Goal: Task Accomplishment & Management: Complete application form

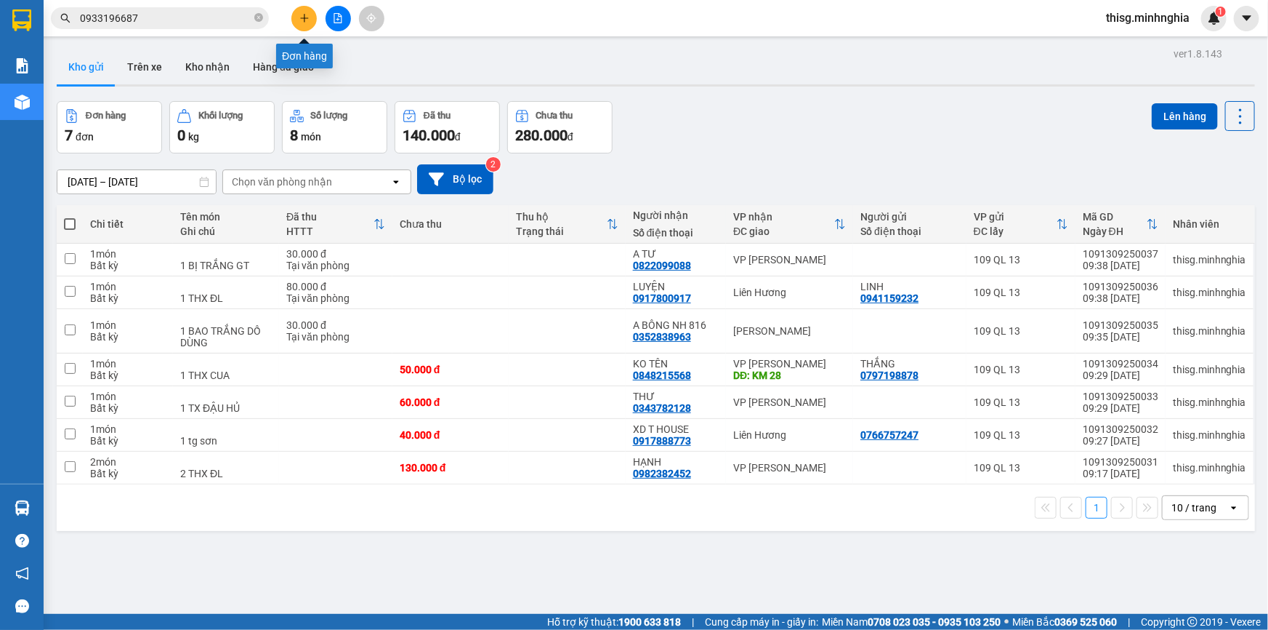
click at [298, 25] on button at bounding box center [303, 18] width 25 height 25
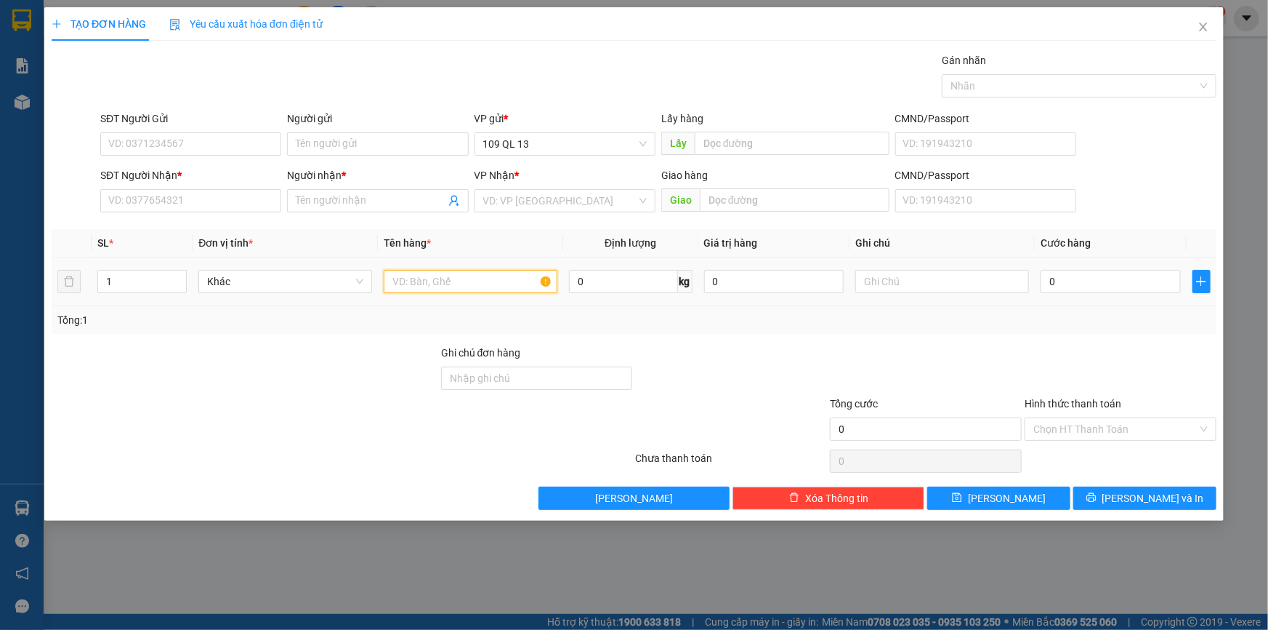
click at [414, 278] on input "text" at bounding box center [471, 281] width 174 height 23
click at [184, 198] on input "SĐT Người Nhận *" at bounding box center [190, 200] width 181 height 23
click at [198, 204] on input "9193" at bounding box center [190, 200] width 181 height 23
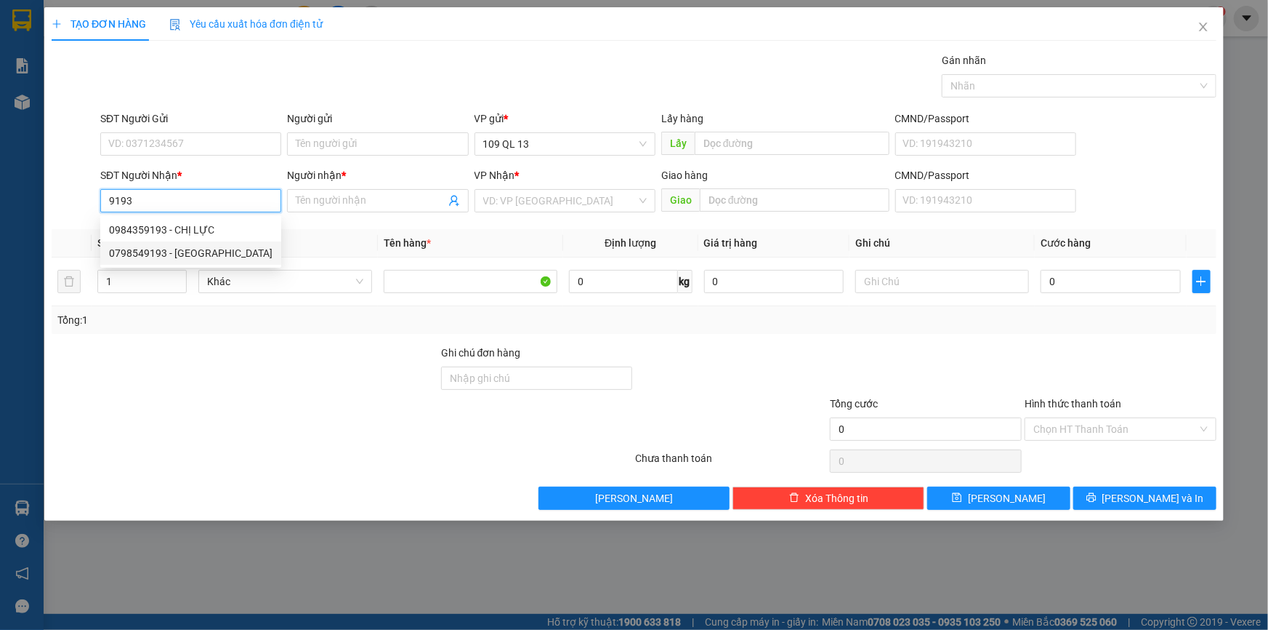
click at [204, 247] on div "0798549193 - [GEOGRAPHIC_DATA]" at bounding box center [191, 253] width 164 height 16
type input "0798549193"
type input "KỲ"
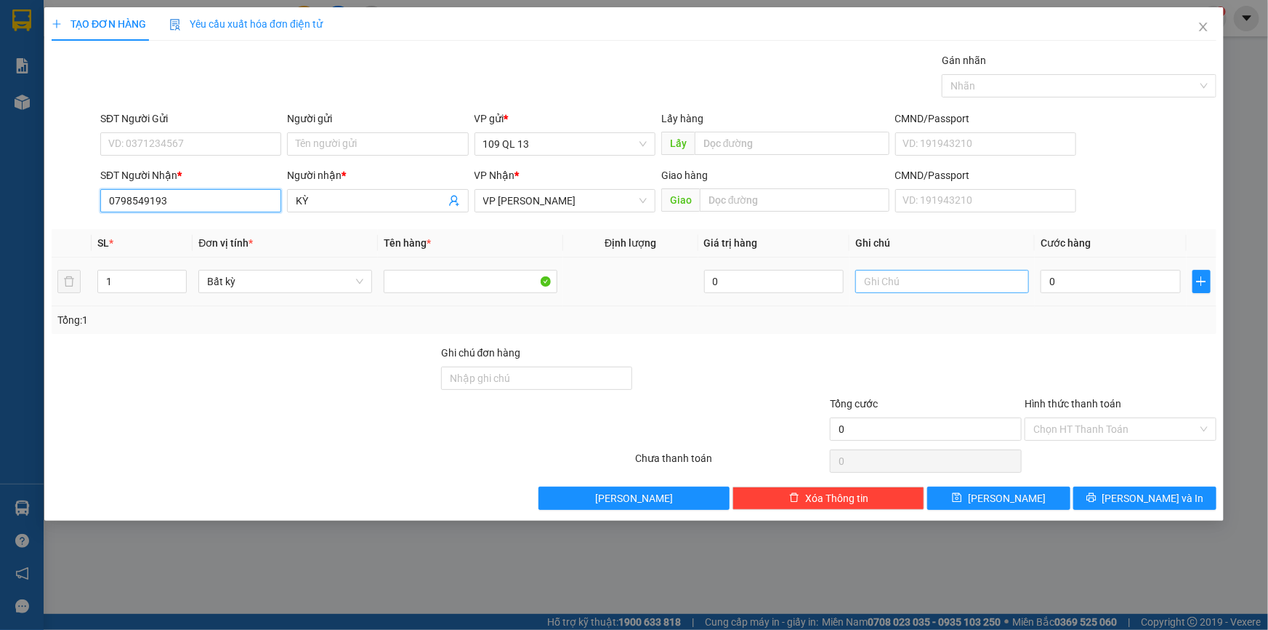
type input "0798549193"
click at [953, 283] on input "text" at bounding box center [943, 281] width 174 height 23
type input "1 [PERSON_NAME]"
click at [1076, 278] on input "0" at bounding box center [1111, 281] width 140 height 23
type input "7"
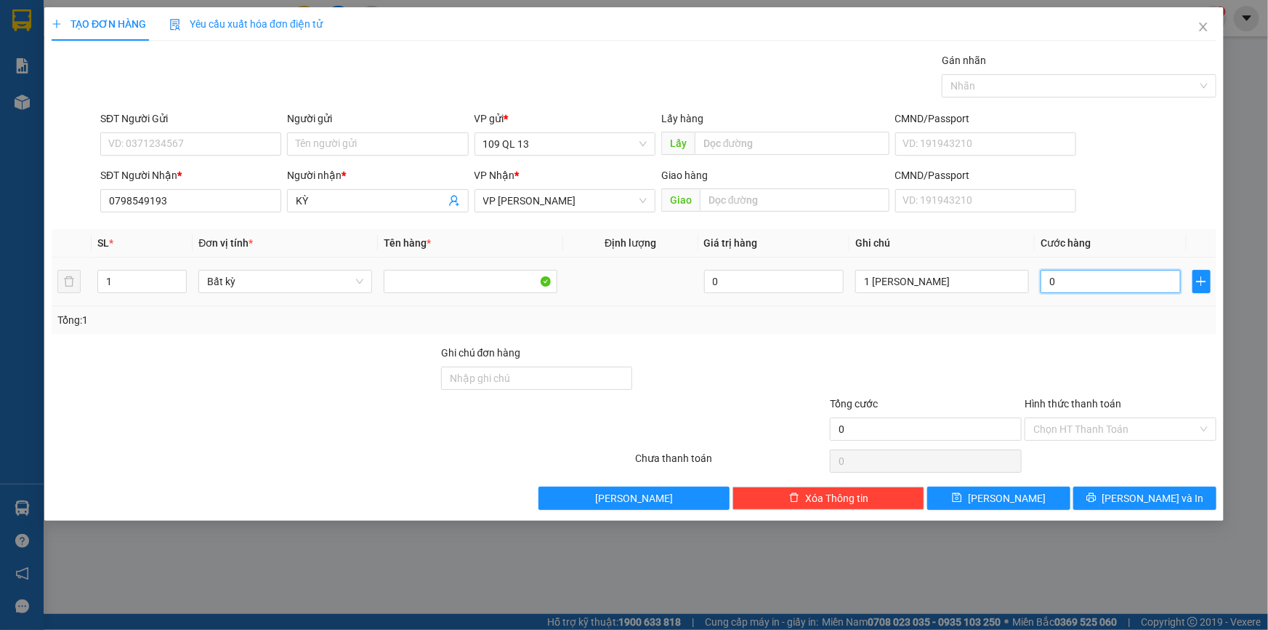
type input "7"
type input "70"
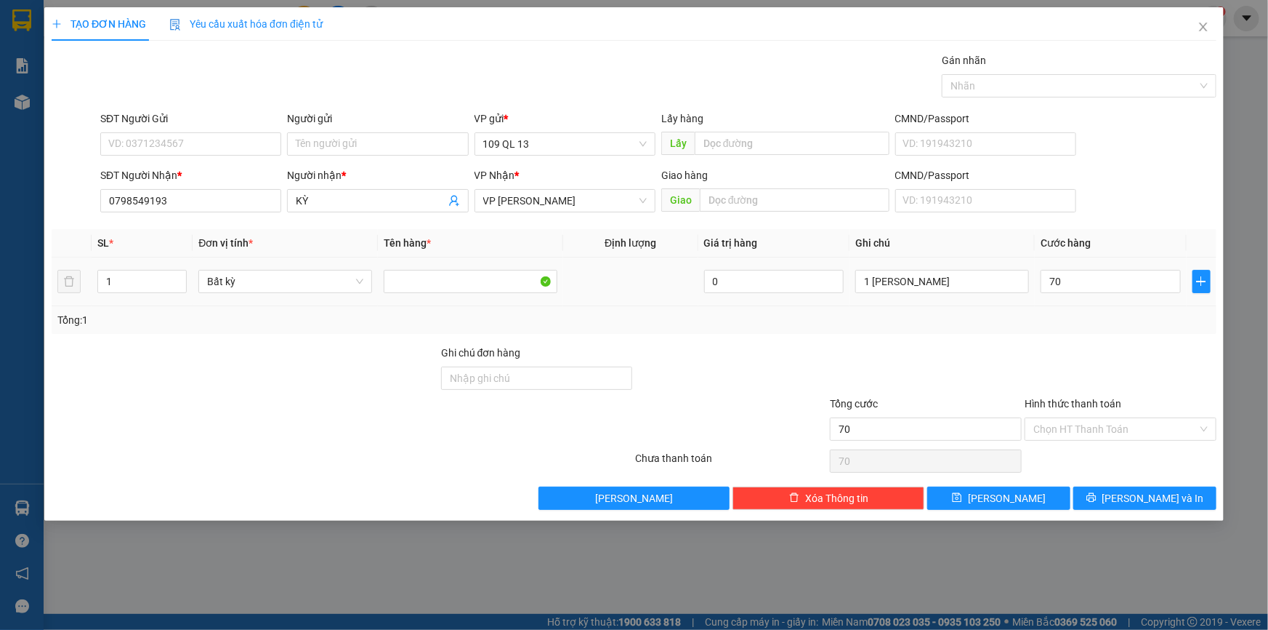
type input "70.000"
click at [1107, 329] on div "Tổng: 1" at bounding box center [634, 320] width 1165 height 28
click at [1115, 279] on input "70.000" at bounding box center [1111, 281] width 140 height 23
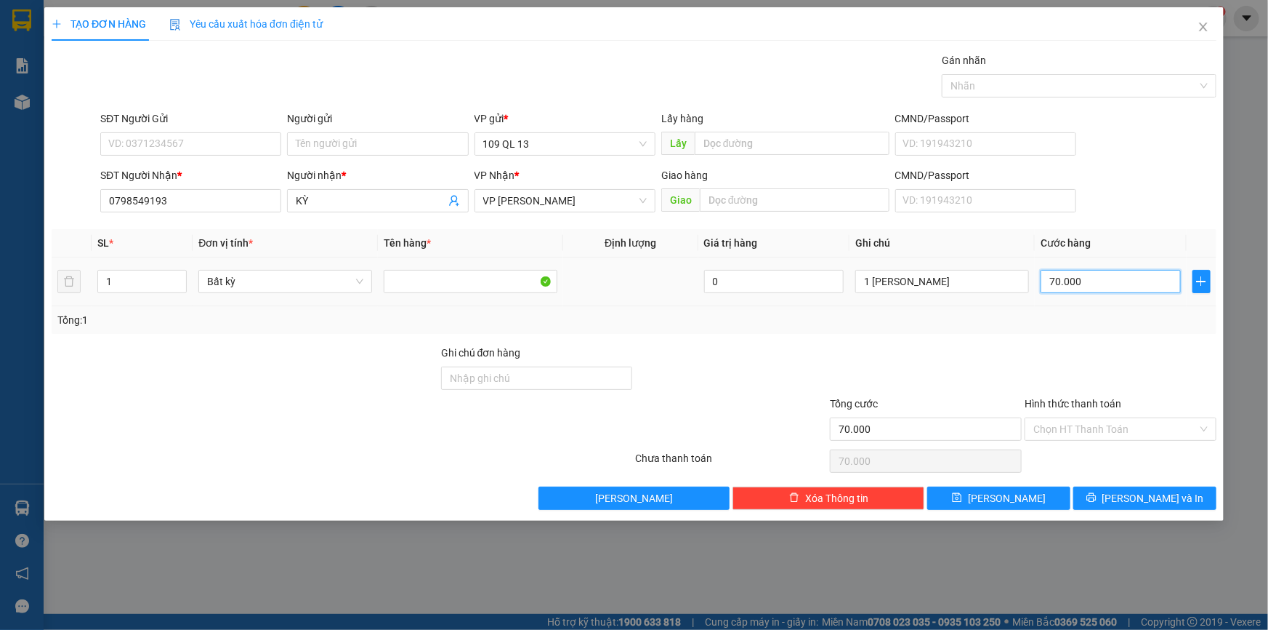
type input "5"
type input "50"
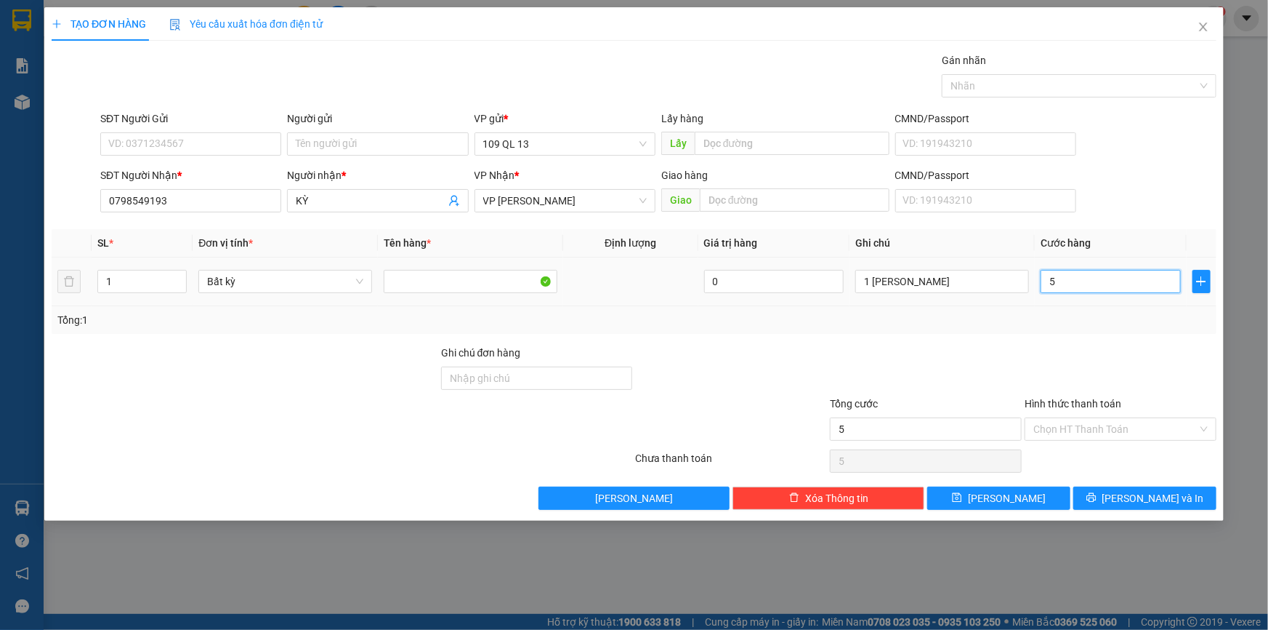
type input "50"
type input "50.000"
click at [1138, 495] on span "[PERSON_NAME] và In" at bounding box center [1154, 498] width 102 height 16
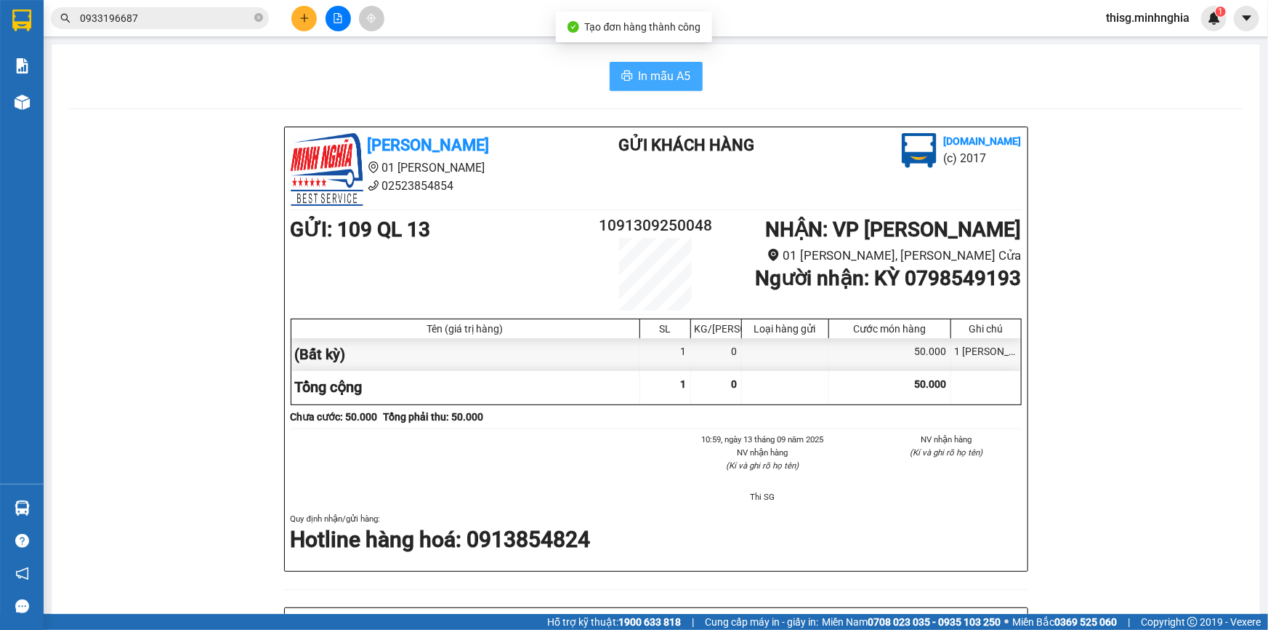
click at [669, 71] on span "In mẫu A5" at bounding box center [665, 76] width 52 height 18
click at [303, 19] on icon "plus" at bounding box center [304, 18] width 10 height 10
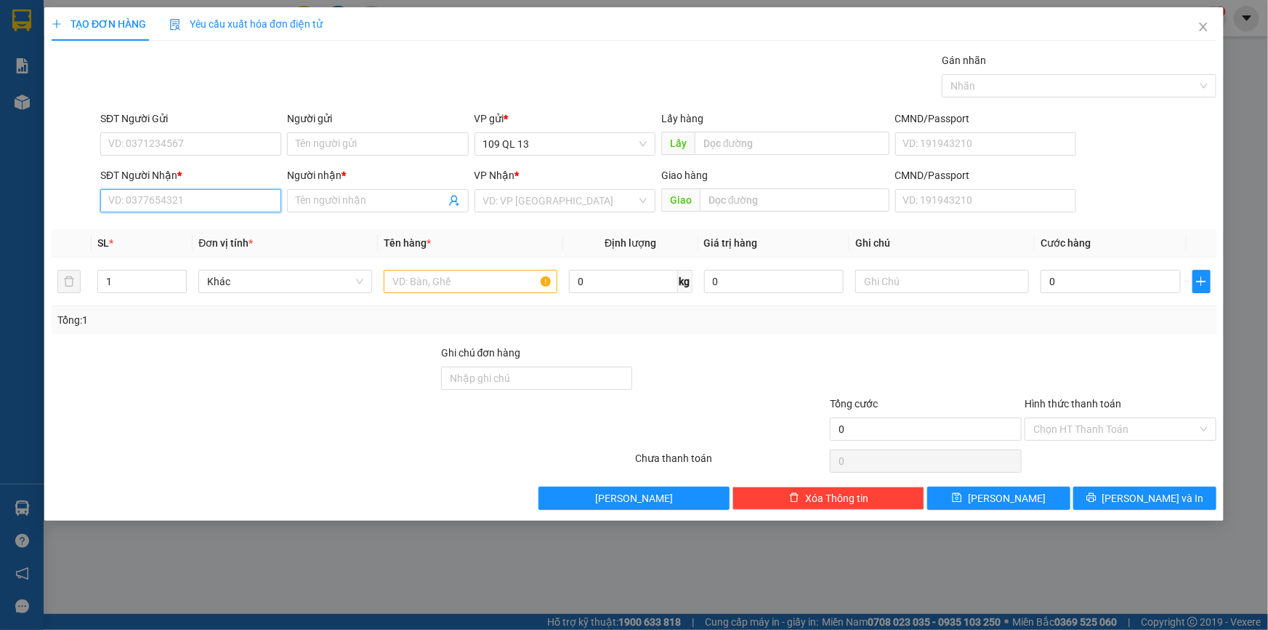
click at [229, 211] on input "SĐT Người Nhận *" at bounding box center [190, 200] width 181 height 23
click at [328, 199] on input "Người nhận *" at bounding box center [370, 201] width 149 height 16
click at [218, 199] on input "0917336703" at bounding box center [190, 200] width 181 height 23
click at [319, 205] on input "Người nhận *" at bounding box center [370, 201] width 149 height 16
click at [144, 199] on input "0917336703" at bounding box center [190, 200] width 181 height 23
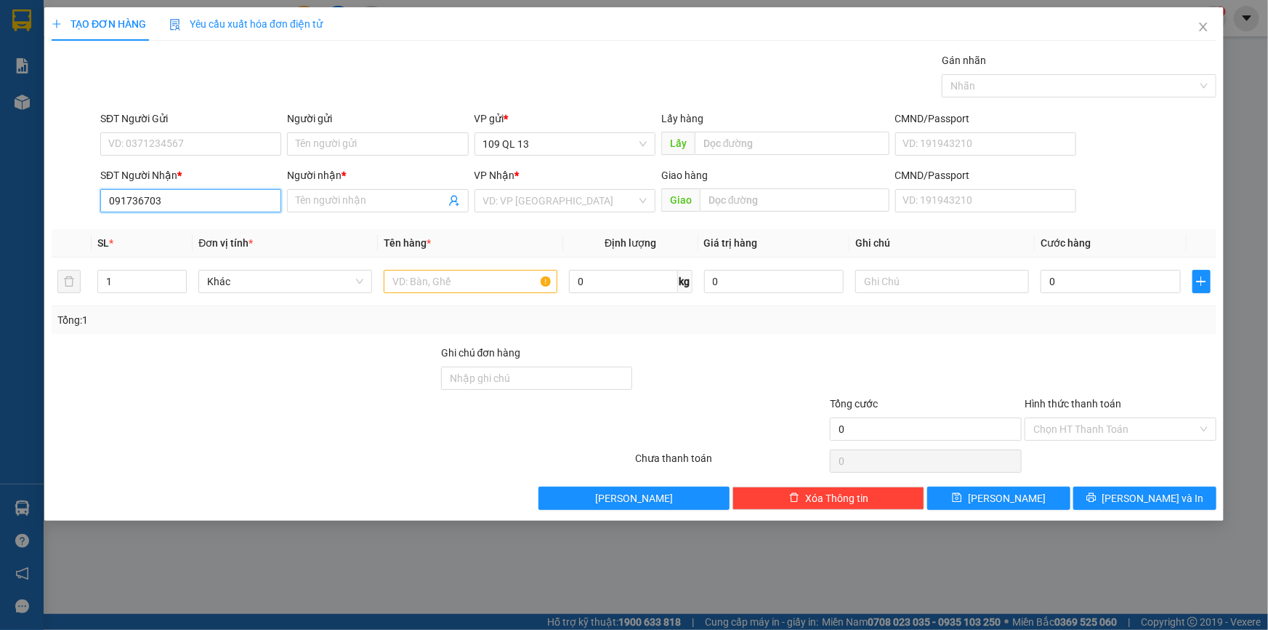
type input "0917386703"
click at [249, 233] on div "0917386703 - LUÂN" at bounding box center [191, 230] width 164 height 16
type input "LUÂN"
type input "0917386703"
click at [451, 270] on input "text" at bounding box center [471, 281] width 174 height 23
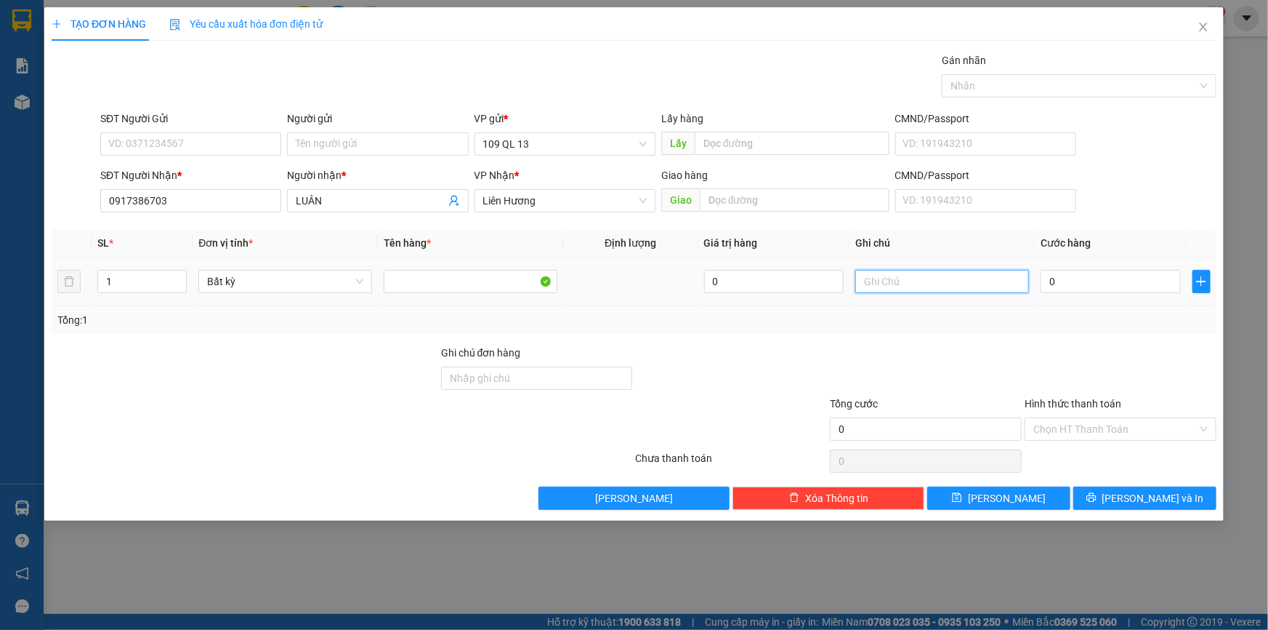
click at [901, 282] on input "text" at bounding box center [943, 281] width 174 height 23
type input "1 BỊ ĐEN TPĐL"
click at [1124, 282] on input "0" at bounding box center [1111, 281] width 140 height 23
type input "5"
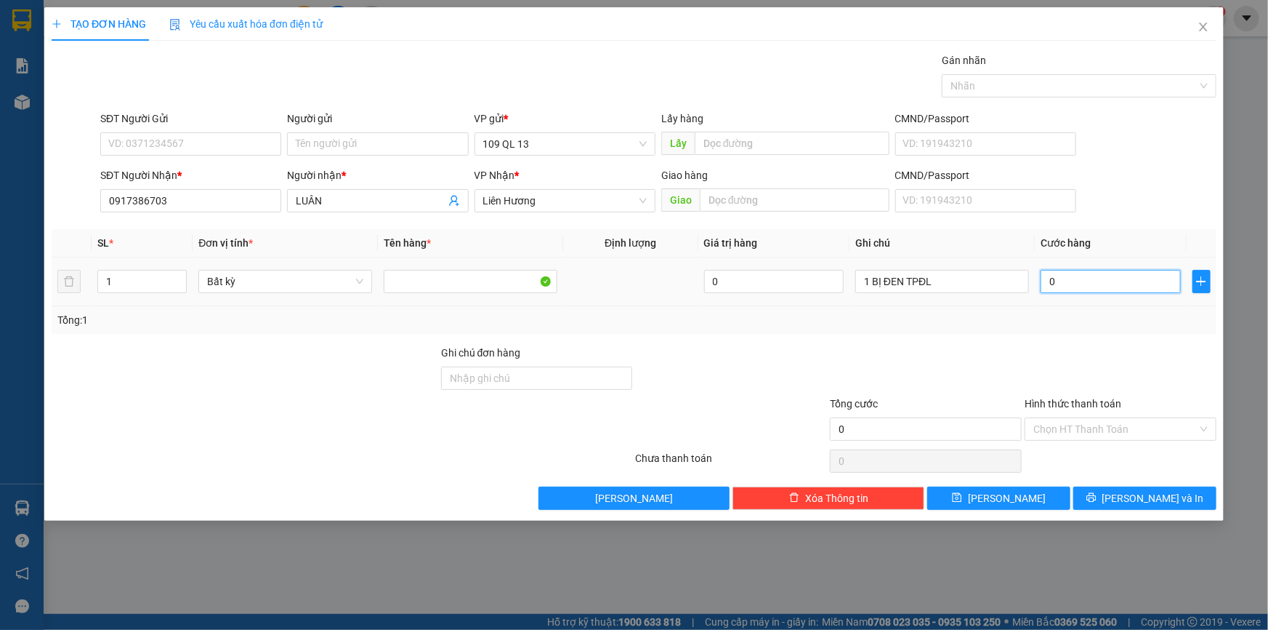
type input "5"
type input "50"
type input "50.000"
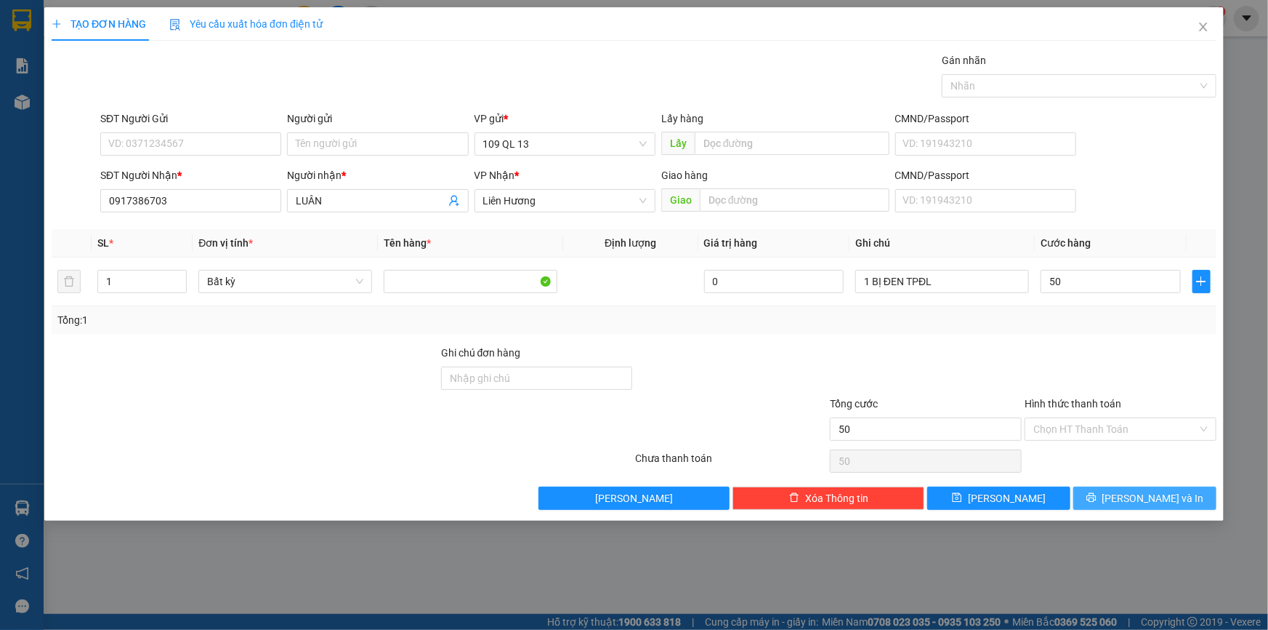
type input "50.000"
click at [1138, 496] on span "[PERSON_NAME] và In" at bounding box center [1154, 498] width 102 height 16
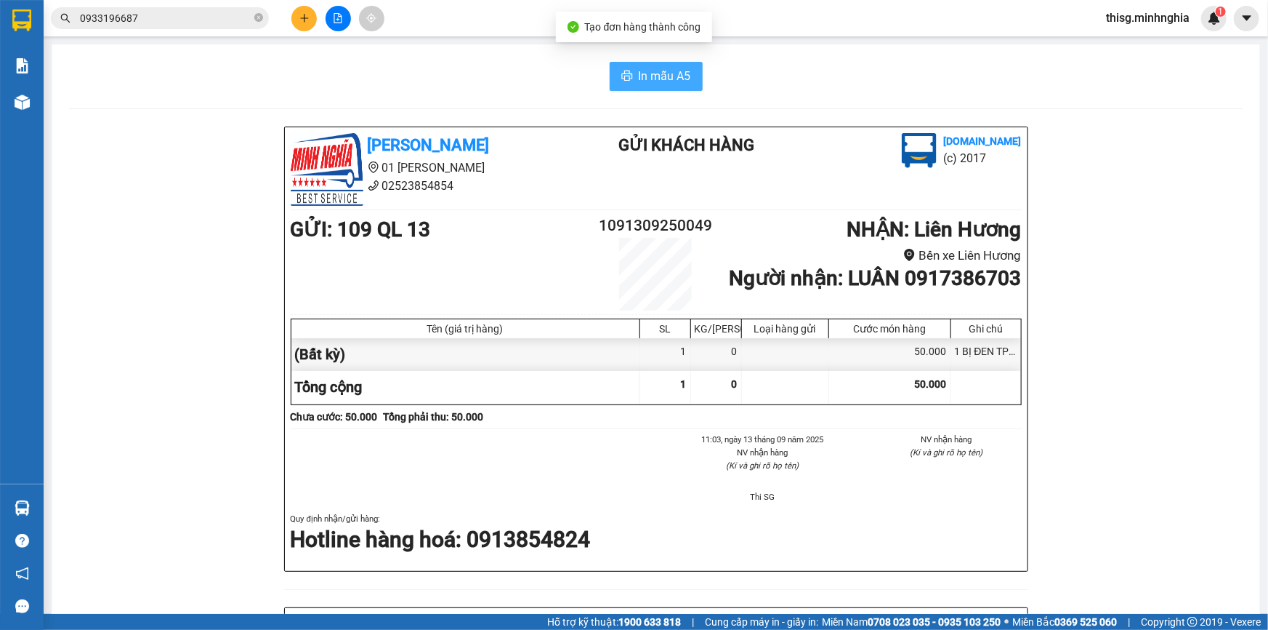
click at [640, 79] on span "In mẫu A5" at bounding box center [665, 76] width 52 height 18
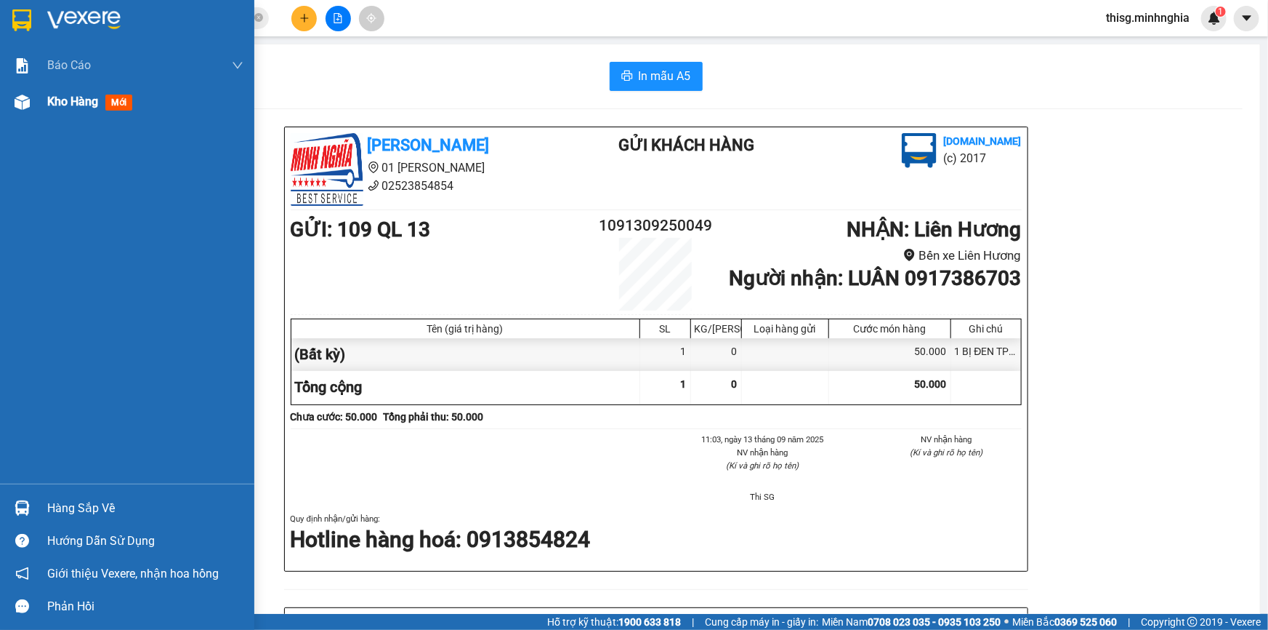
click at [62, 118] on div "Kho hàng mới" at bounding box center [145, 102] width 196 height 36
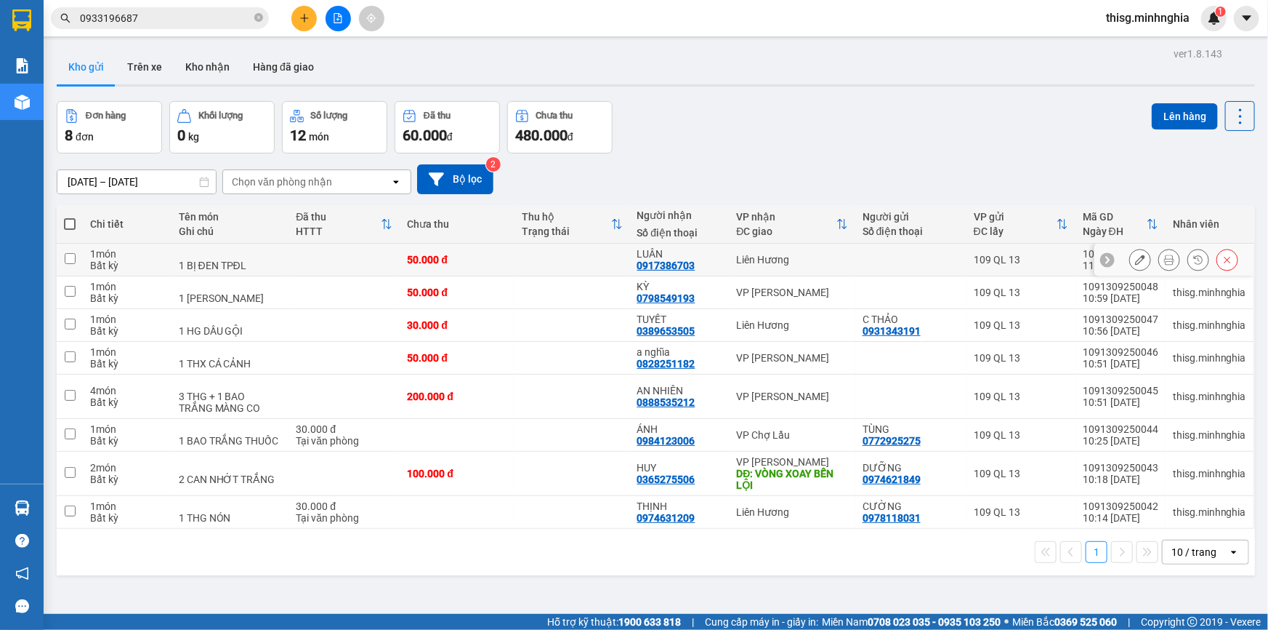
click at [1135, 259] on icon at bounding box center [1140, 259] width 10 height 10
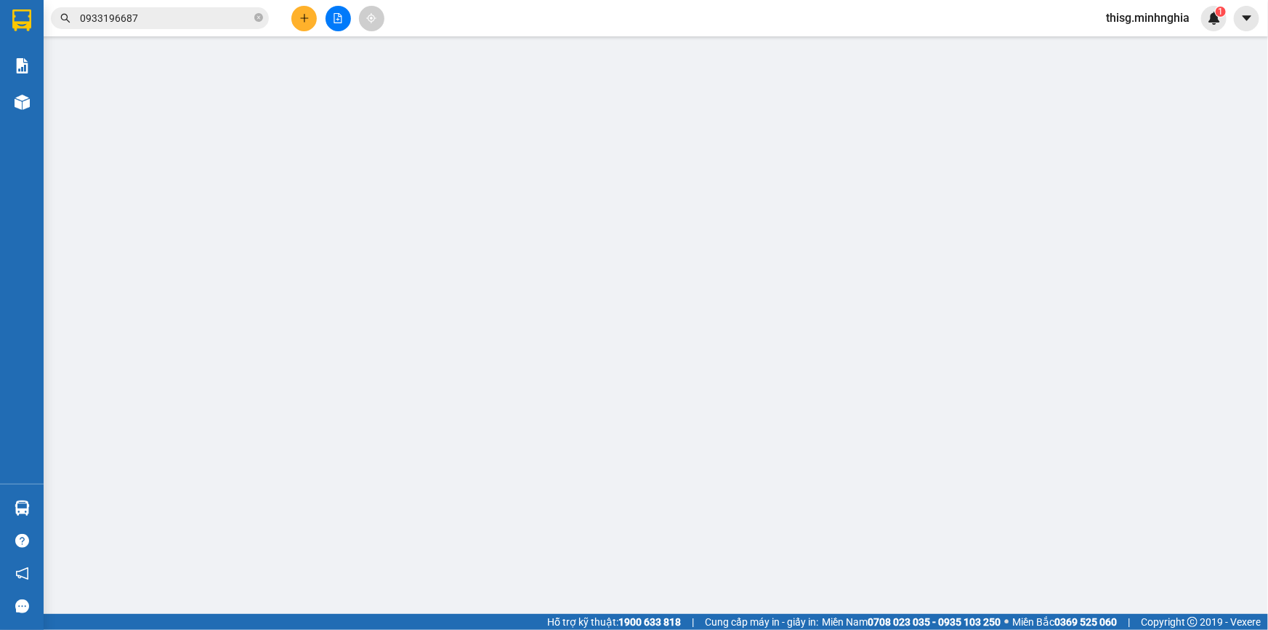
type input "0917386703"
type input "50.000"
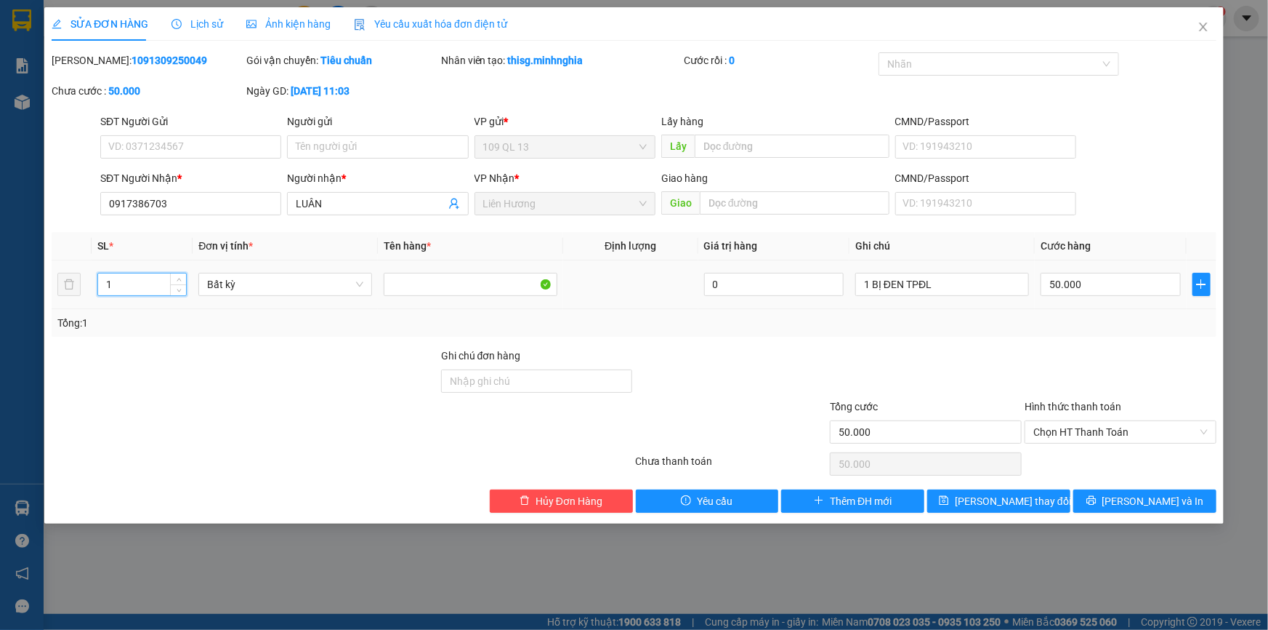
click at [126, 280] on input "1" at bounding box center [142, 284] width 88 height 22
type input "2"
click at [182, 278] on span "up" at bounding box center [178, 280] width 9 height 9
click at [1092, 281] on input "50.000" at bounding box center [1111, 284] width 140 height 23
type input "0"
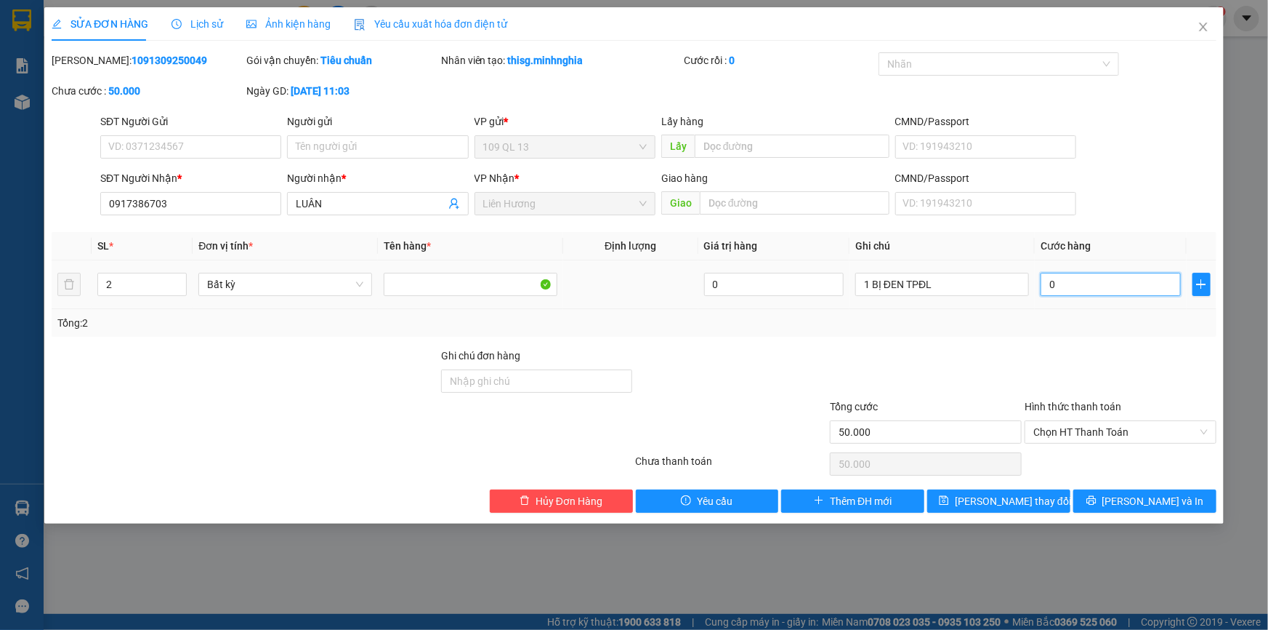
type input "0"
type input "07"
type input "7"
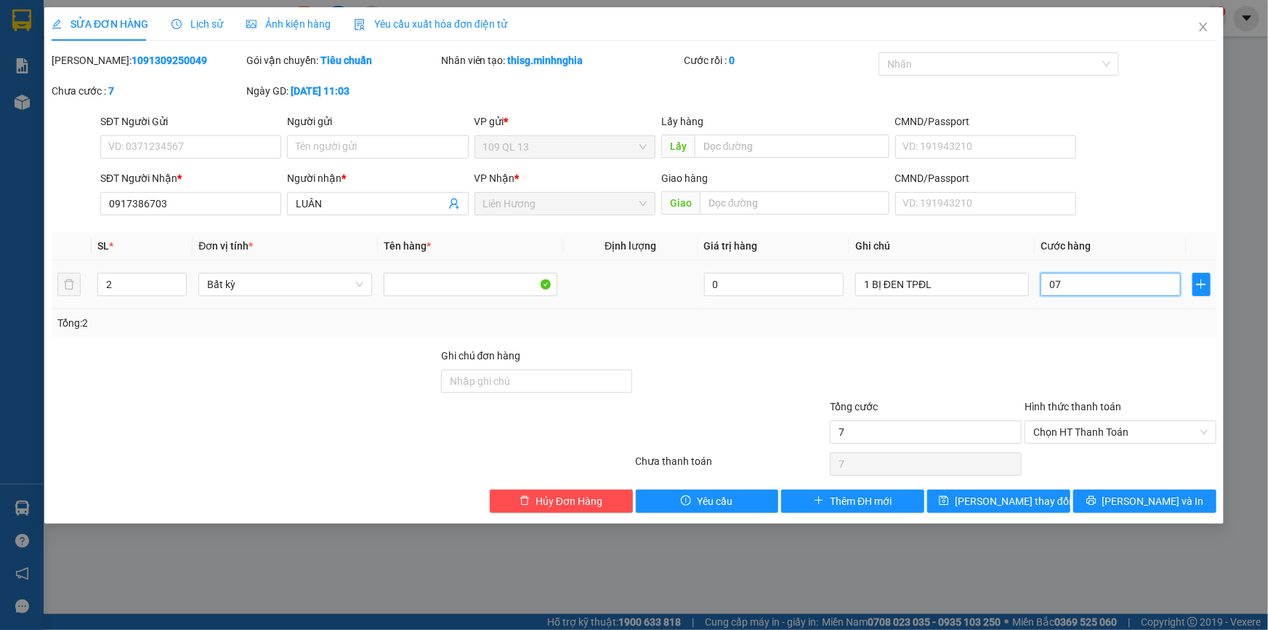
type input "70"
type input "07"
type input "7"
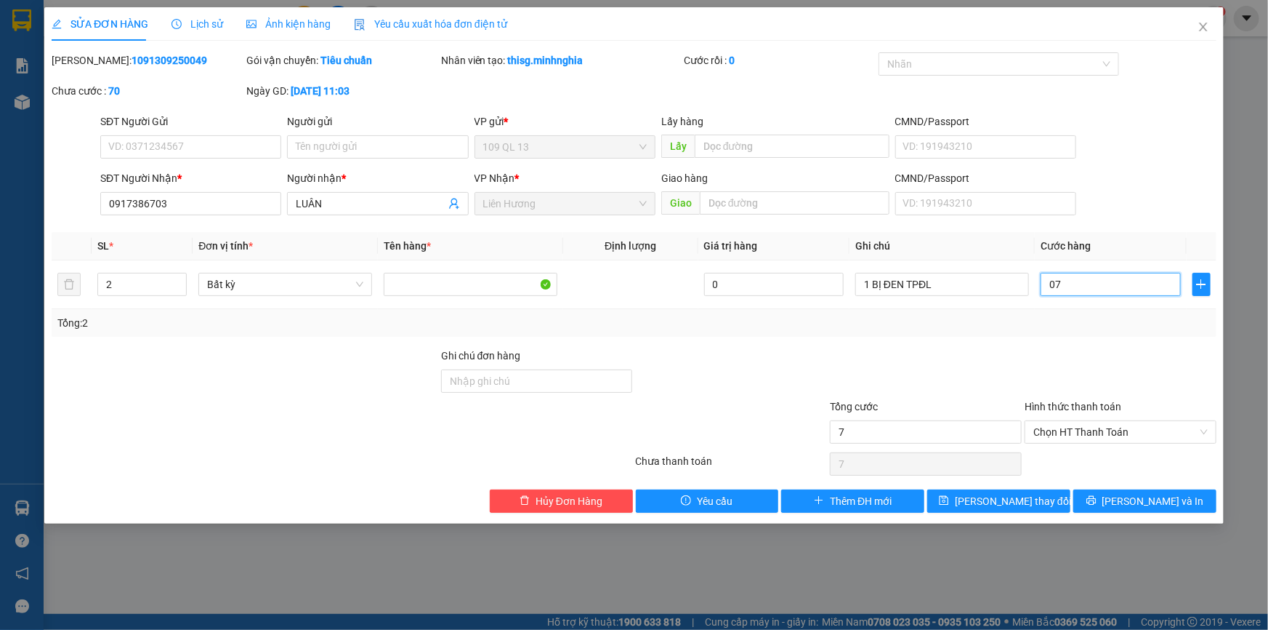
type input "0"
type input "8"
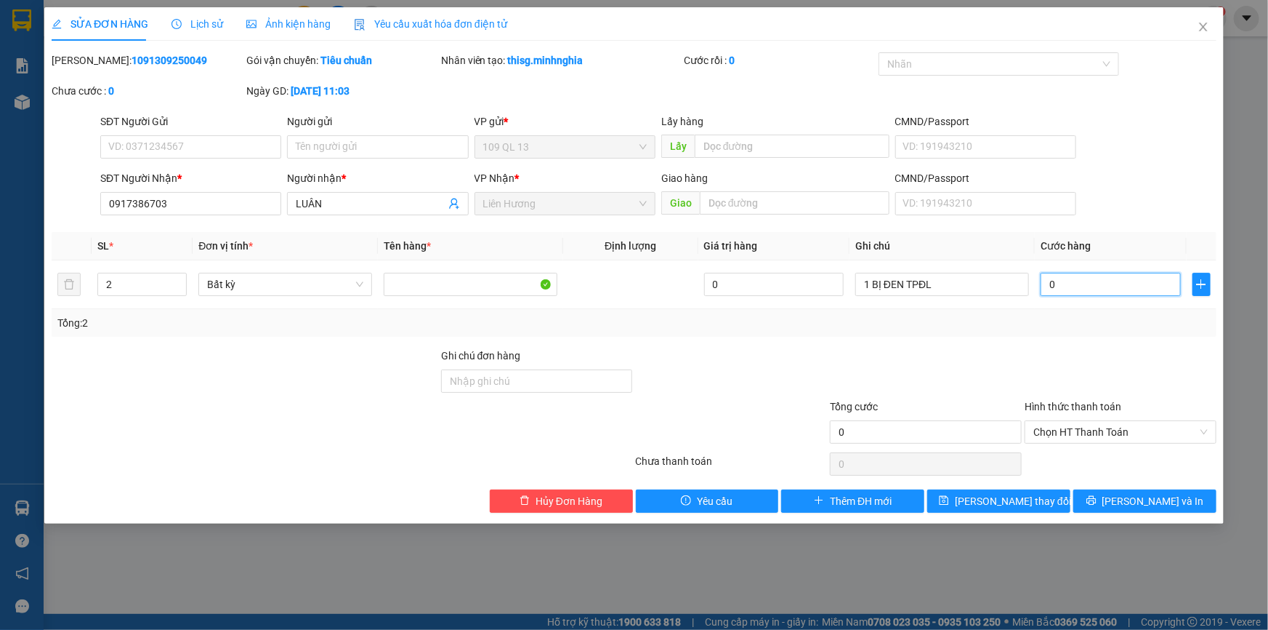
type input "08"
type input "80"
type input "080"
click at [1146, 497] on span "[PERSON_NAME] và In" at bounding box center [1154, 501] width 102 height 16
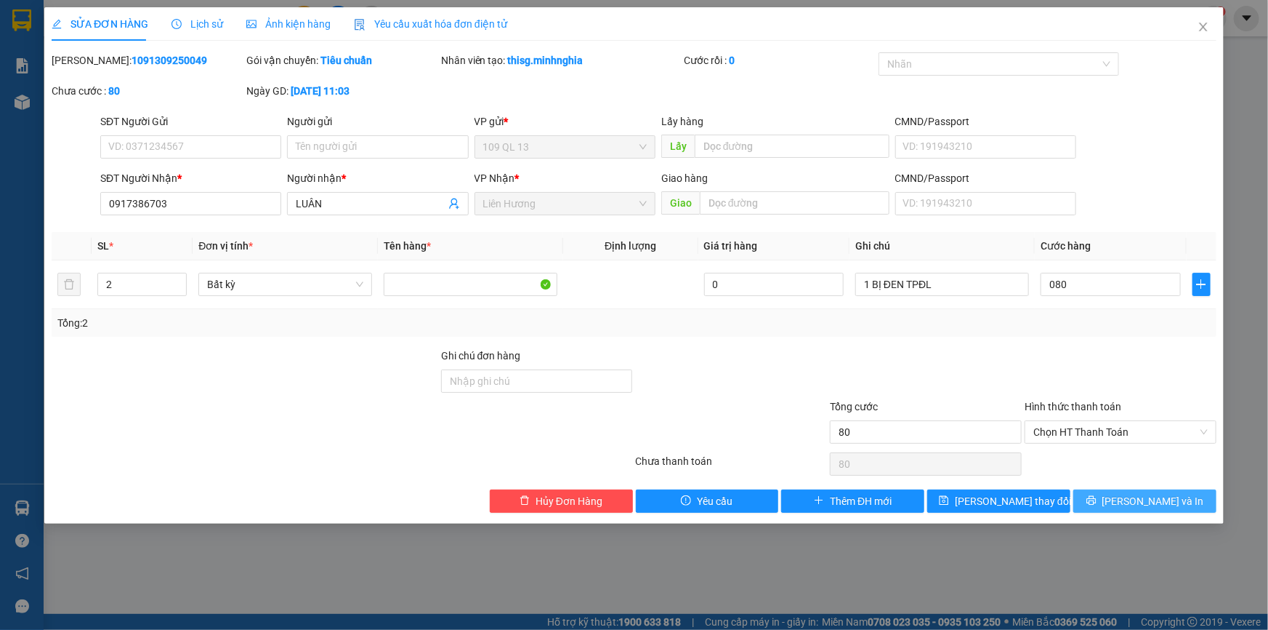
type input "80.000"
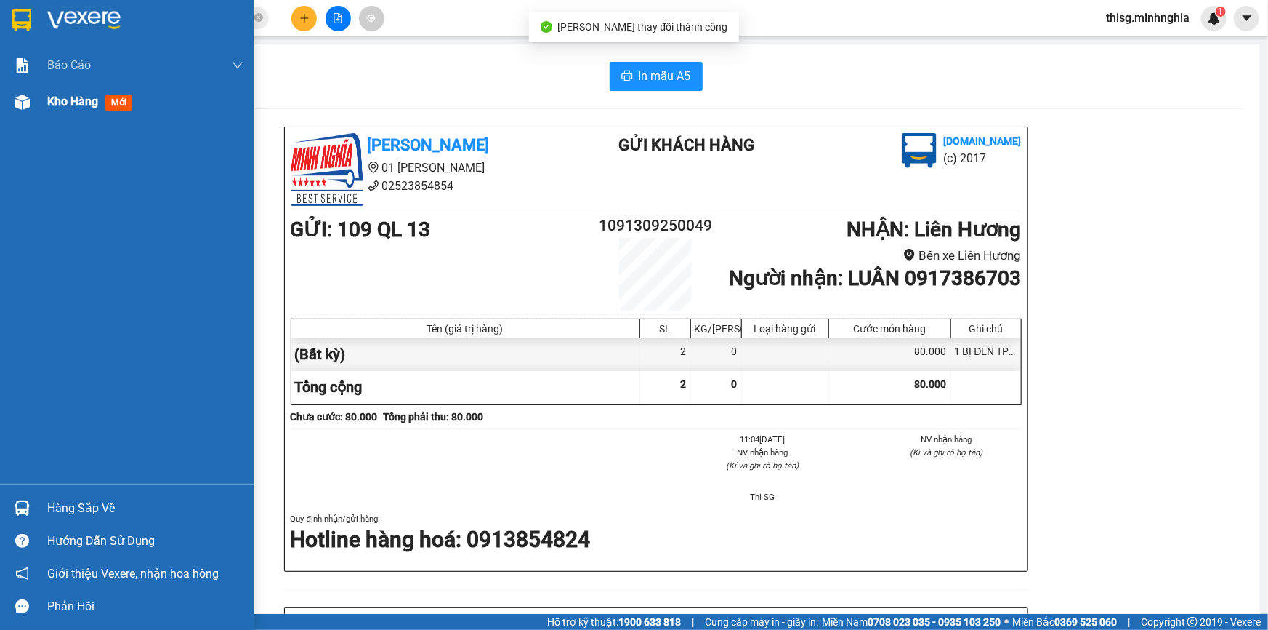
click at [41, 108] on div "Kho hàng mới" at bounding box center [127, 102] width 254 height 36
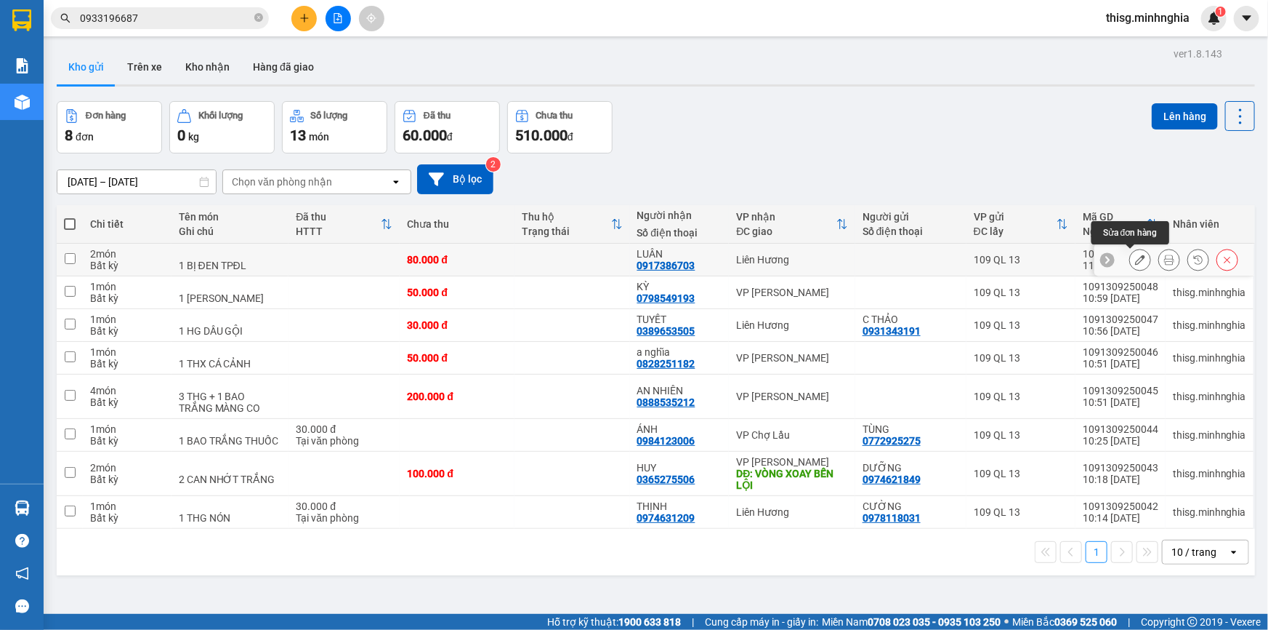
click at [1135, 257] on icon at bounding box center [1140, 259] width 10 height 10
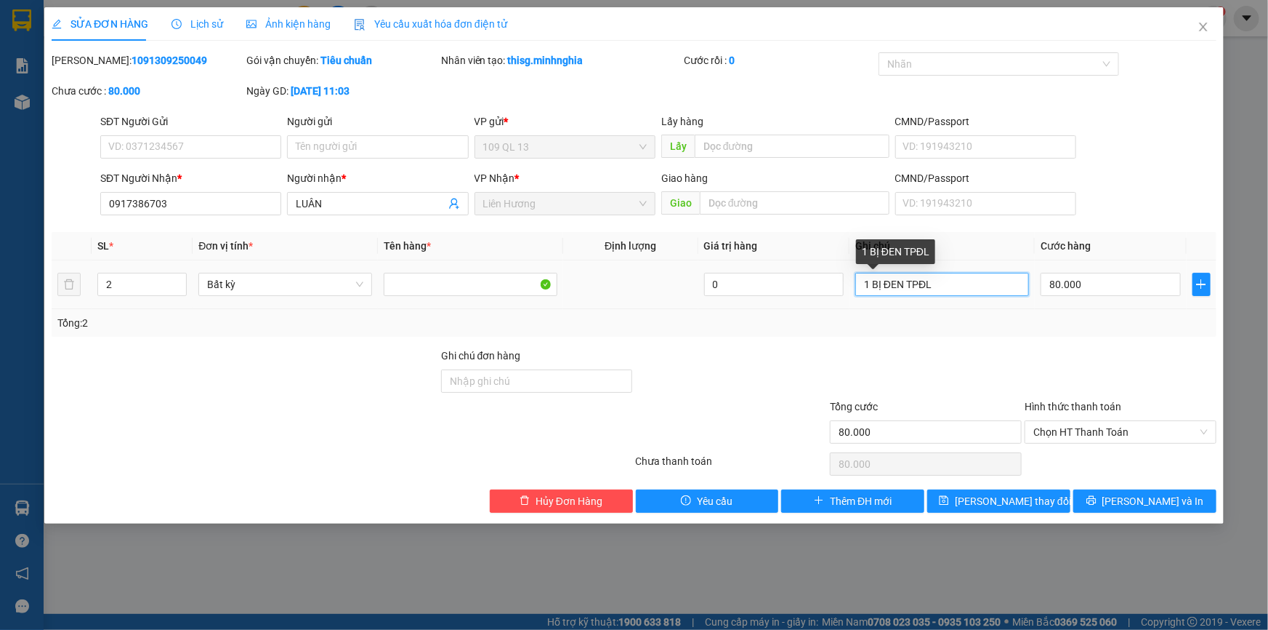
click at [959, 286] on input "1 BỊ ĐEN TPĐL" at bounding box center [943, 284] width 174 height 23
click at [869, 292] on input "1 BỊ ĐEN TPĐL" at bounding box center [943, 284] width 174 height 23
click at [950, 284] on input "2 BỊ ĐEN TPĐL" at bounding box center [943, 284] width 174 height 23
type input "2 BỊ ĐEN TPĐL"
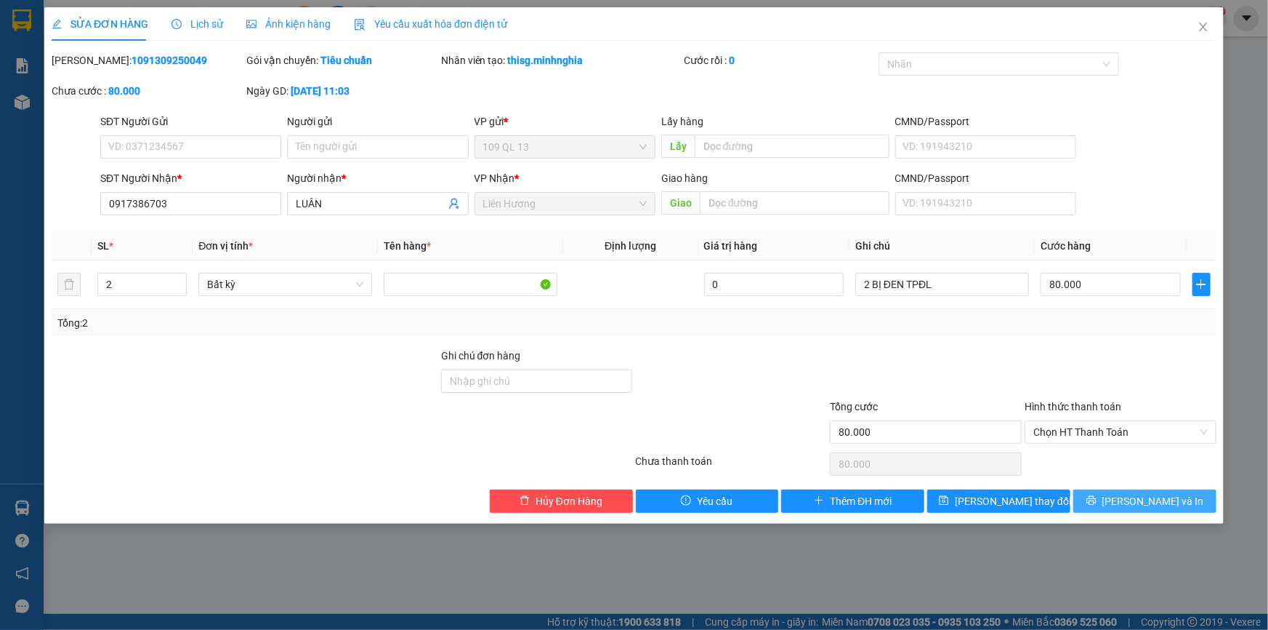
click at [1141, 496] on span "[PERSON_NAME] và In" at bounding box center [1154, 501] width 102 height 16
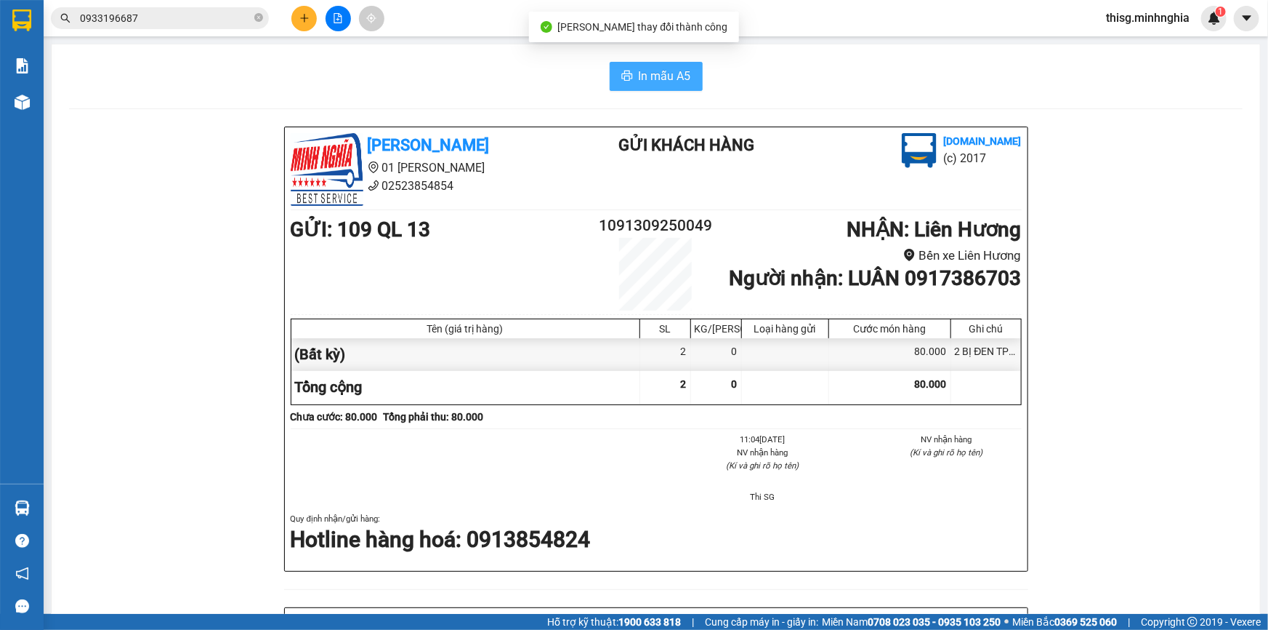
click at [624, 83] on span "printer" at bounding box center [628, 77] width 12 height 14
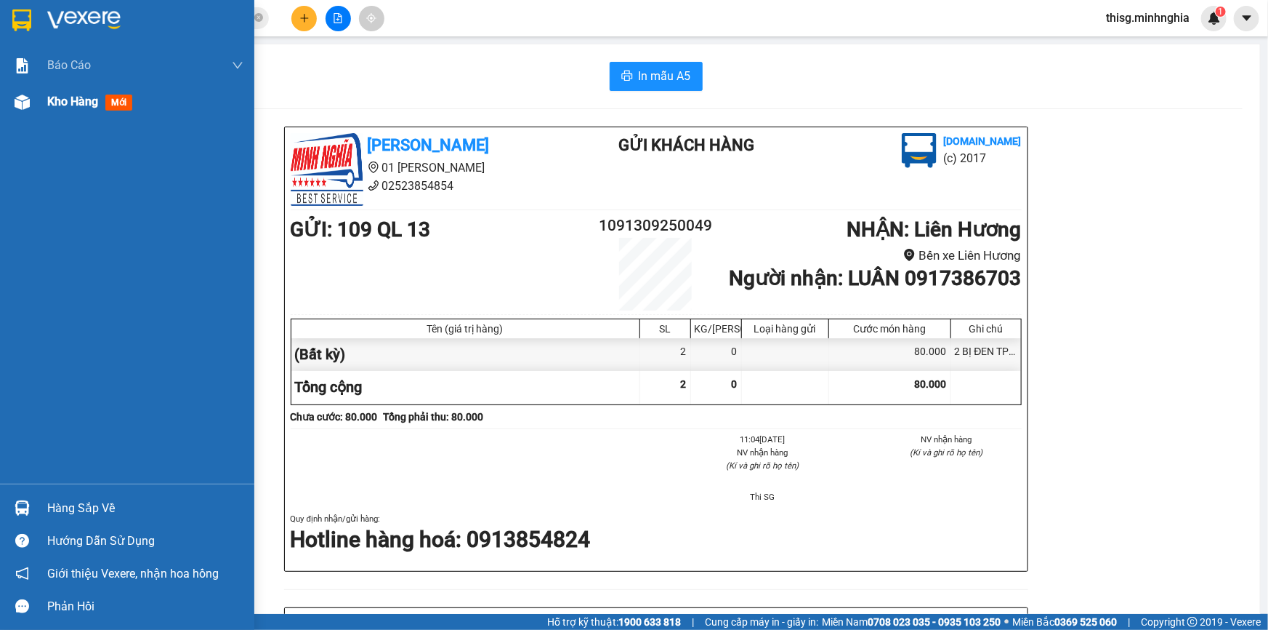
click at [92, 94] on span "Kho hàng" at bounding box center [72, 101] width 51 height 14
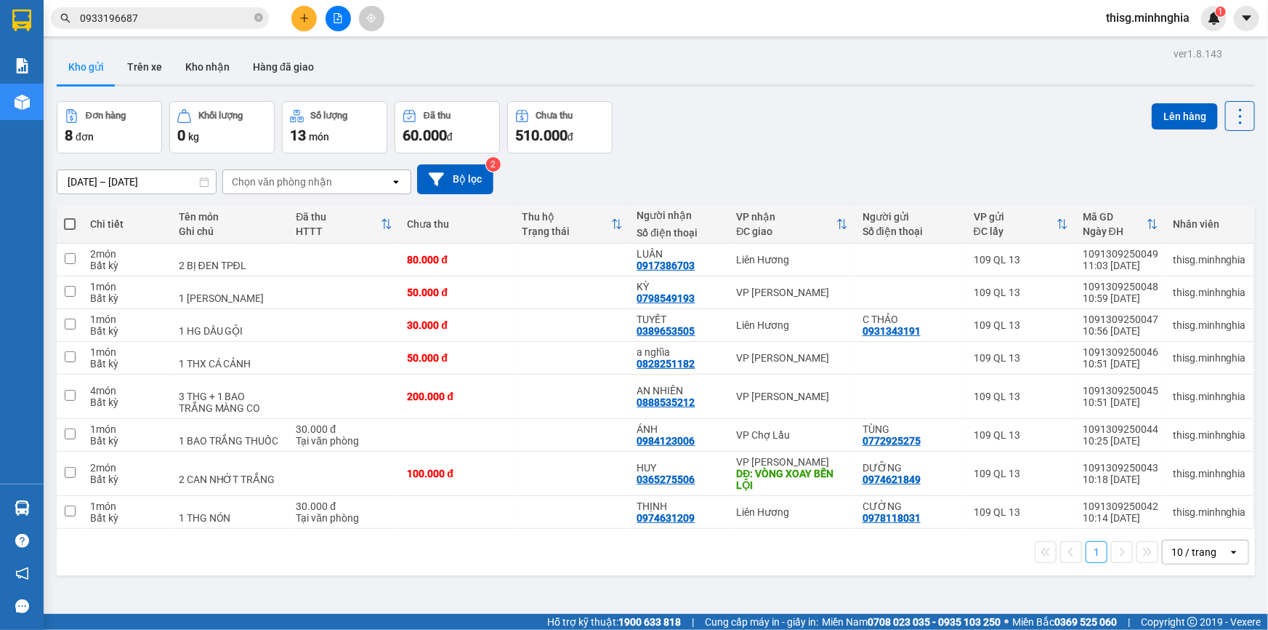
click at [71, 215] on th at bounding box center [70, 224] width 26 height 39
click at [67, 217] on label at bounding box center [70, 224] width 12 height 15
click at [70, 217] on input "checkbox" at bounding box center [70, 217] width 0 height 0
checkbox input "true"
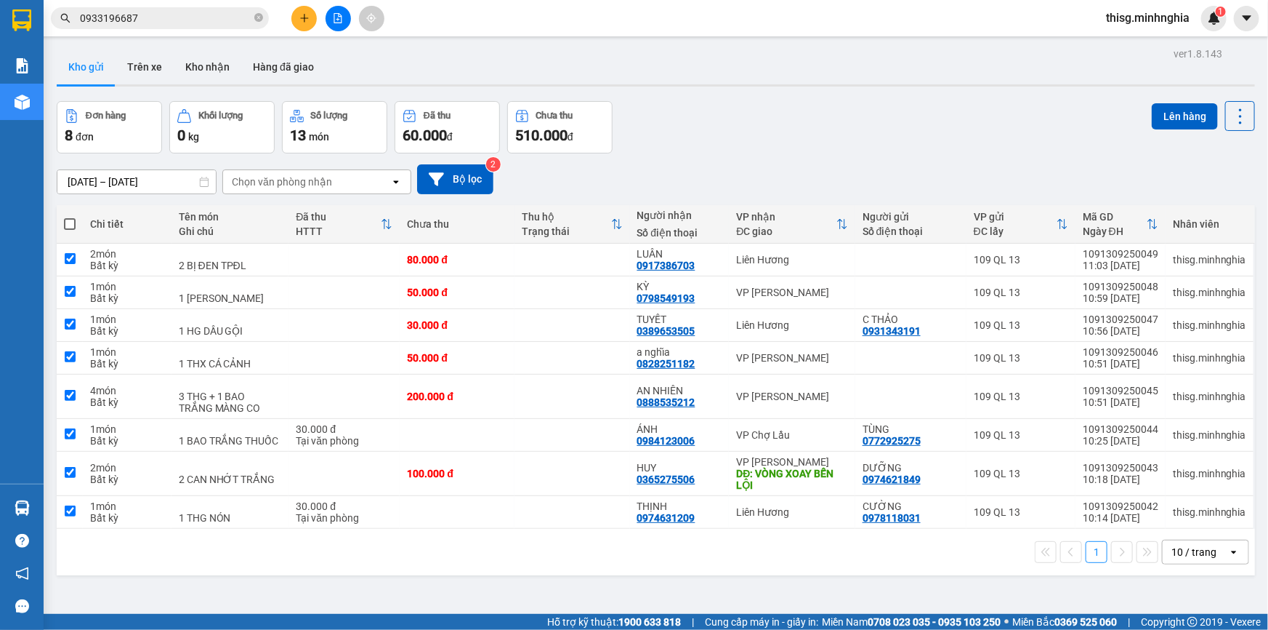
checkbox input "true"
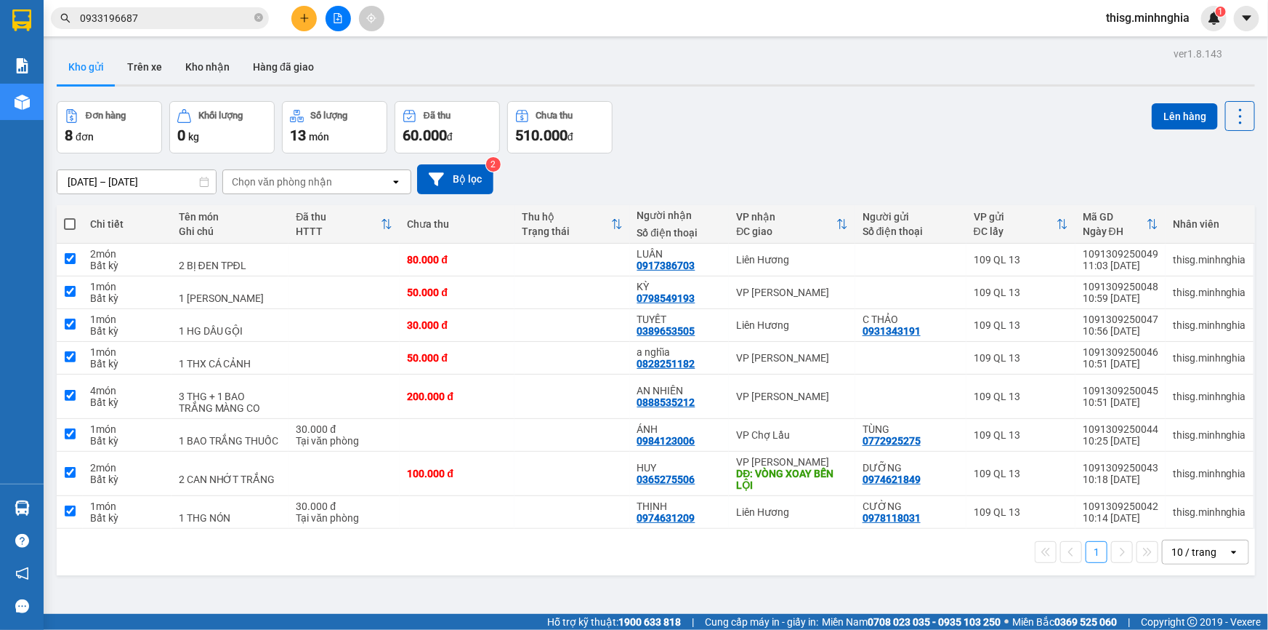
checkbox input "true"
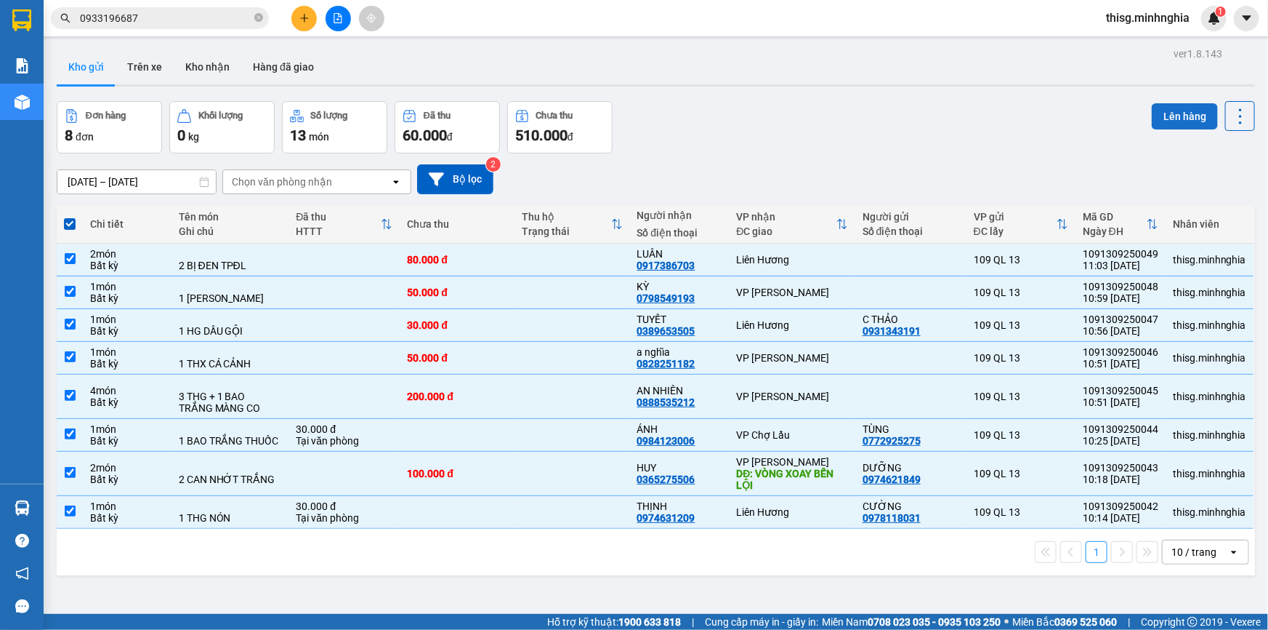
click at [1183, 118] on button "Lên hàng" at bounding box center [1185, 116] width 66 height 26
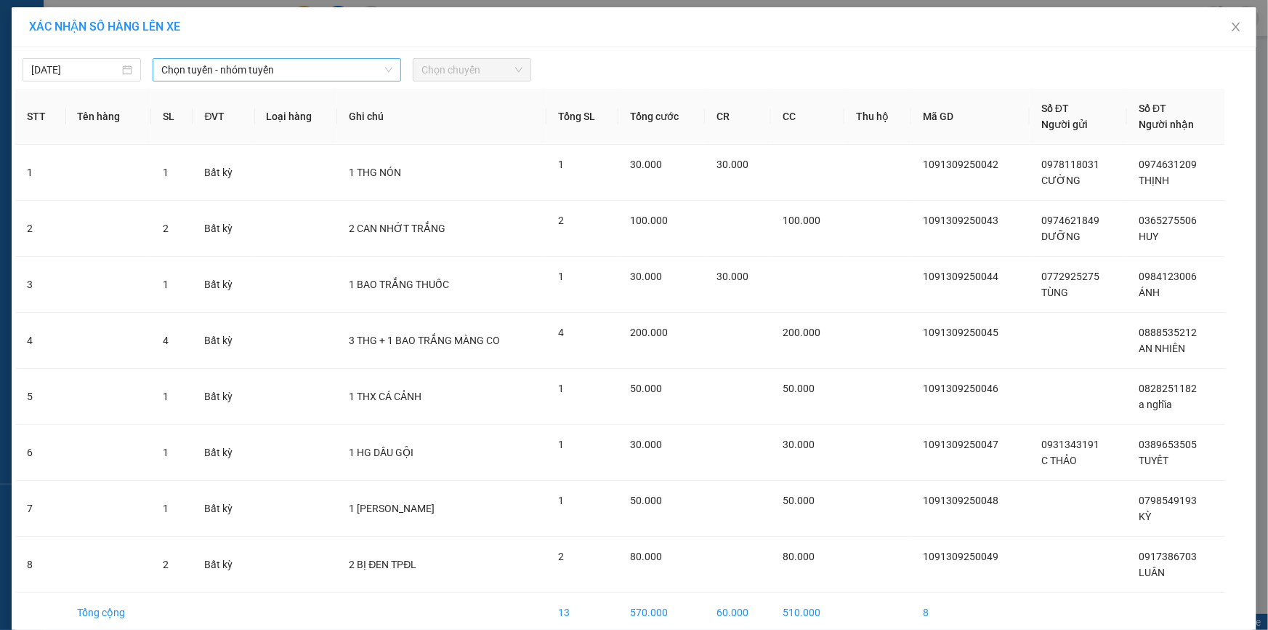
click at [298, 78] on span "Chọn tuyến - nhóm tuyến" at bounding box center [276, 70] width 231 height 22
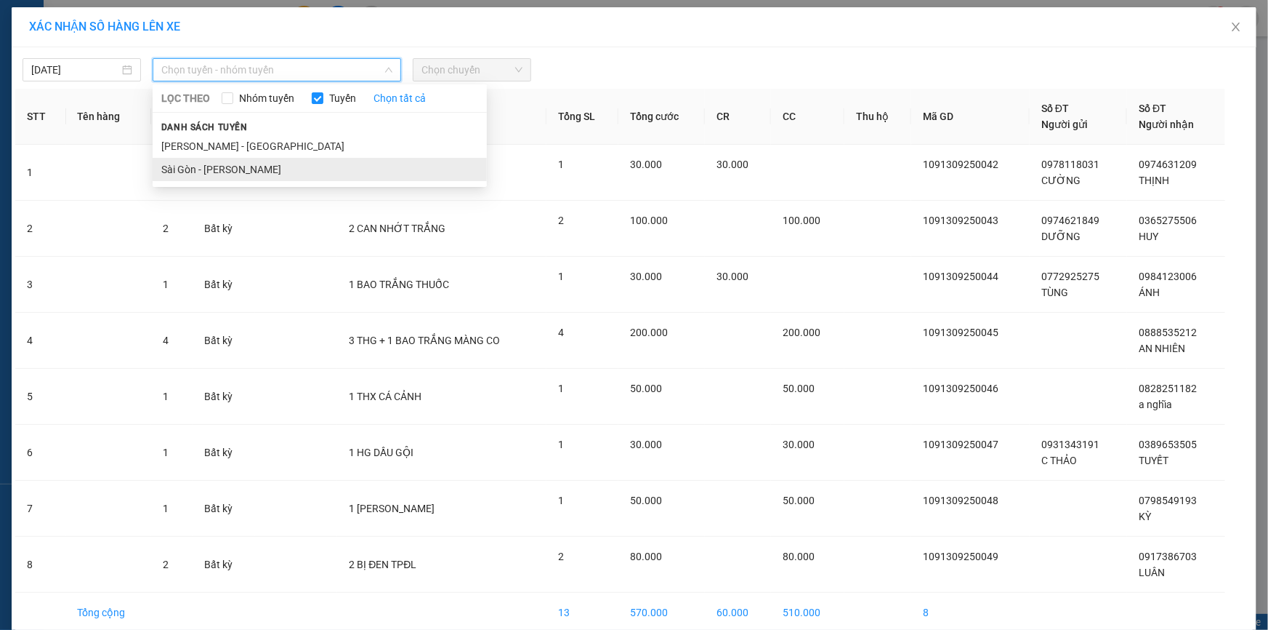
click at [262, 162] on li "Sài Gòn - [PERSON_NAME]" at bounding box center [320, 169] width 334 height 23
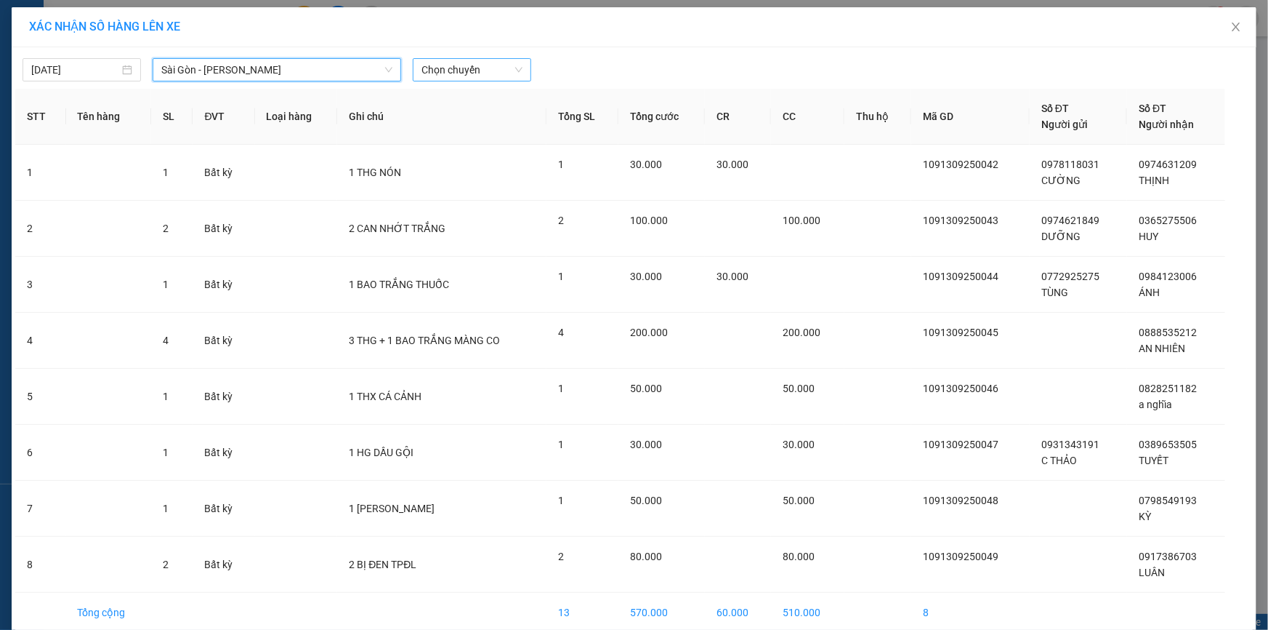
click at [479, 68] on span "Chọn chuyến" at bounding box center [472, 70] width 101 height 22
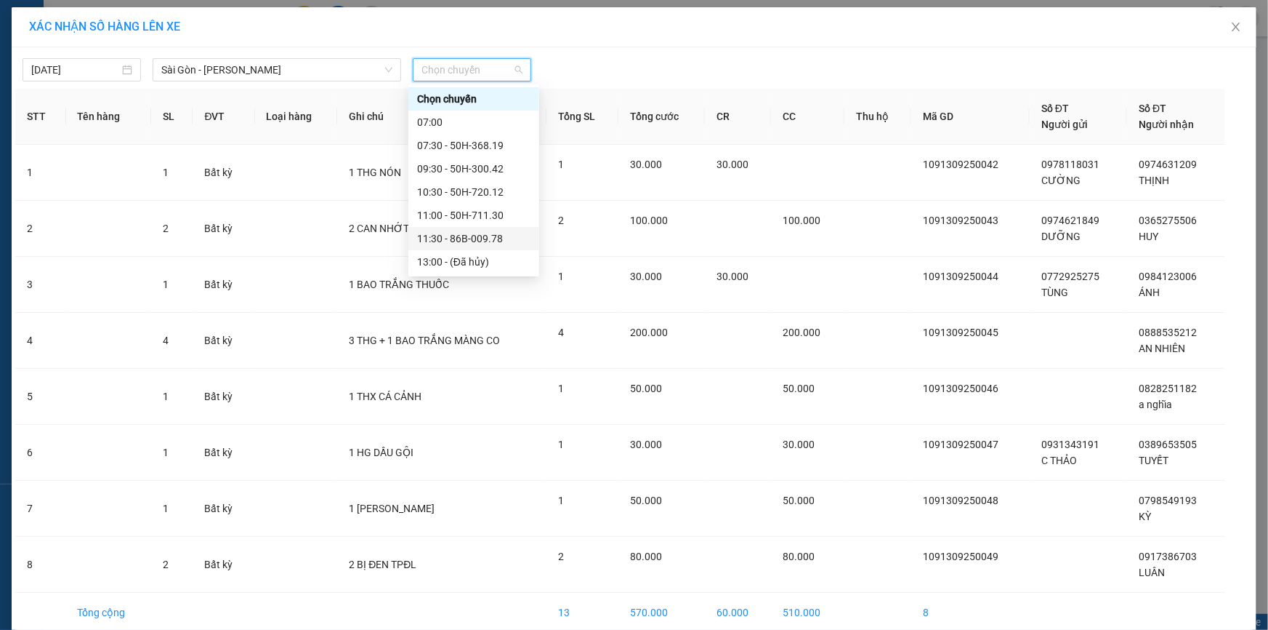
click at [460, 234] on div "11:30 - 86B-009.78" at bounding box center [473, 238] width 113 height 16
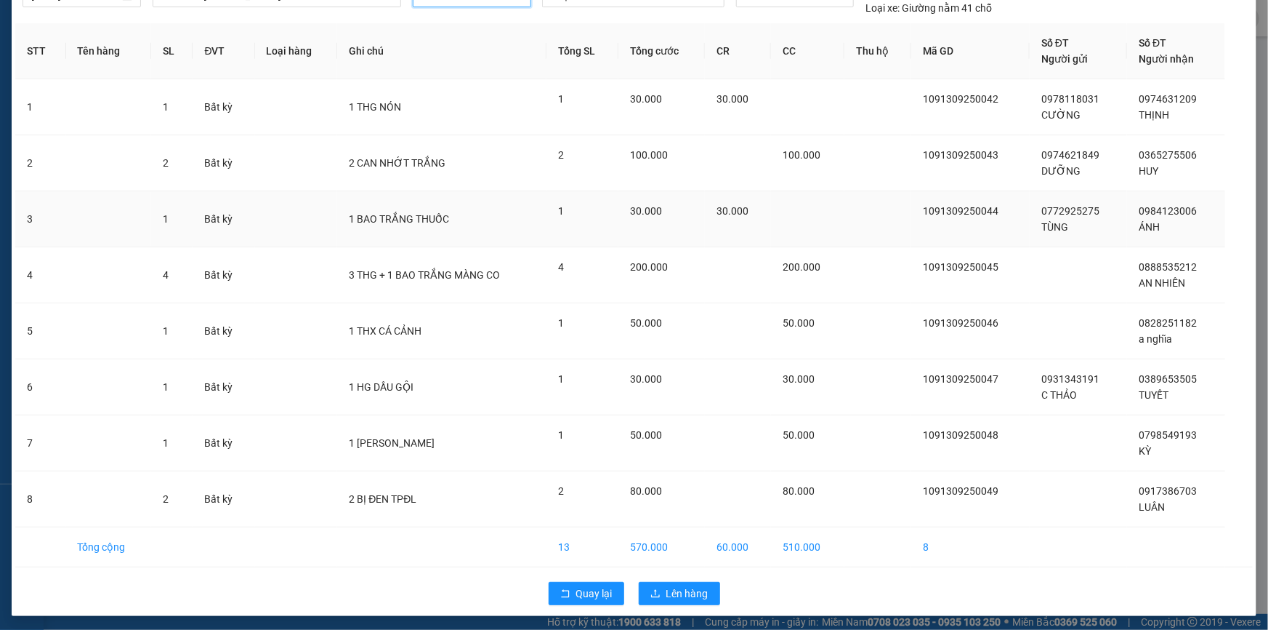
scroll to position [76, 0]
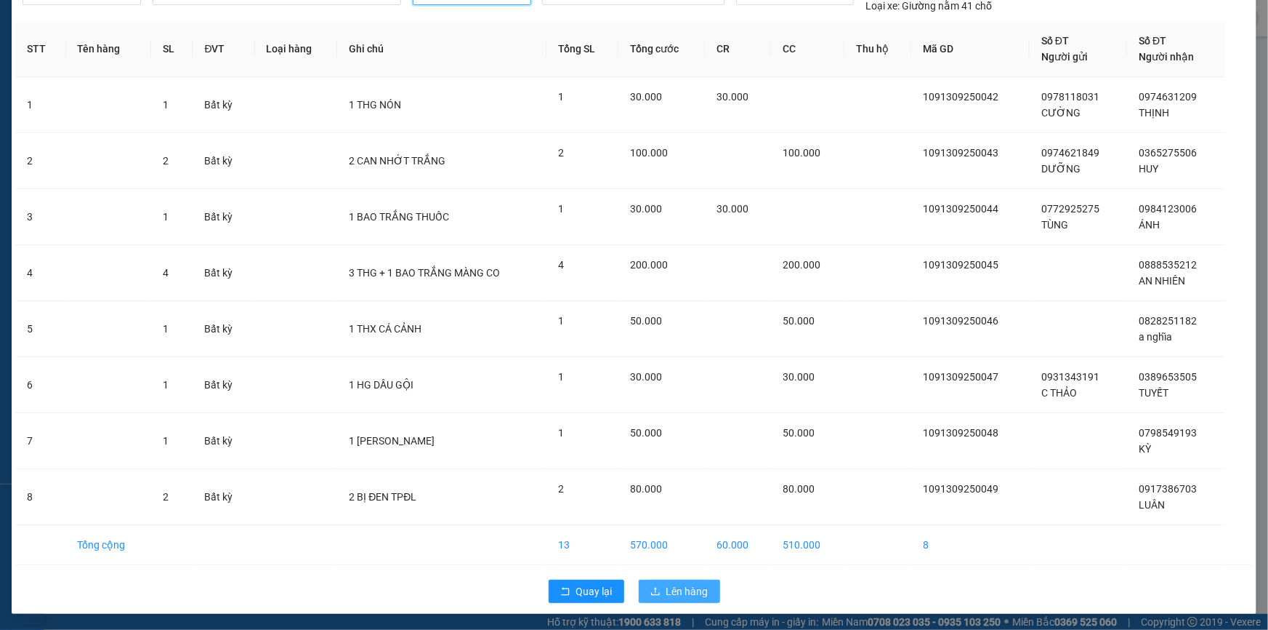
click at [696, 585] on span "Lên hàng" at bounding box center [688, 591] width 42 height 16
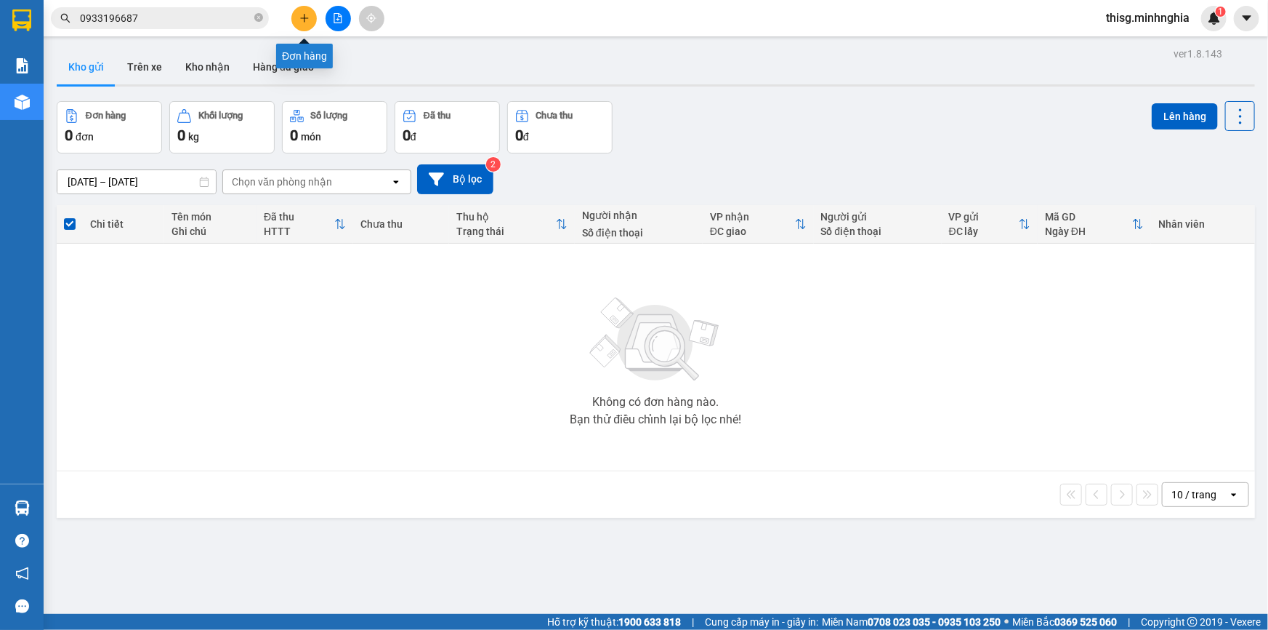
click at [304, 26] on button at bounding box center [303, 18] width 25 height 25
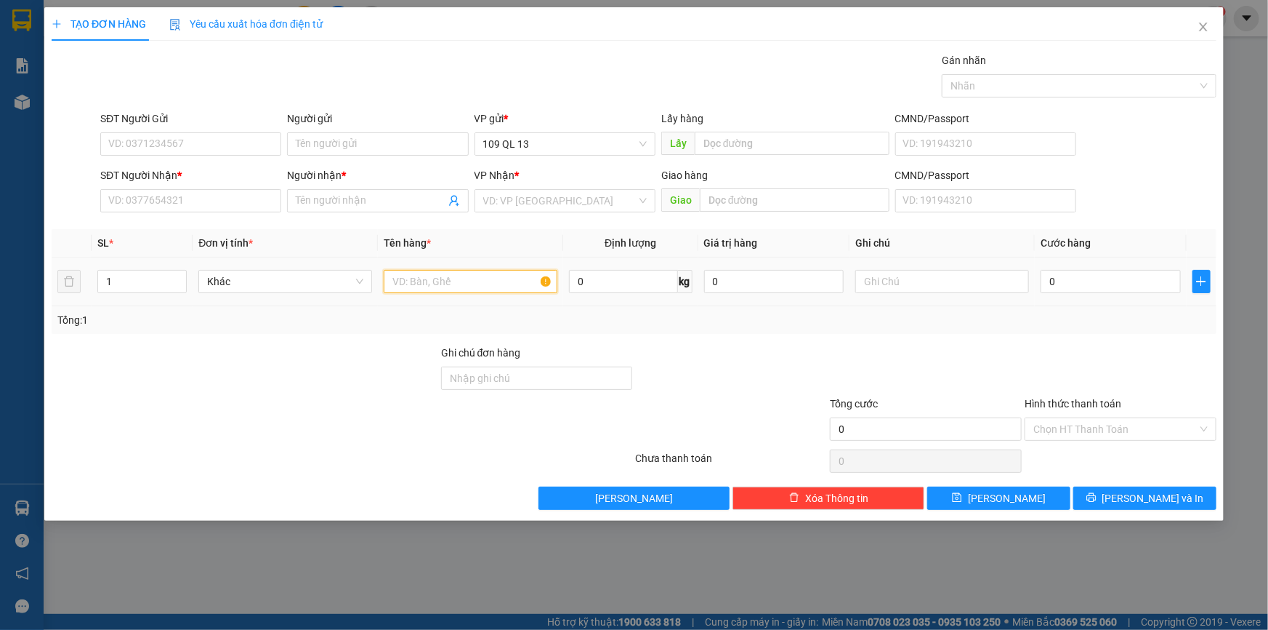
click at [488, 270] on input "text" at bounding box center [471, 281] width 174 height 23
click at [916, 283] on input "text" at bounding box center [943, 281] width 174 height 23
type input "1 TX ĐL"
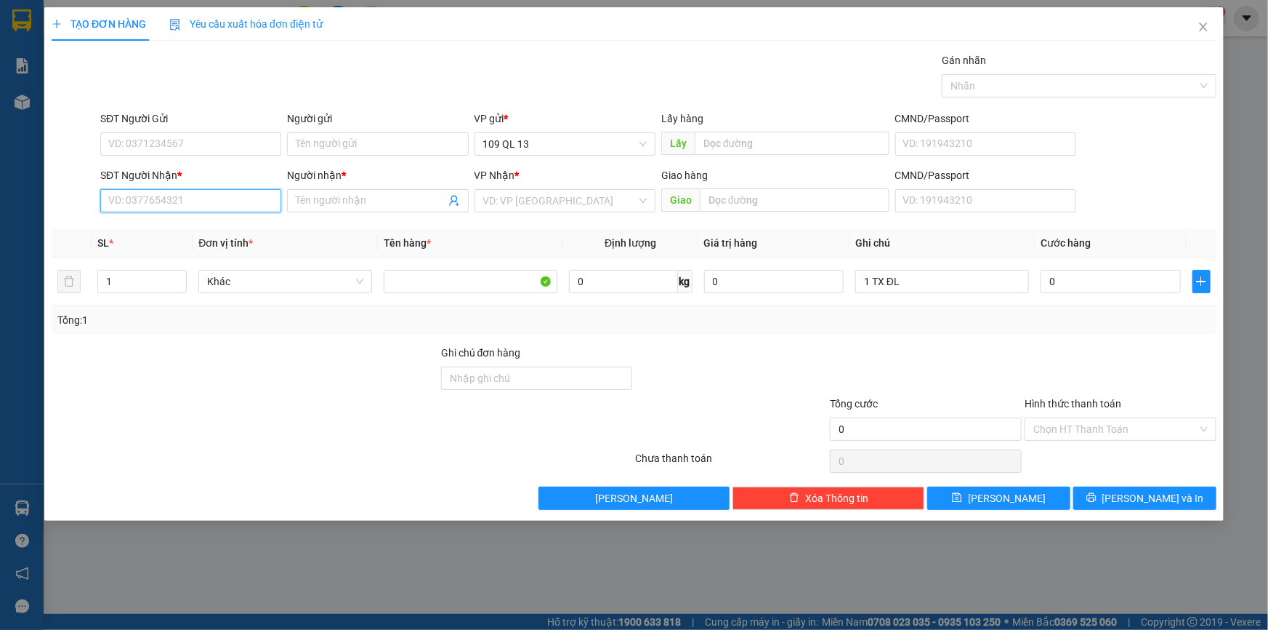
click at [228, 202] on input "SĐT Người Nhận *" at bounding box center [190, 200] width 181 height 23
click at [225, 223] on div "0865163231 - PHONG" at bounding box center [191, 230] width 164 height 16
type input "0865163231"
type input "PHONG"
type input "0865163231"
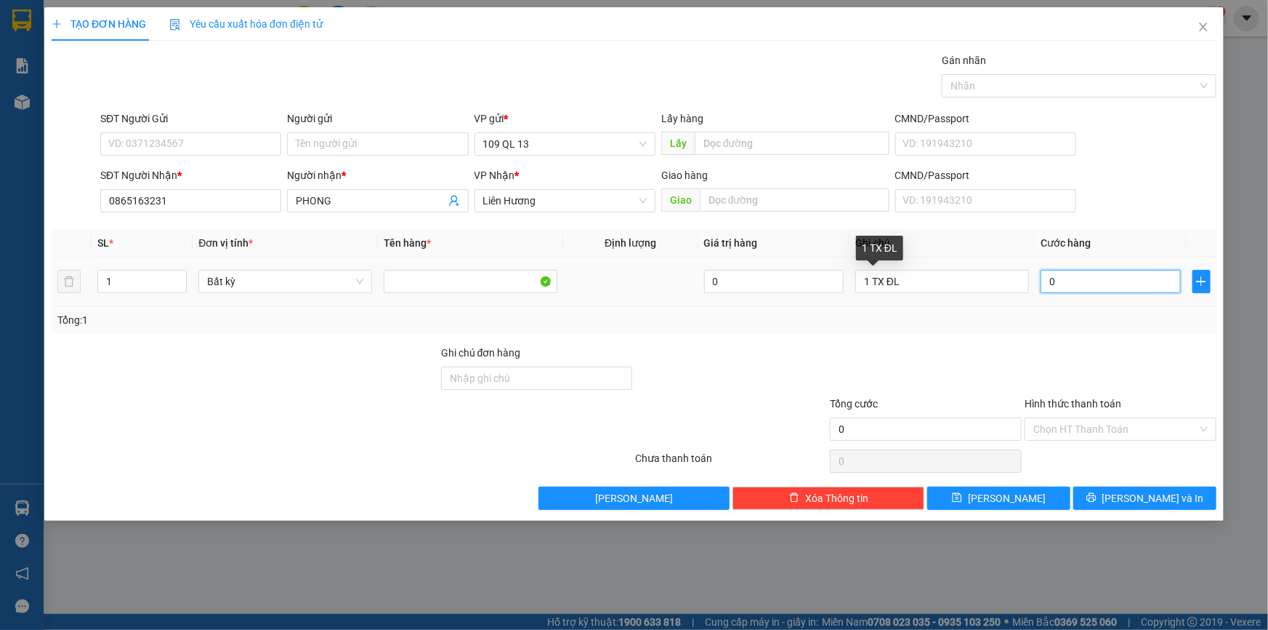
click at [1092, 290] on input "0" at bounding box center [1111, 281] width 140 height 23
type input "5"
type input "50"
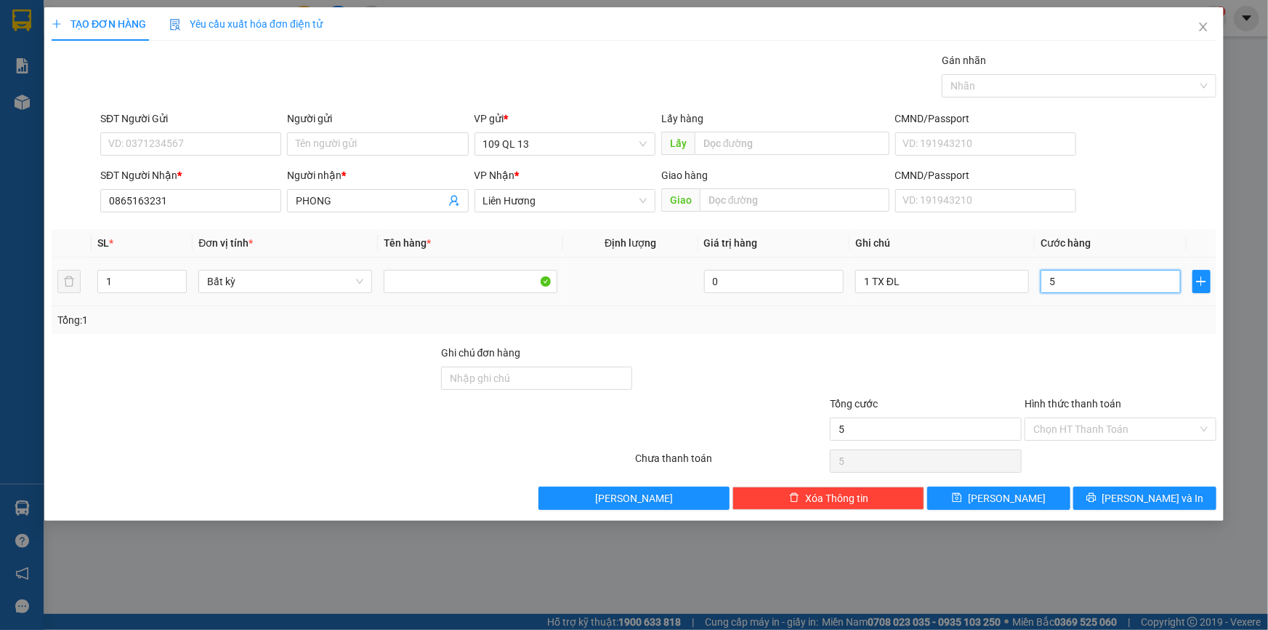
type input "50"
type input "50.000"
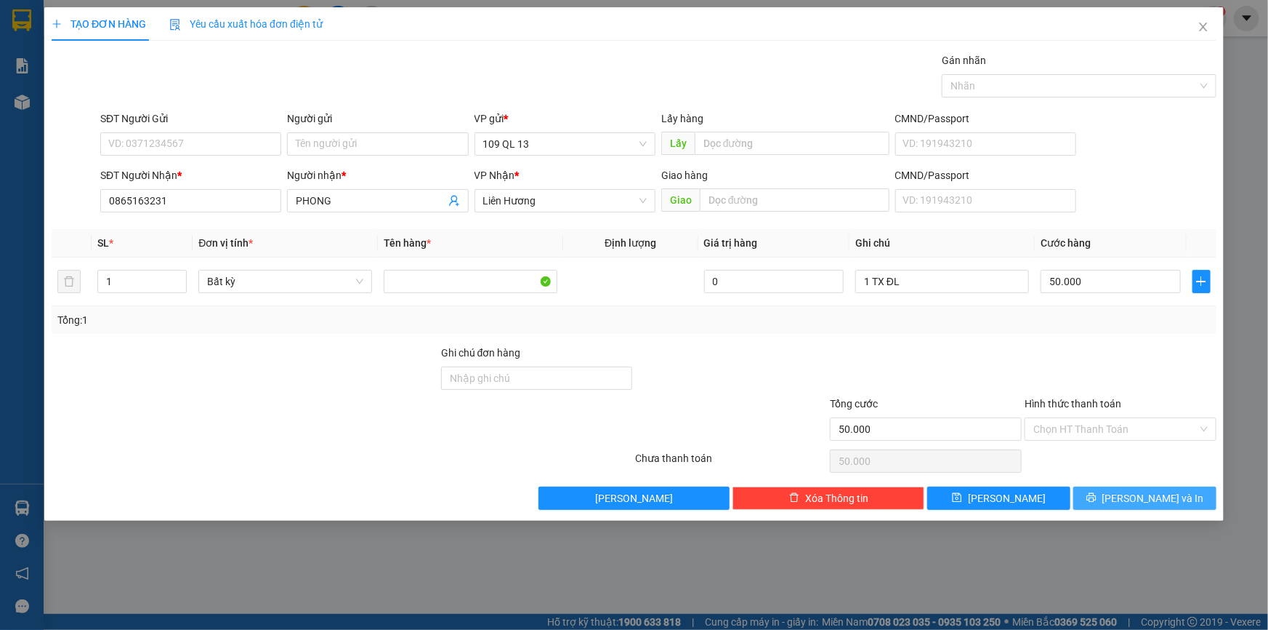
click at [1128, 497] on button "[PERSON_NAME] và In" at bounding box center [1145, 497] width 143 height 23
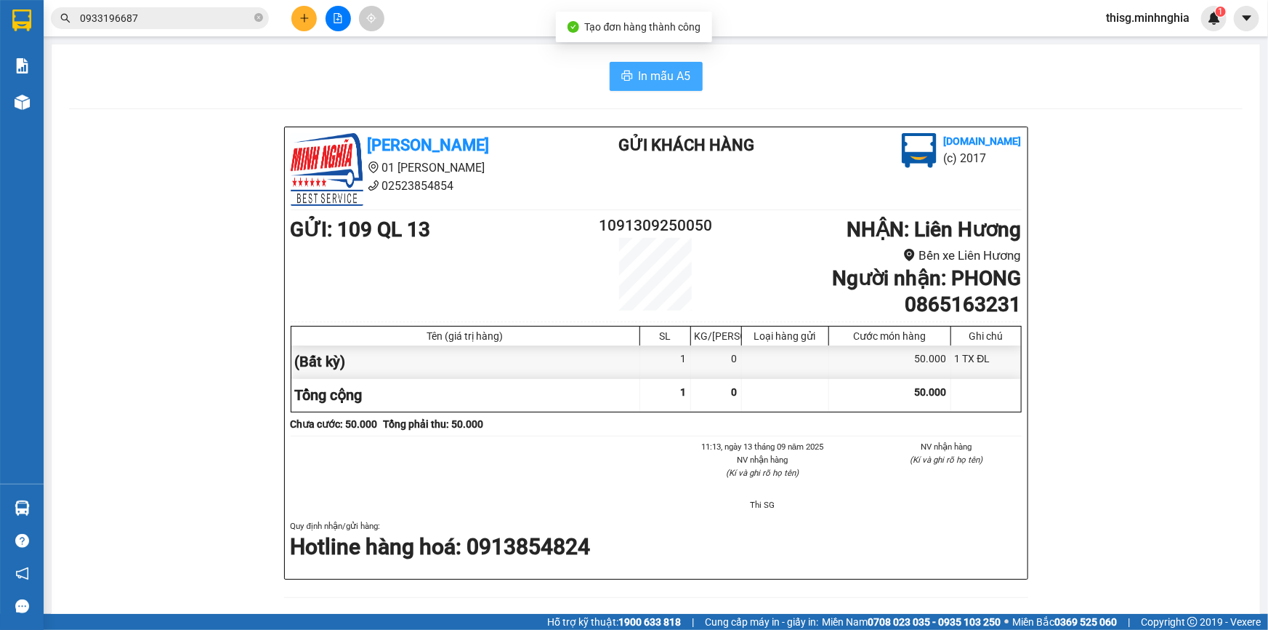
click at [640, 79] on span "In mẫu A5" at bounding box center [665, 76] width 52 height 18
click at [305, 19] on icon "plus" at bounding box center [304, 18] width 10 height 10
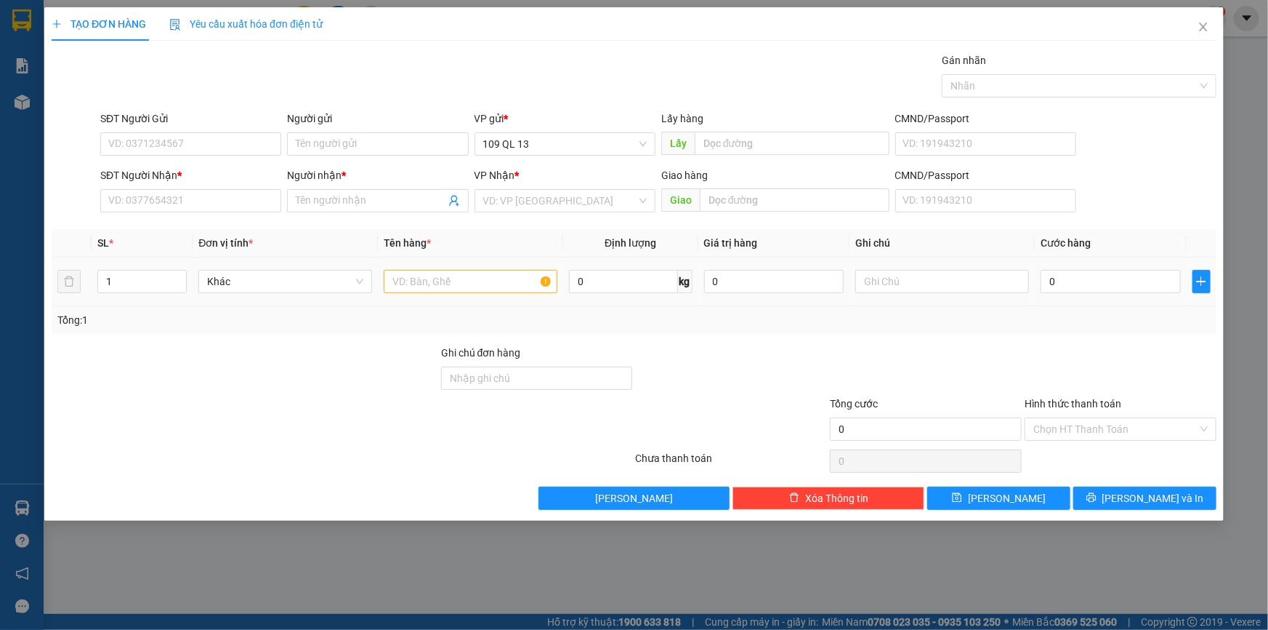
click at [447, 294] on div at bounding box center [471, 281] width 174 height 29
click at [444, 278] on input "text" at bounding box center [471, 281] width 174 height 23
click at [877, 270] on input "text" at bounding box center [943, 281] width 174 height 23
click at [1069, 286] on input "0" at bounding box center [1111, 281] width 140 height 23
click at [986, 283] on input "1 HG" at bounding box center [943, 281] width 174 height 23
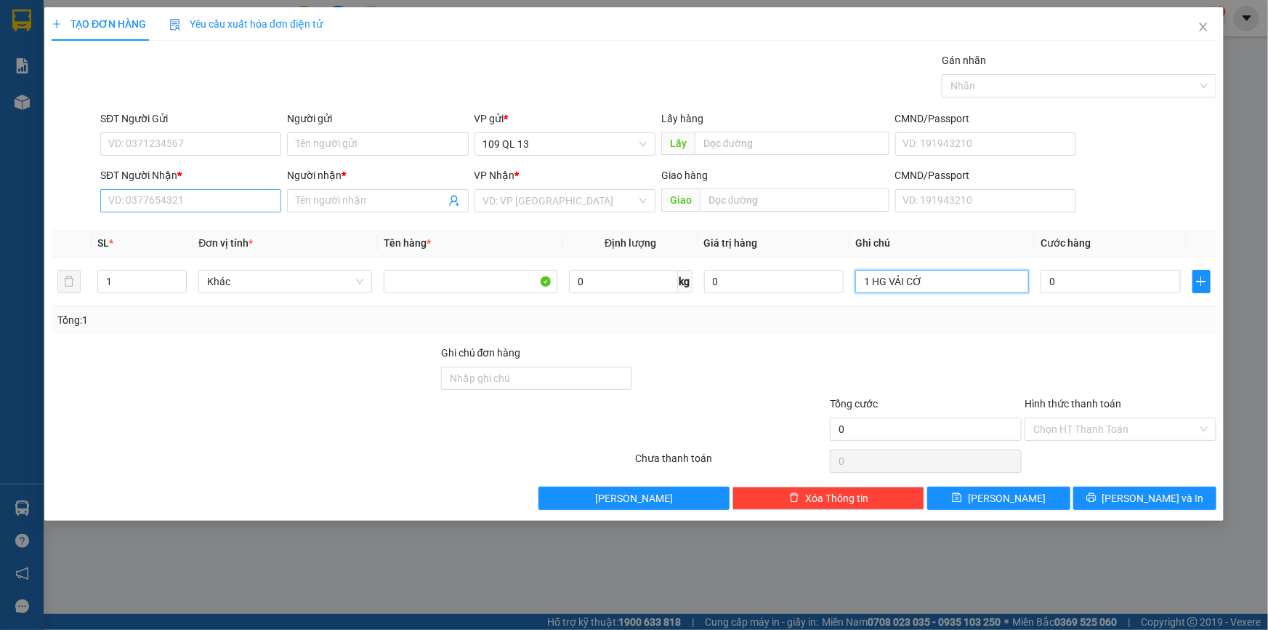
type input "1 HG VẢI CỜ"
click at [200, 202] on input "SĐT Người Nhận *" at bounding box center [190, 200] width 181 height 23
type input "0918332439"
click at [319, 203] on input "Người nhận *" at bounding box center [370, 201] width 149 height 16
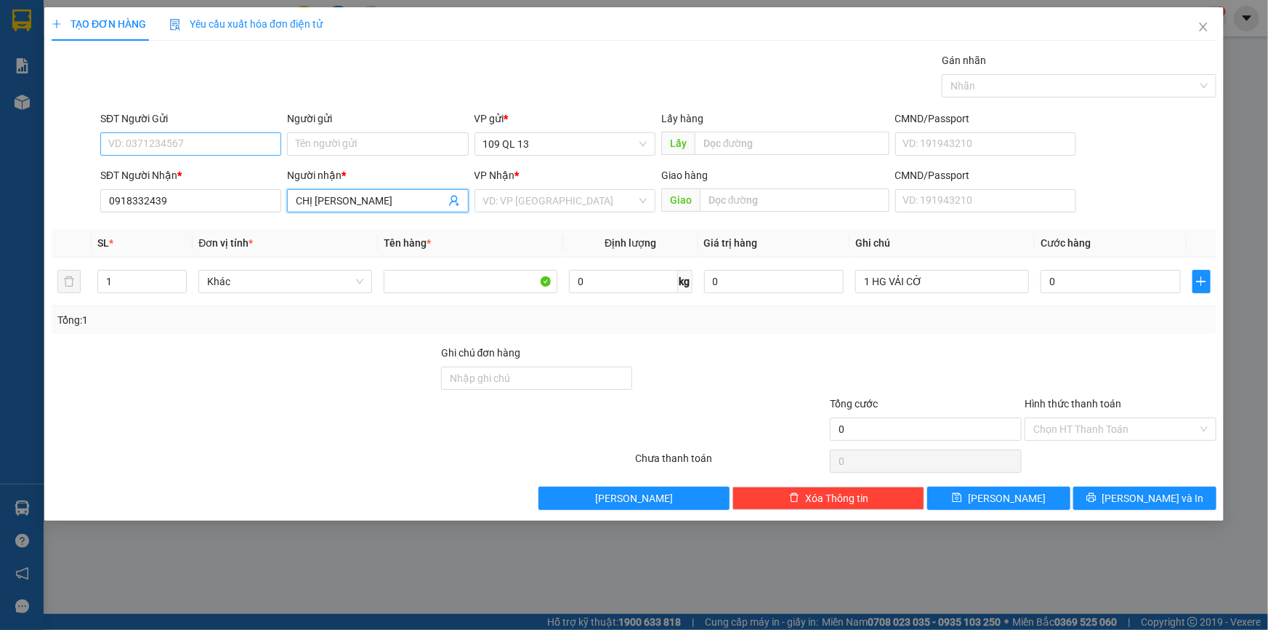
type input "CHỊ [PERSON_NAME]"
click at [227, 152] on input "SĐT Người Gửi" at bounding box center [190, 143] width 181 height 23
type input "0908148000"
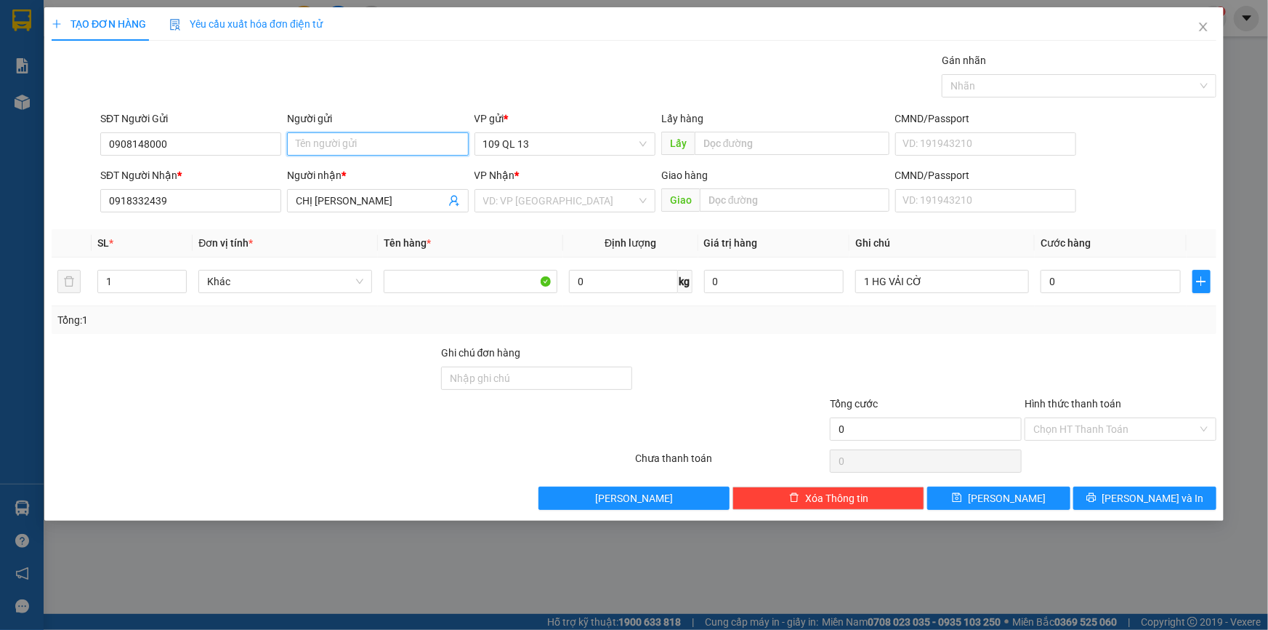
click at [333, 137] on input "Người gửi" at bounding box center [377, 143] width 181 height 23
type input "[GEOGRAPHIC_DATA]"
click at [1127, 271] on input "0" at bounding box center [1111, 281] width 140 height 23
type input "4"
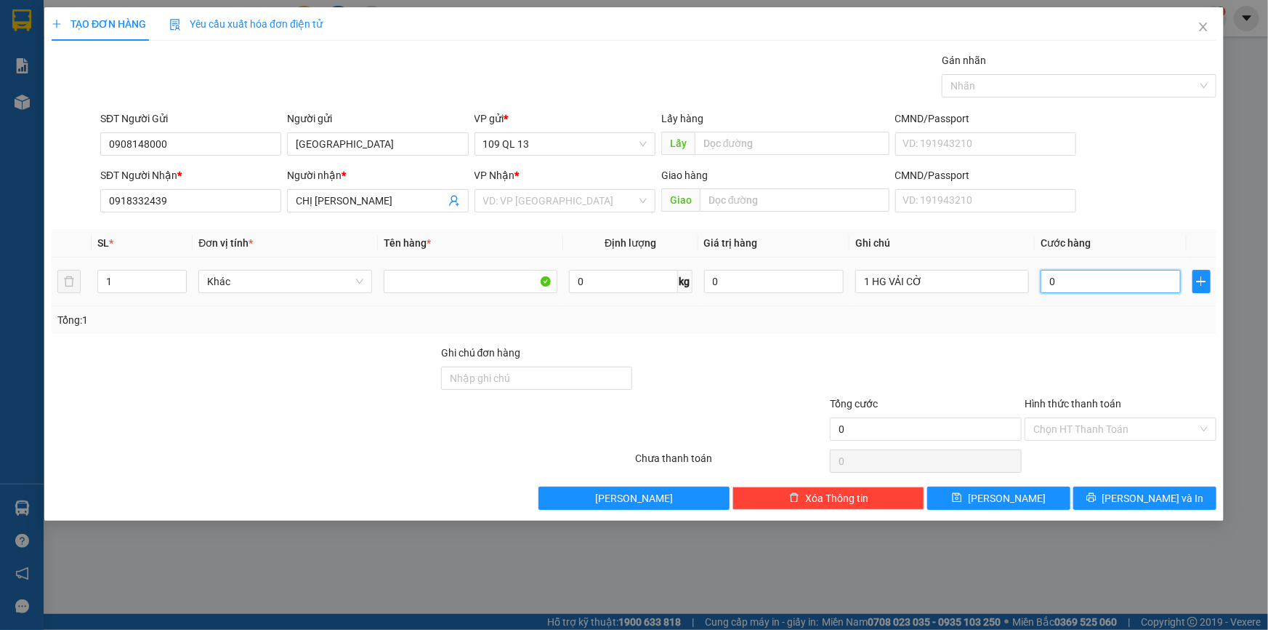
type input "4"
type input "40"
type input "4"
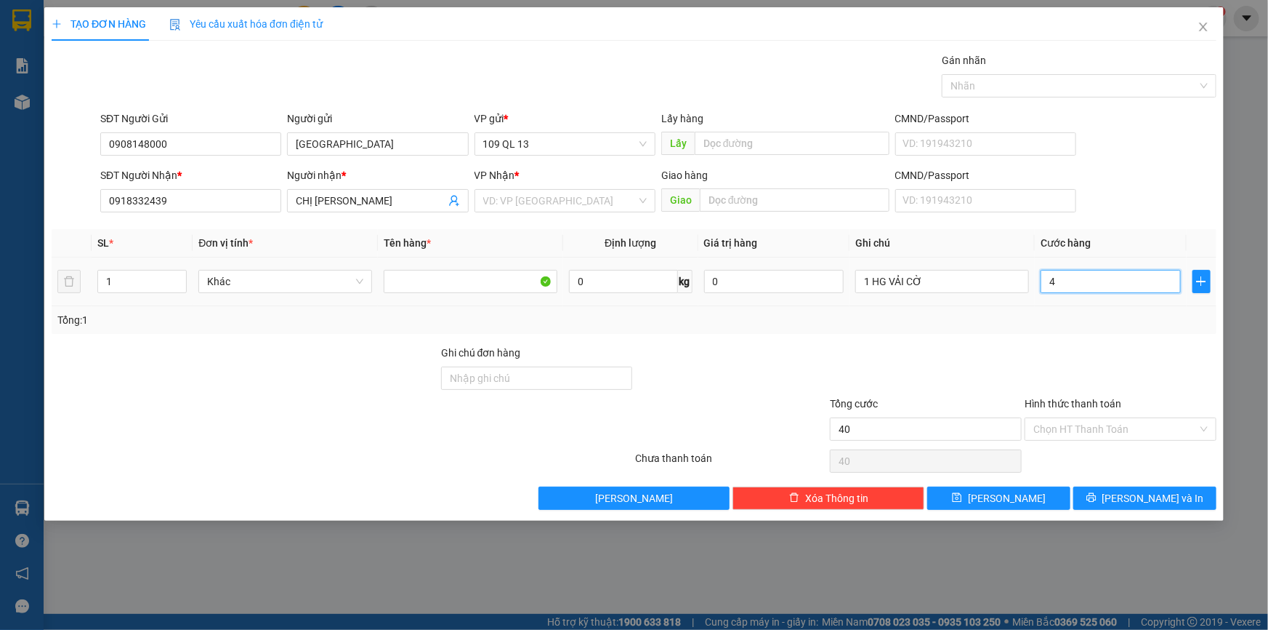
type input "4"
type input "0"
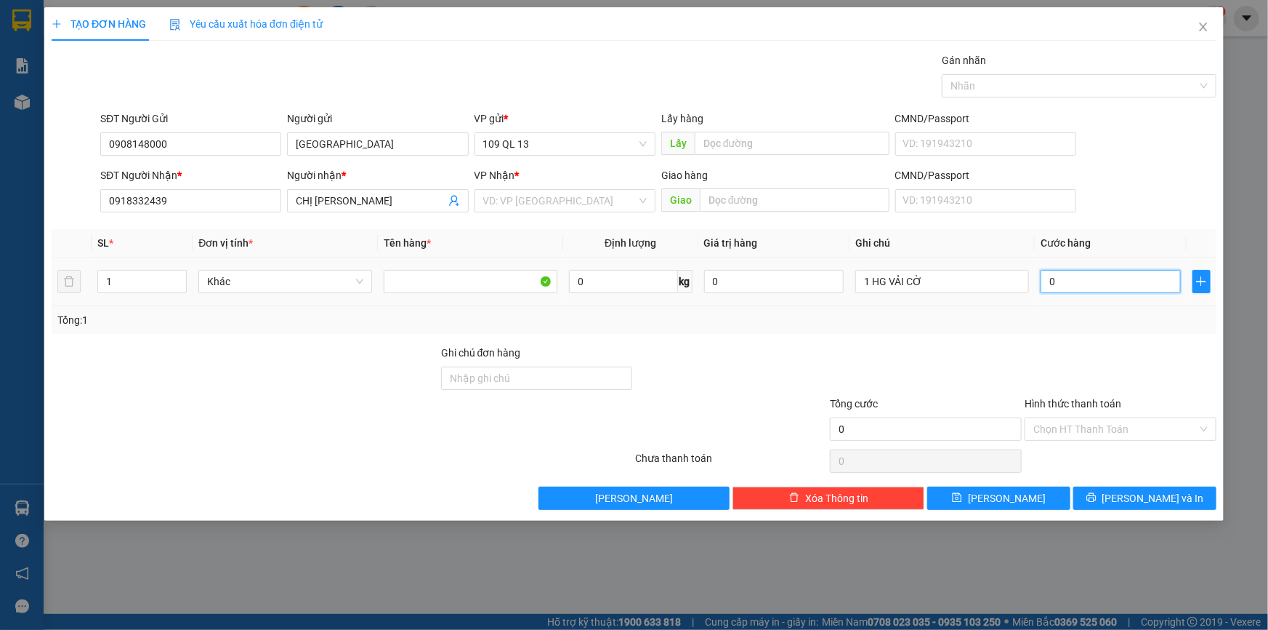
type input "03"
type input "3"
type input "030"
type input "30"
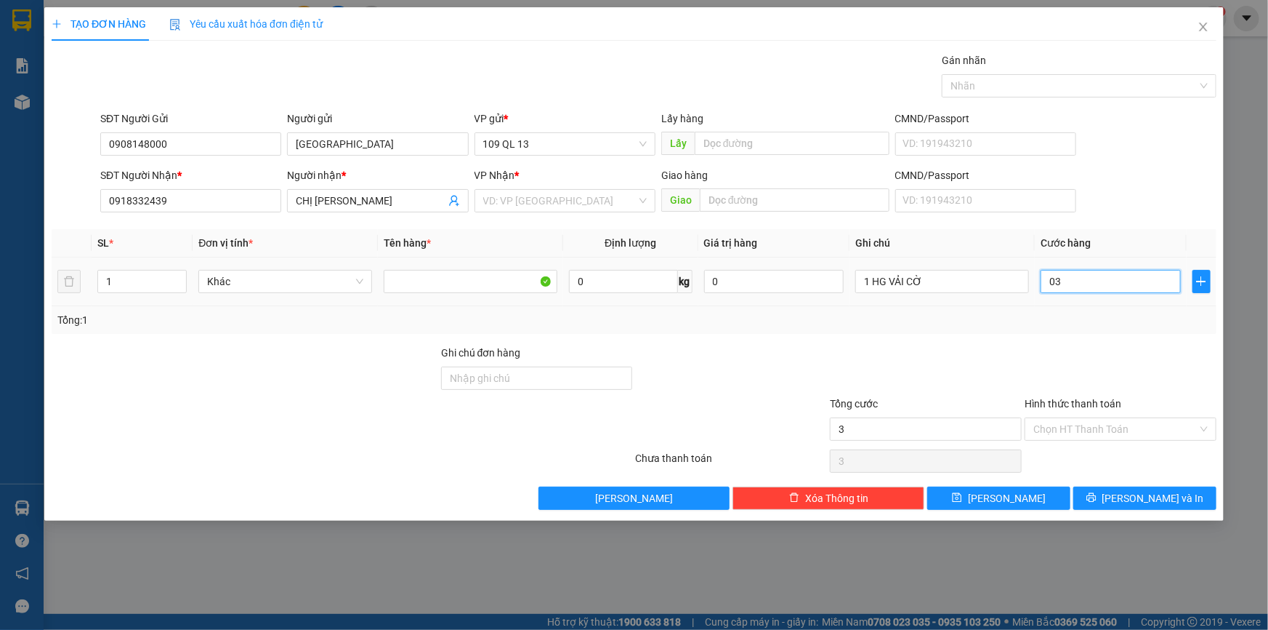
type input "30"
click at [1135, 422] on input "Hình thức thanh toán" at bounding box center [1116, 429] width 164 height 22
type input "30.000"
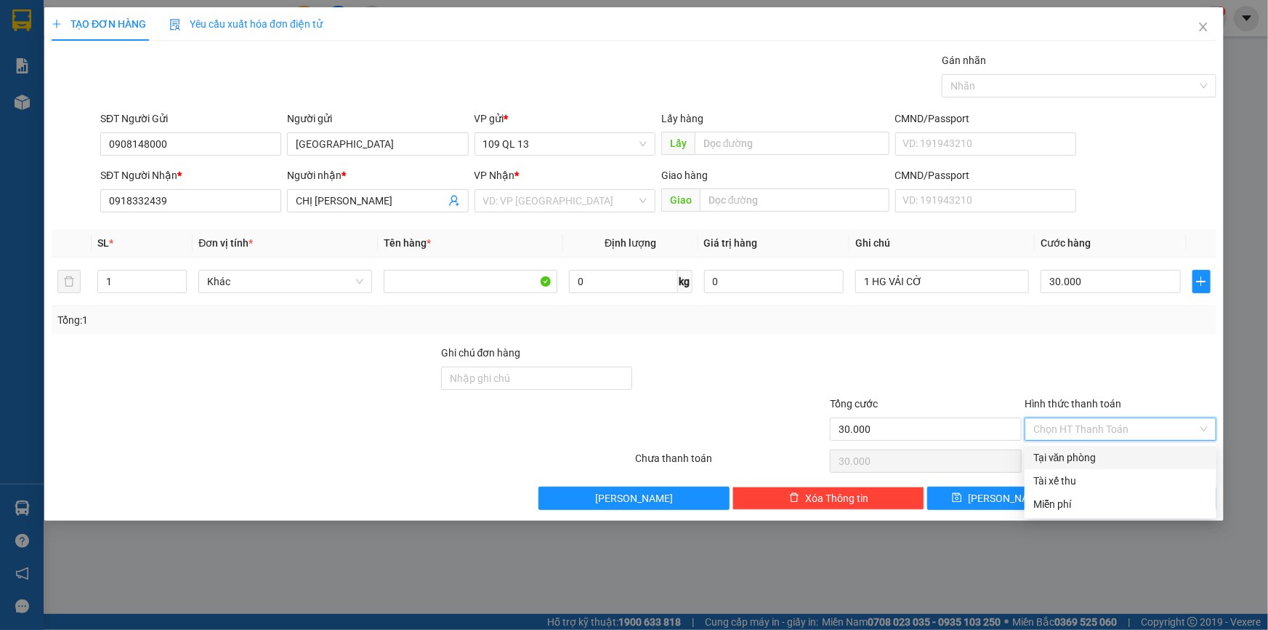
click at [1144, 376] on div at bounding box center [1121, 370] width 195 height 51
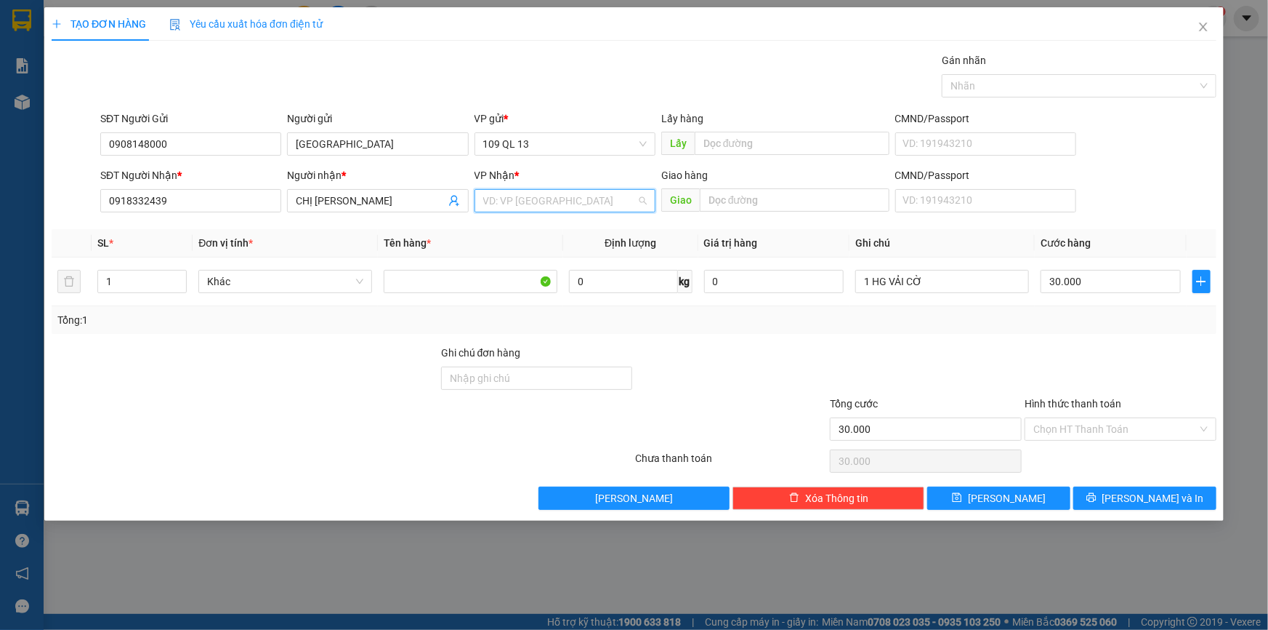
click at [576, 196] on input "search" at bounding box center [559, 201] width 153 height 22
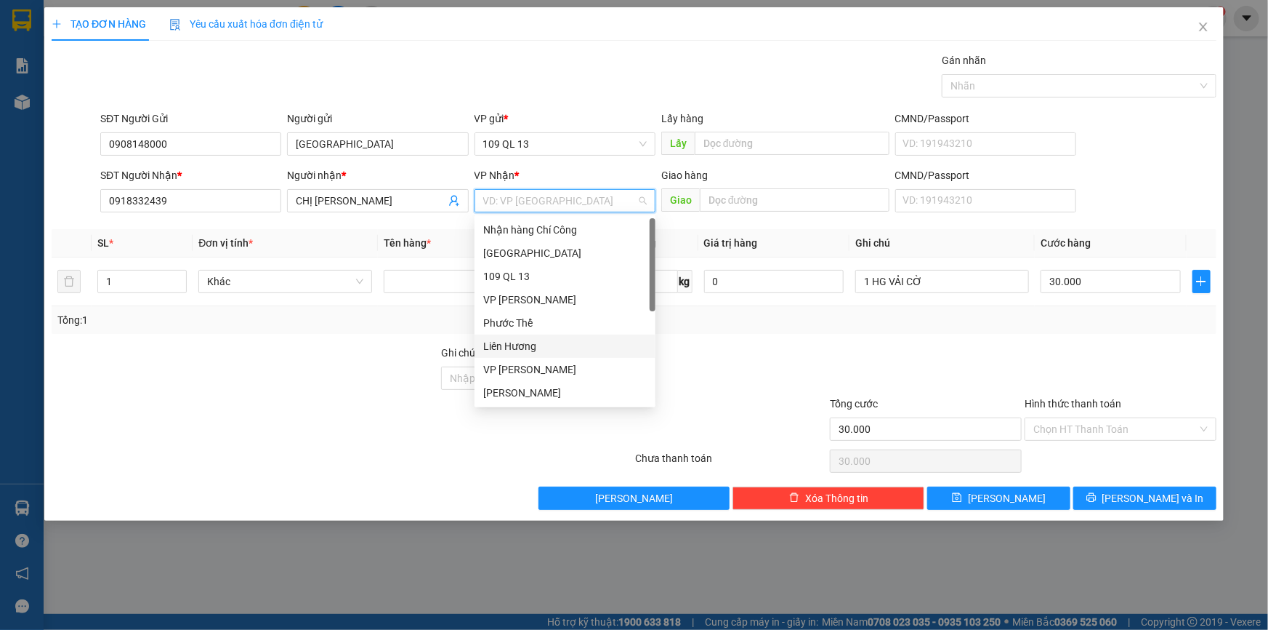
click at [528, 338] on div "Liên Hương" at bounding box center [565, 346] width 164 height 16
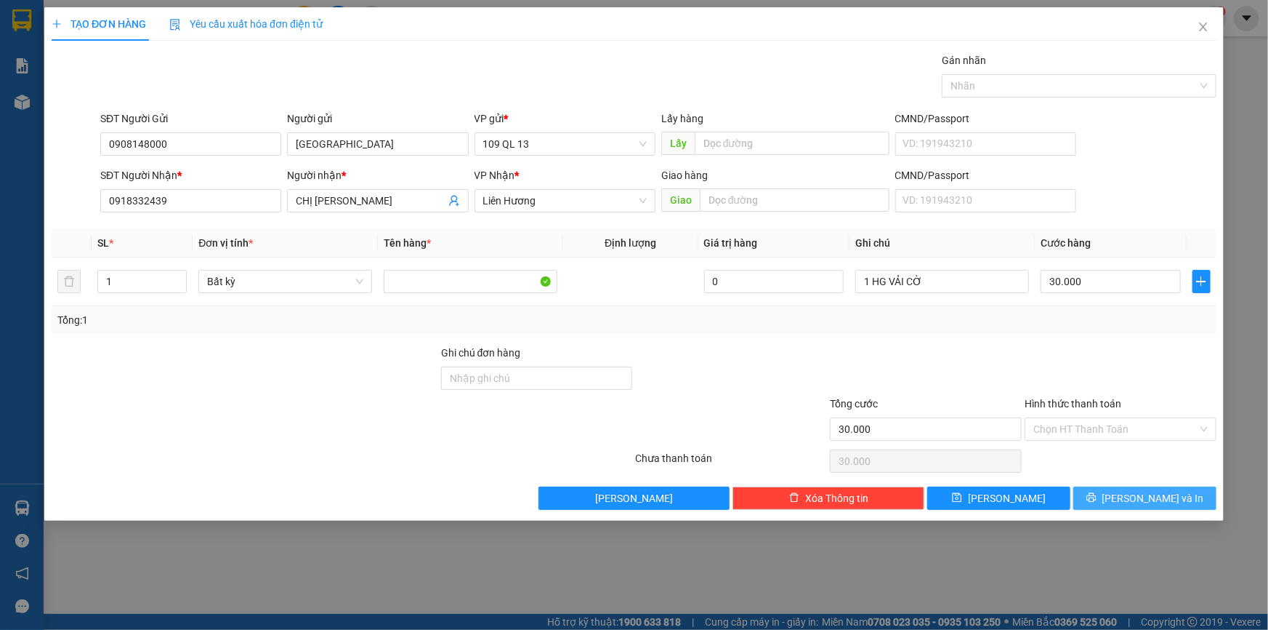
click at [1156, 491] on span "[PERSON_NAME] và In" at bounding box center [1154, 498] width 102 height 16
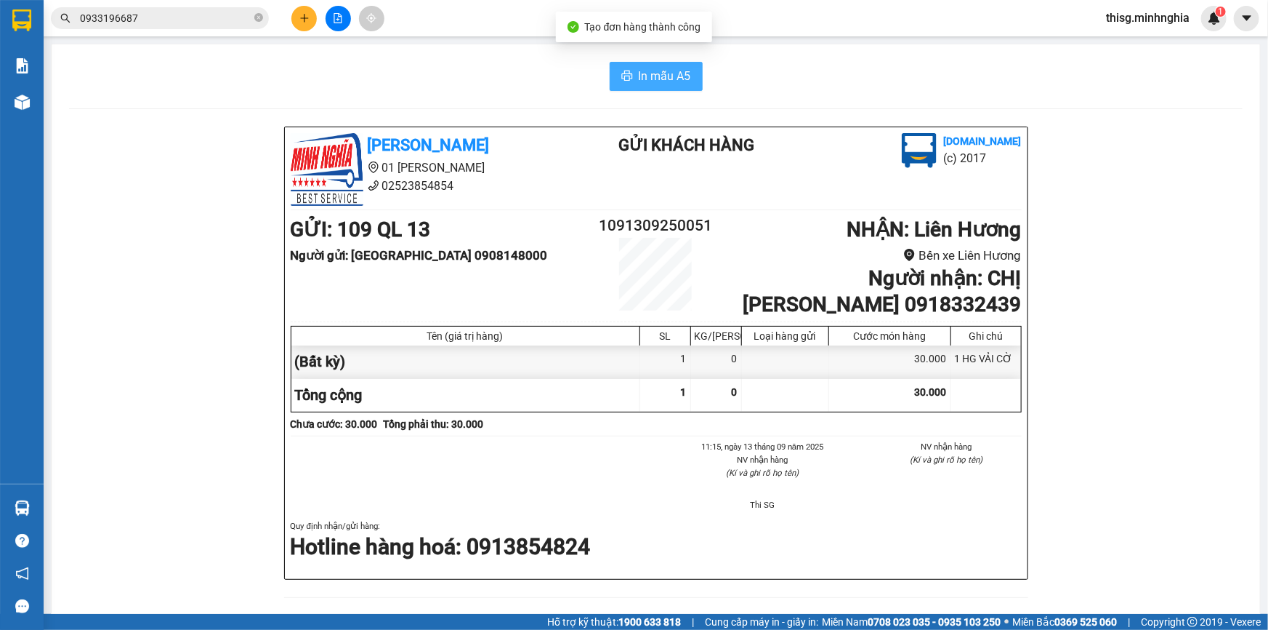
click at [678, 73] on span "In mẫu A5" at bounding box center [665, 76] width 52 height 18
click at [675, 67] on span "In mẫu A5" at bounding box center [665, 76] width 52 height 18
click at [310, 19] on button at bounding box center [303, 18] width 25 height 25
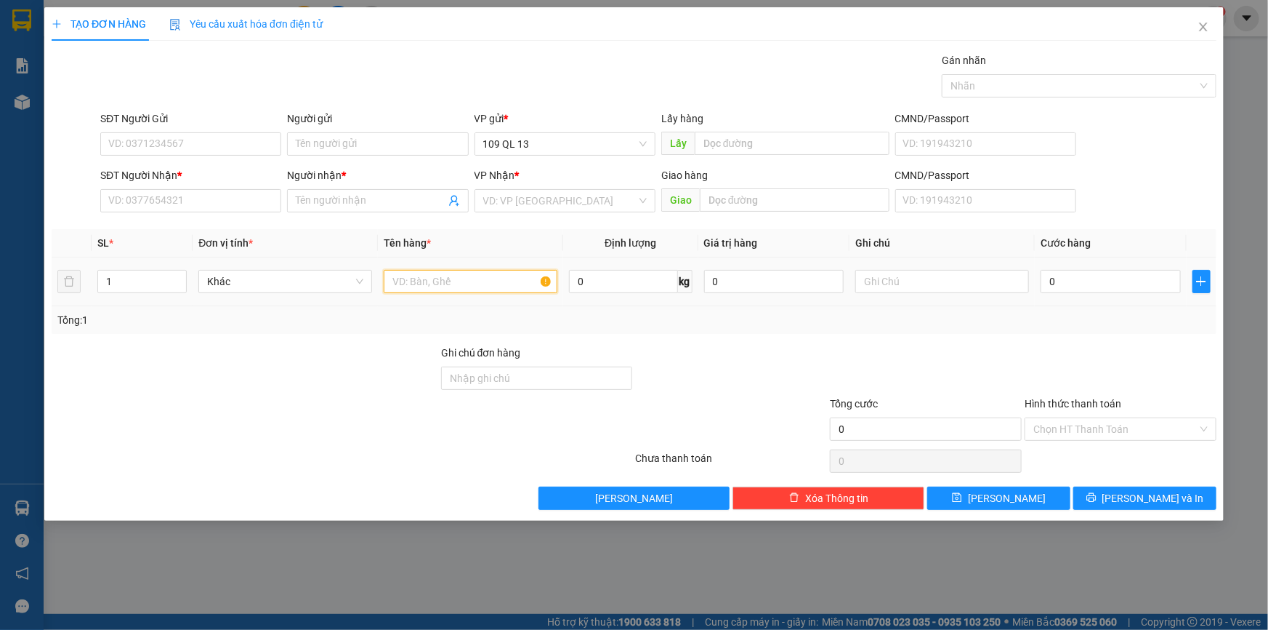
click at [497, 280] on input "text" at bounding box center [471, 281] width 174 height 23
click at [233, 201] on input "SĐT Người Nhận *" at bounding box center [190, 200] width 181 height 23
click at [952, 284] on input "text" at bounding box center [943, 281] width 174 height 23
type input "1 BỊ ĐEN"
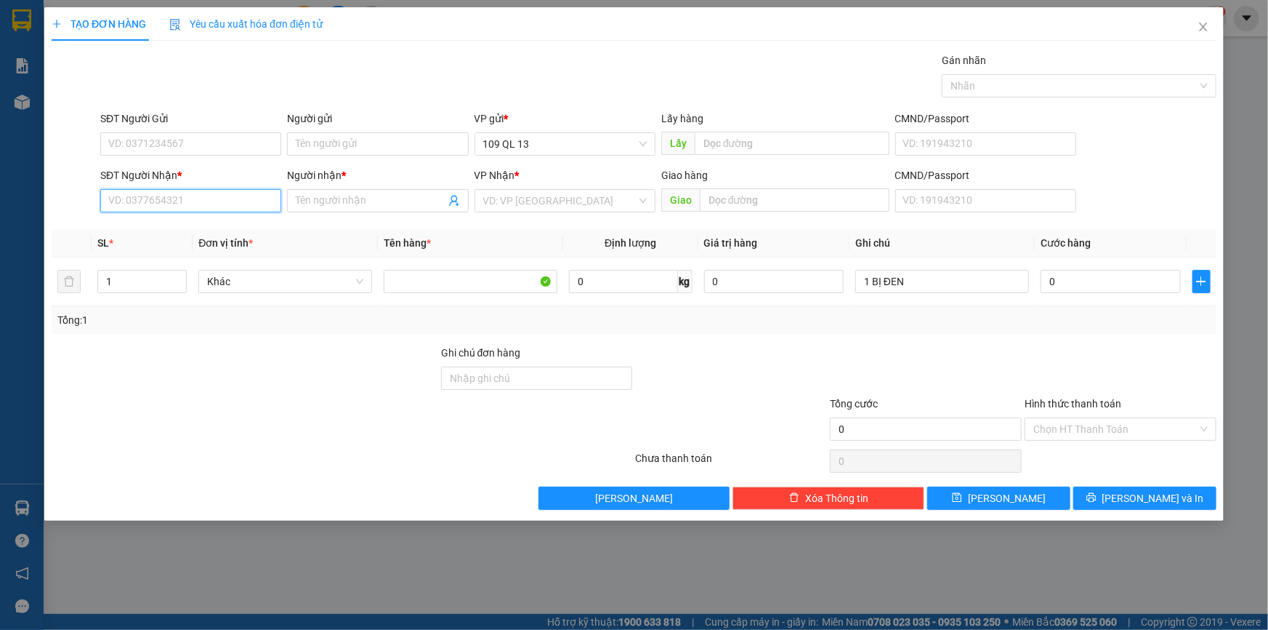
click at [269, 195] on input "SĐT Người Nhận *" at bounding box center [190, 200] width 181 height 23
type input "0383356890"
click at [347, 196] on input "Người nhận *" at bounding box center [370, 201] width 149 height 16
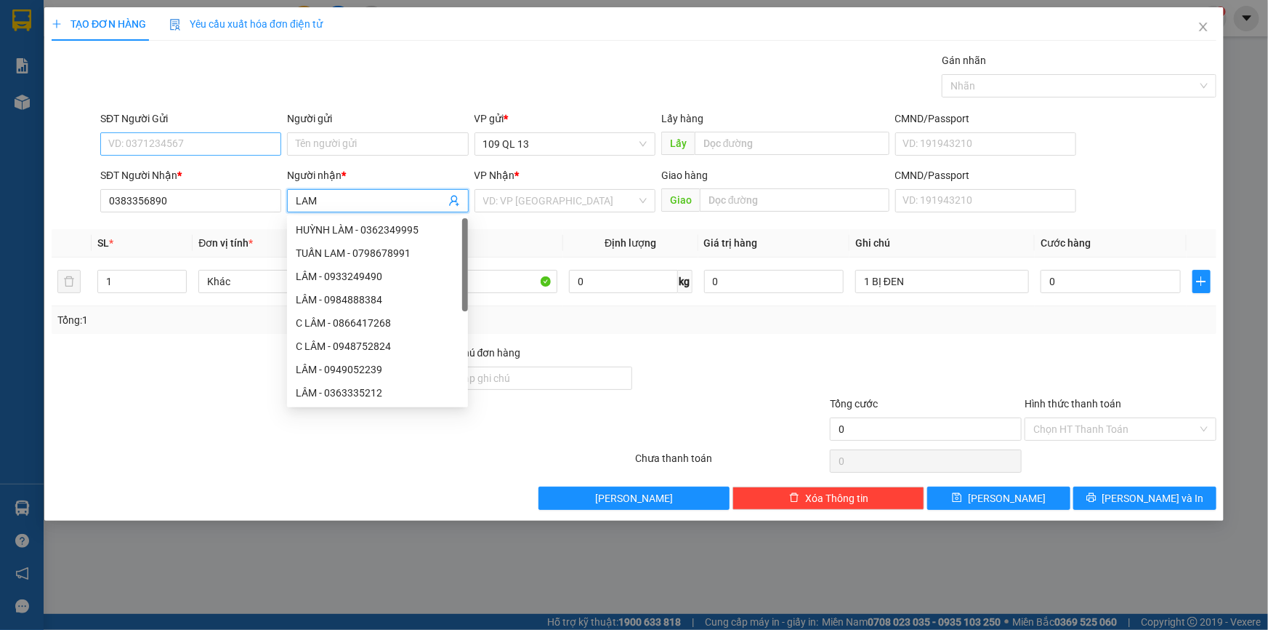
type input "LAM"
click at [171, 138] on input "SĐT Người Gửi" at bounding box center [190, 143] width 181 height 23
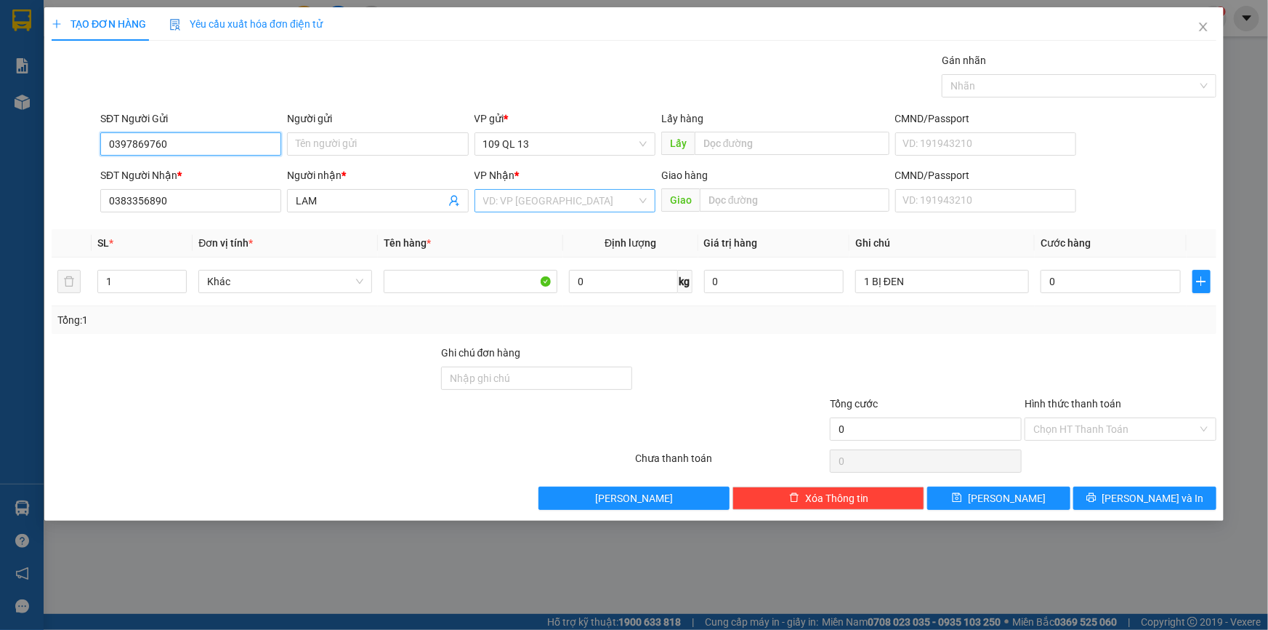
type input "0397869760"
click at [589, 198] on input "search" at bounding box center [559, 201] width 153 height 22
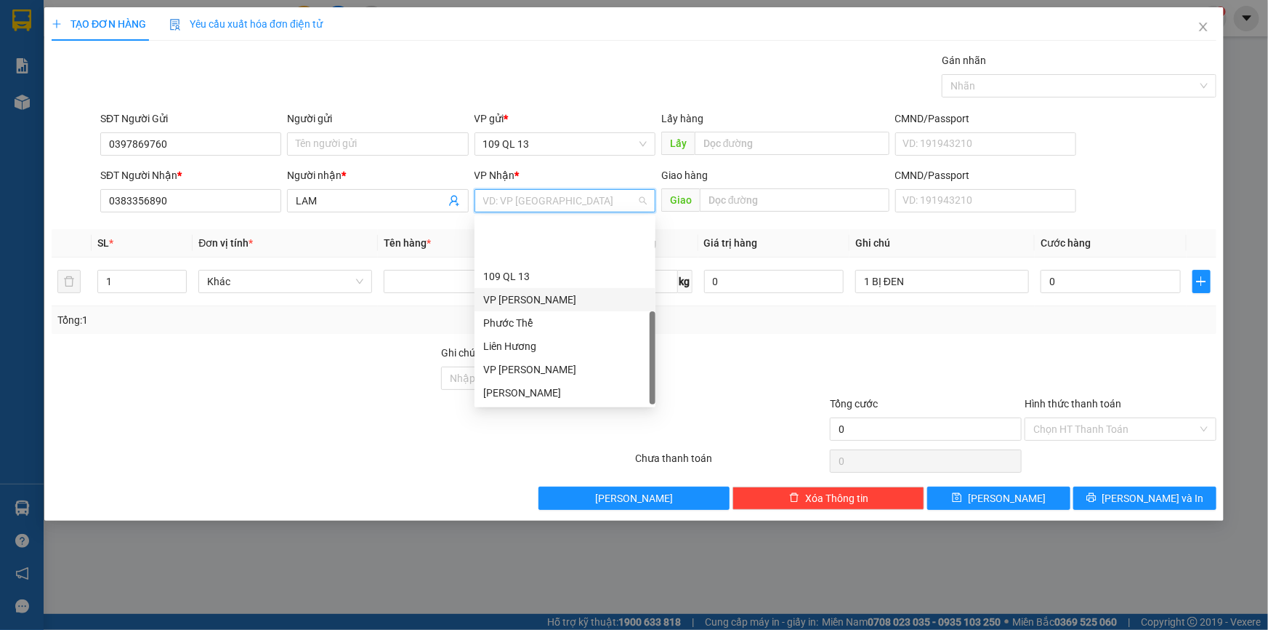
scroll to position [69, 0]
click at [541, 247] on div "Phước Thể" at bounding box center [565, 254] width 164 height 16
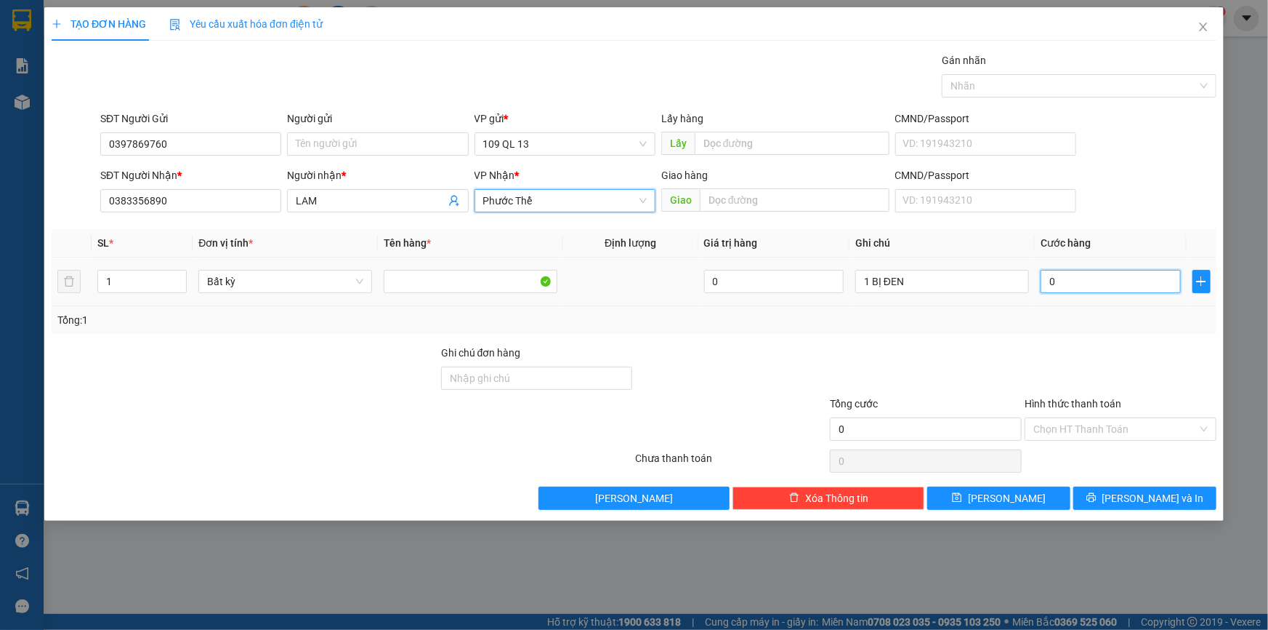
click at [1113, 285] on input "0" at bounding box center [1111, 281] width 140 height 23
type input "3"
type input "30"
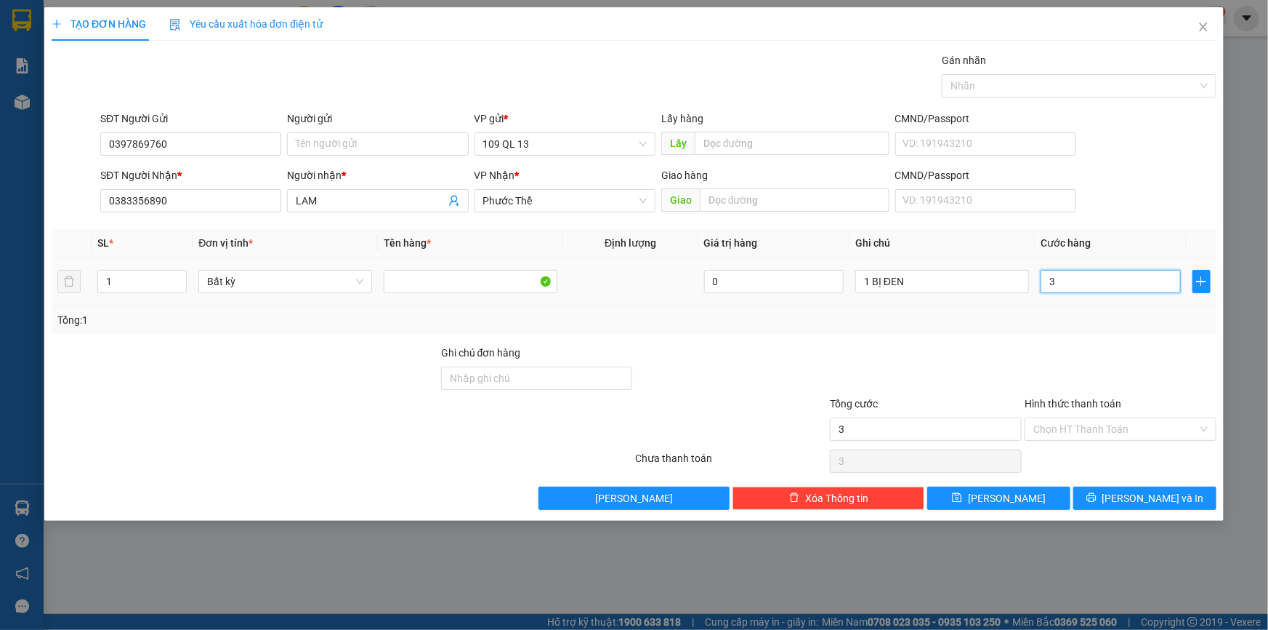
type input "30"
type input "30.000"
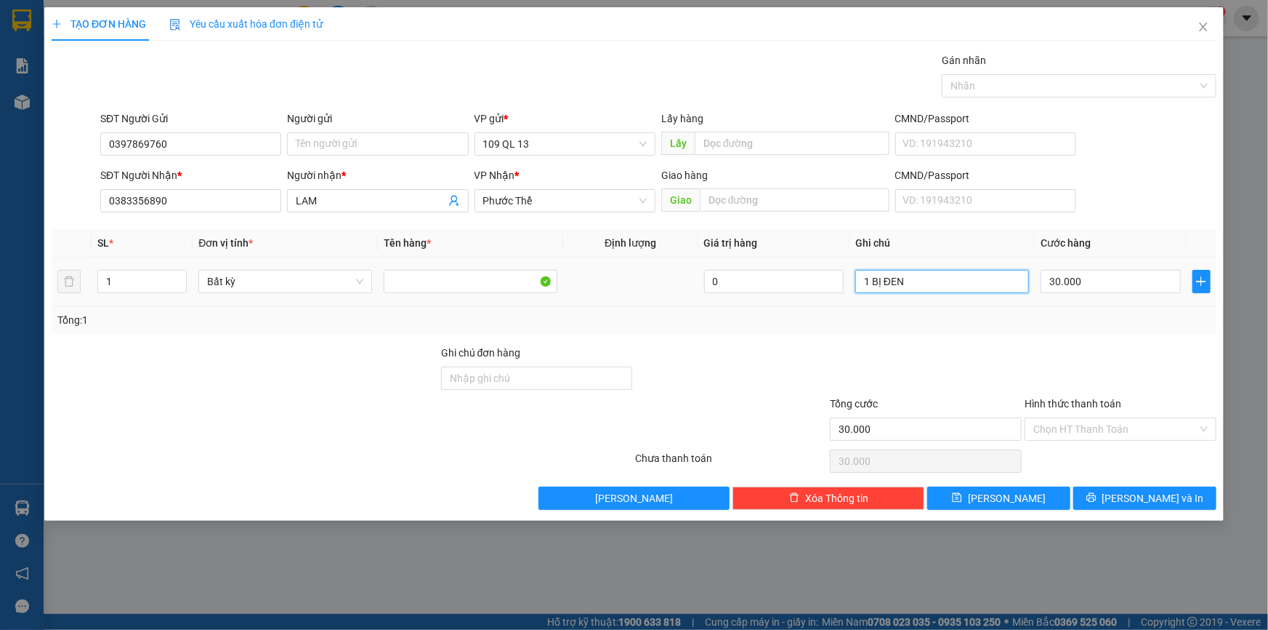
click at [977, 282] on input "1 BỊ ĐEN" at bounding box center [943, 281] width 174 height 23
type input "1 BỊ ĐEN GT"
click at [1157, 429] on input "Hình thức thanh toán" at bounding box center [1116, 429] width 164 height 22
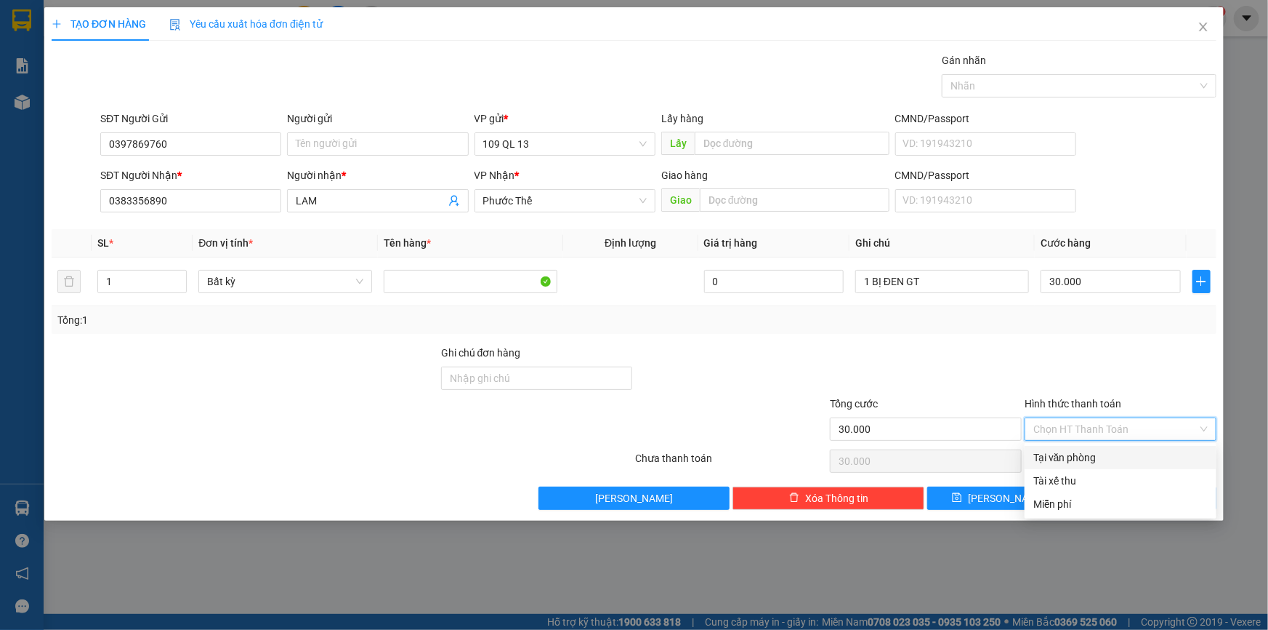
click at [1155, 459] on div "Tại văn phòng" at bounding box center [1121, 457] width 174 height 16
type input "0"
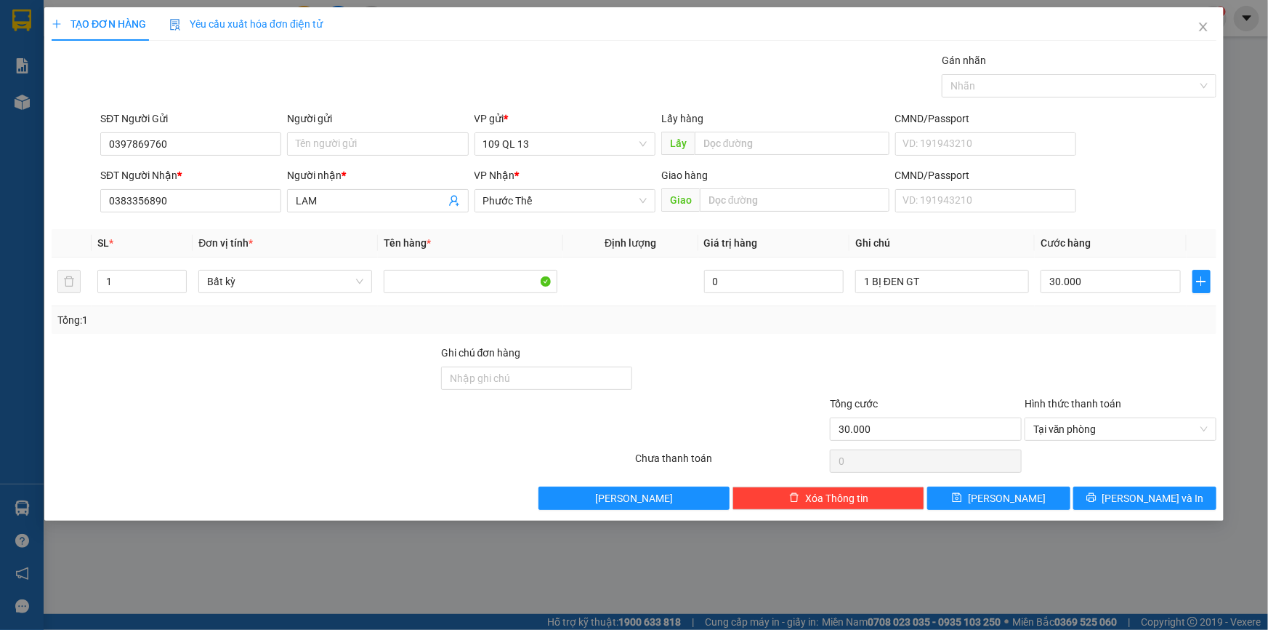
click at [1162, 483] on div "Transit Pickup Surcharge Ids Transit Deliver Surcharge Ids Transit Deliver Surc…" at bounding box center [634, 280] width 1165 height 457
click at [1163, 491] on span "[PERSON_NAME] và In" at bounding box center [1154, 498] width 102 height 16
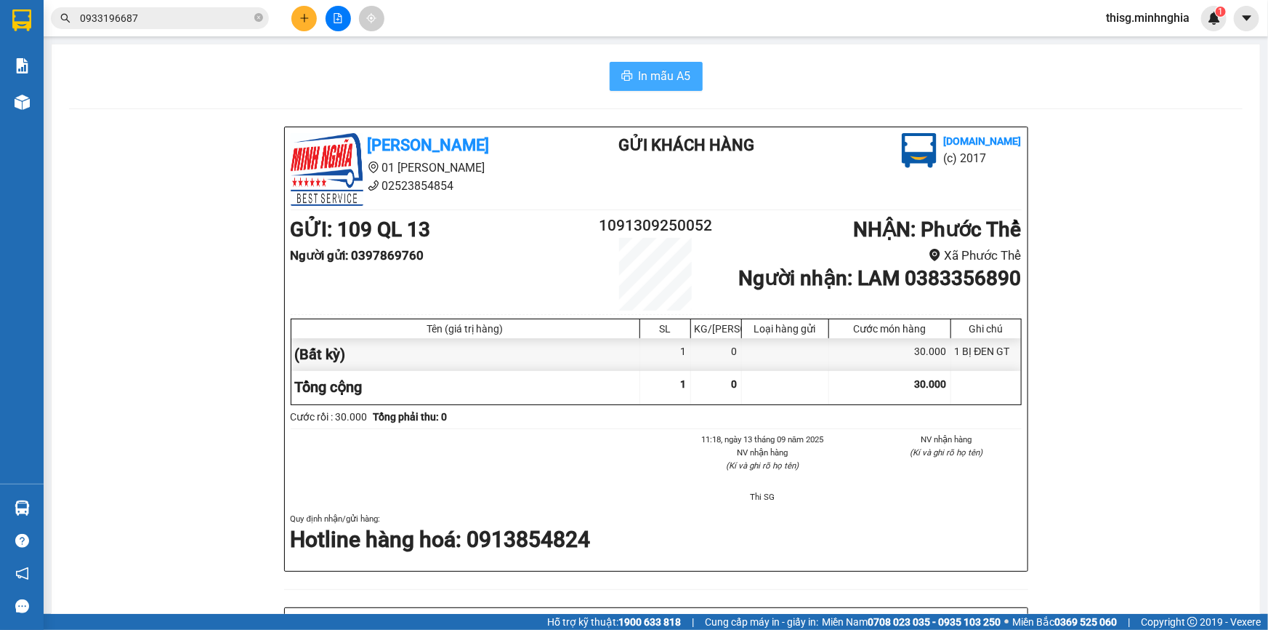
click at [619, 67] on button "In mẫu A5" at bounding box center [656, 76] width 93 height 29
click at [300, 13] on icon "plus" at bounding box center [304, 18] width 10 height 10
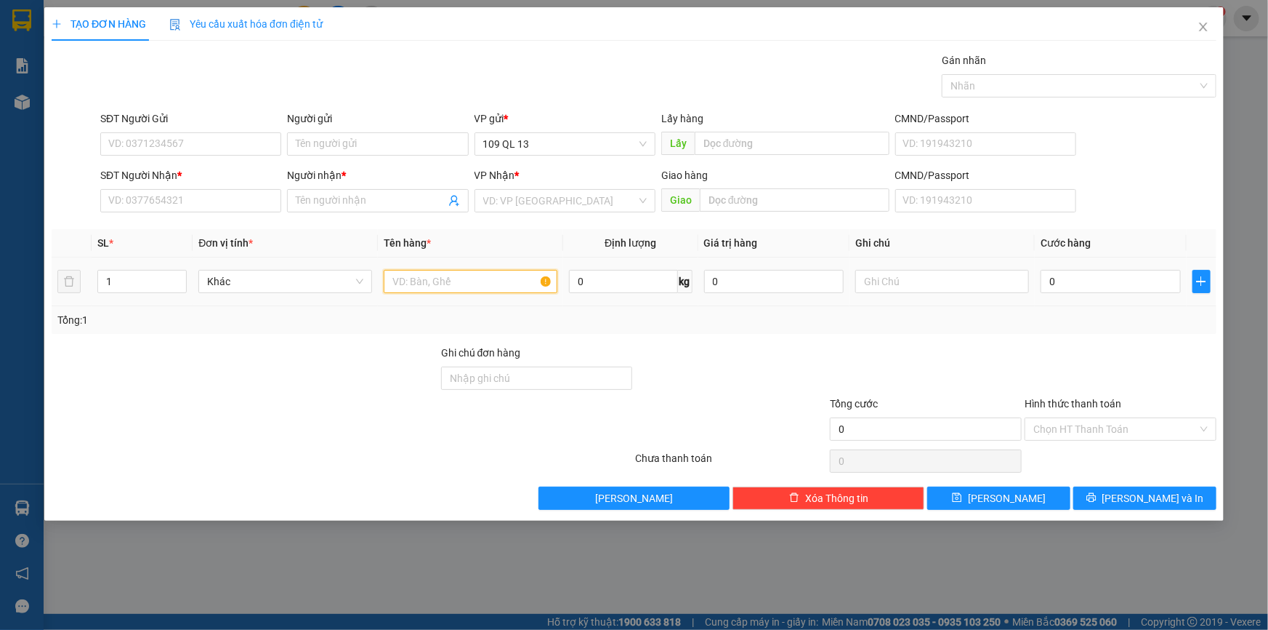
click at [458, 283] on input "text" at bounding box center [471, 281] width 174 height 23
click at [884, 274] on input "text" at bounding box center [943, 281] width 174 height 23
click at [124, 280] on input "1" at bounding box center [142, 281] width 88 height 22
type input "7"
click at [880, 283] on input "text" at bounding box center [943, 281] width 174 height 23
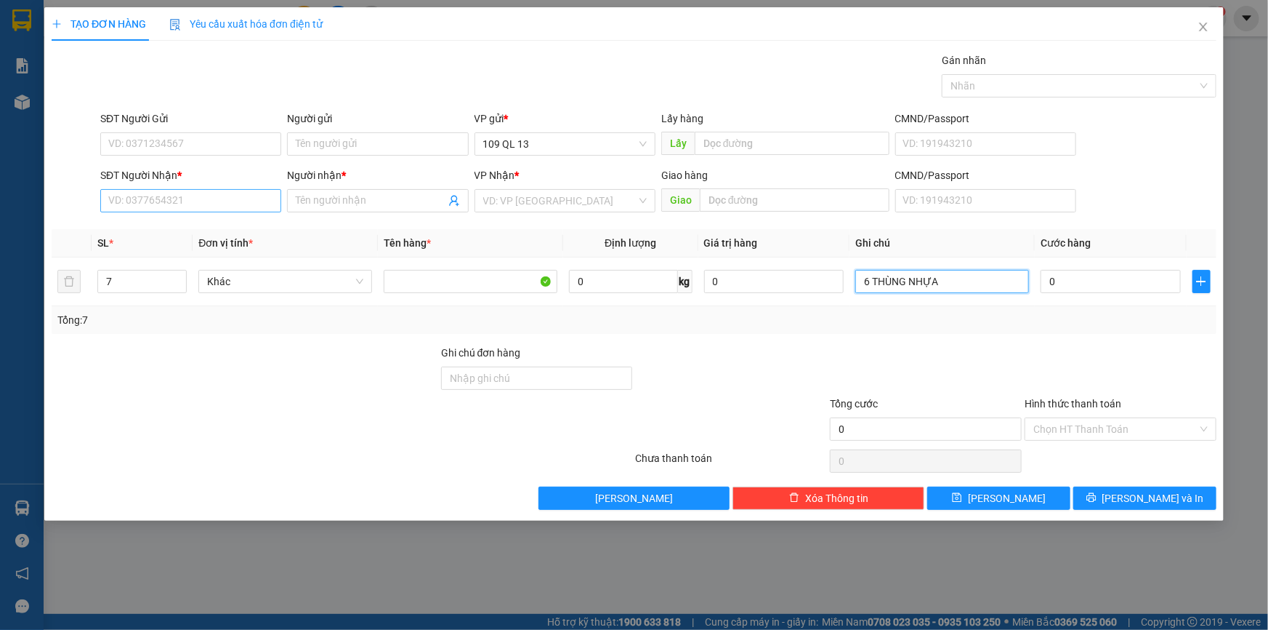
type input "6 THÙNG NHỰA"
click at [236, 204] on input "SĐT Người Nhận *" at bounding box center [190, 200] width 181 height 23
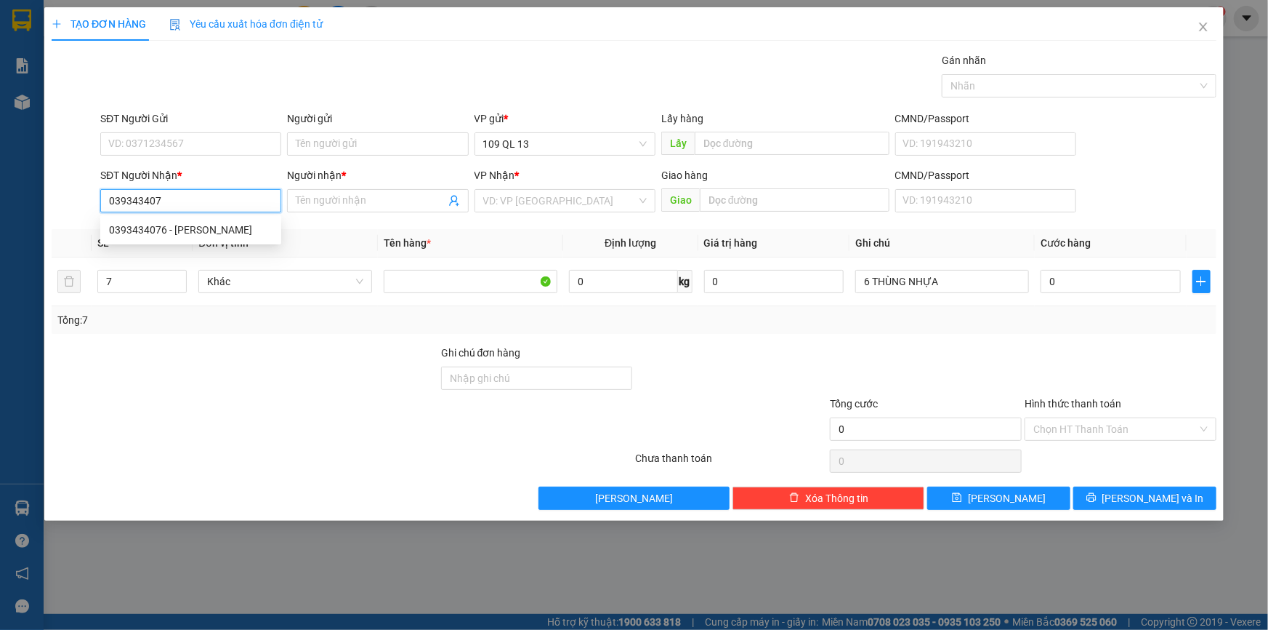
type input "0393434076"
click at [228, 223] on div "0393434076 - [PERSON_NAME]" at bounding box center [191, 230] width 164 height 16
type input "[PERSON_NAME]"
type input "0393434076"
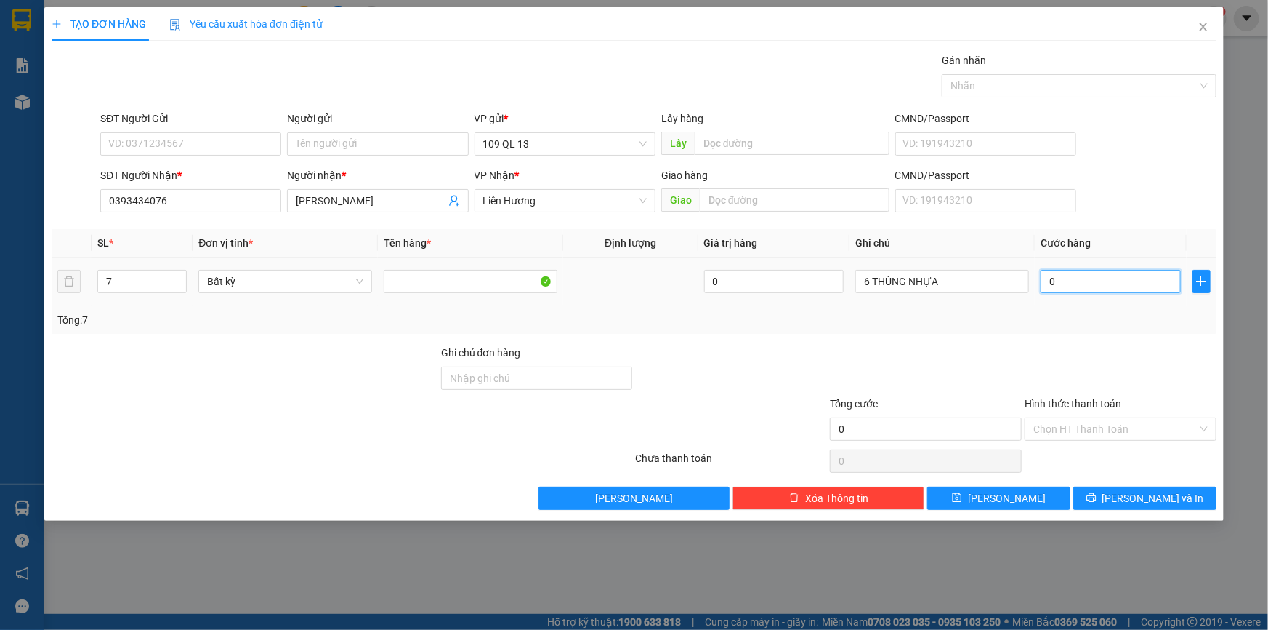
click at [1090, 282] on input "0" at bounding box center [1111, 281] width 140 height 23
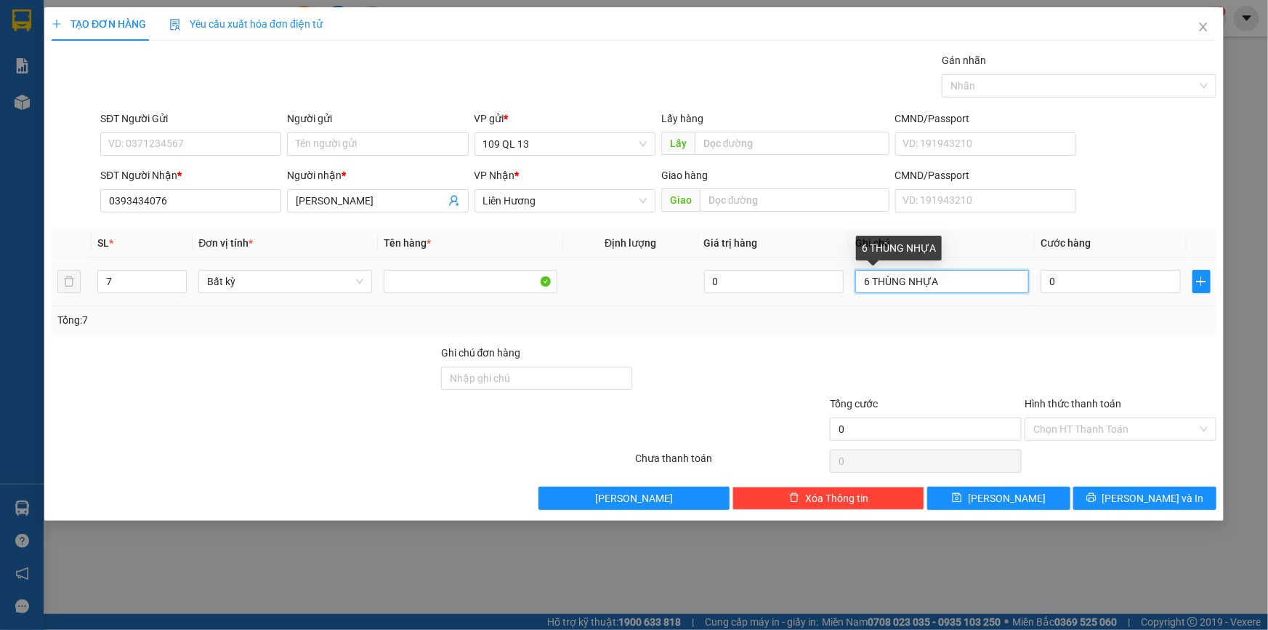
click at [987, 290] on input "6 THÙNG NHỰA" at bounding box center [943, 281] width 174 height 23
type input "6 THÙNG NHỰA NHỚT + 1 HG ÁC QUY"
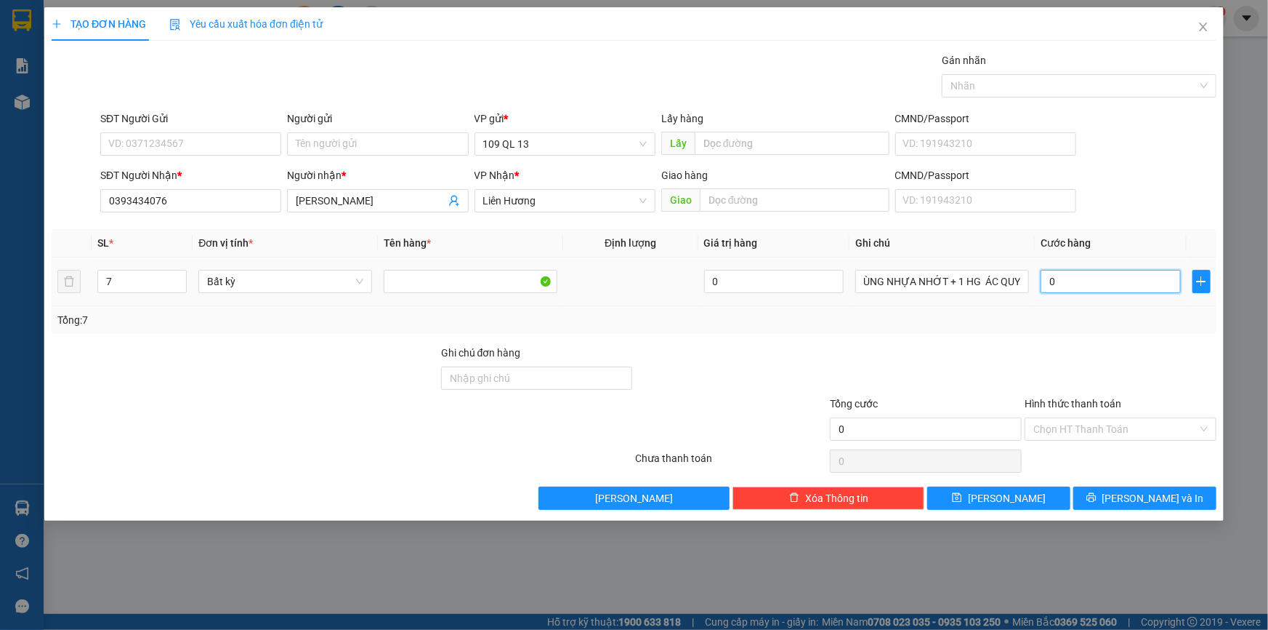
click at [1135, 276] on input "0" at bounding box center [1111, 281] width 140 height 23
drag, startPoint x: 0, startPoint y: 207, endPoint x: 799, endPoint y: 358, distance: 813.1
click at [799, 358] on div at bounding box center [731, 370] width 195 height 51
click at [1069, 283] on input "0" at bounding box center [1111, 281] width 140 height 23
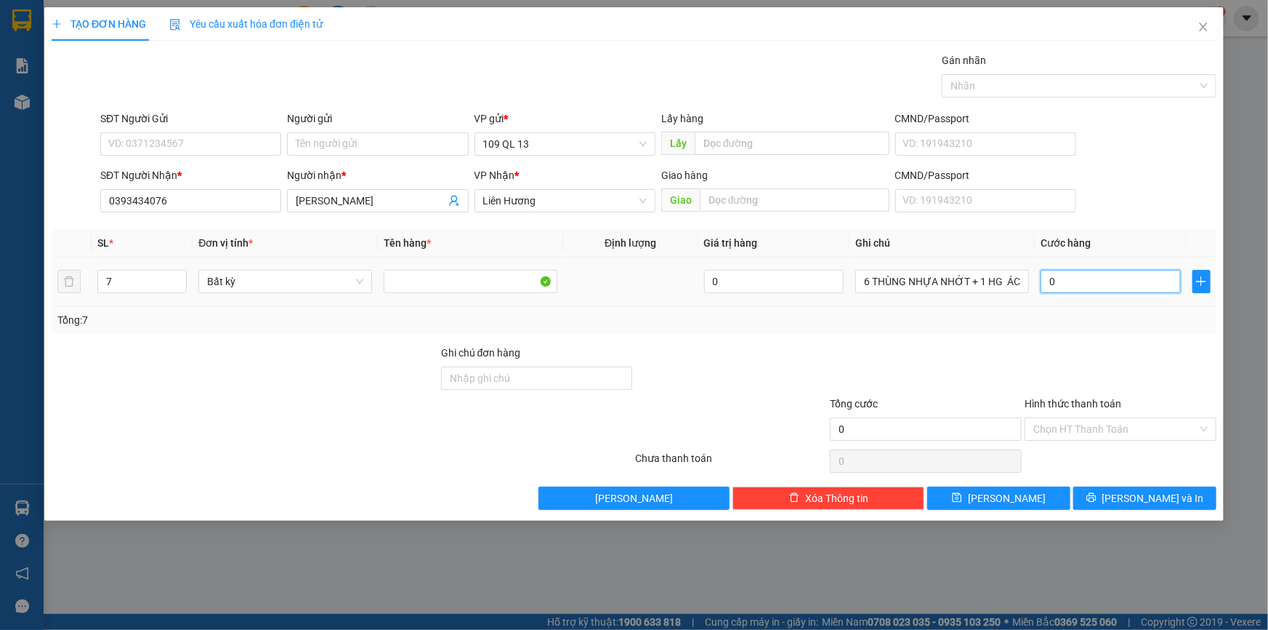
type input "02"
type input "2"
type input "026"
type input "26"
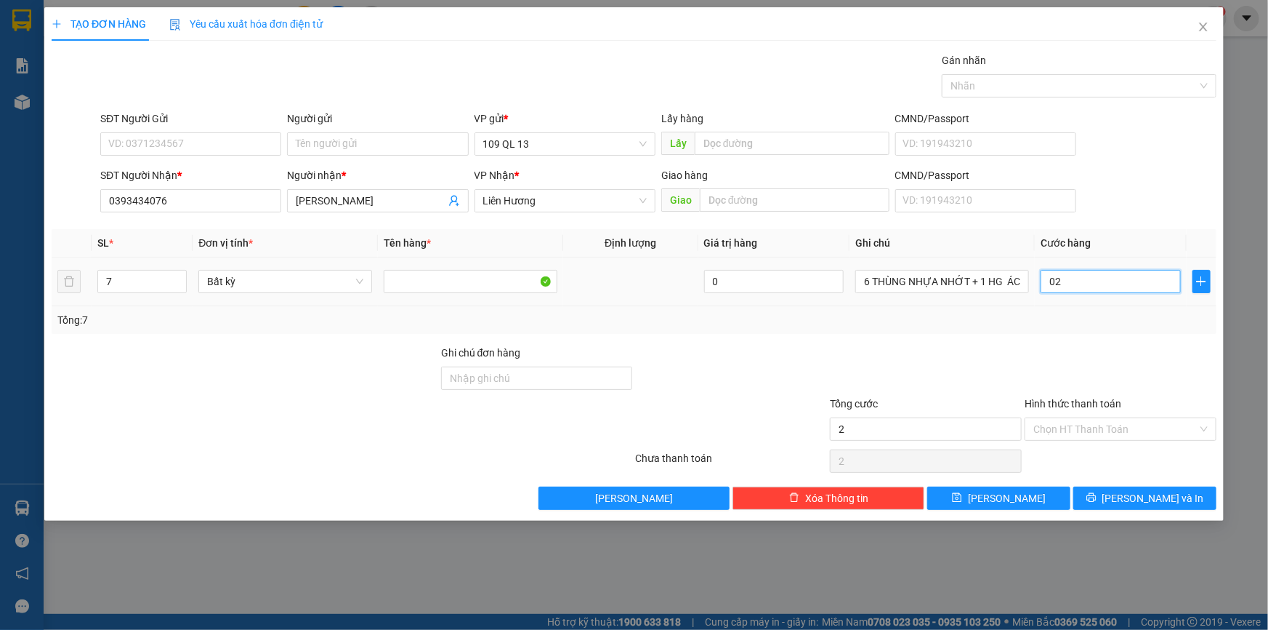
type input "26"
type input "02"
type input "2"
type input "0"
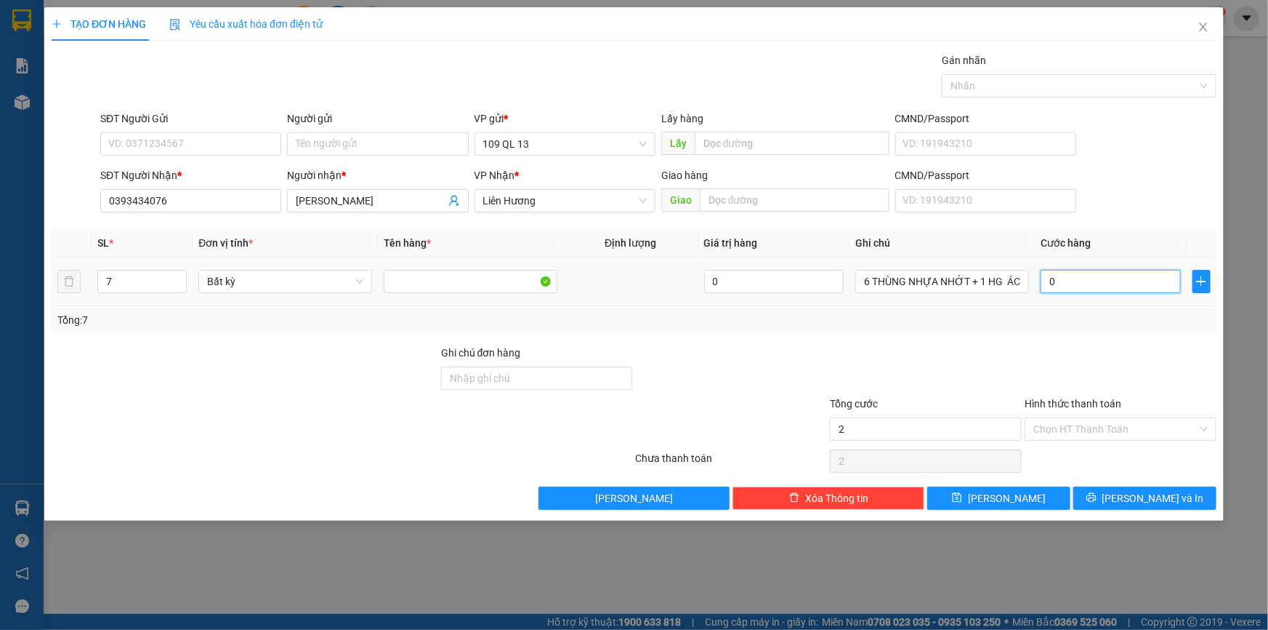
type input "0"
type input "08"
type input "8"
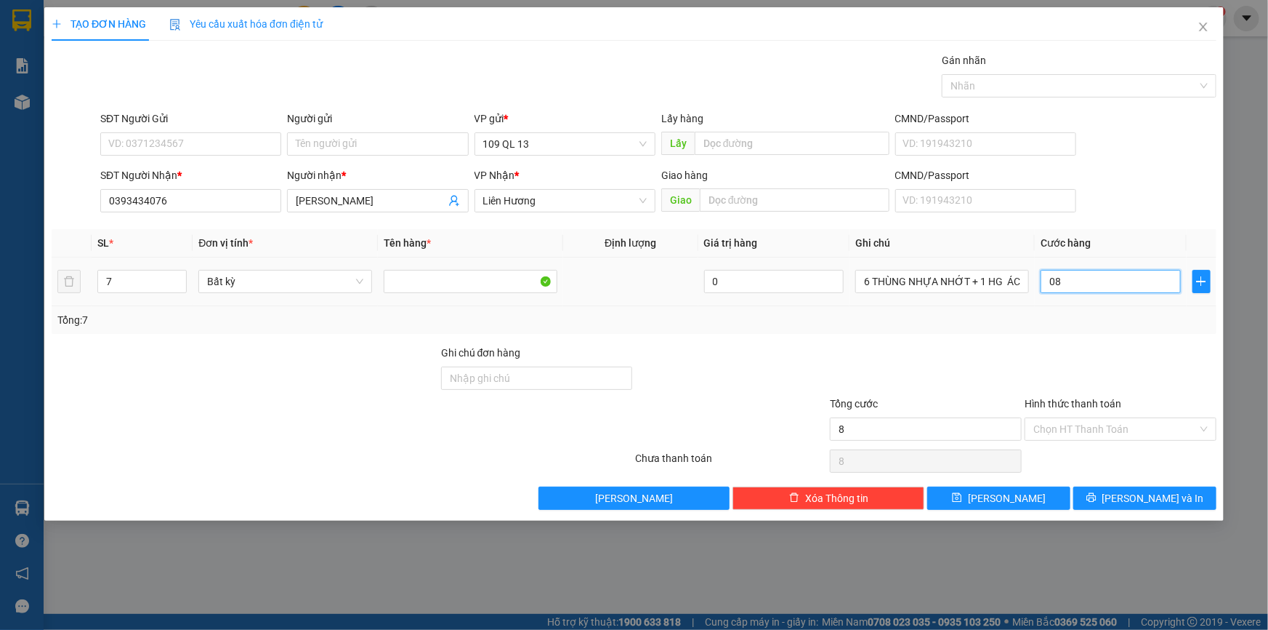
type input "080"
type input "80"
type input "08"
type input "8"
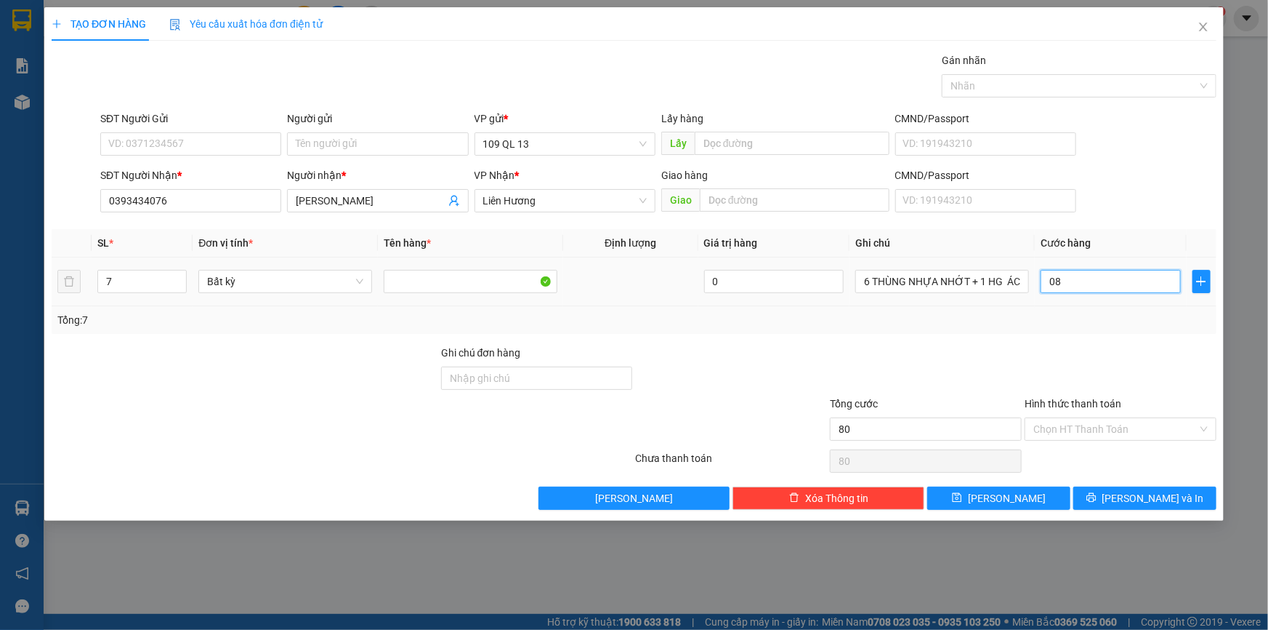
type input "8"
type input "0"
type input "02"
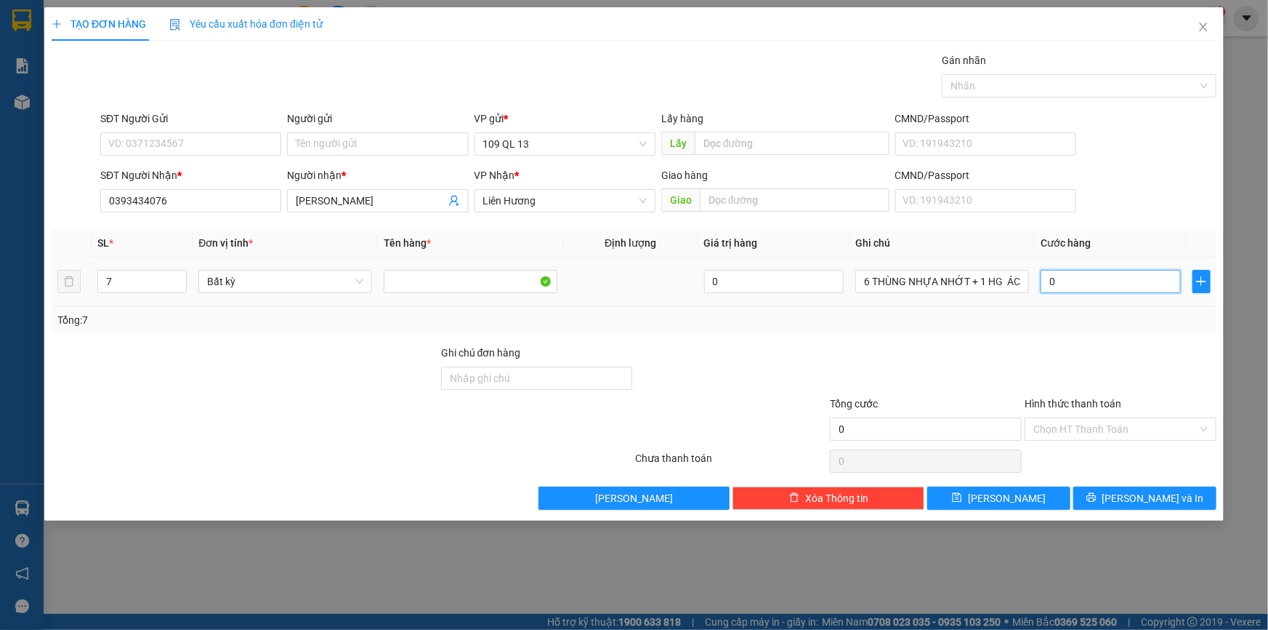
type input "2"
type input "028"
type input "28"
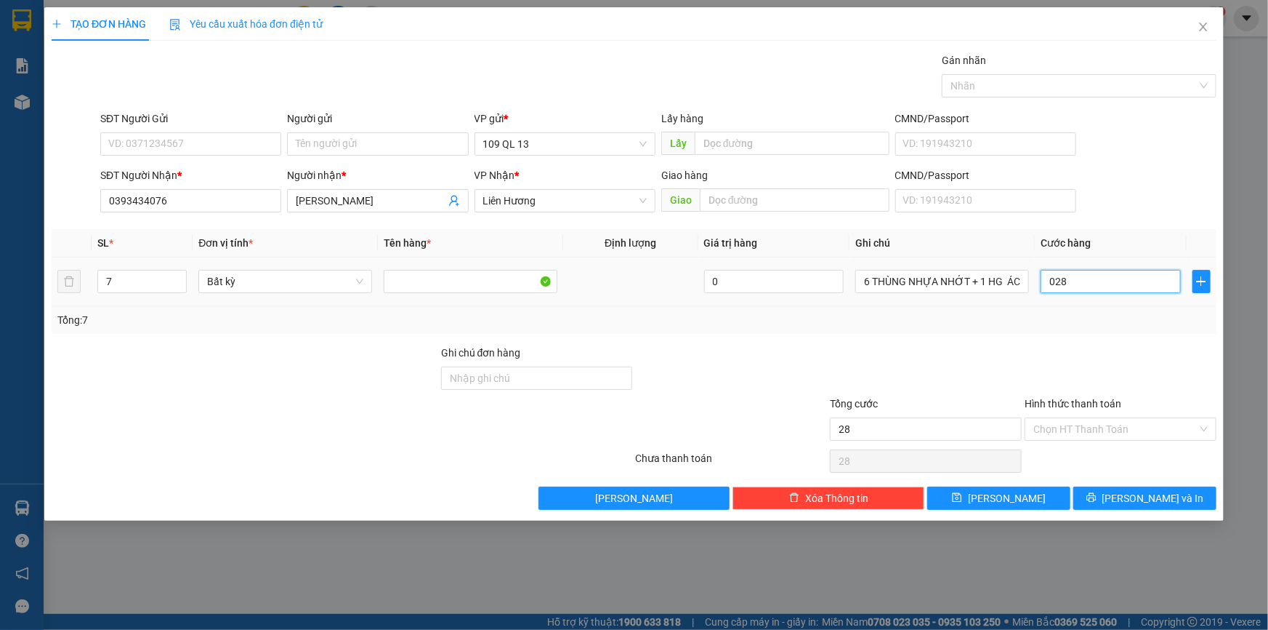
type input "0.280"
type input "280"
type input "280.000"
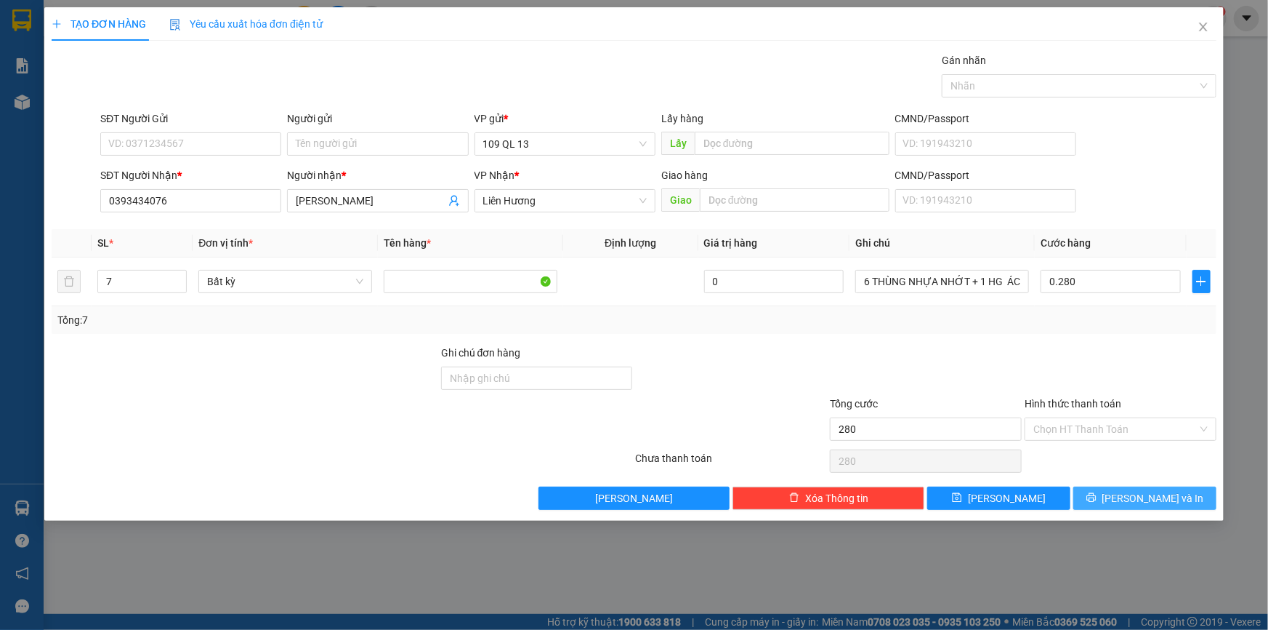
type input "280.000"
click at [1170, 491] on span "[PERSON_NAME] và In" at bounding box center [1154, 498] width 102 height 16
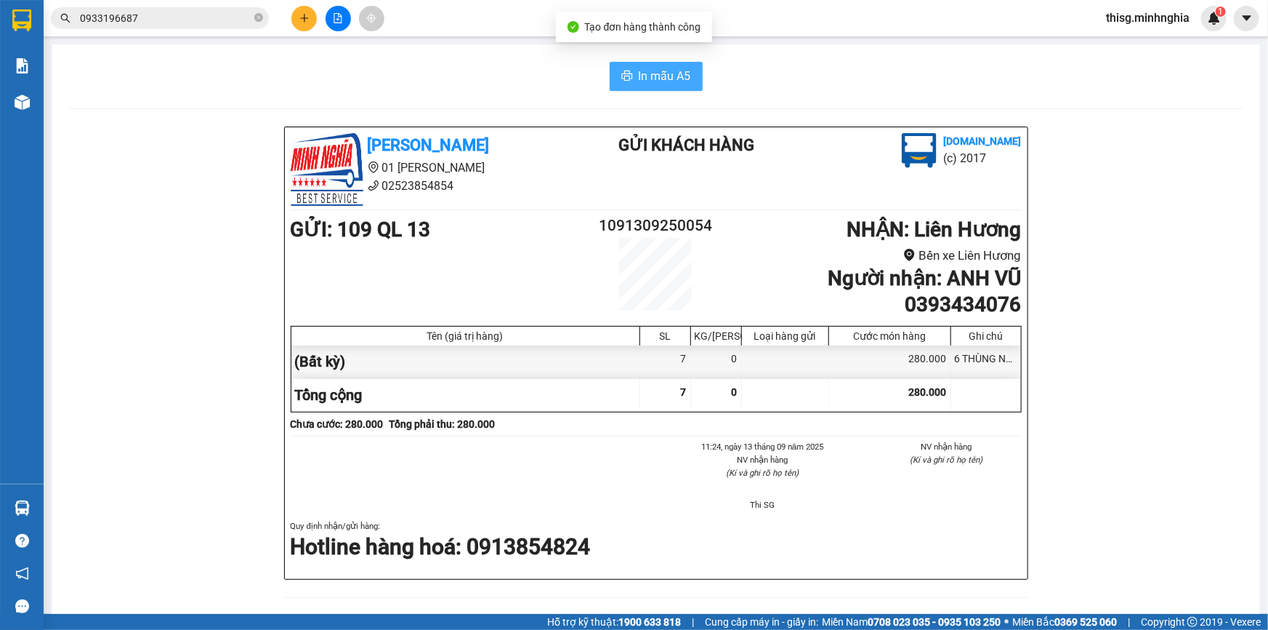
click at [653, 77] on span "In mẫu A5" at bounding box center [665, 76] width 52 height 18
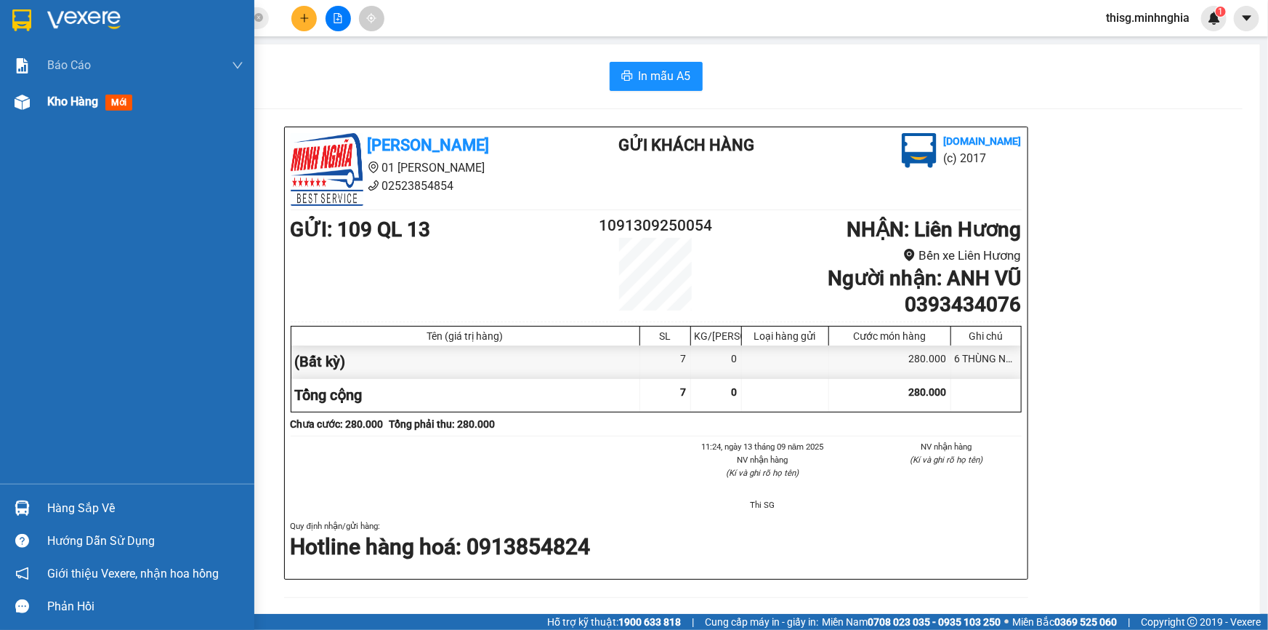
click at [57, 97] on span "Kho hàng" at bounding box center [72, 101] width 51 height 14
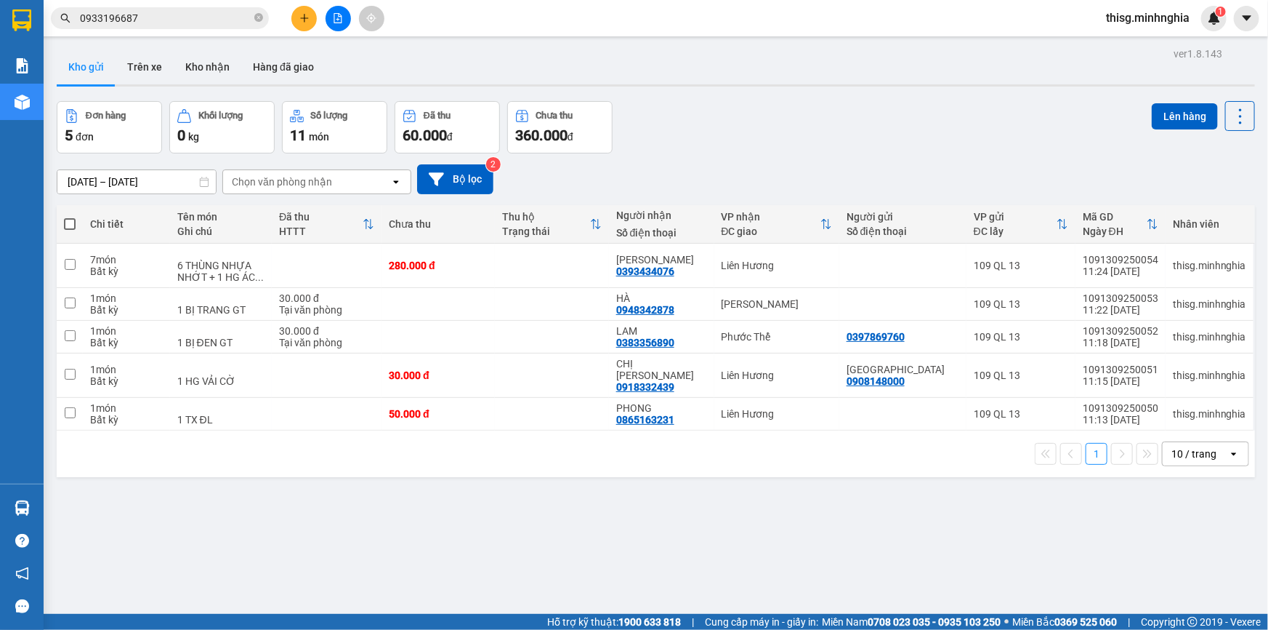
click at [309, 14] on icon "plus" at bounding box center [304, 18] width 10 height 10
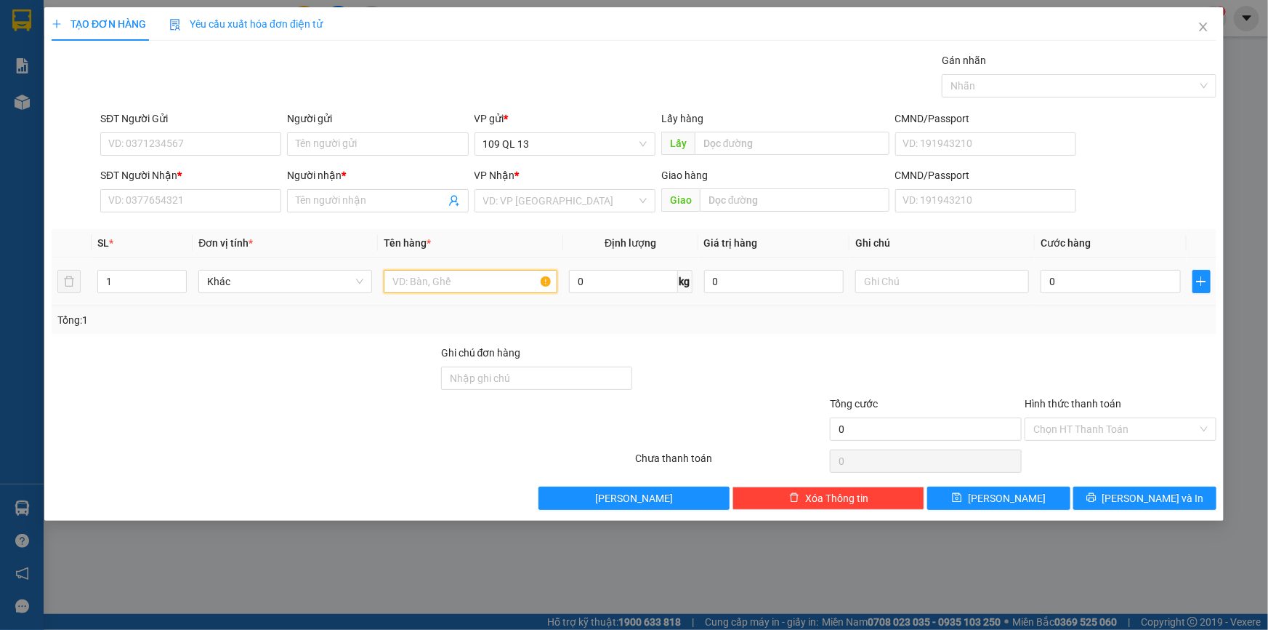
click at [491, 277] on input "text" at bounding box center [471, 281] width 174 height 23
click at [881, 294] on div at bounding box center [943, 281] width 174 height 29
click at [885, 285] on input "text" at bounding box center [943, 281] width 174 height 23
type input "1 BỊ TRẮNG MP"
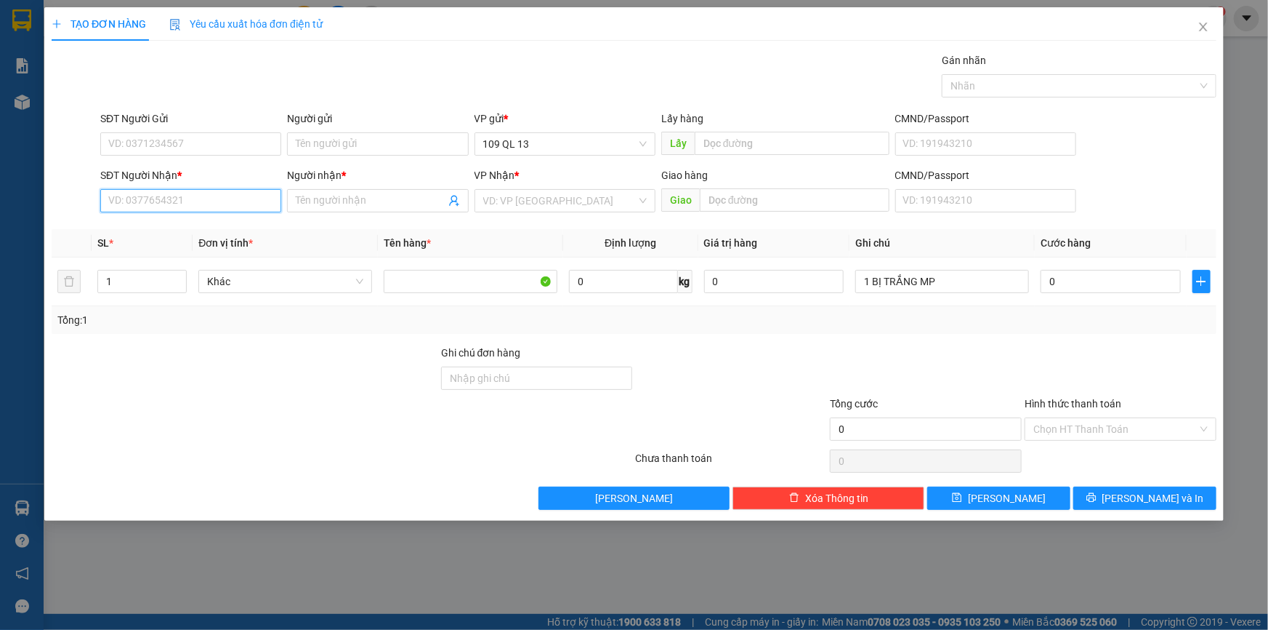
click at [150, 203] on input "SĐT Người Nhận *" at bounding box center [190, 200] width 181 height 23
type input "0396773129"
click at [238, 235] on div "0396773129 - [PERSON_NAME]" at bounding box center [191, 230] width 164 height 16
type input "VÂN"
type input "0396773129"
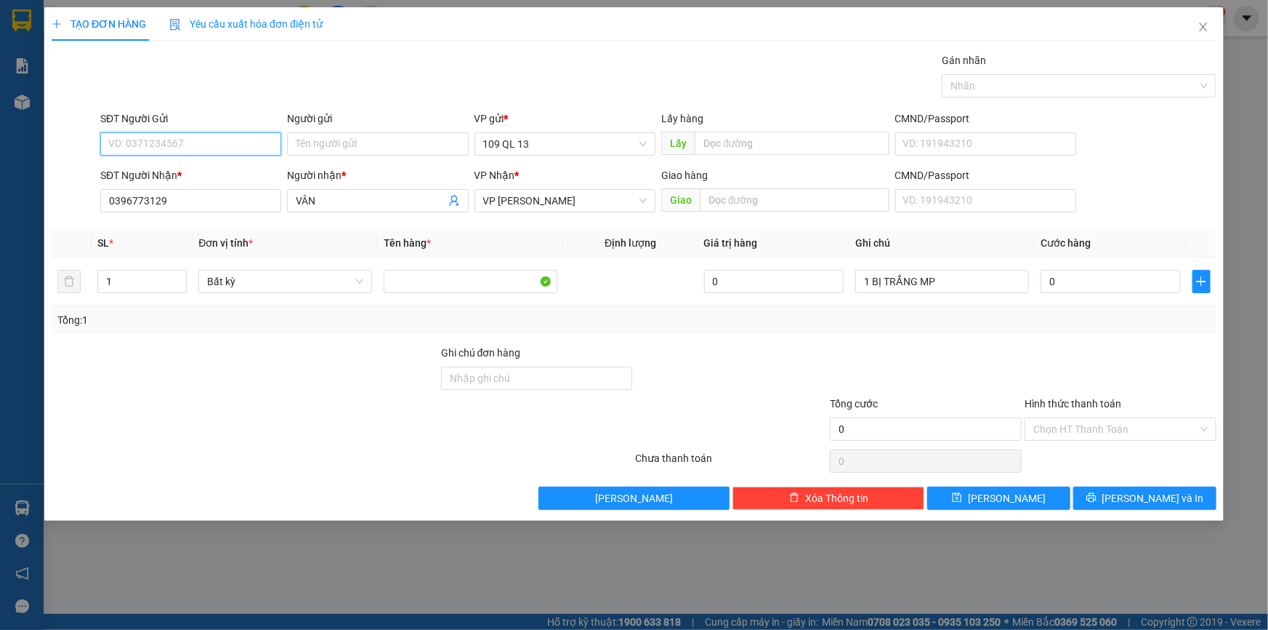
click at [214, 145] on input "SĐT Người Gửi" at bounding box center [190, 143] width 181 height 23
click at [213, 182] on div "0387563721" at bounding box center [190, 172] width 181 height 23
type input "0387563721"
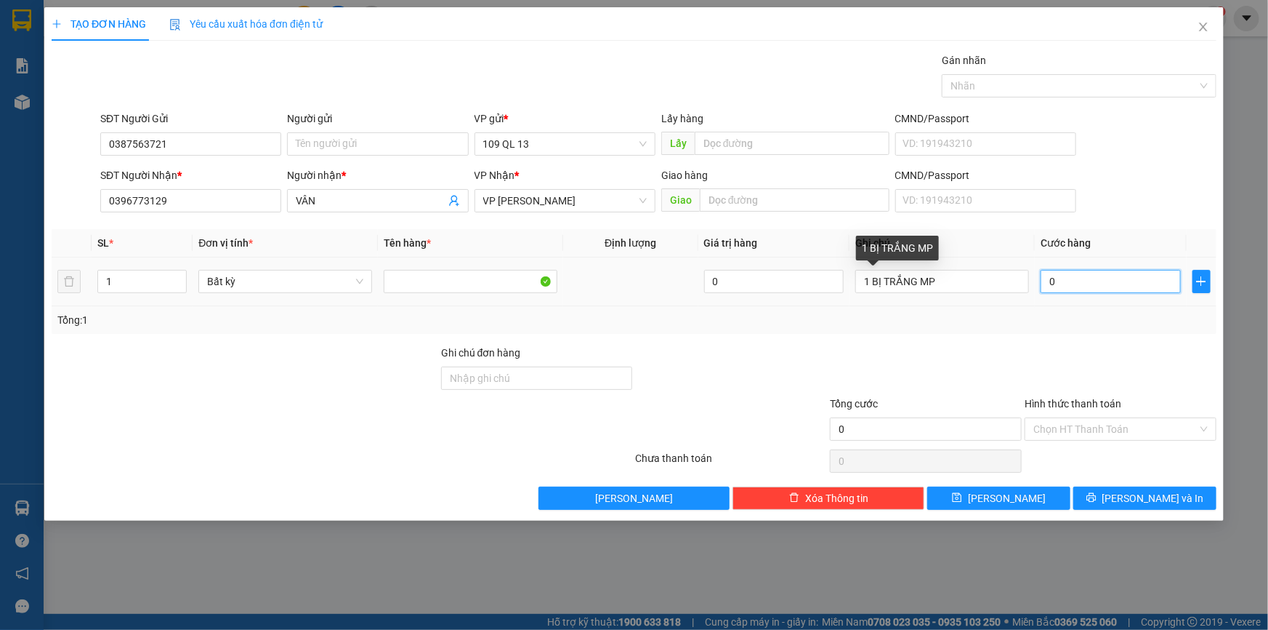
click at [1087, 284] on input "0" at bounding box center [1111, 281] width 140 height 23
type input "3"
type input "30"
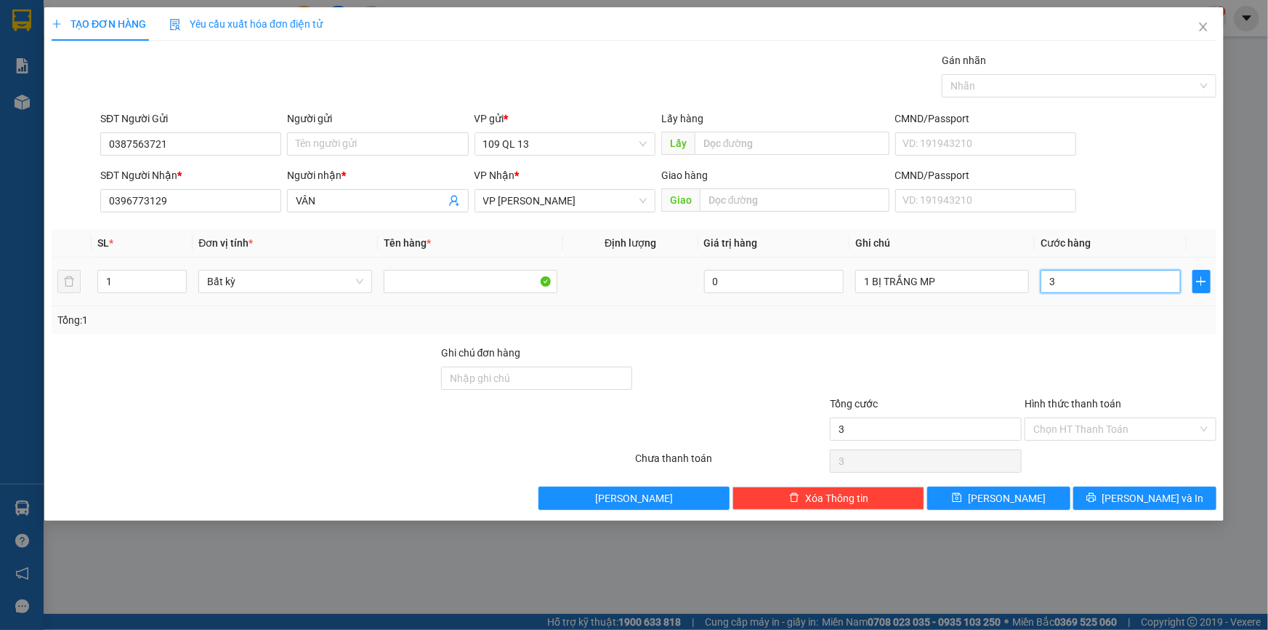
type input "30"
type input "30.000"
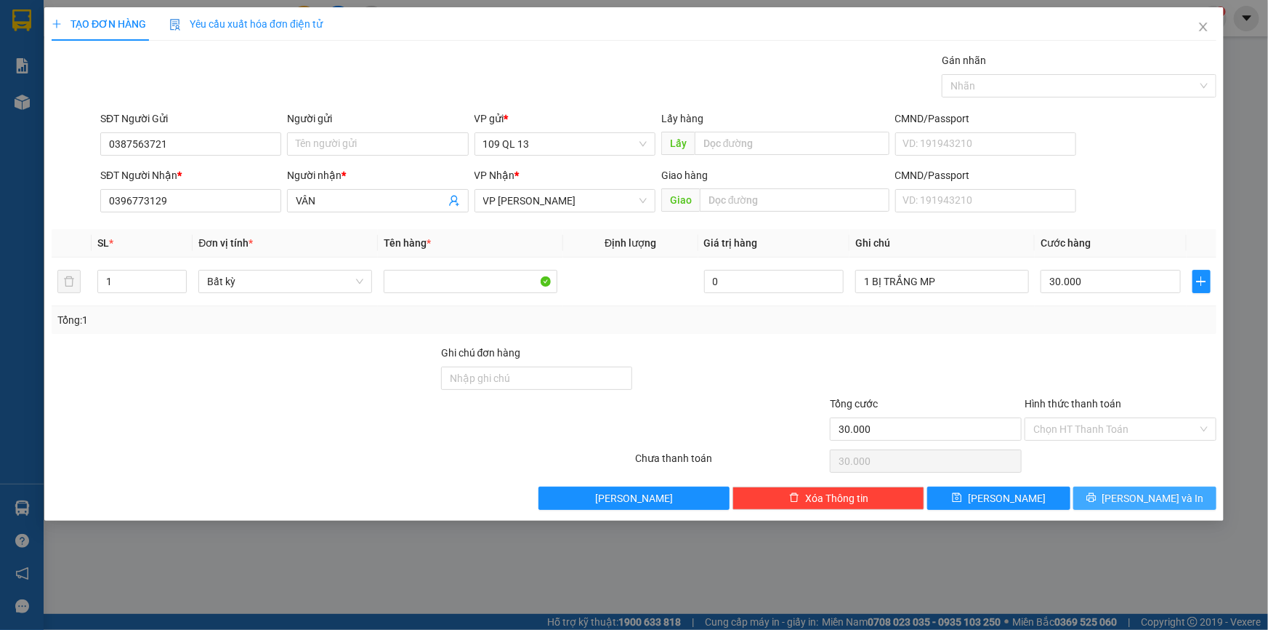
click at [1151, 490] on span "[PERSON_NAME] và In" at bounding box center [1154, 498] width 102 height 16
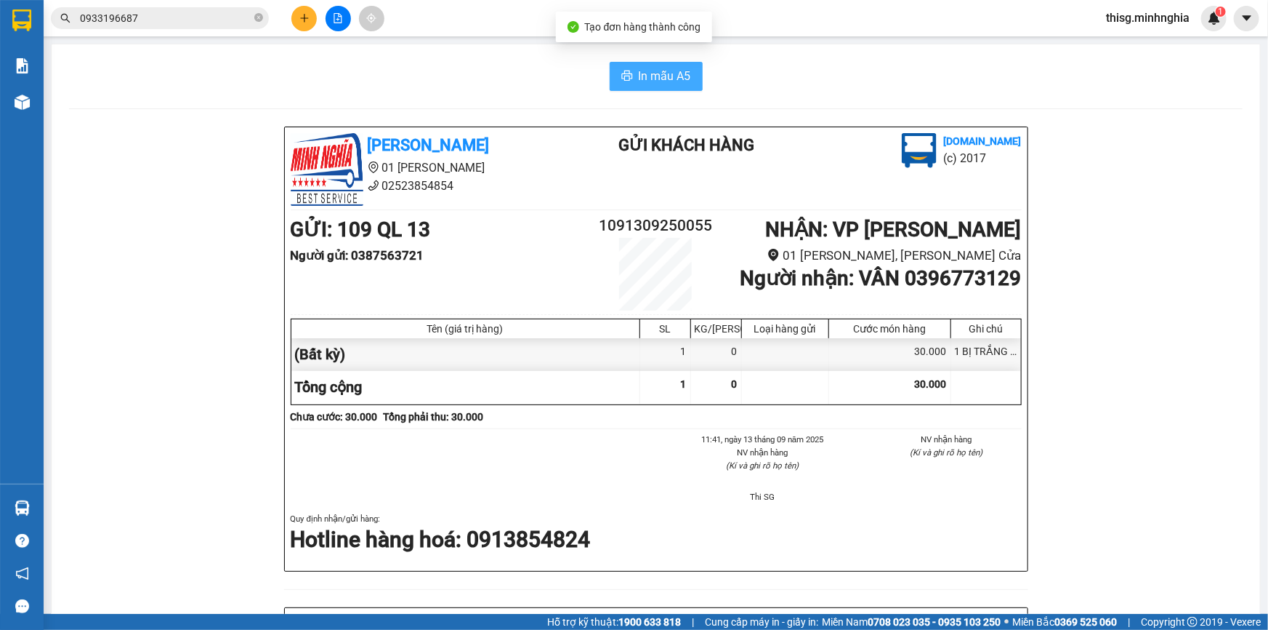
click at [662, 84] on span "In mẫu A5" at bounding box center [665, 76] width 52 height 18
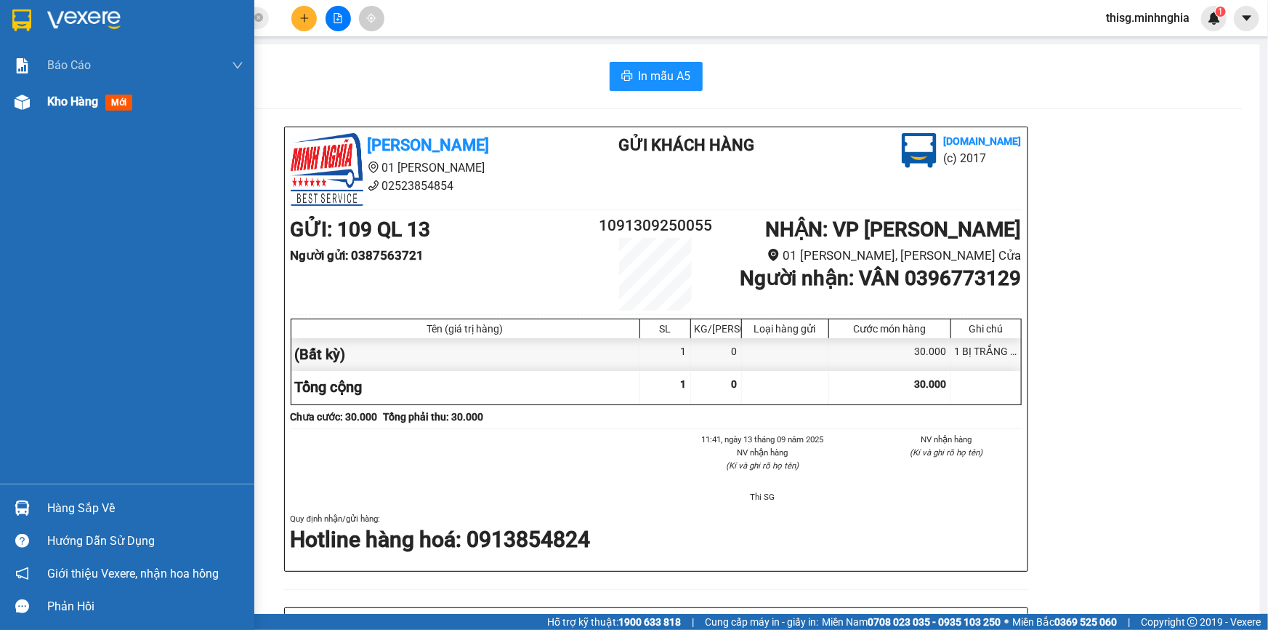
click at [105, 105] on div "Kho hàng mới" at bounding box center [92, 101] width 91 height 18
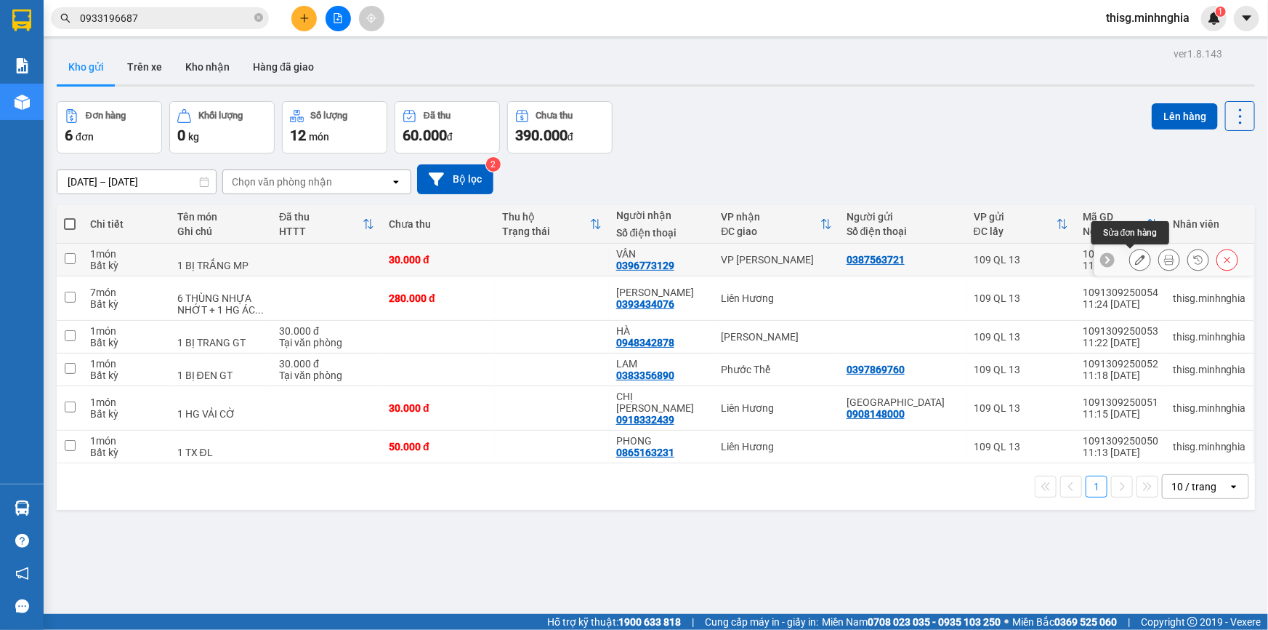
click at [1135, 255] on icon at bounding box center [1140, 259] width 10 height 10
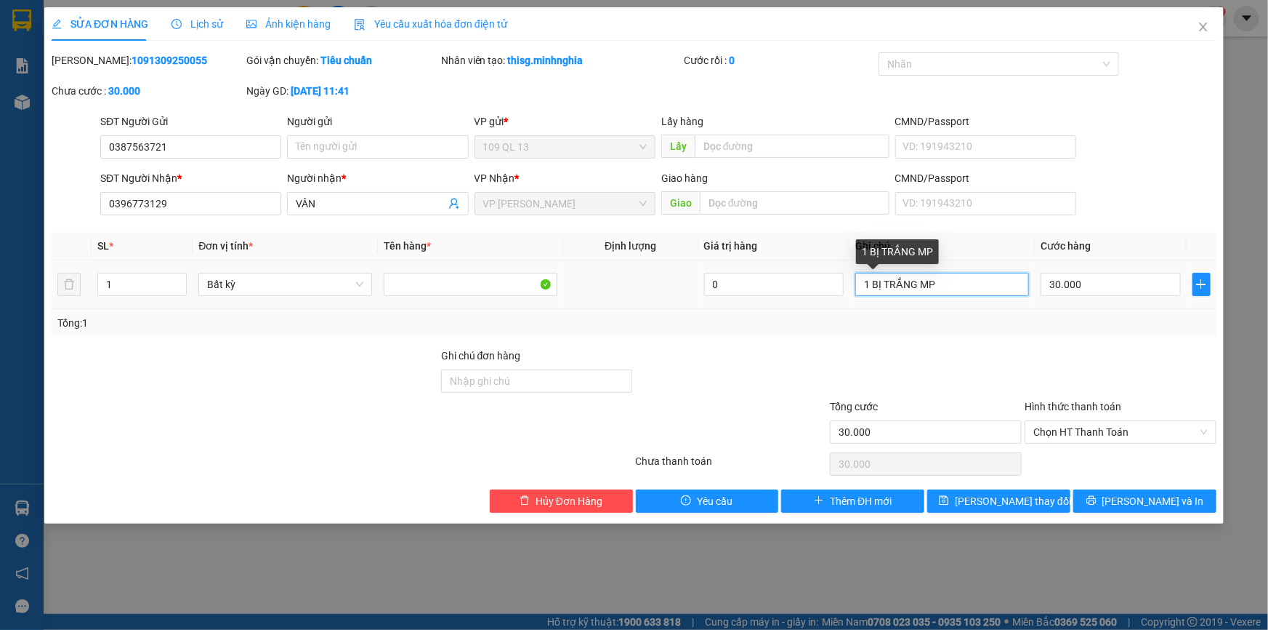
click at [882, 286] on input "1 BỊ TRẮNG MP" at bounding box center [943, 284] width 174 height 23
type input "1 CỤC TRẮNG MP"
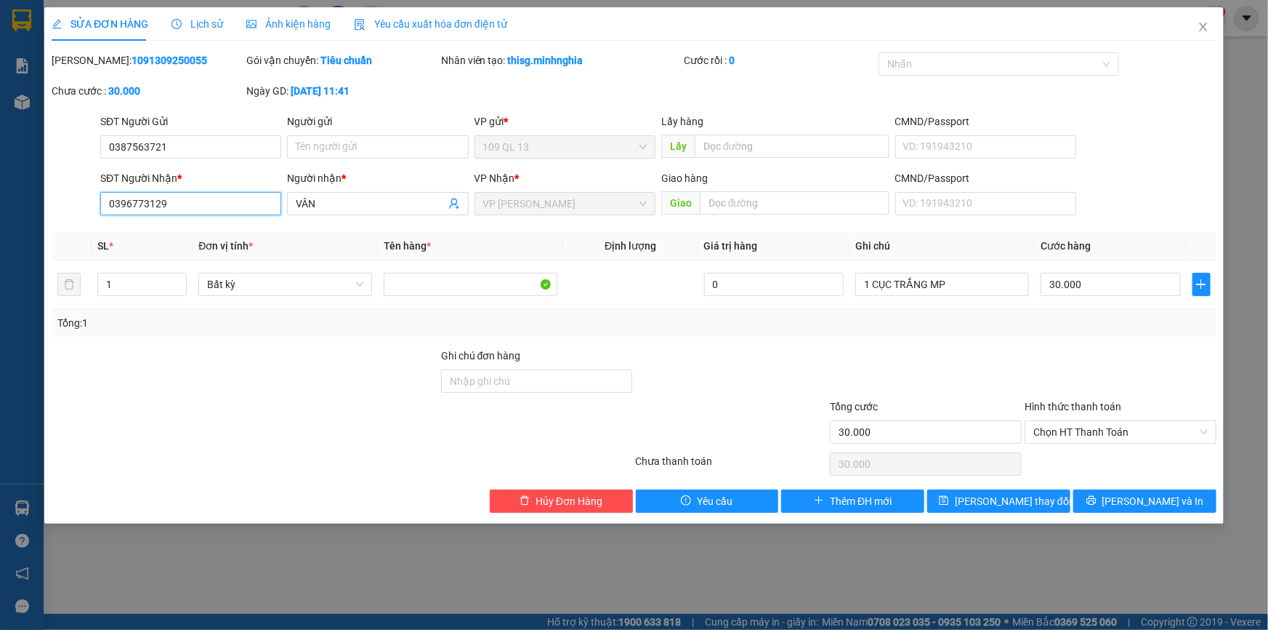
click at [240, 200] on input "0396773129" at bounding box center [190, 203] width 181 height 23
type input "0"
click at [1207, 25] on icon "close" at bounding box center [1204, 27] width 12 height 12
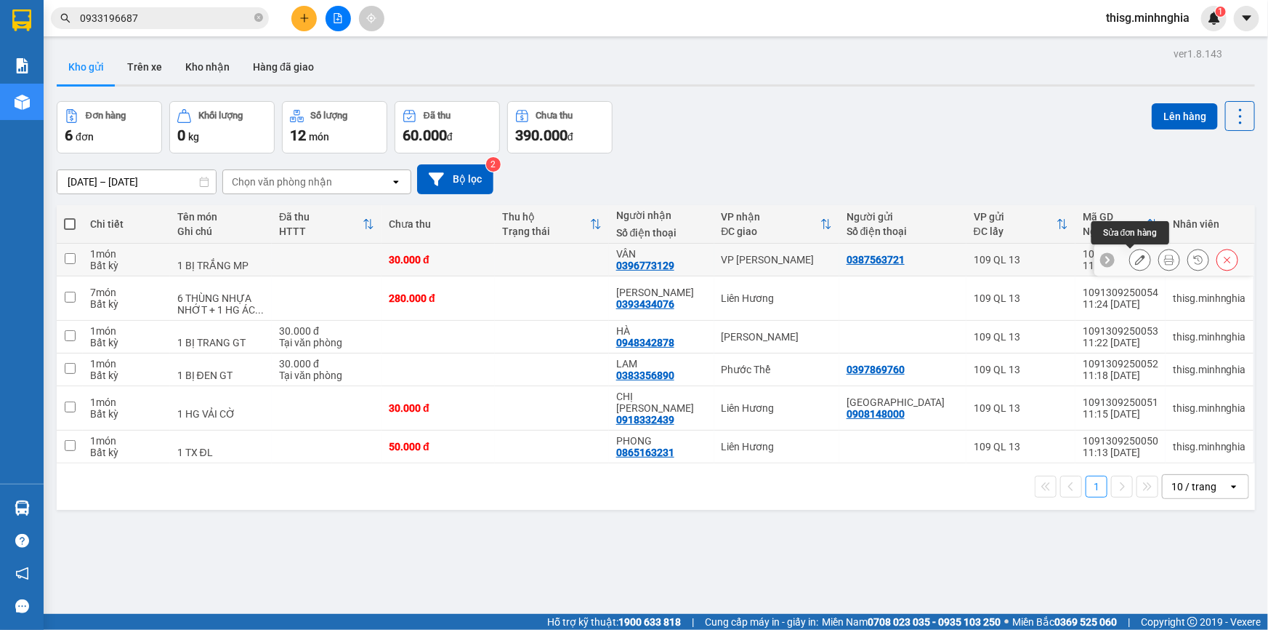
click at [1135, 260] on icon at bounding box center [1140, 259] width 10 height 10
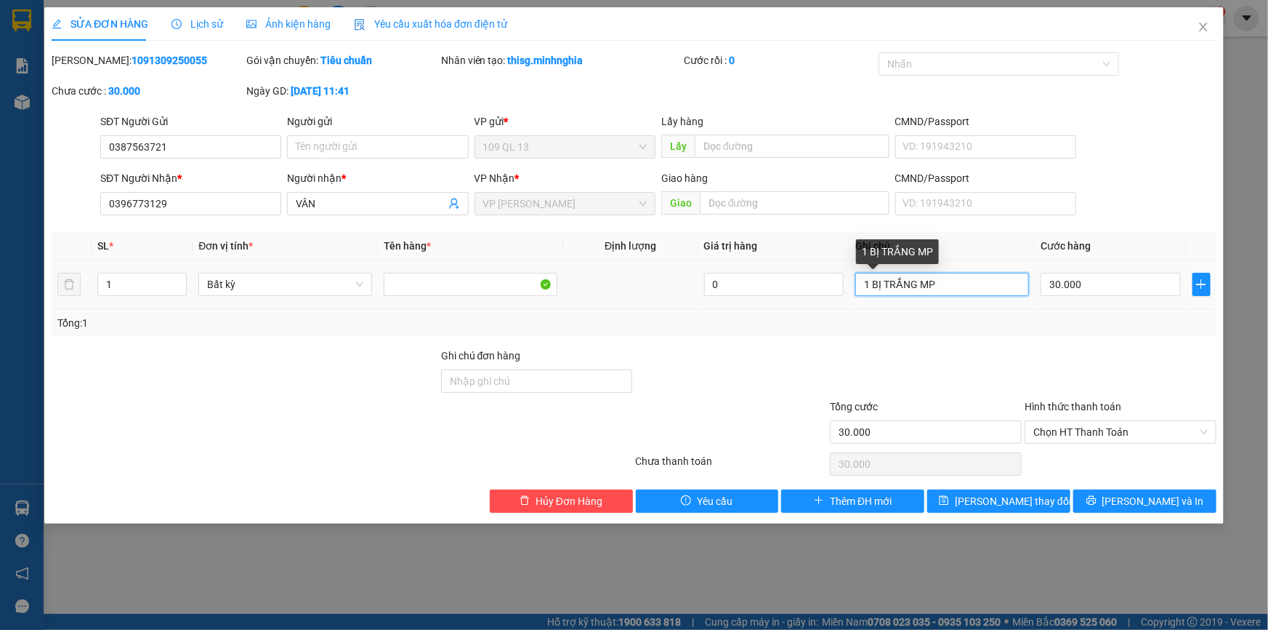
click at [882, 286] on input "1 BỊ TRẮNG MP" at bounding box center [943, 284] width 174 height 23
type input "1 CỤC TRẮNG MP"
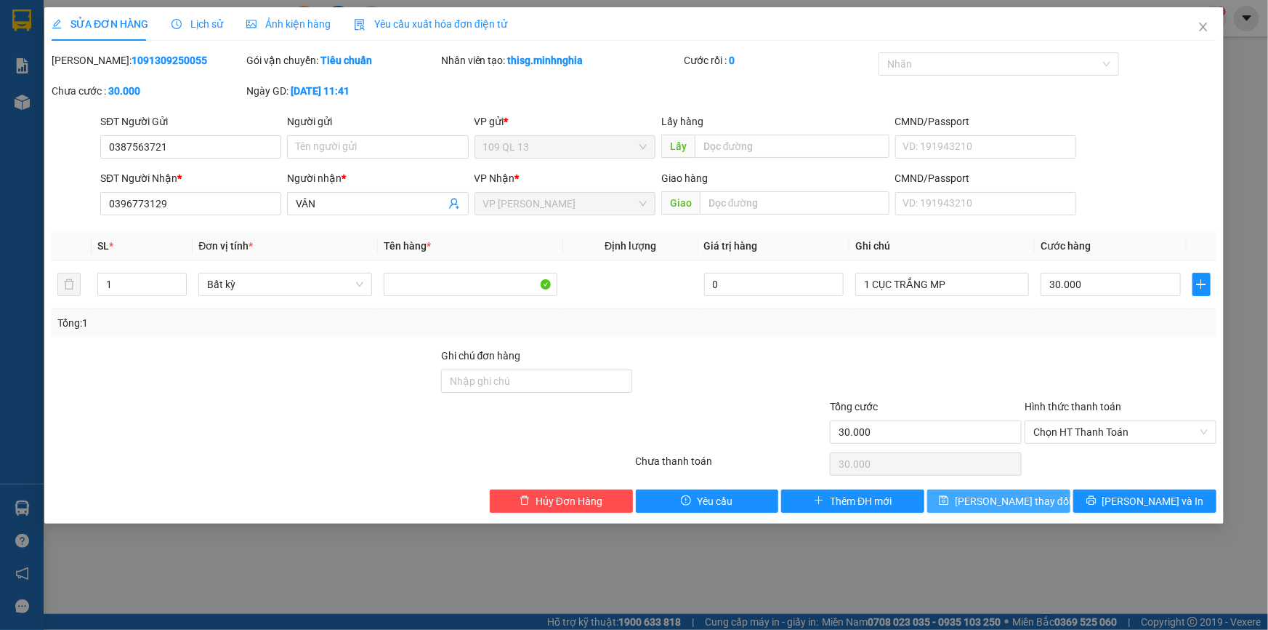
click at [1010, 502] on span "[PERSON_NAME] thay đổi" at bounding box center [1013, 501] width 116 height 16
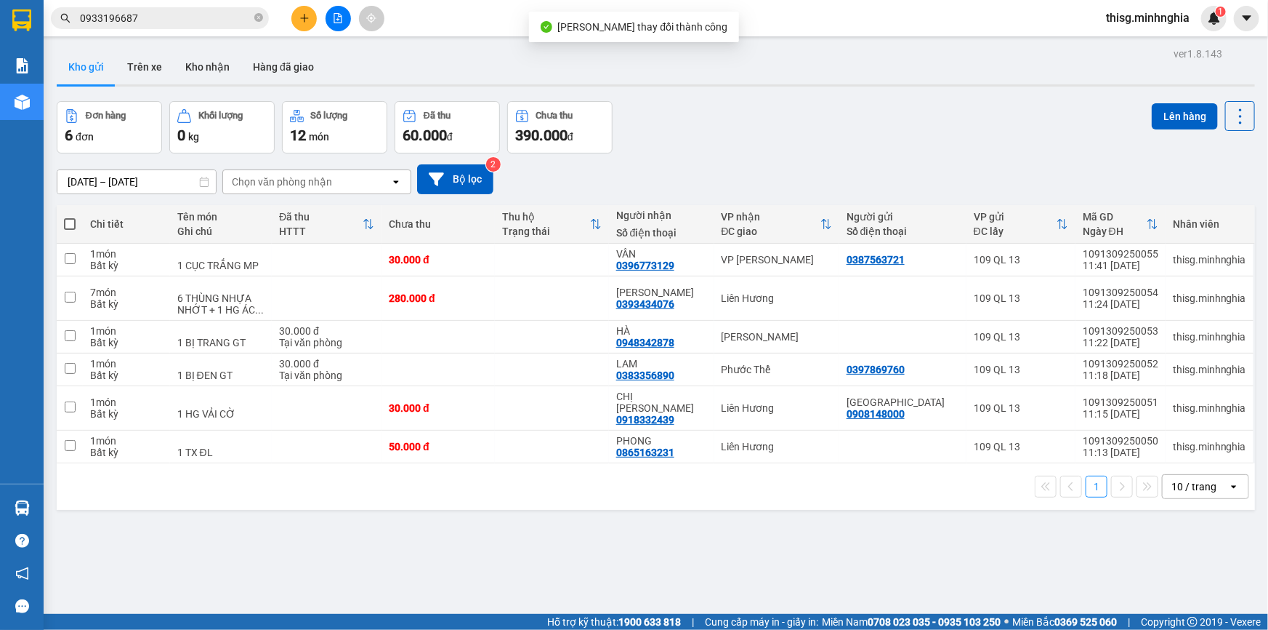
click at [305, 22] on icon "plus" at bounding box center [304, 18] width 10 height 10
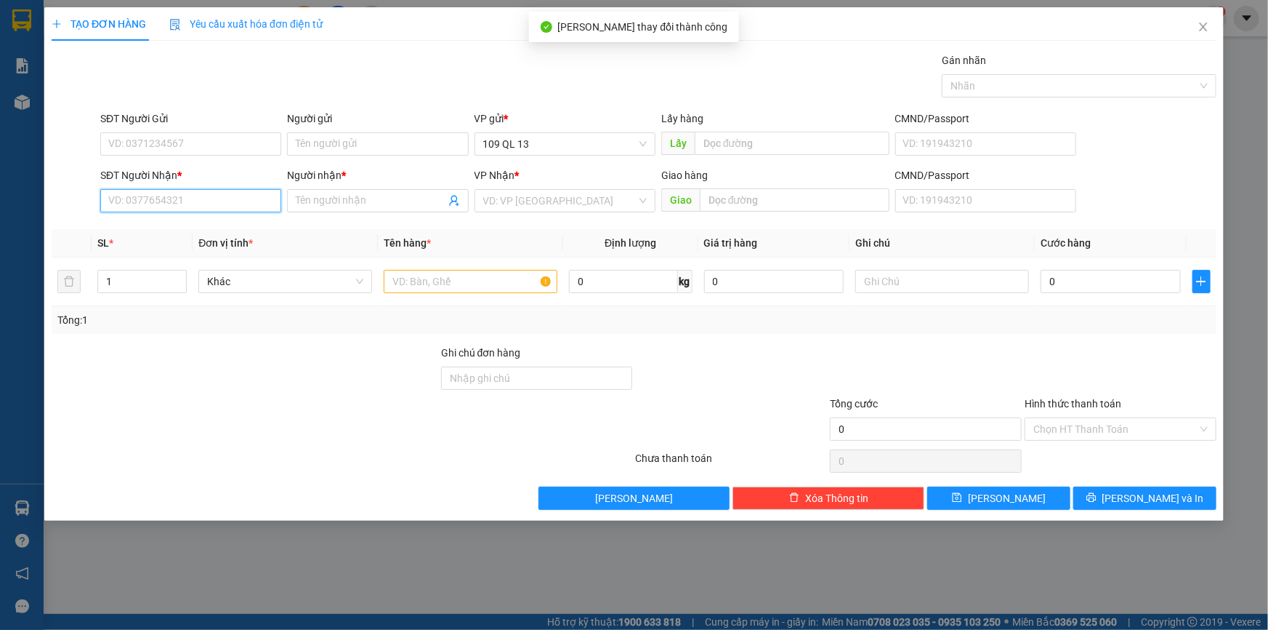
click at [219, 204] on input "SĐT Người Nhận *" at bounding box center [190, 200] width 181 height 23
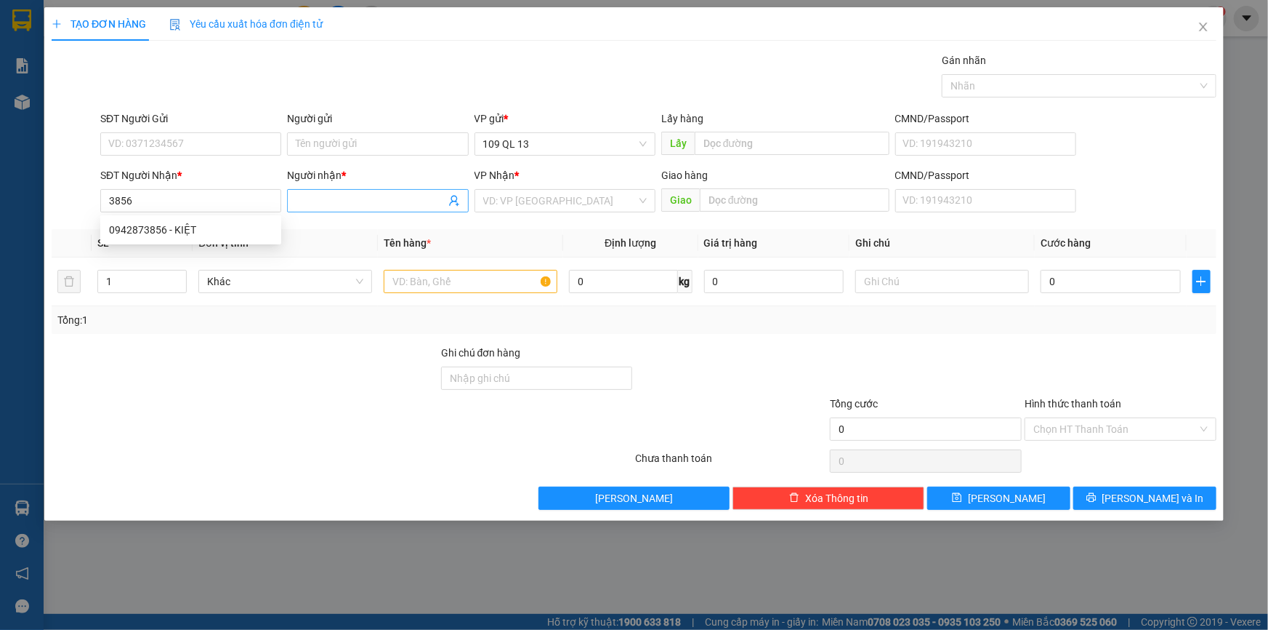
click at [321, 204] on input "Người nhận *" at bounding box center [370, 201] width 149 height 16
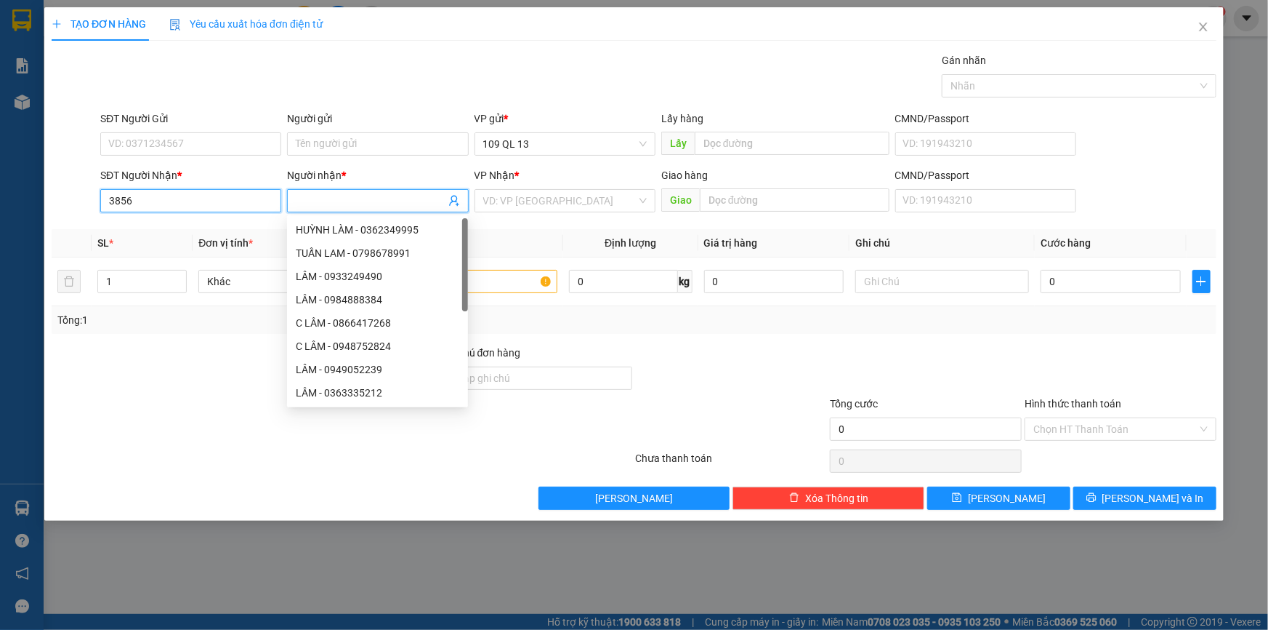
click at [211, 209] on input "3856" at bounding box center [190, 200] width 181 height 23
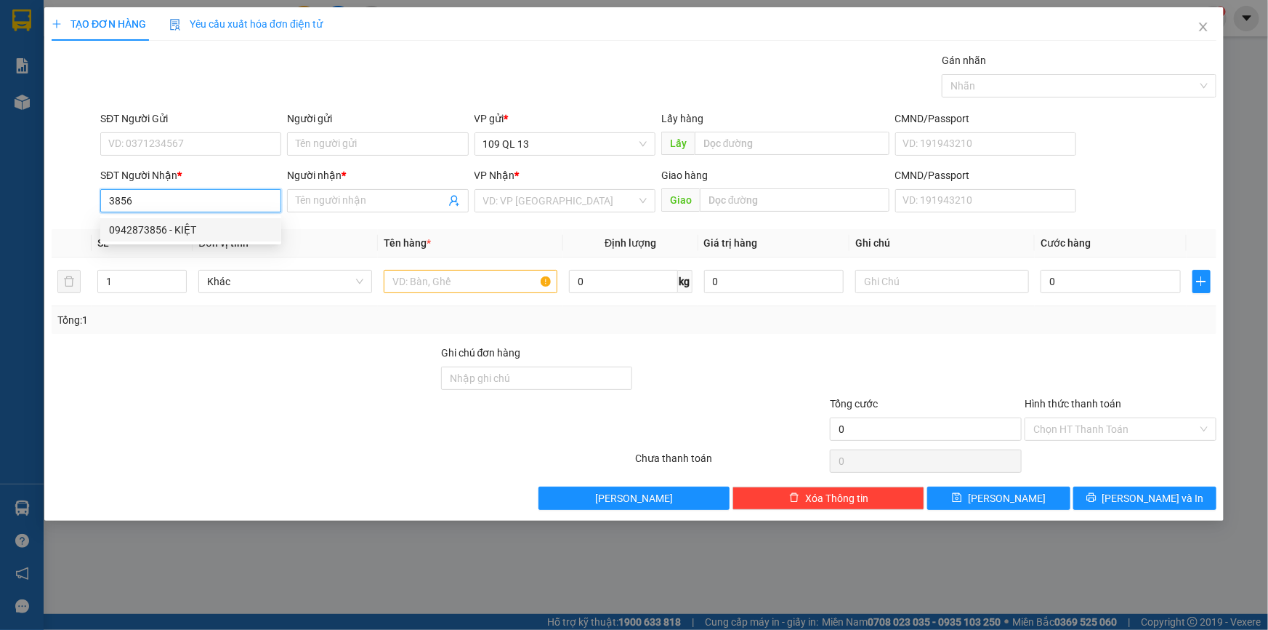
click at [210, 232] on div "0942873856 - KIỆT" at bounding box center [191, 230] width 164 height 16
type input "0942873856"
type input "KIỆT"
click at [458, 296] on td at bounding box center [470, 281] width 185 height 49
click at [458, 282] on input "text" at bounding box center [471, 281] width 174 height 23
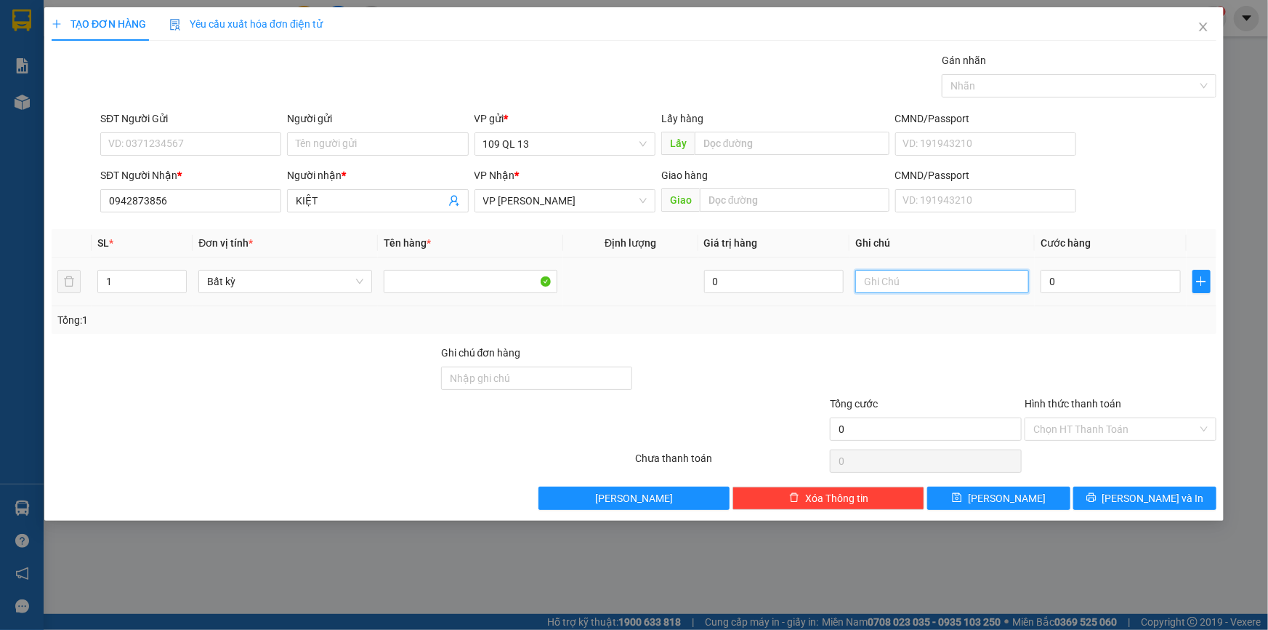
click at [952, 273] on input "text" at bounding box center [943, 281] width 174 height 23
type input "1 TX ĐL"
click at [1093, 284] on input "0" at bounding box center [1111, 281] width 140 height 23
type input "1"
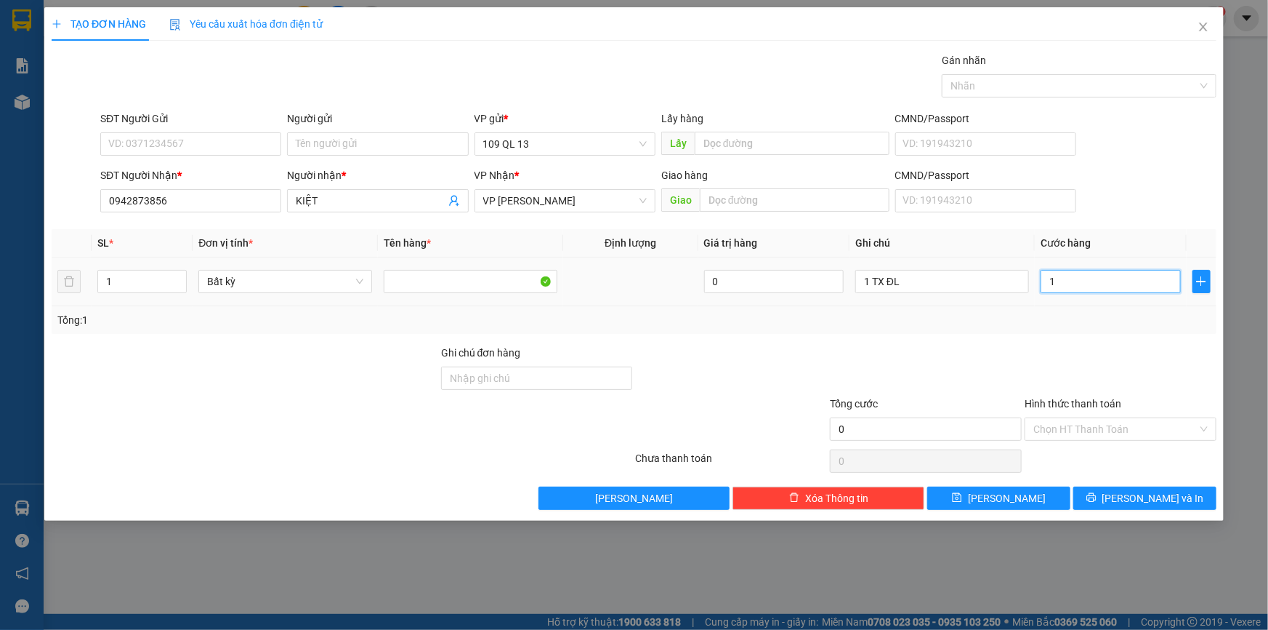
type input "1"
type input "10"
click at [1159, 494] on span "[PERSON_NAME] và In" at bounding box center [1154, 498] width 102 height 16
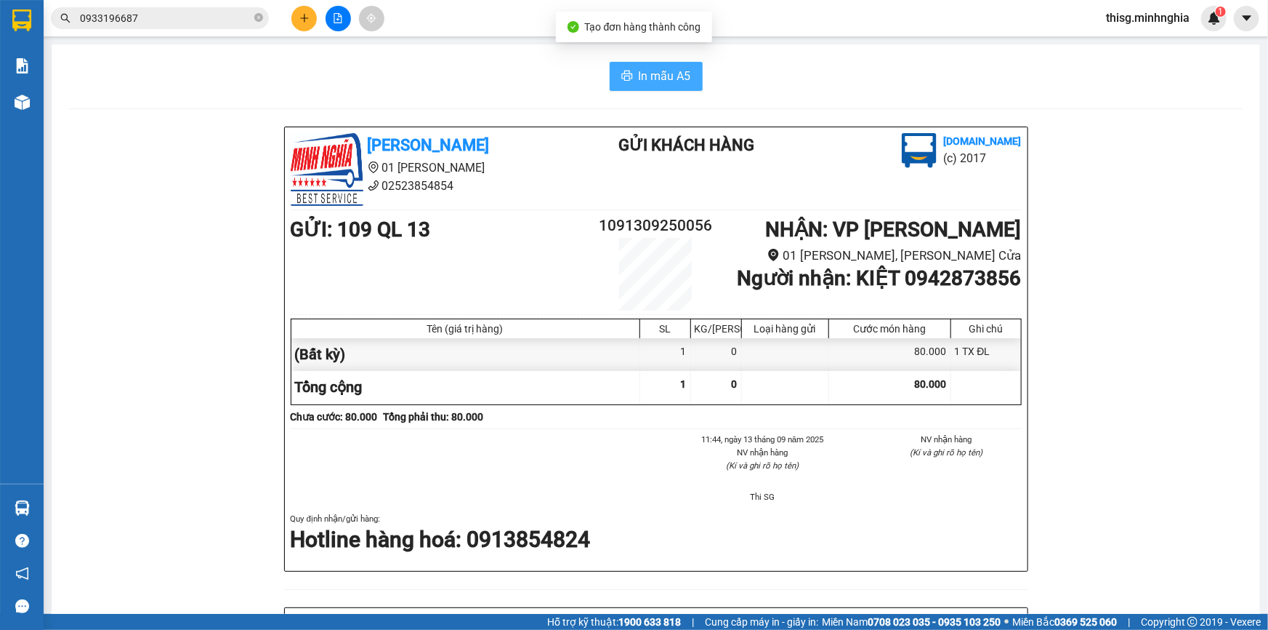
click at [687, 73] on button "In mẫu A5" at bounding box center [656, 76] width 93 height 29
click at [307, 11] on button at bounding box center [303, 18] width 25 height 25
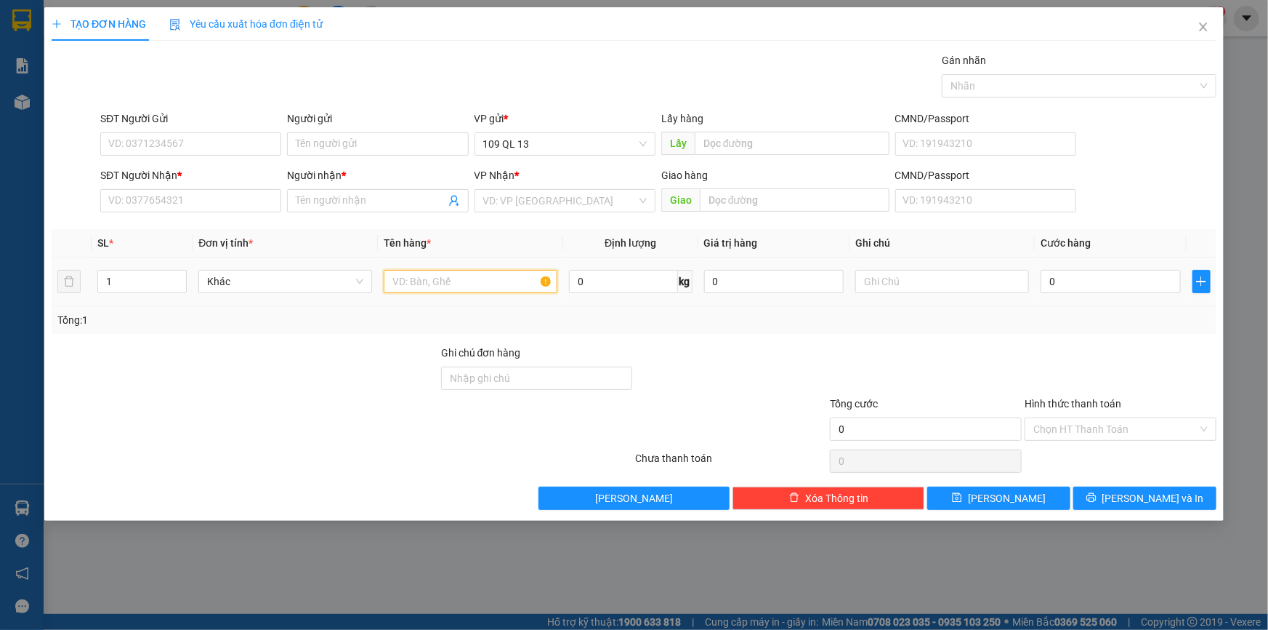
click at [482, 283] on input "text" at bounding box center [471, 281] width 174 height 23
click at [940, 276] on input "text" at bounding box center [943, 281] width 174 height 23
click at [1058, 278] on input "0" at bounding box center [1111, 281] width 140 height 23
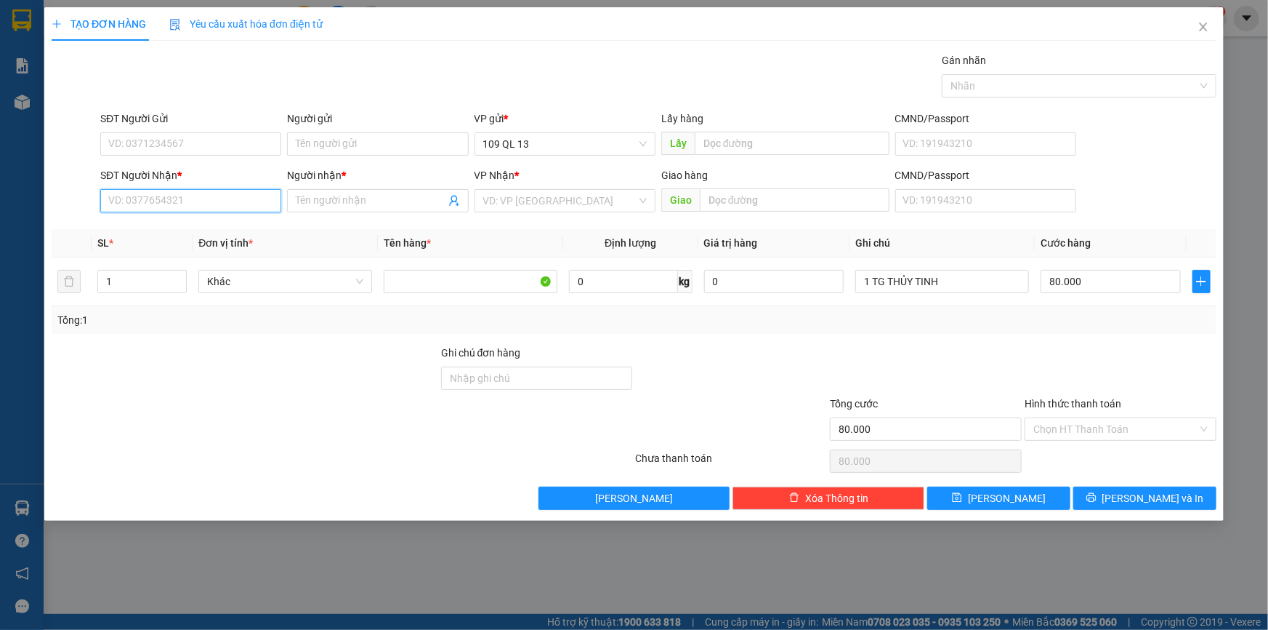
click at [206, 203] on input "SĐT Người Nhận *" at bounding box center [190, 200] width 181 height 23
click at [211, 227] on div "0916166159 - NGÂN" at bounding box center [191, 230] width 164 height 16
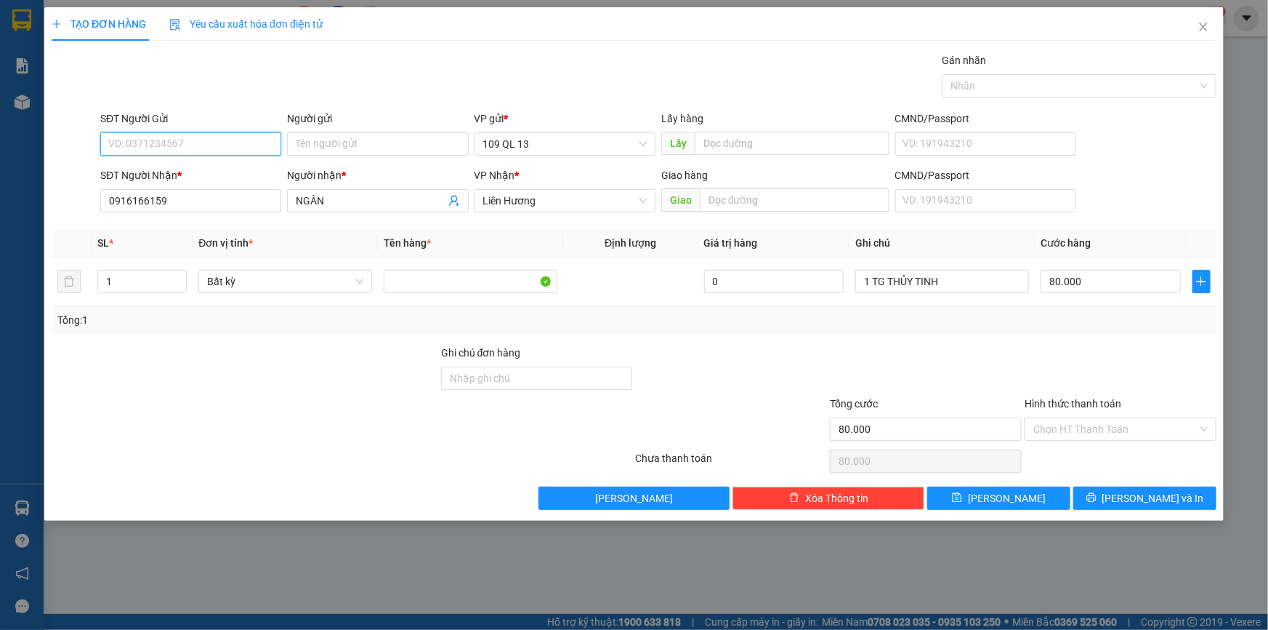
click at [204, 138] on input "SĐT Người Gửi" at bounding box center [190, 143] width 181 height 23
click at [234, 177] on div "0909589712 - MISO" at bounding box center [191, 173] width 164 height 16
click at [1135, 278] on input "80.000" at bounding box center [1111, 281] width 140 height 23
click at [1155, 494] on span "[PERSON_NAME] và In" at bounding box center [1154, 498] width 102 height 16
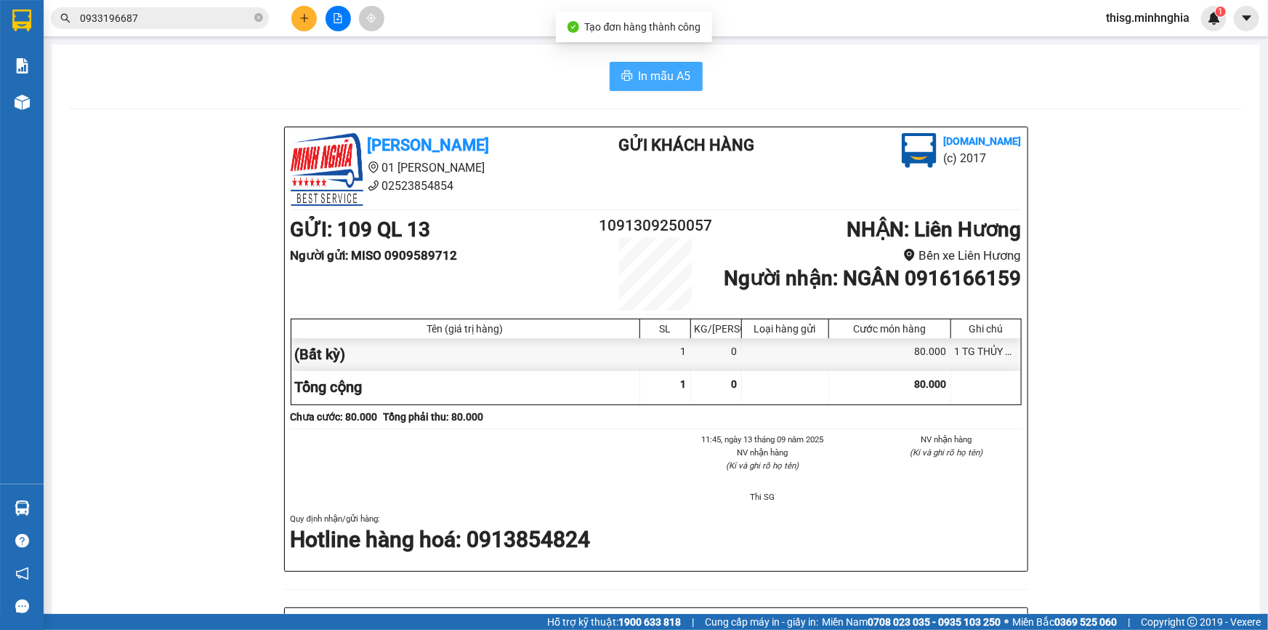
click at [655, 77] on span "In mẫu A5" at bounding box center [665, 76] width 52 height 18
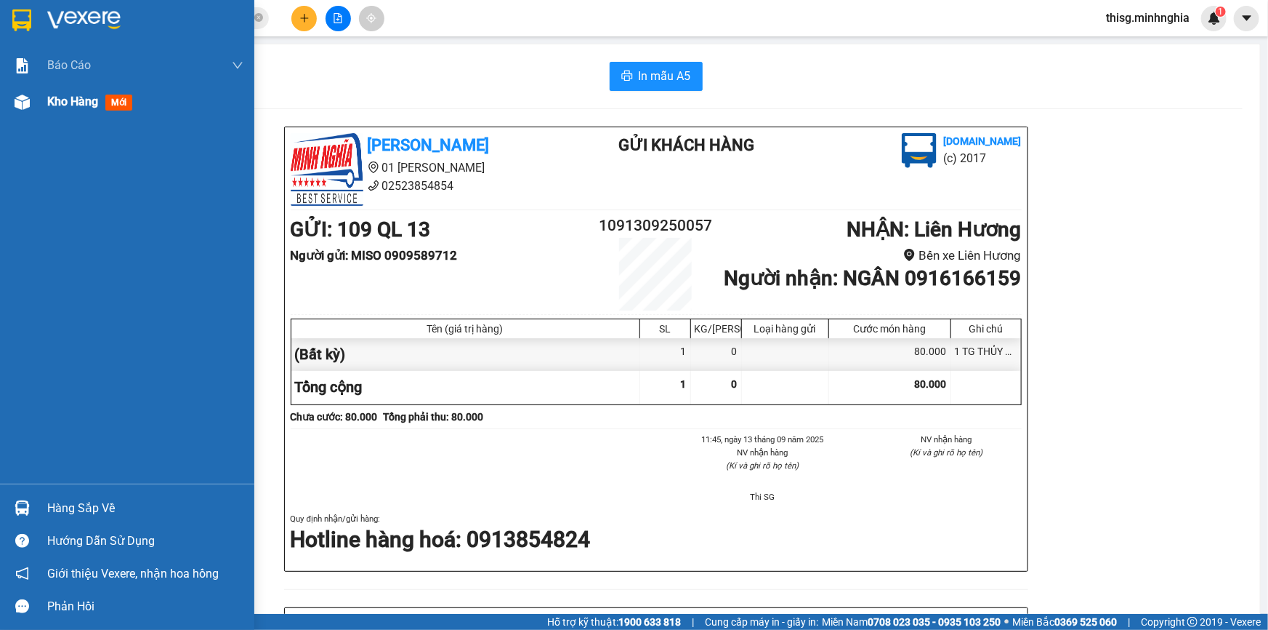
click at [143, 113] on div "Kho hàng mới" at bounding box center [145, 102] width 196 height 36
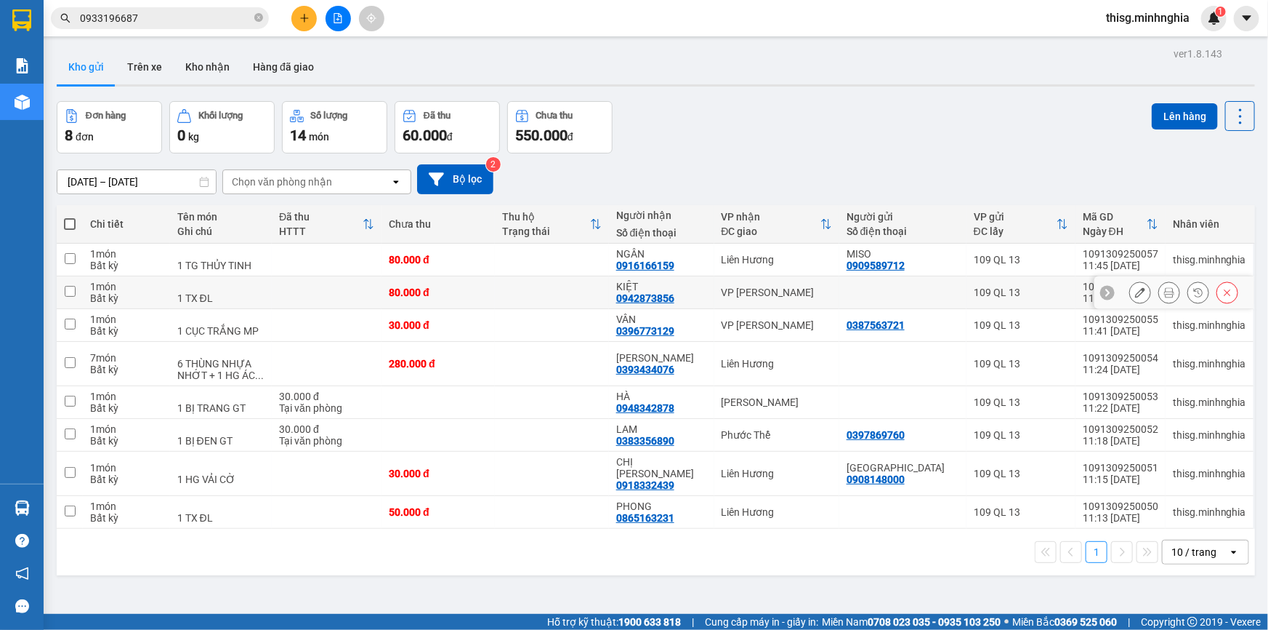
click at [1135, 292] on icon at bounding box center [1140, 292] width 10 height 10
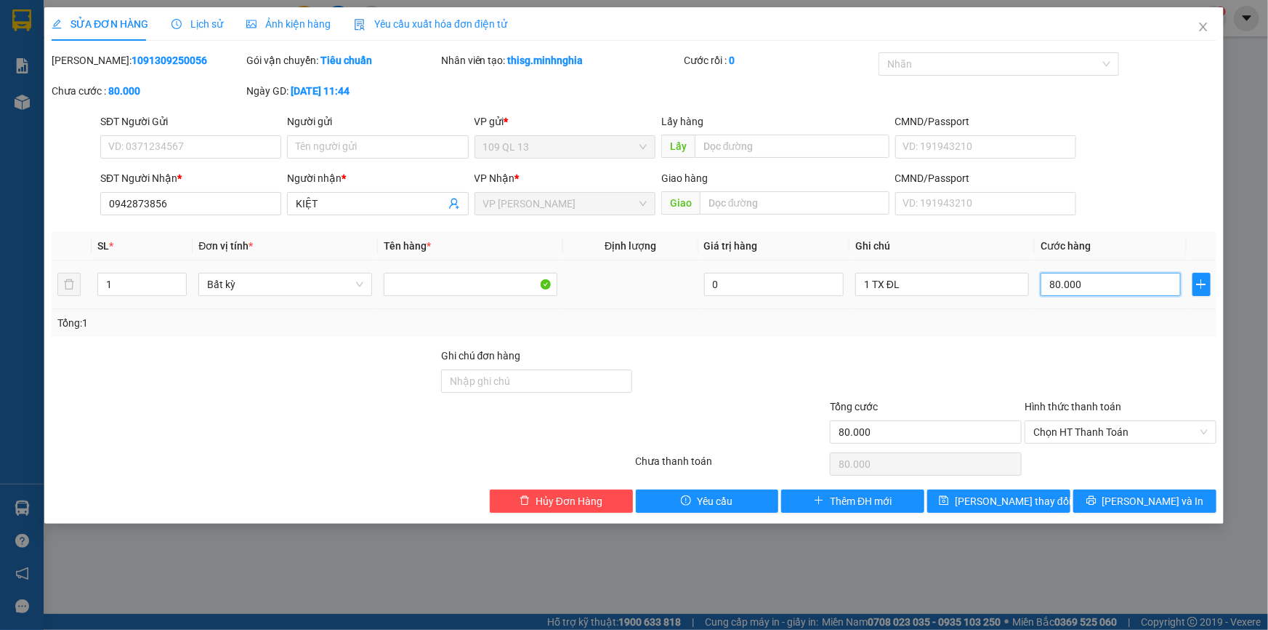
click at [1104, 288] on input "80.000" at bounding box center [1111, 284] width 140 height 23
click at [1128, 503] on button "[PERSON_NAME] và In" at bounding box center [1145, 500] width 143 height 23
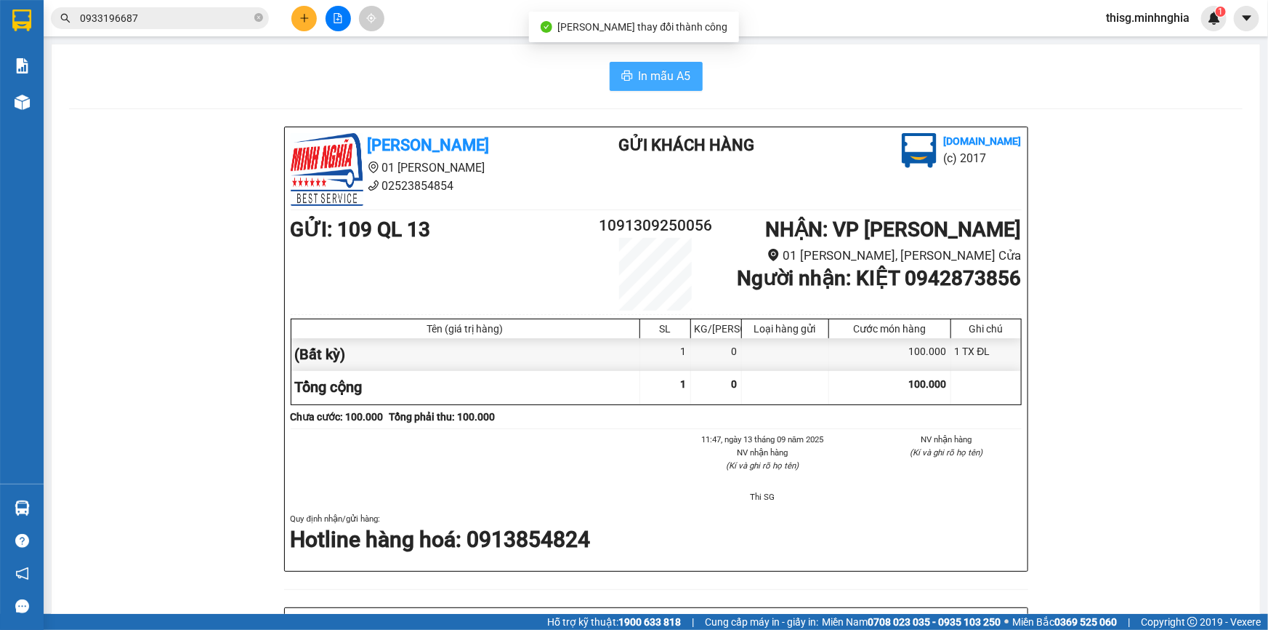
drag, startPoint x: 640, startPoint y: 57, endPoint x: 646, endPoint y: 64, distance: 8.8
click at [643, 58] on div "In mẫu A5 [PERSON_NAME] 01 Đinh Tiên Hoàng 02523854854 Gửi khách hàng [DOMAIN_N…" at bounding box center [656, 591] width 1209 height 1094
click at [649, 75] on span "In mẫu A5" at bounding box center [665, 76] width 52 height 18
click at [307, 17] on icon "plus" at bounding box center [304, 18] width 10 height 10
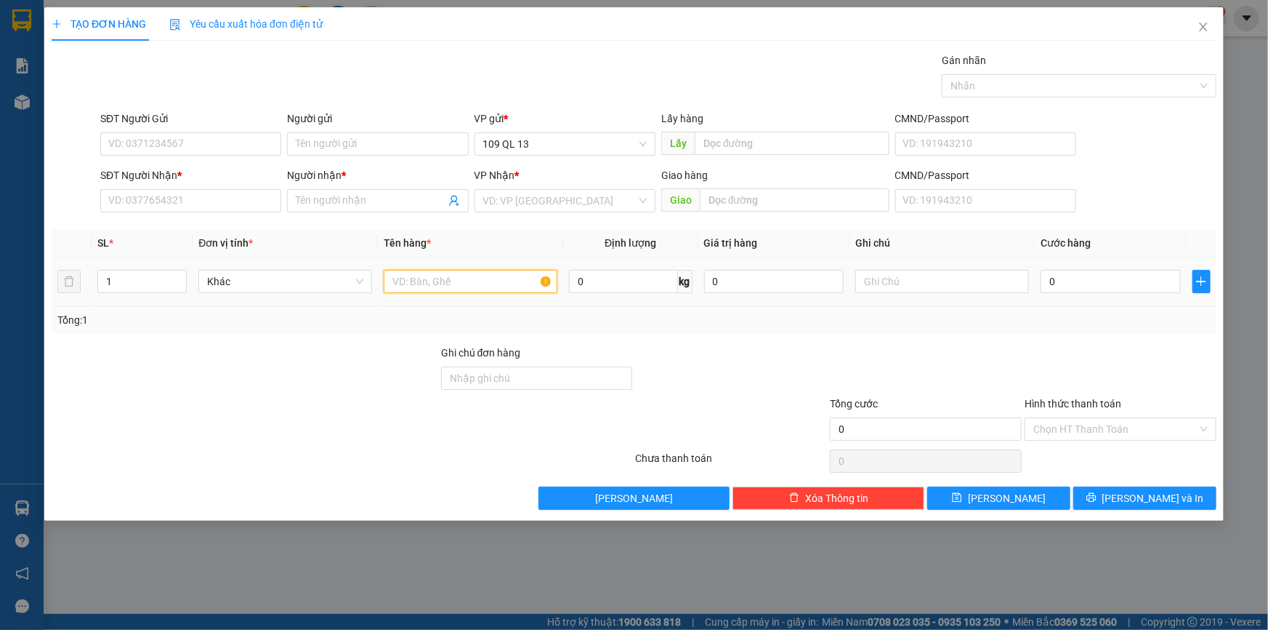
click at [499, 277] on input "text" at bounding box center [471, 281] width 174 height 23
click at [866, 281] on input "text" at bounding box center [943, 281] width 174 height 23
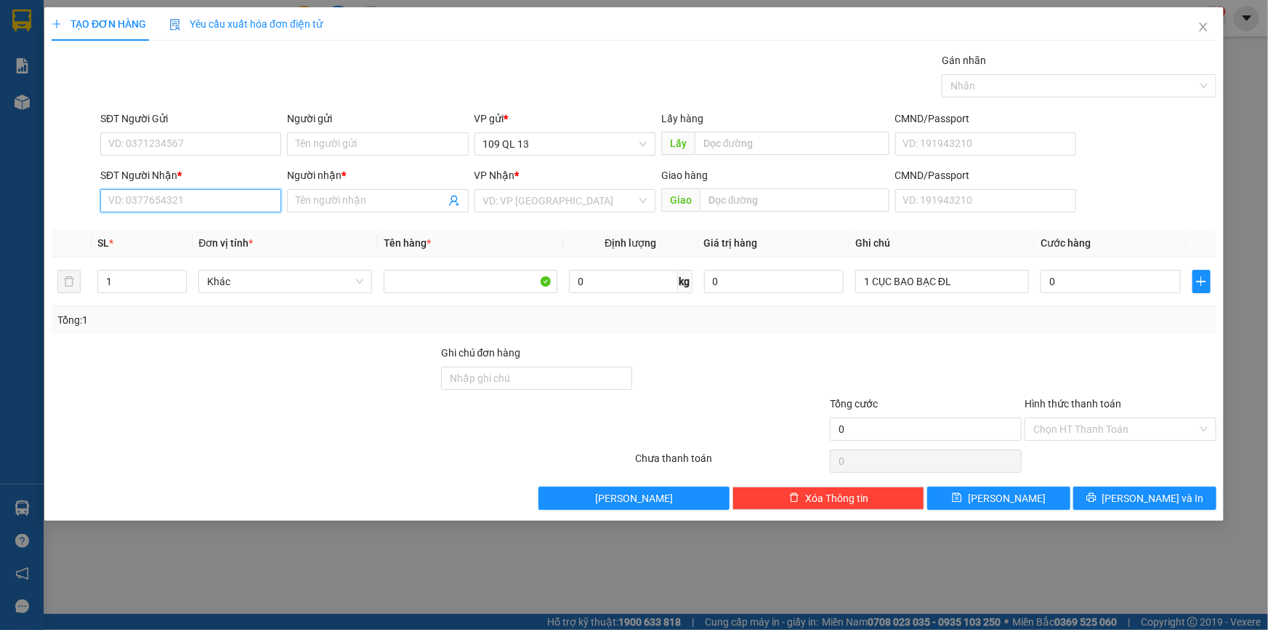
click at [188, 209] on input "SĐT Người Nhận *" at bounding box center [190, 200] width 181 height 23
click at [188, 227] on div "0363872304 - LÀN" at bounding box center [191, 230] width 164 height 16
click at [1058, 286] on input "0" at bounding box center [1111, 281] width 140 height 23
click at [1162, 502] on span "[PERSON_NAME] và In" at bounding box center [1154, 498] width 102 height 16
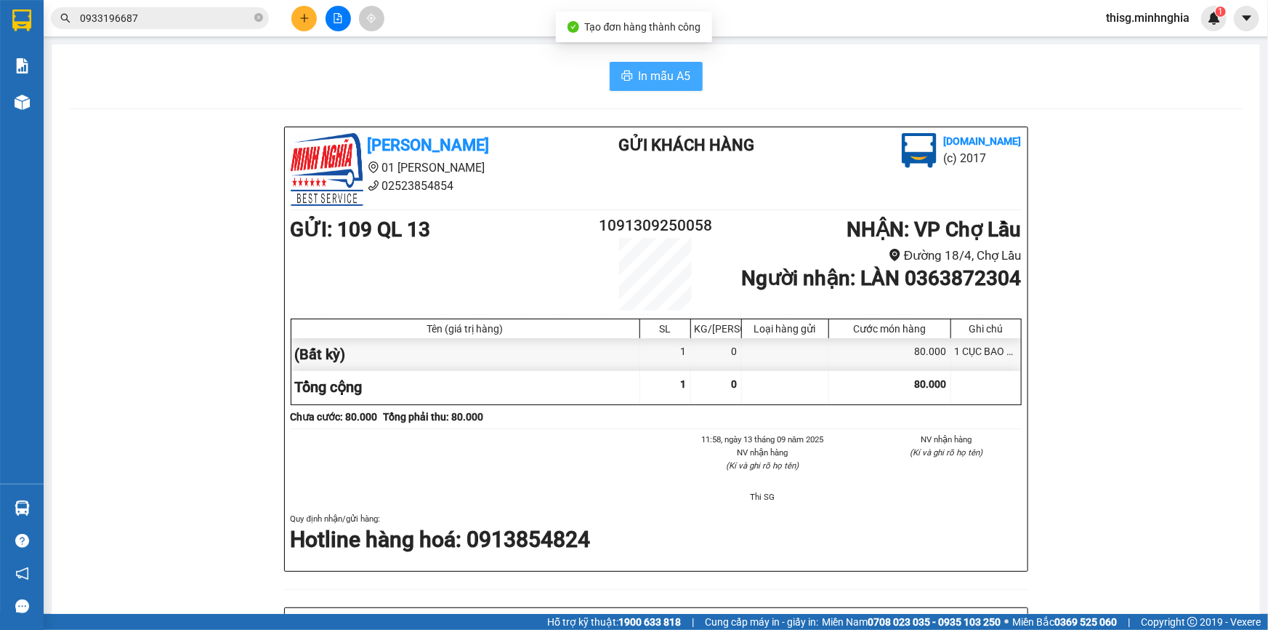
click at [643, 71] on span "In mẫu A5" at bounding box center [665, 76] width 52 height 18
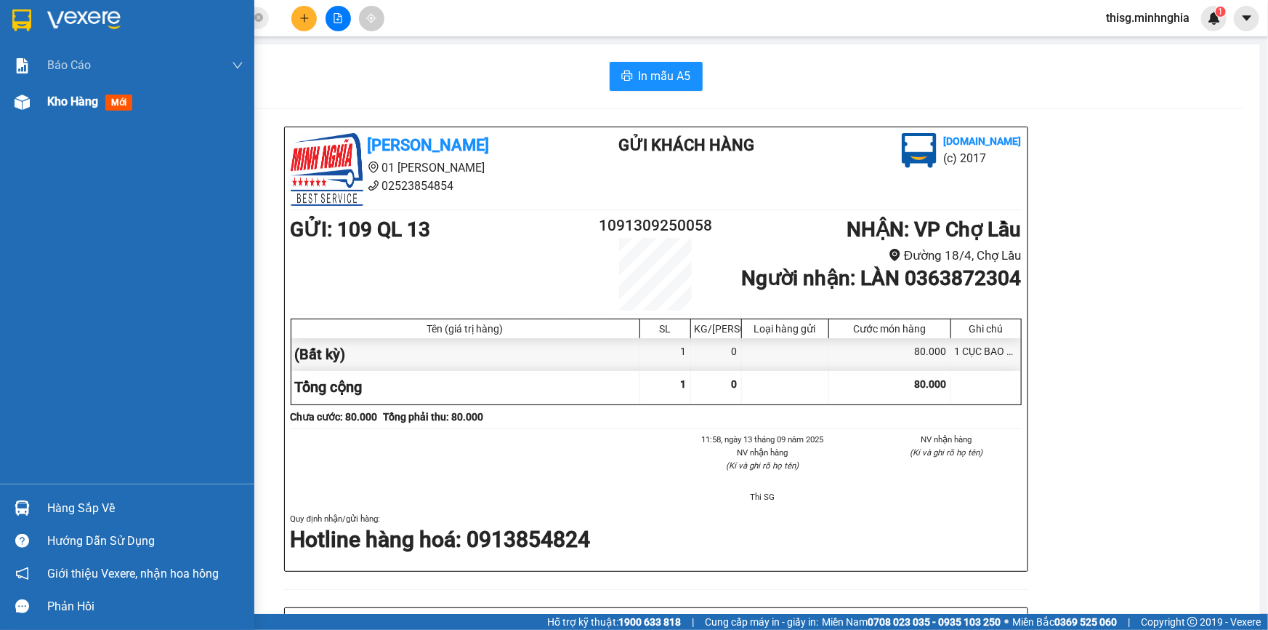
click at [79, 113] on div "Kho hàng mới" at bounding box center [145, 102] width 196 height 36
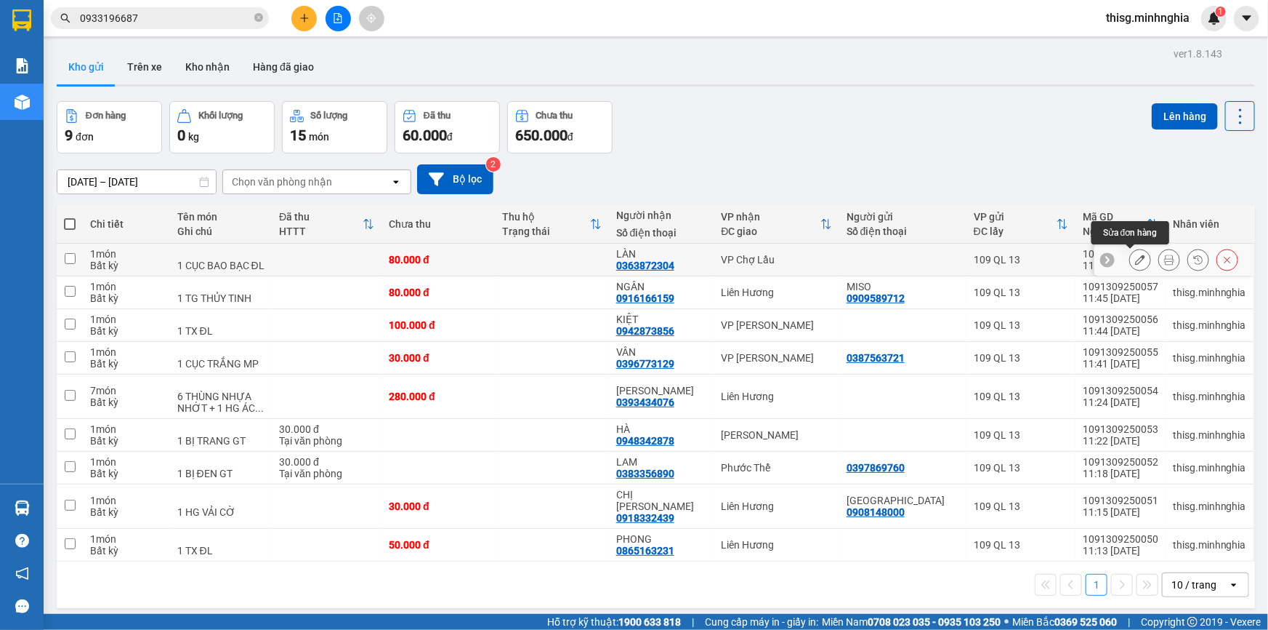
click at [1135, 262] on icon at bounding box center [1140, 259] width 10 height 10
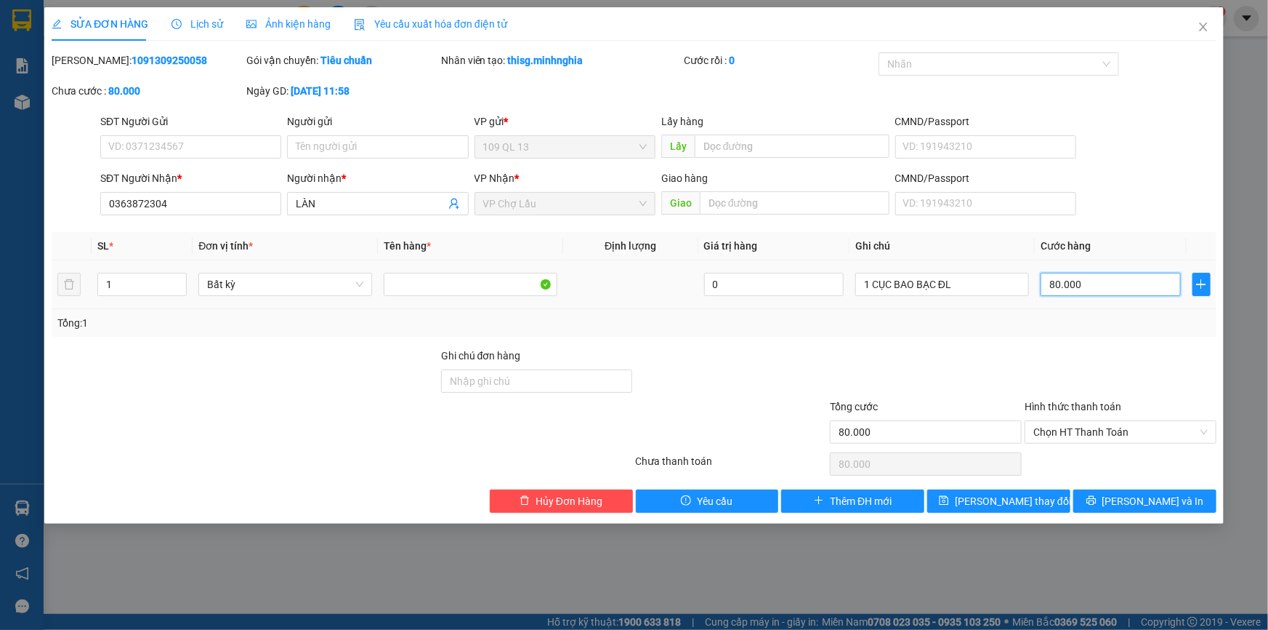
click at [1098, 286] on input "80.000" at bounding box center [1111, 284] width 140 height 23
click at [1180, 506] on button "[PERSON_NAME] và In" at bounding box center [1145, 500] width 143 height 23
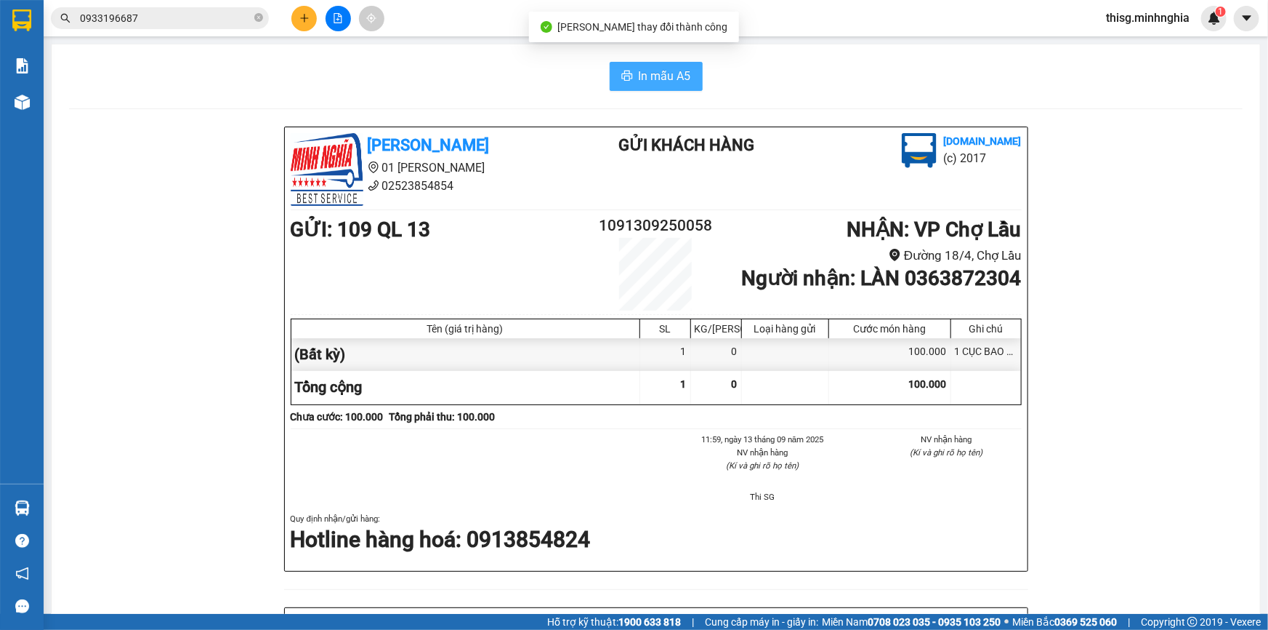
click at [652, 74] on span "In mẫu A5" at bounding box center [665, 76] width 52 height 18
click at [302, 17] on icon "plus" at bounding box center [304, 17] width 8 height 1
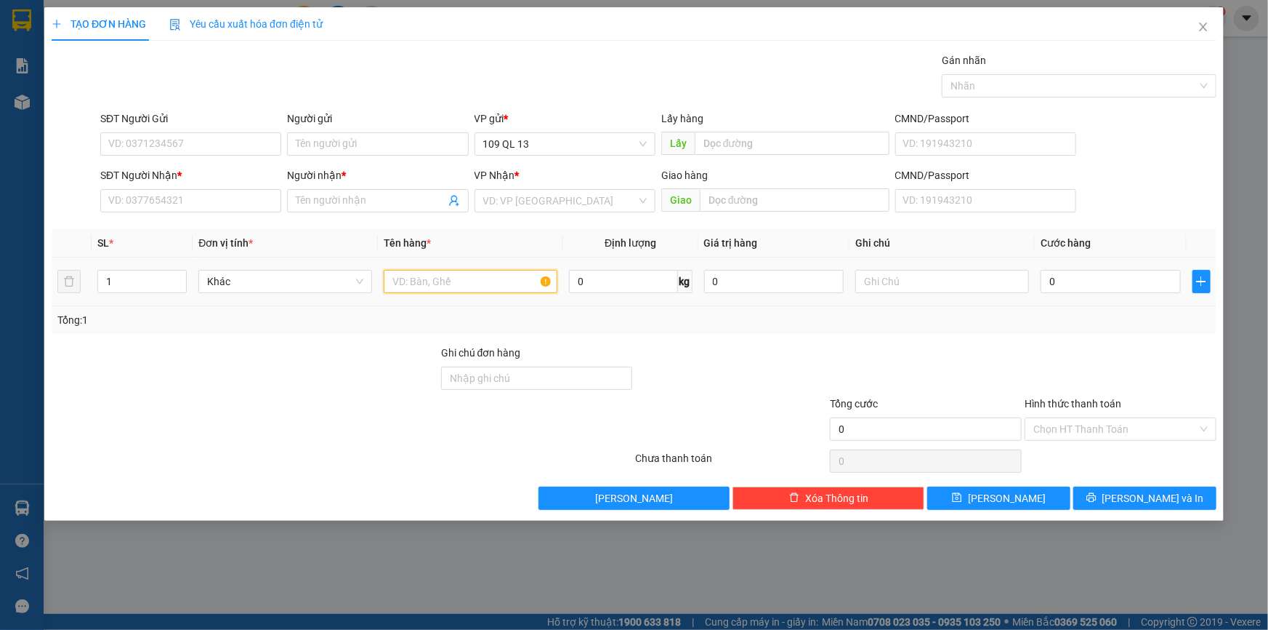
click at [468, 278] on input "text" at bounding box center [471, 281] width 174 height 23
click at [865, 277] on input "text" at bounding box center [943, 281] width 174 height 23
click at [210, 205] on input "SĐT Người Nhận *" at bounding box center [190, 200] width 181 height 23
click at [150, 270] on input "1" at bounding box center [142, 281] width 88 height 22
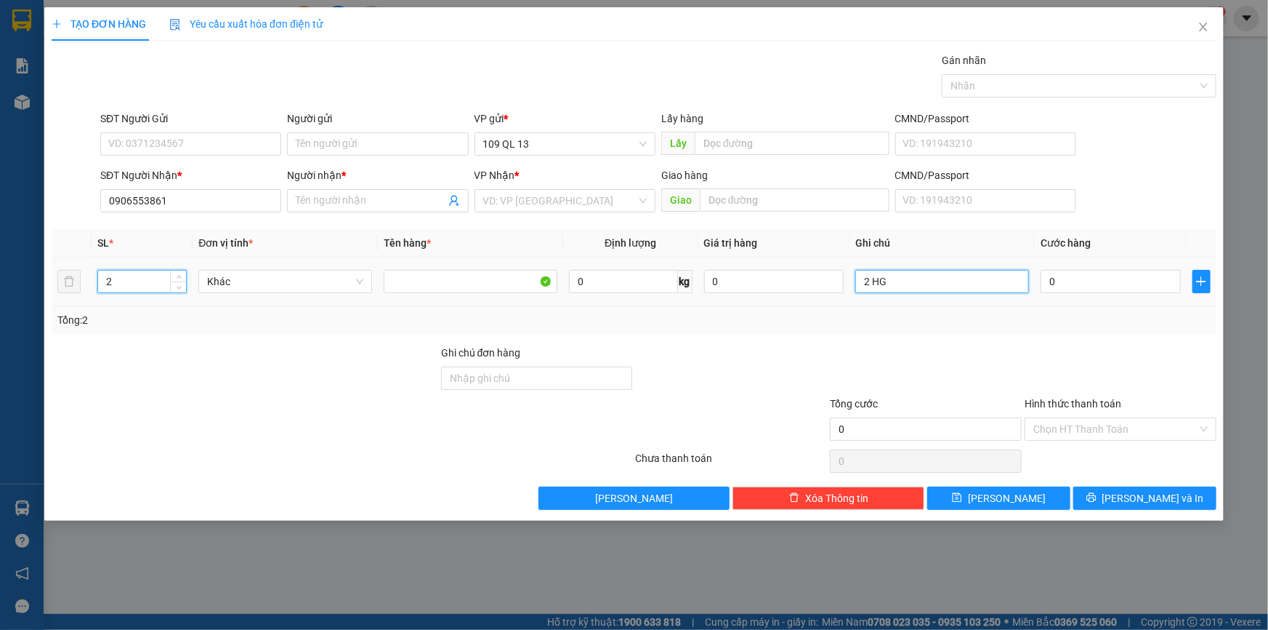
click at [985, 277] on input "2 HG" at bounding box center [943, 281] width 174 height 23
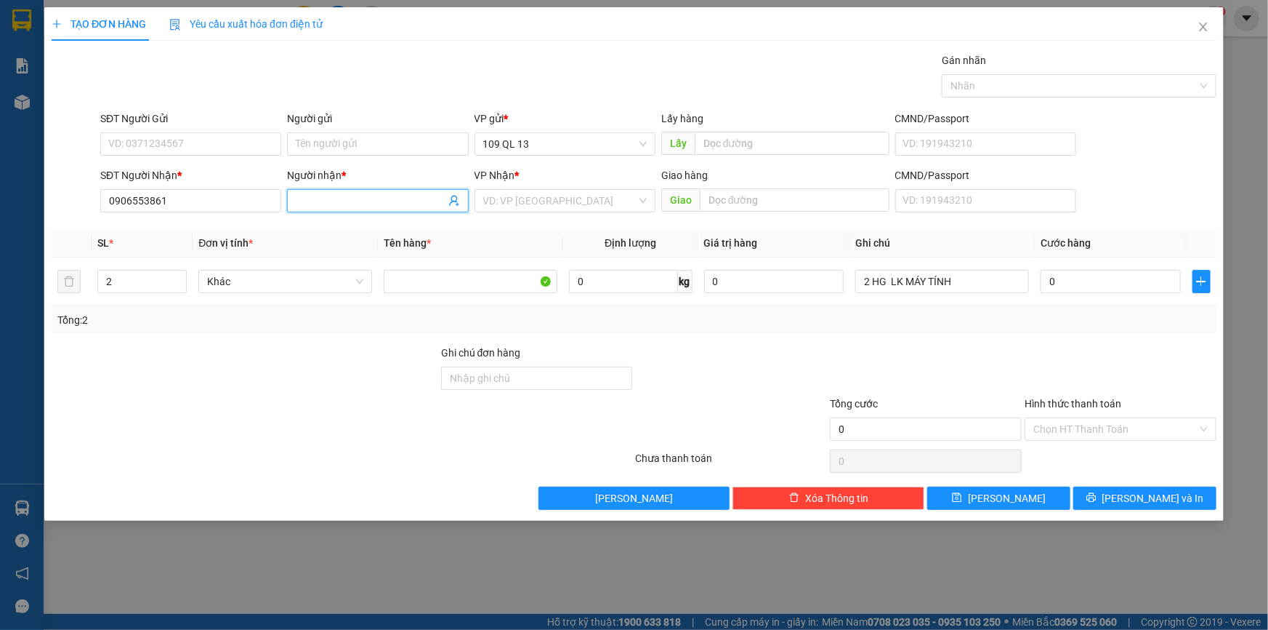
click at [392, 197] on input "Người nhận *" at bounding box center [370, 201] width 149 height 16
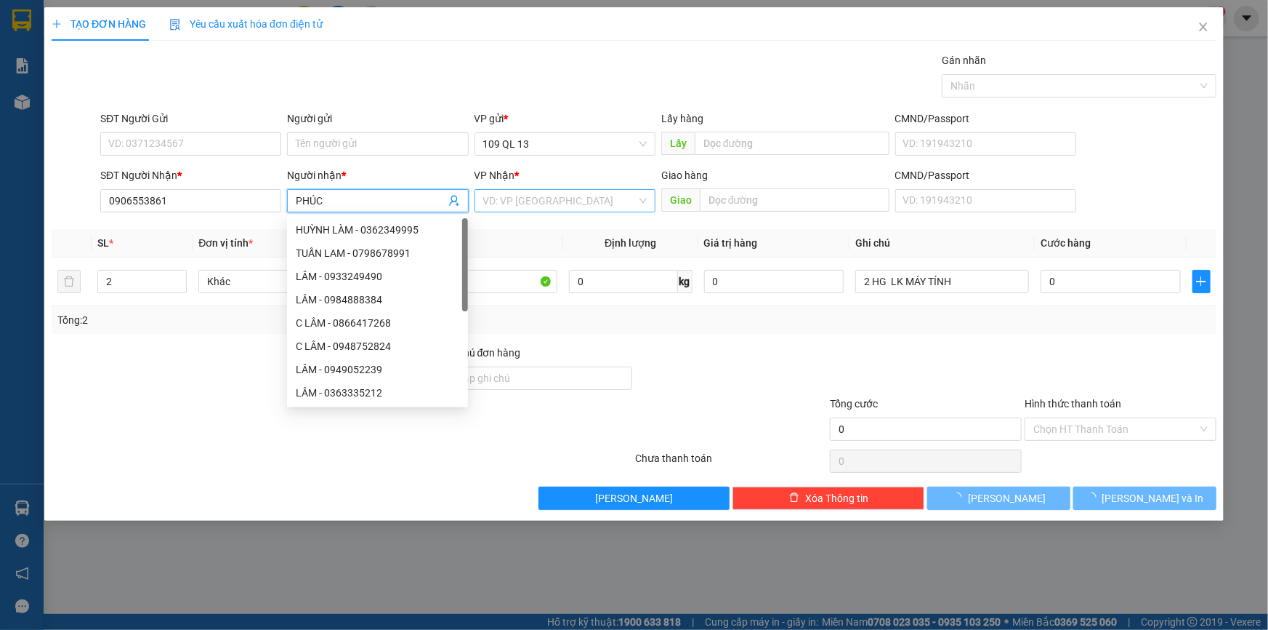
click at [563, 207] on input "search" at bounding box center [559, 201] width 153 height 22
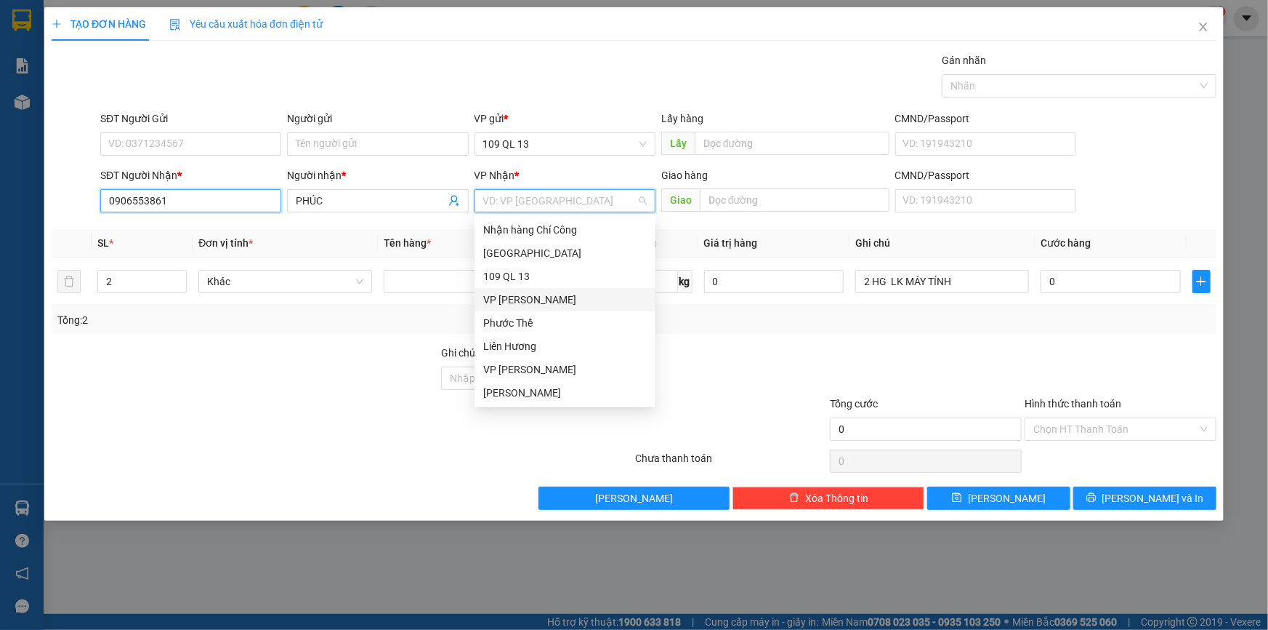
click at [204, 196] on input "0906553861" at bounding box center [190, 200] width 181 height 23
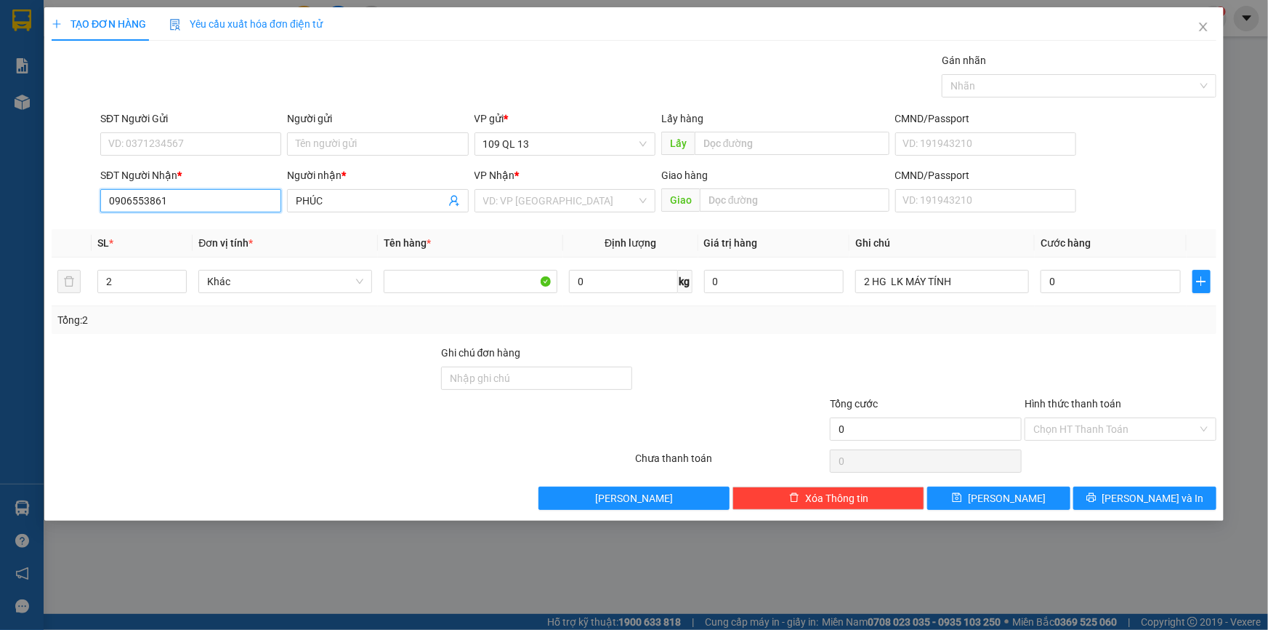
click at [258, 200] on input "0906553861" at bounding box center [190, 200] width 181 height 23
click at [616, 196] on input "search" at bounding box center [559, 201] width 153 height 22
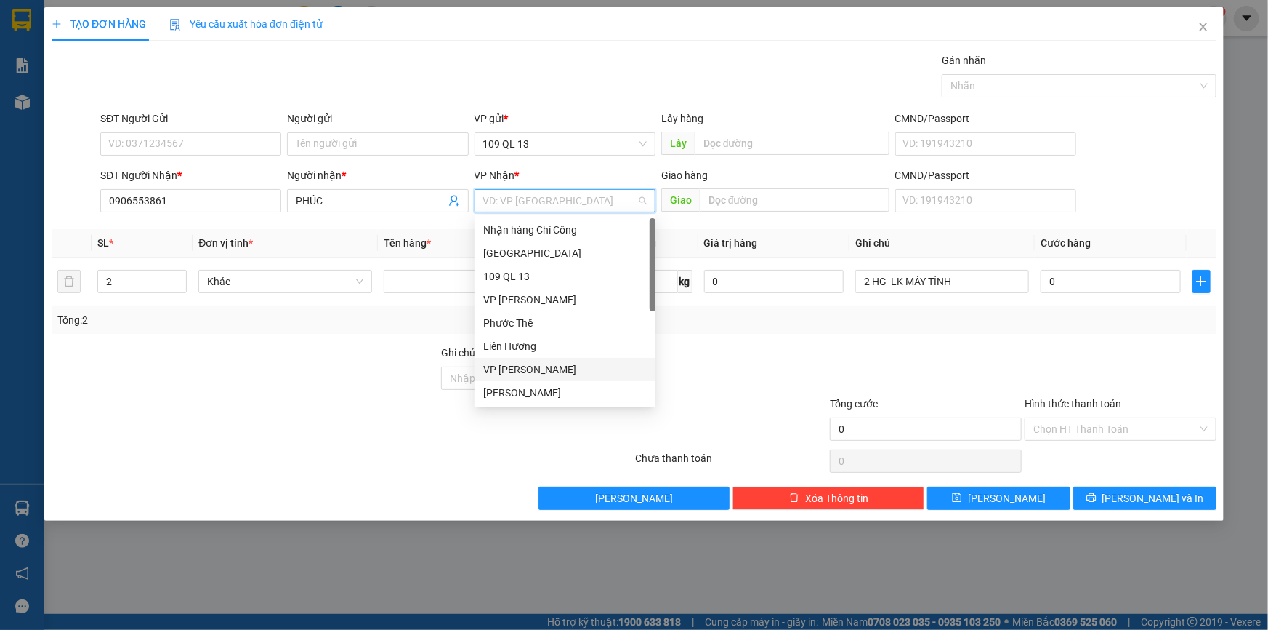
click at [552, 368] on div "VP [PERSON_NAME]" at bounding box center [565, 369] width 164 height 16
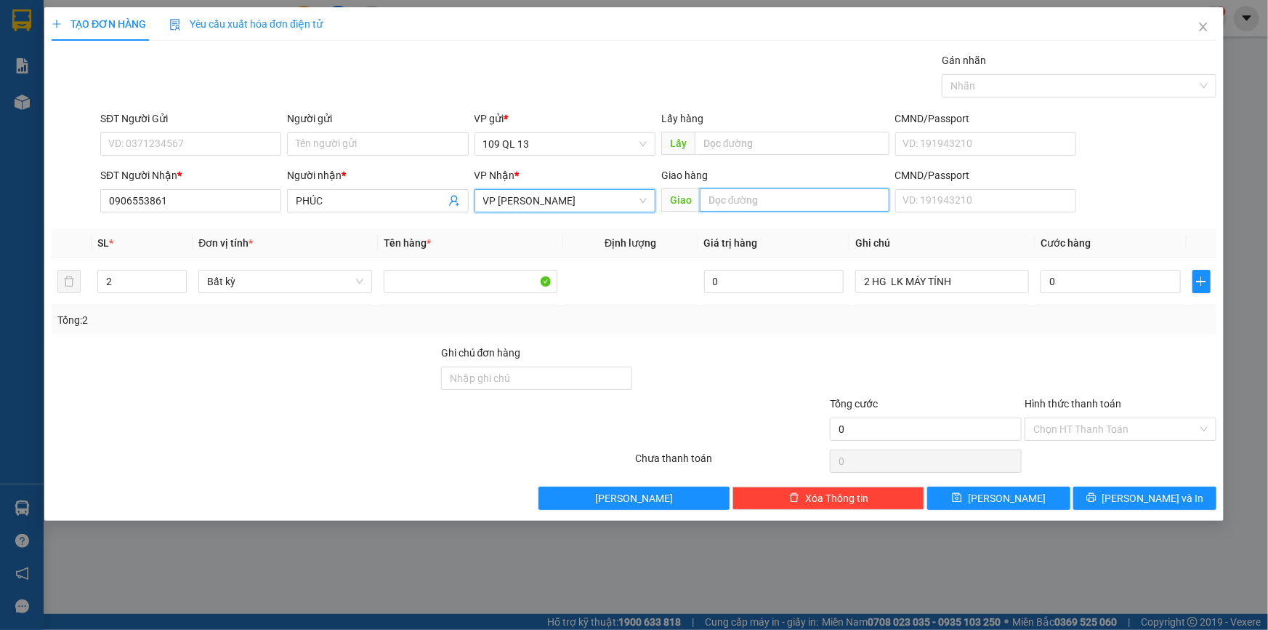
click at [790, 198] on input "text" at bounding box center [795, 199] width 190 height 23
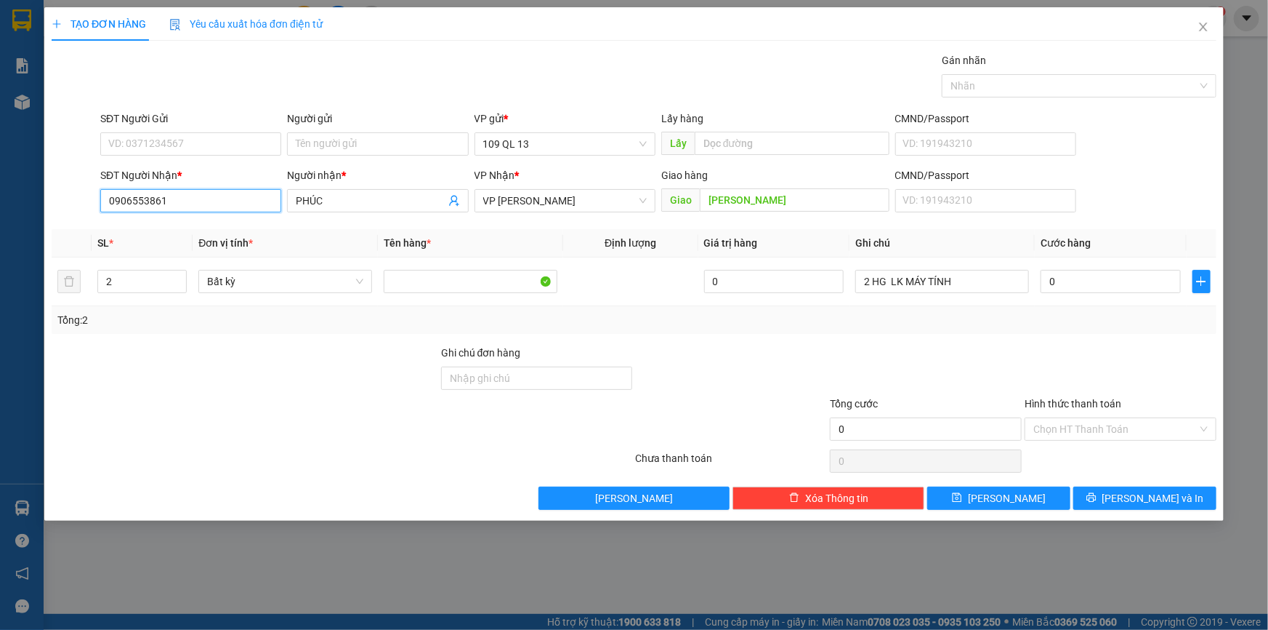
click at [199, 203] on input "0906553861" at bounding box center [190, 200] width 181 height 23
click at [193, 135] on input "SĐT Người Gửi" at bounding box center [190, 143] width 181 height 23
click at [1064, 285] on input "0" at bounding box center [1111, 281] width 140 height 23
click at [224, 139] on input "SĐT Người Gửi" at bounding box center [190, 143] width 181 height 23
click at [1093, 265] on td "0" at bounding box center [1111, 281] width 152 height 49
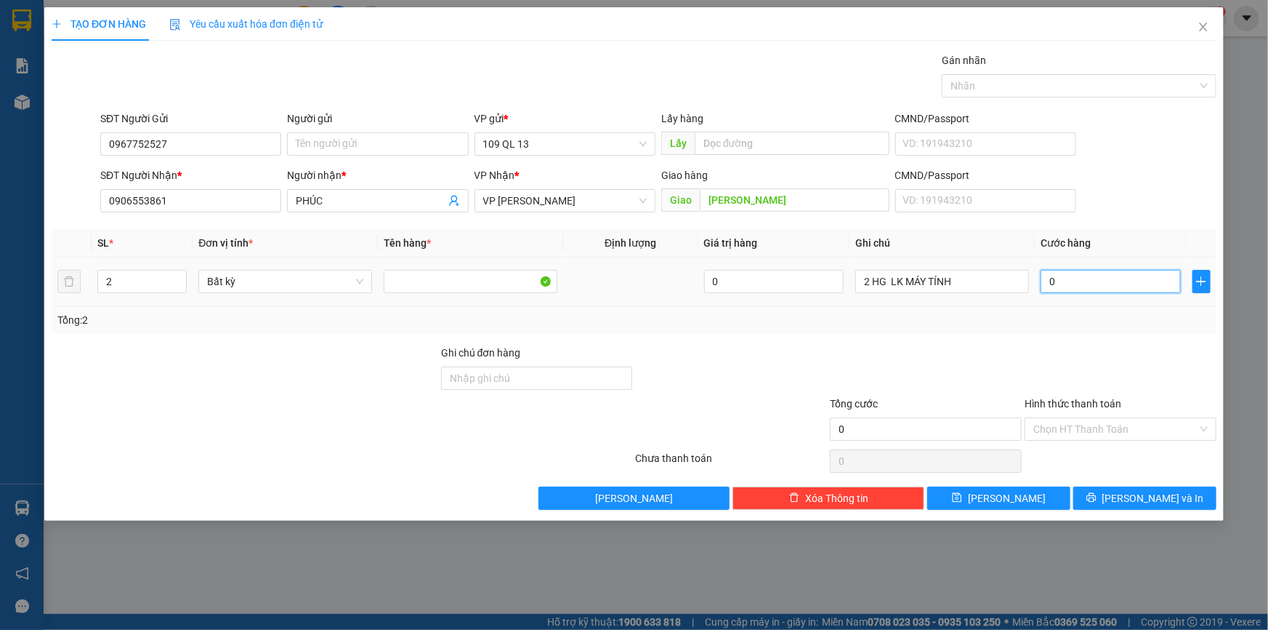
click at [1090, 276] on input "0" at bounding box center [1111, 281] width 140 height 23
click at [1164, 429] on input "Hình thức thanh toán" at bounding box center [1116, 429] width 164 height 22
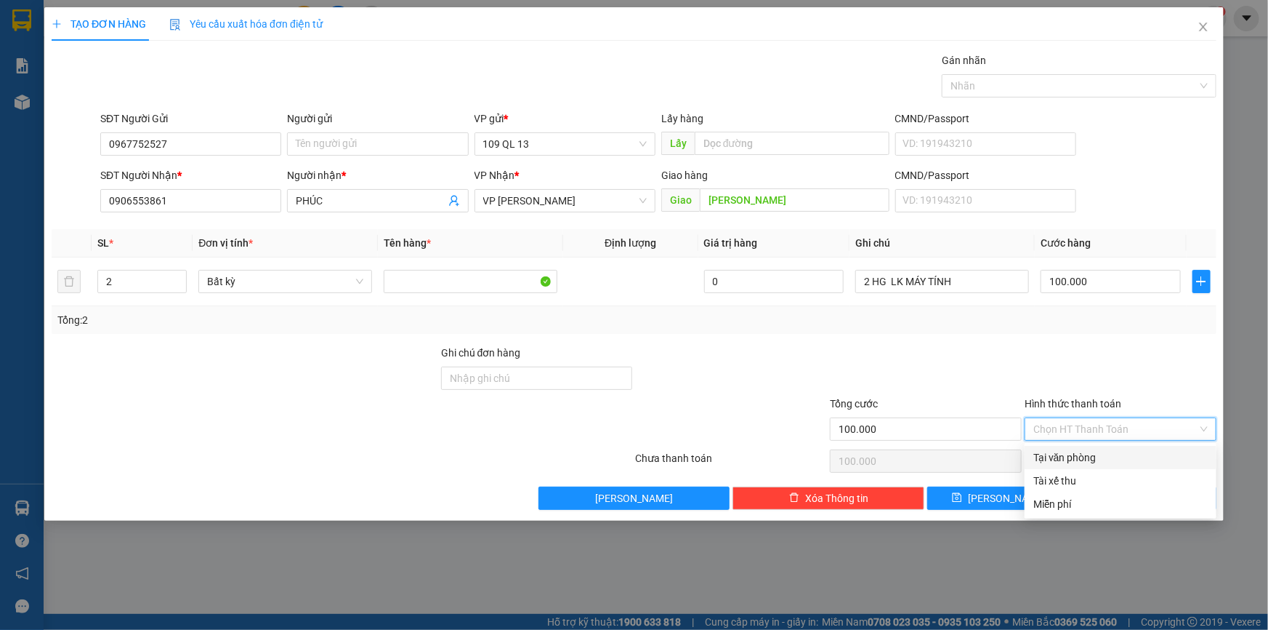
click at [1161, 360] on div at bounding box center [1121, 370] width 195 height 51
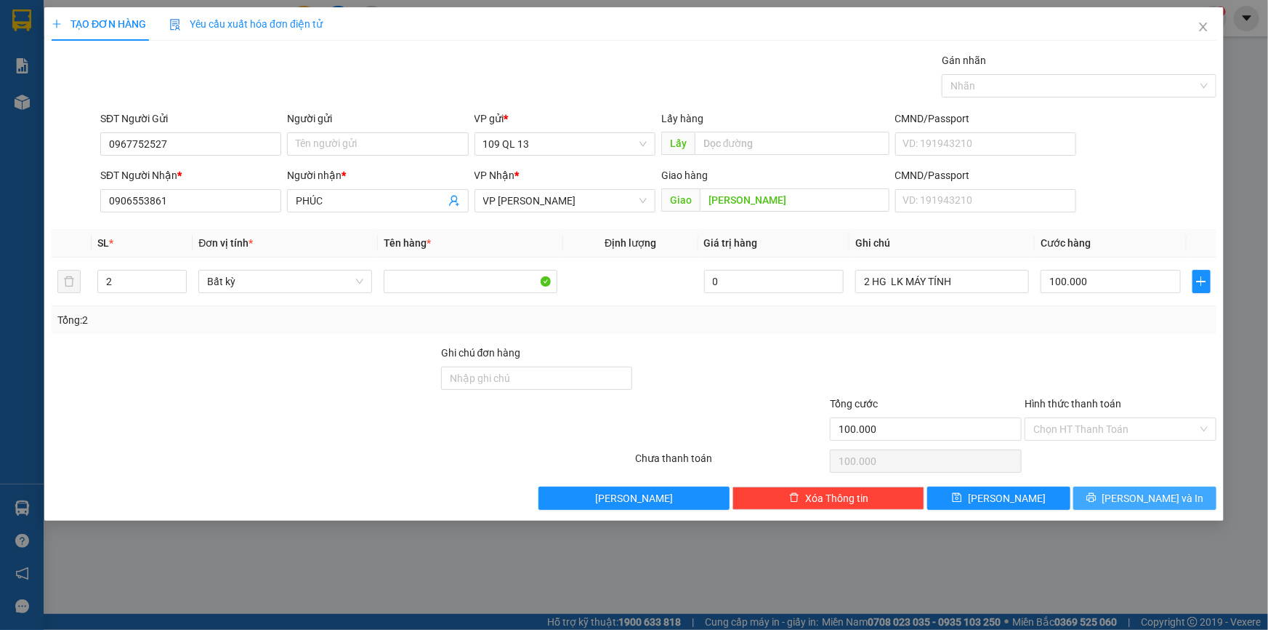
click at [1165, 502] on span "[PERSON_NAME] và In" at bounding box center [1154, 498] width 102 height 16
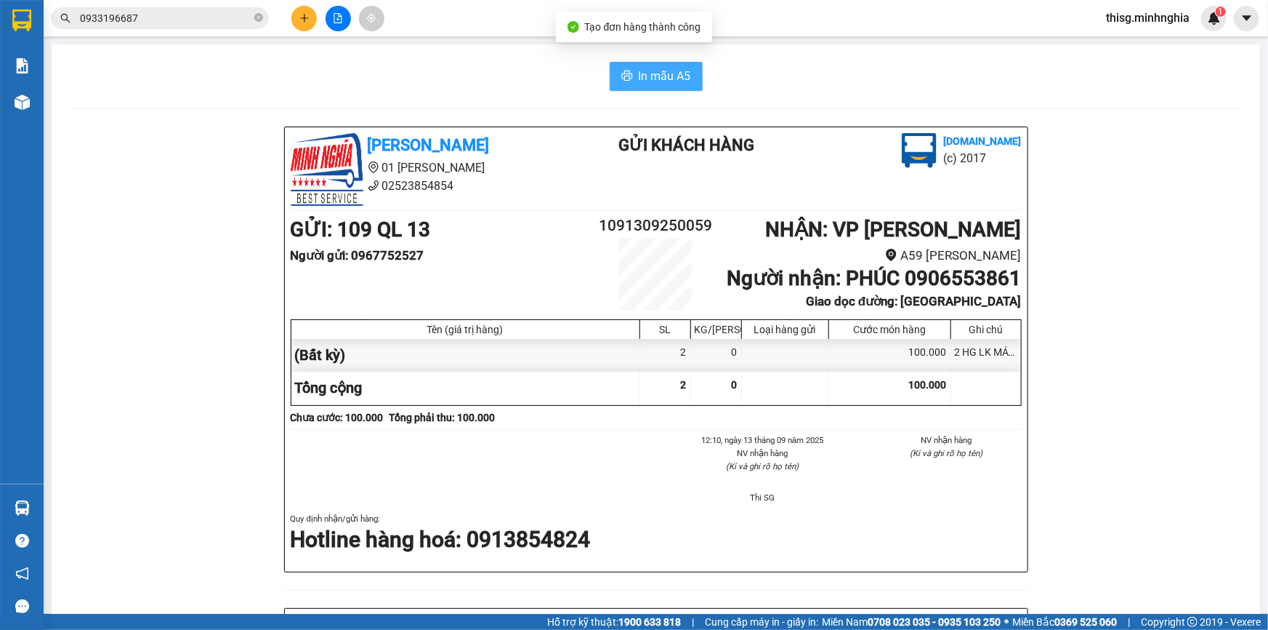
click at [644, 69] on span "In mẫu A5" at bounding box center [665, 76] width 52 height 18
click at [310, 7] on button at bounding box center [303, 18] width 25 height 25
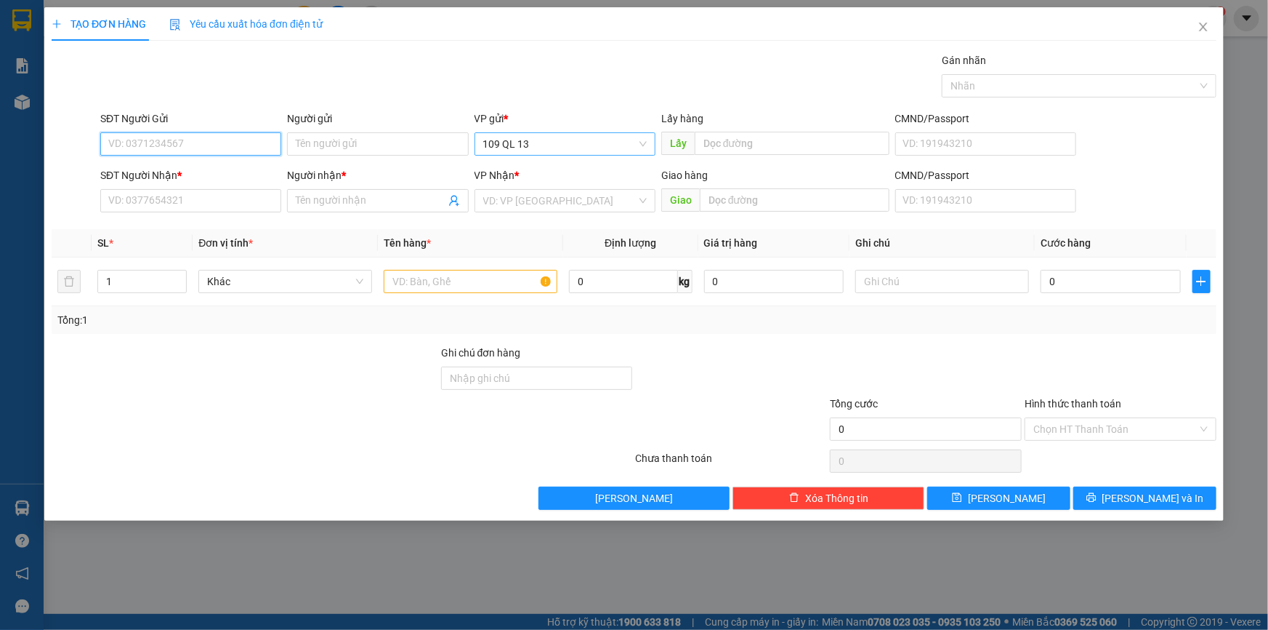
click at [514, 140] on span "109 QL 13" at bounding box center [565, 144] width 164 height 22
click at [420, 145] on input "Người gửi" at bounding box center [377, 143] width 181 height 23
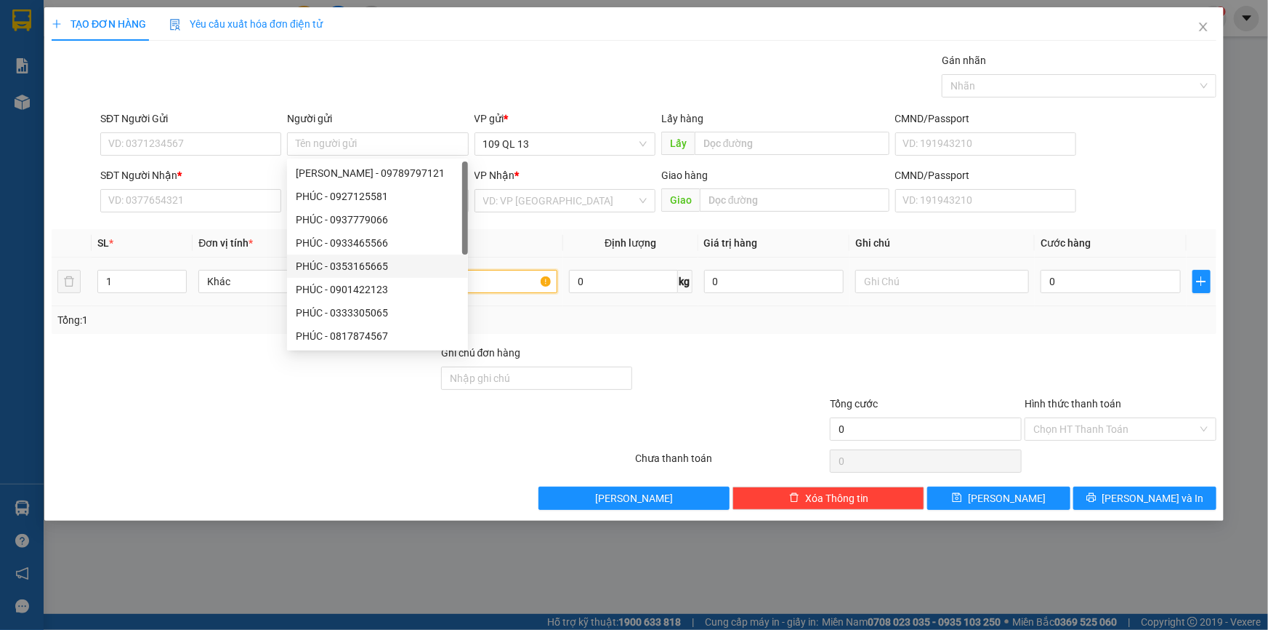
click at [526, 287] on input "text" at bounding box center [471, 281] width 174 height 23
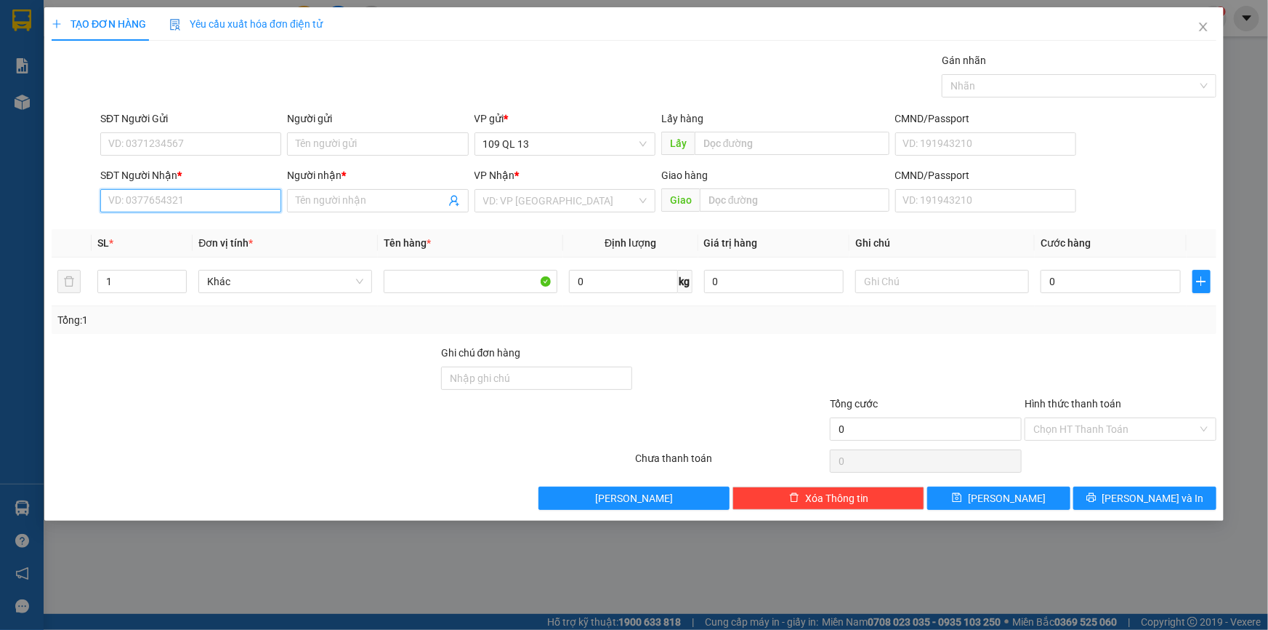
click at [253, 199] on input "SĐT Người Nhận *" at bounding box center [190, 200] width 181 height 23
click at [932, 283] on input "text" at bounding box center [943, 281] width 174 height 23
click at [218, 198] on input "SĐT Người Nhận *" at bounding box center [190, 200] width 181 height 23
click at [217, 225] on div "0855825886 - DUNG TUẤN MẬP" at bounding box center [191, 230] width 164 height 16
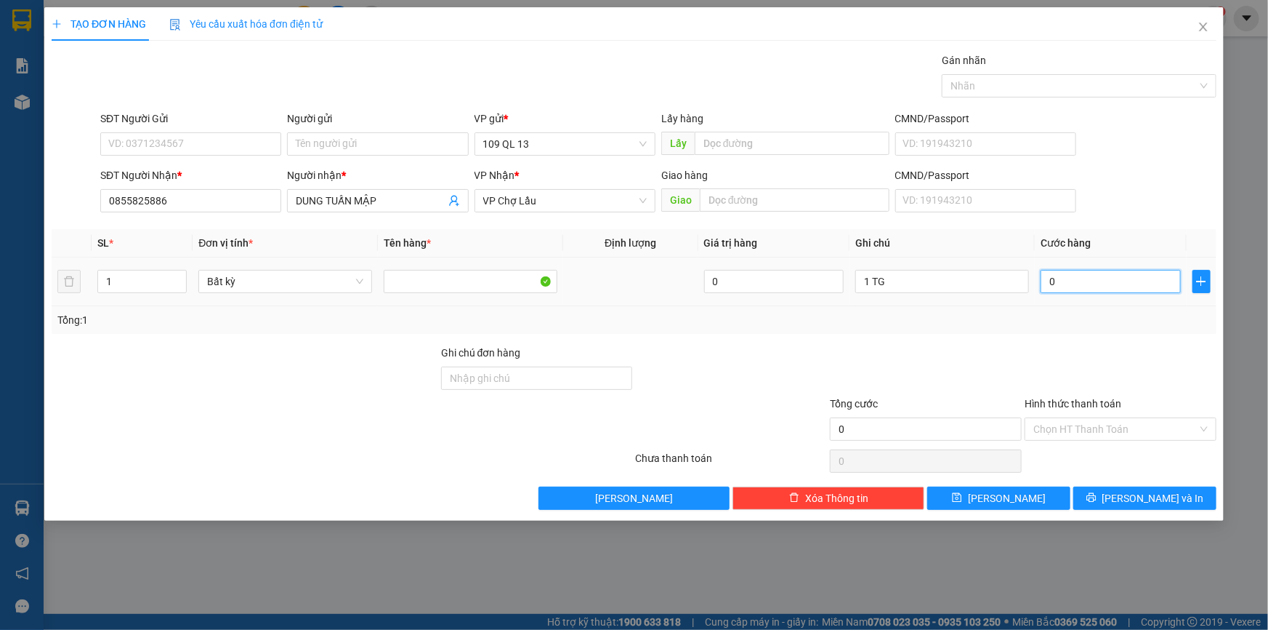
click at [1110, 284] on input "0" at bounding box center [1111, 281] width 140 height 23
click at [932, 280] on input "1 TG" at bounding box center [943, 281] width 174 height 23
click at [1167, 493] on span "[PERSON_NAME] và In" at bounding box center [1154, 498] width 102 height 16
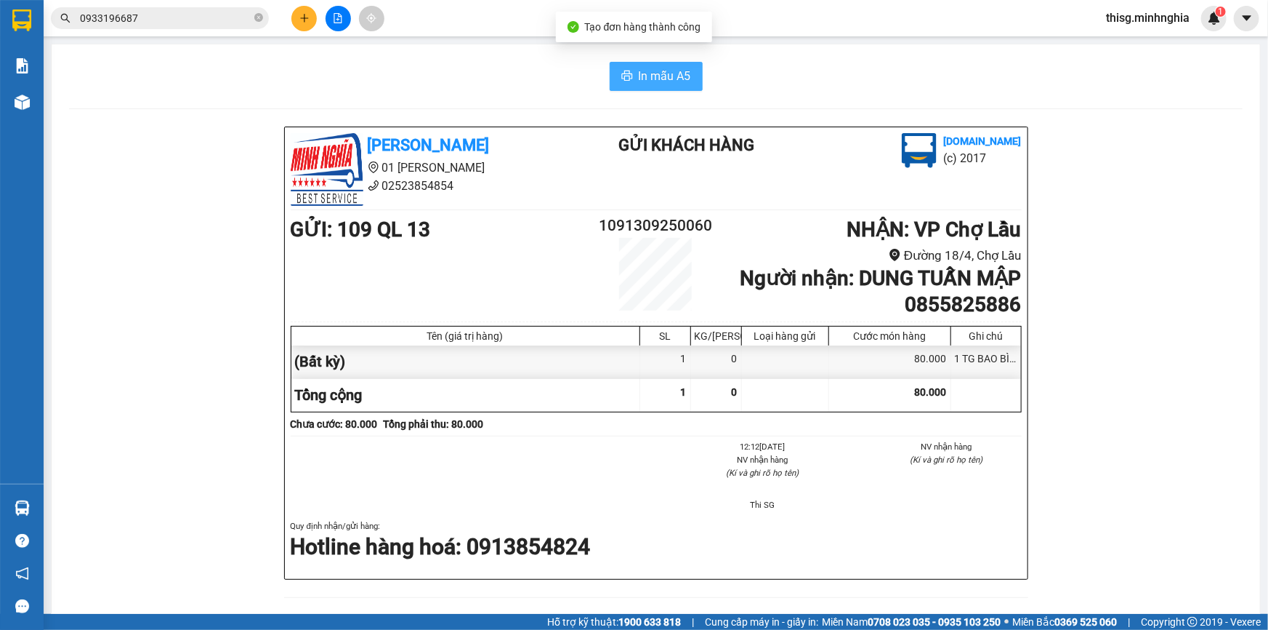
click at [654, 76] on span "In mẫu A5" at bounding box center [665, 76] width 52 height 18
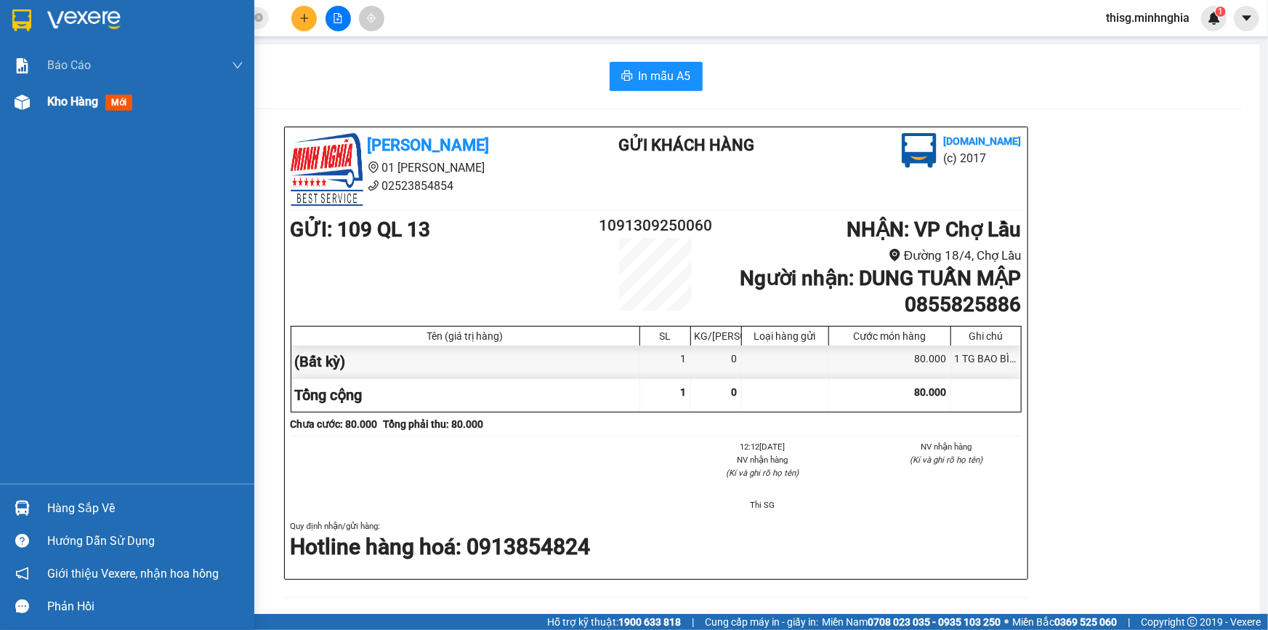
click at [29, 95] on img at bounding box center [22, 101] width 15 height 15
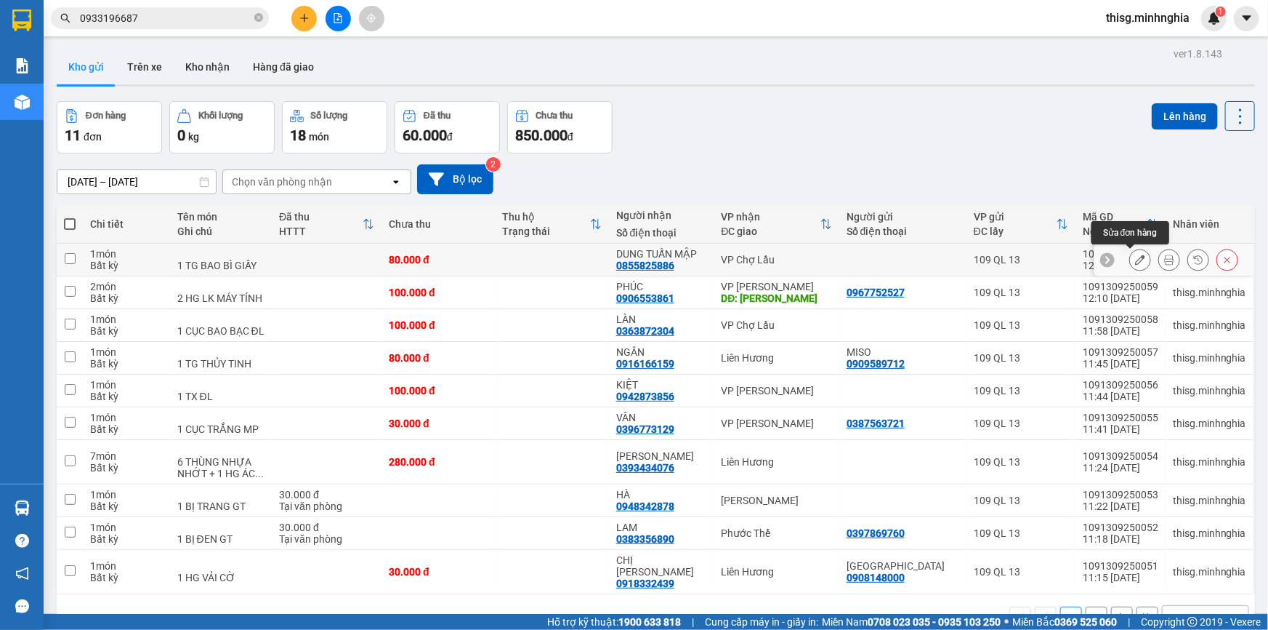
click at [1135, 260] on icon at bounding box center [1140, 259] width 10 height 10
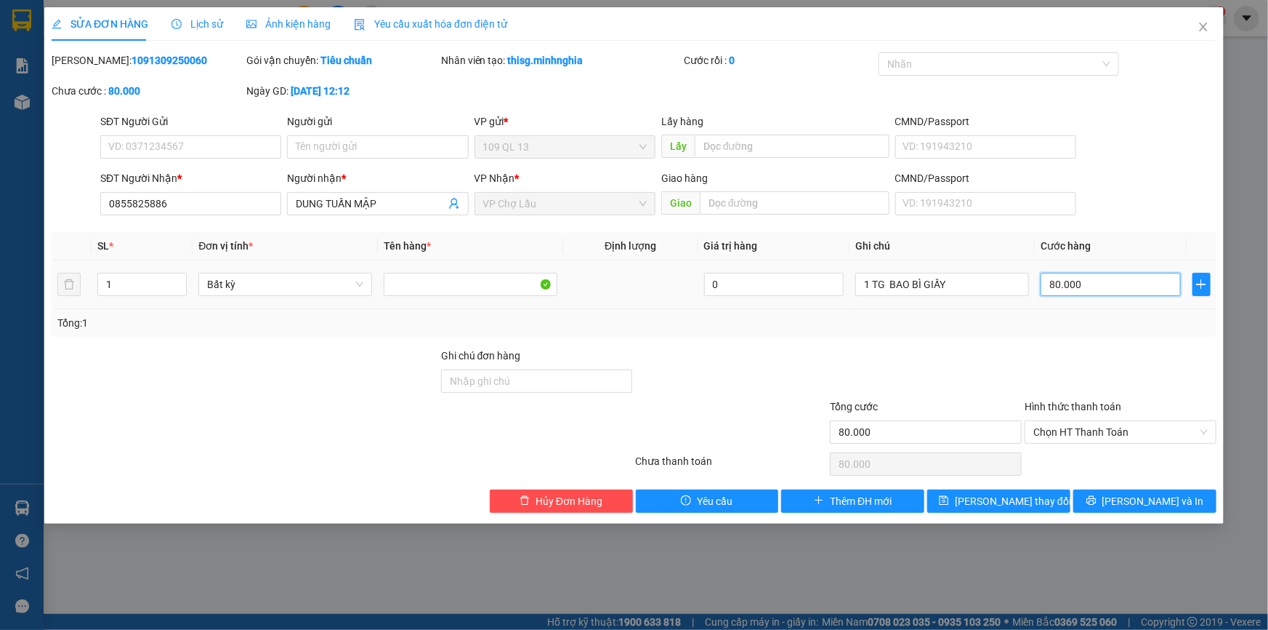
click at [1106, 285] on input "80.000" at bounding box center [1111, 284] width 140 height 23
click at [1172, 502] on span "[PERSON_NAME] và In" at bounding box center [1154, 501] width 102 height 16
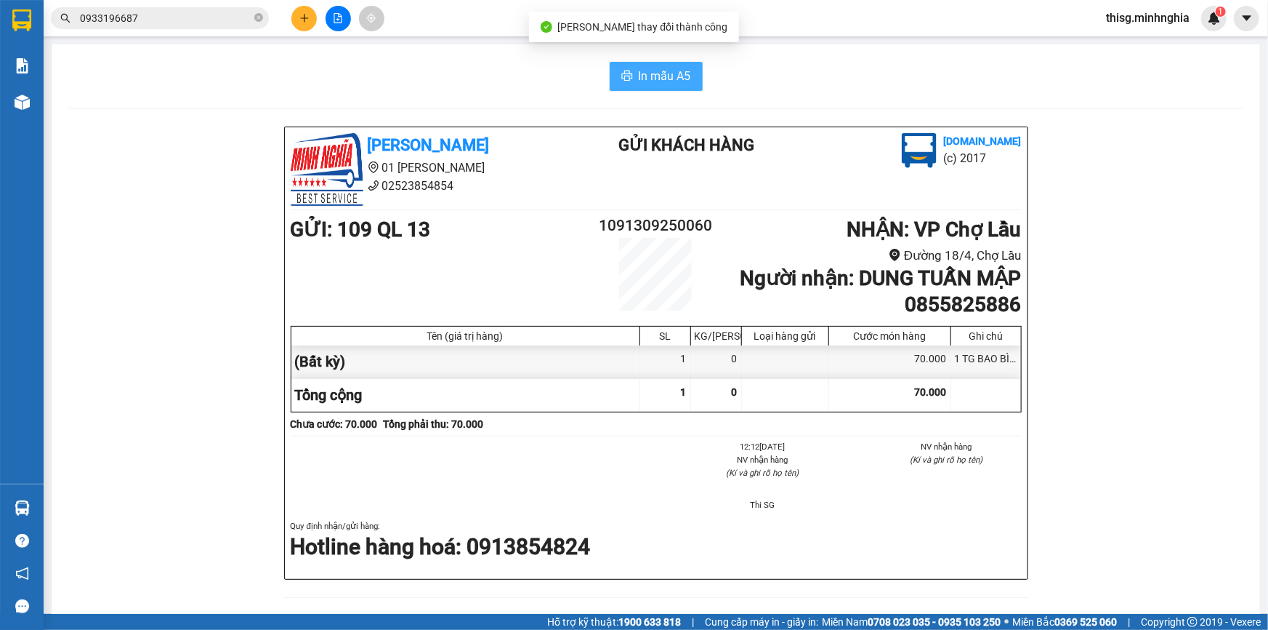
click at [664, 76] on span "In mẫu A5" at bounding box center [665, 76] width 52 height 18
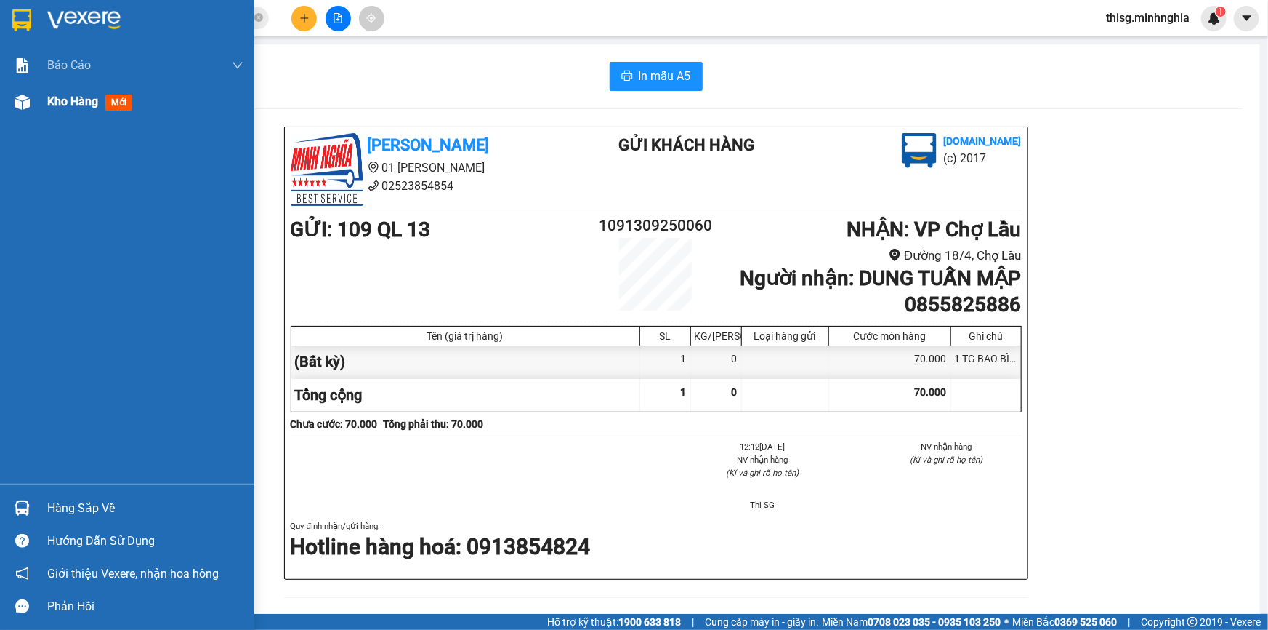
click at [60, 107] on span "Kho hàng" at bounding box center [72, 101] width 51 height 14
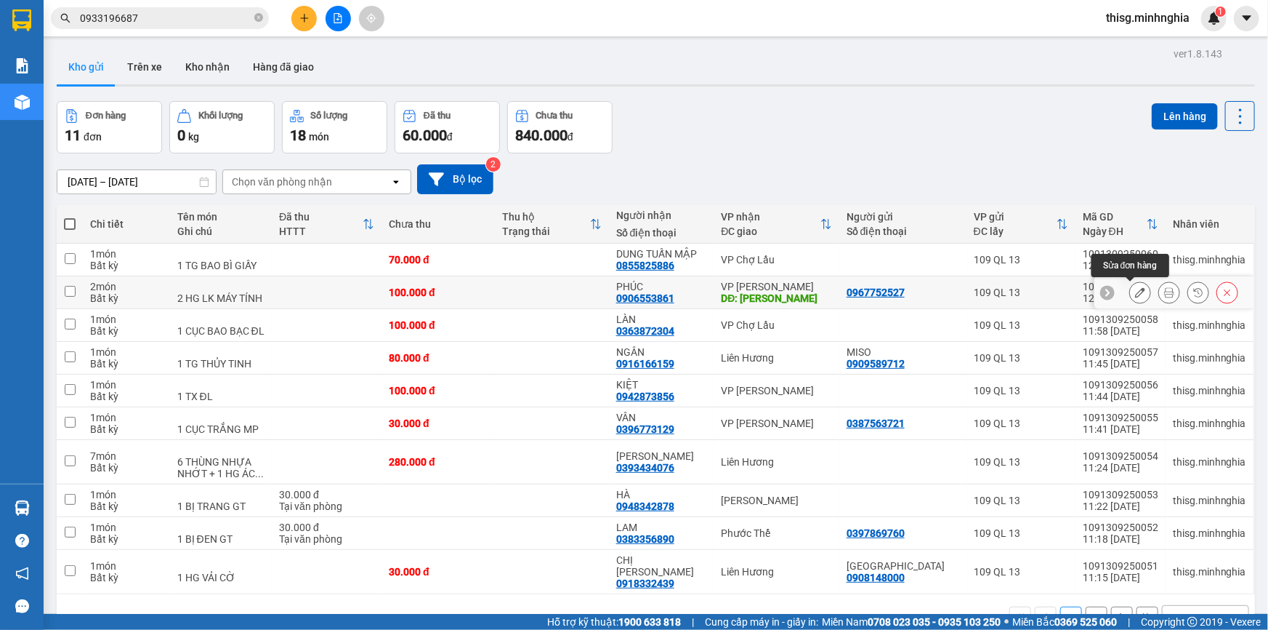
click at [1135, 291] on icon at bounding box center [1140, 292] width 10 height 10
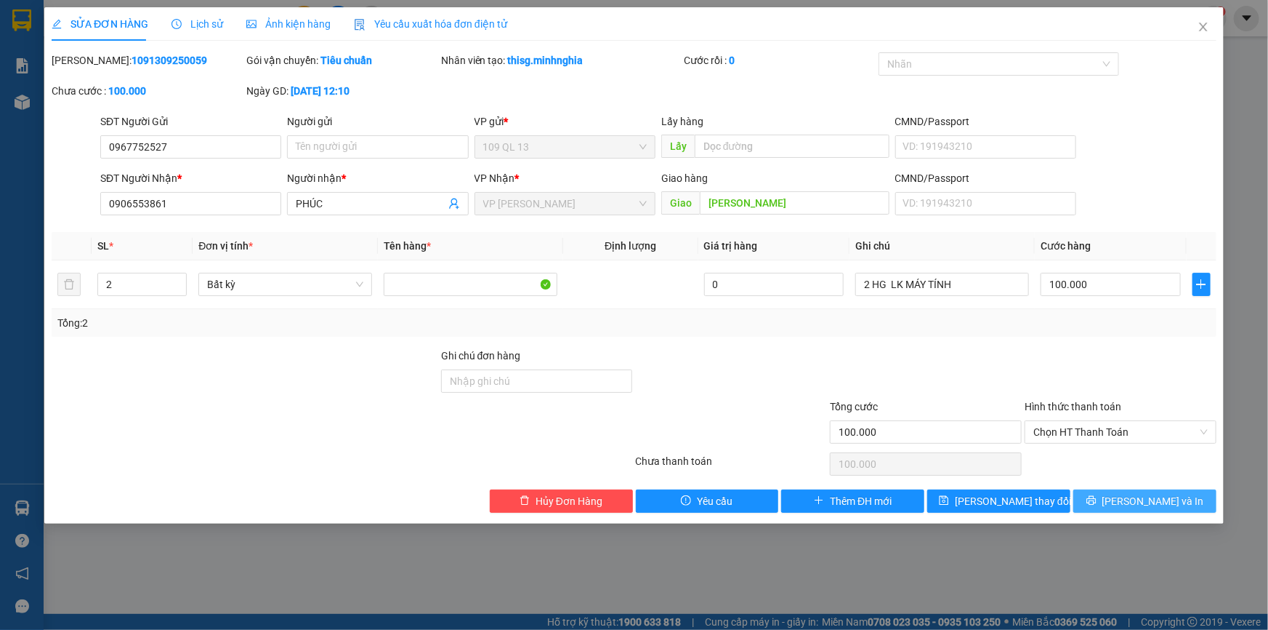
click at [1157, 494] on span "[PERSON_NAME] và In" at bounding box center [1154, 501] width 102 height 16
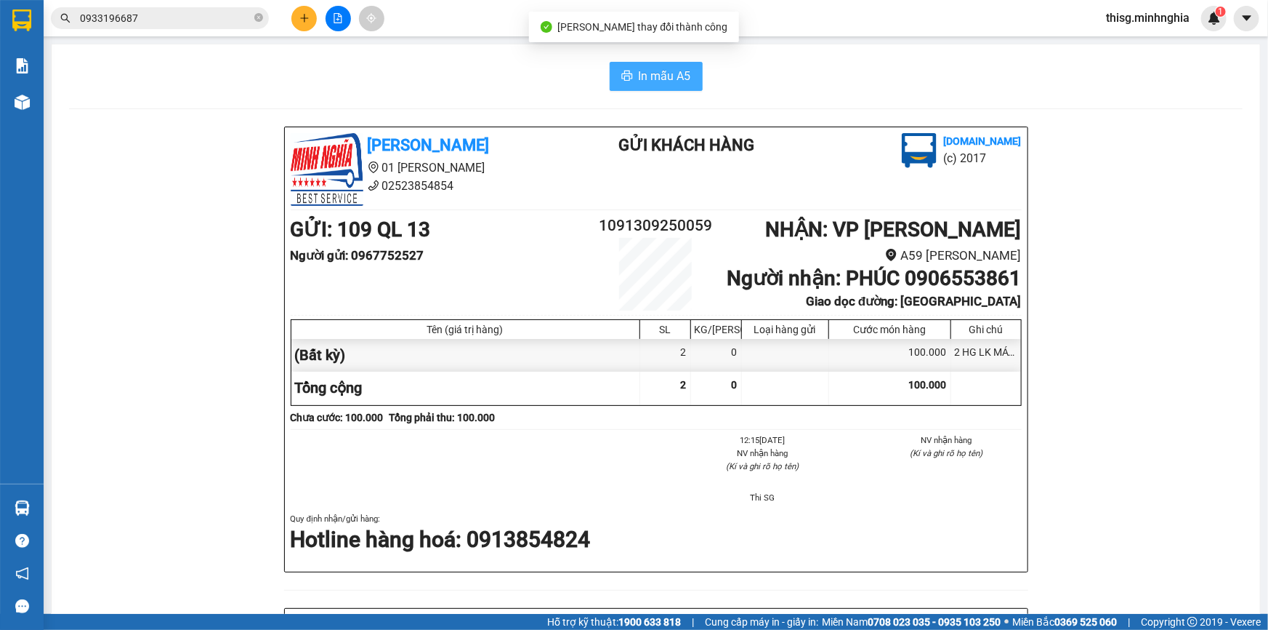
click at [639, 69] on span "In mẫu A5" at bounding box center [665, 76] width 52 height 18
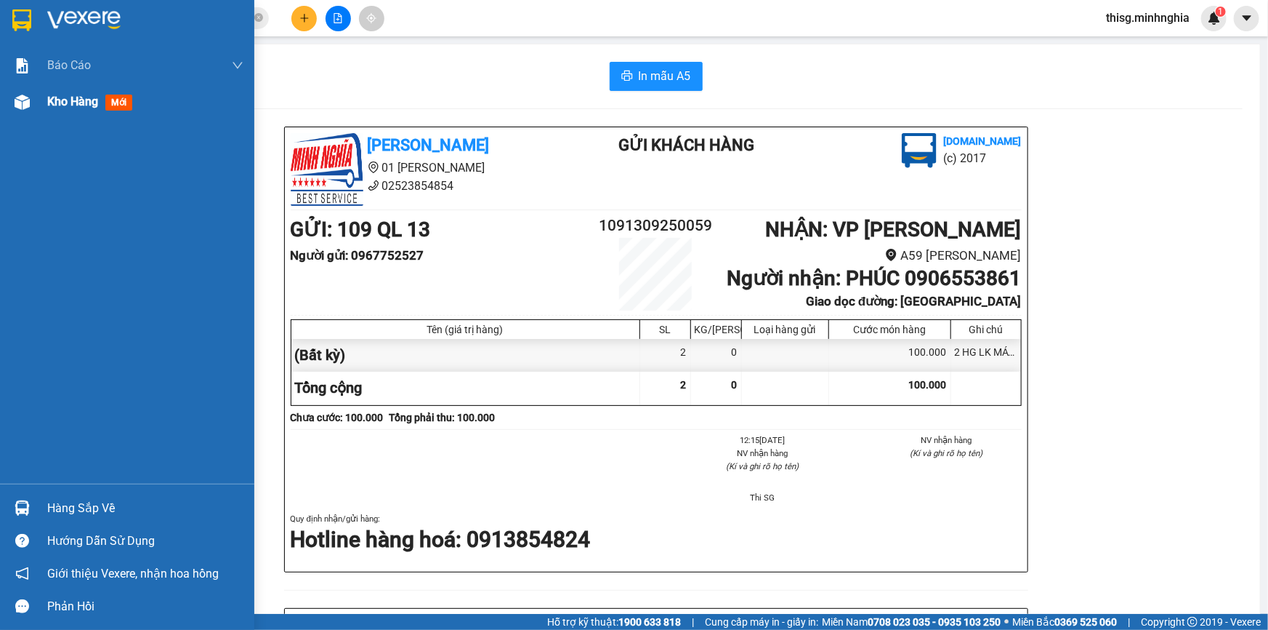
click at [44, 102] on div "Kho hàng mới" at bounding box center [127, 102] width 254 height 36
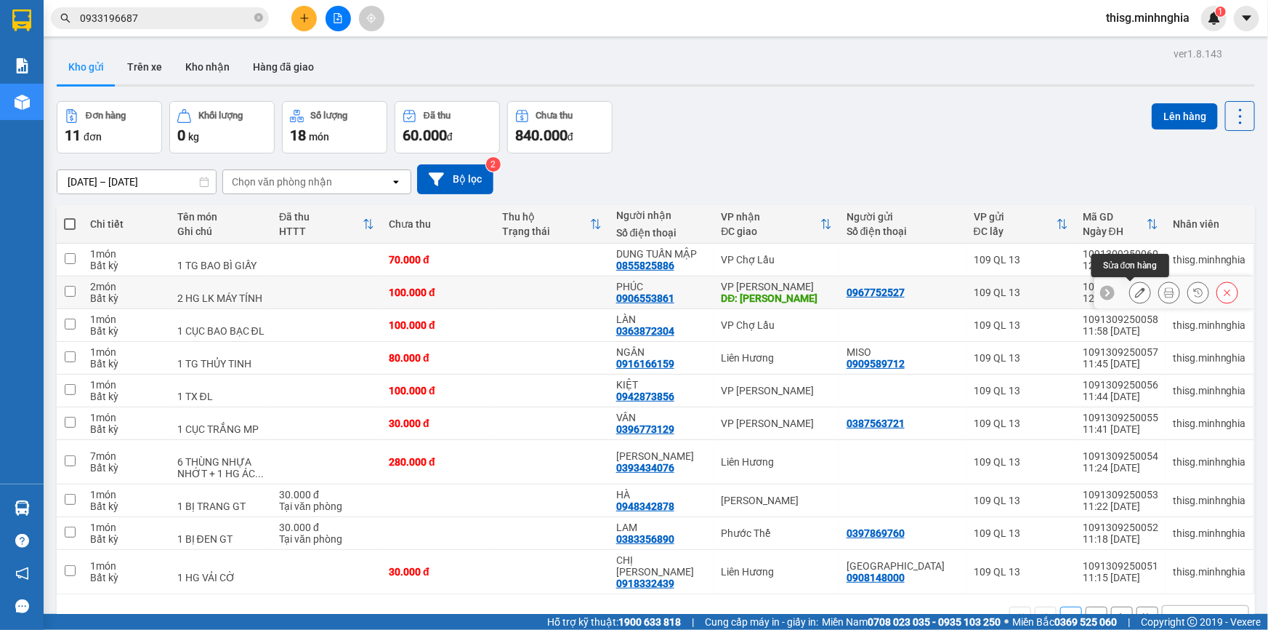
click at [1130, 291] on div at bounding box center [1141, 292] width 22 height 22
click at [1135, 294] on icon at bounding box center [1140, 292] width 10 height 10
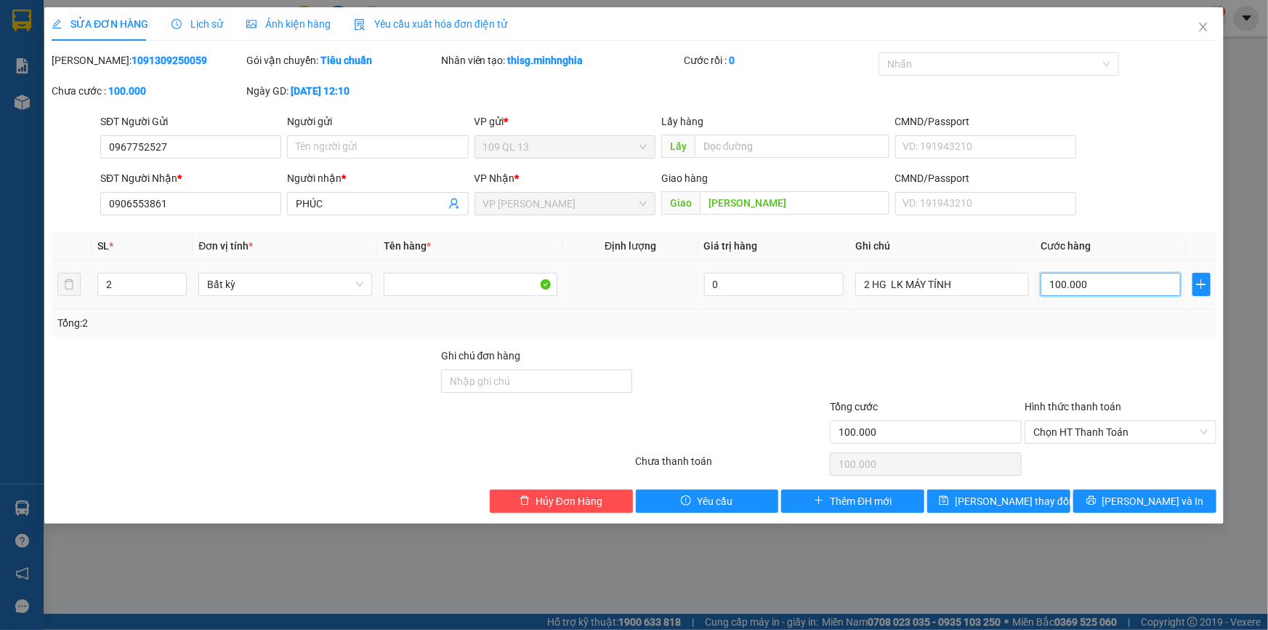
click at [1114, 289] on input "100.000" at bounding box center [1111, 284] width 140 height 23
click at [1130, 502] on button "[PERSON_NAME] và In" at bounding box center [1145, 500] width 143 height 23
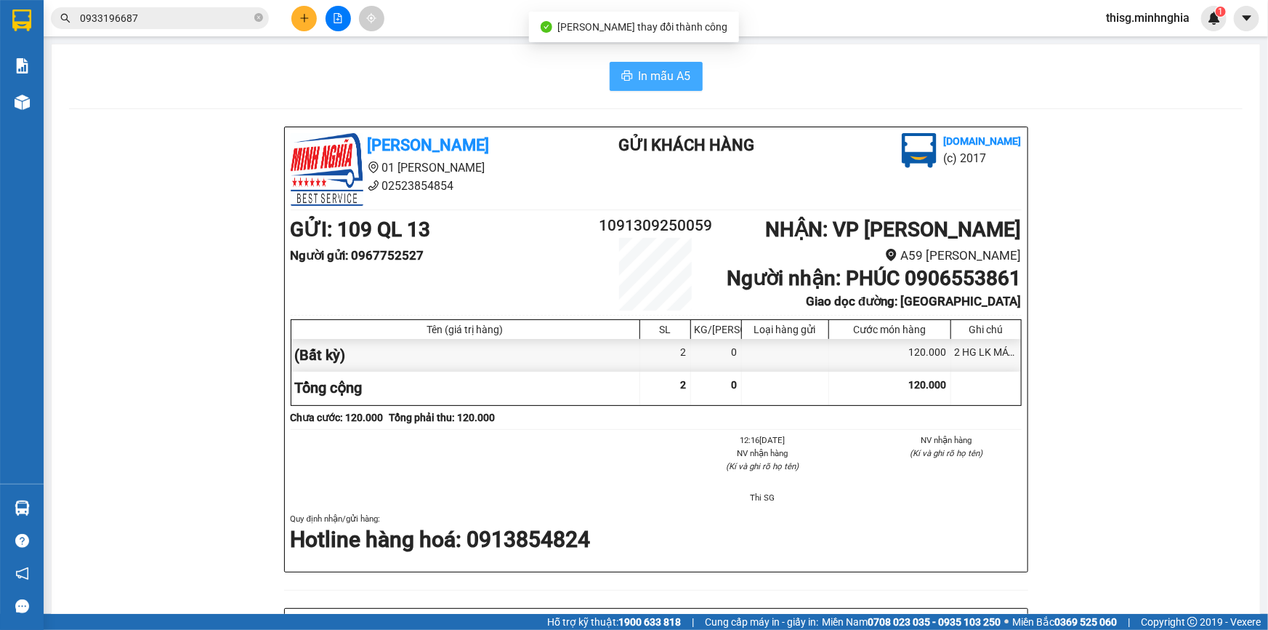
click at [640, 73] on span "In mẫu A5" at bounding box center [665, 76] width 52 height 18
click at [299, 17] on icon "plus" at bounding box center [304, 18] width 10 height 10
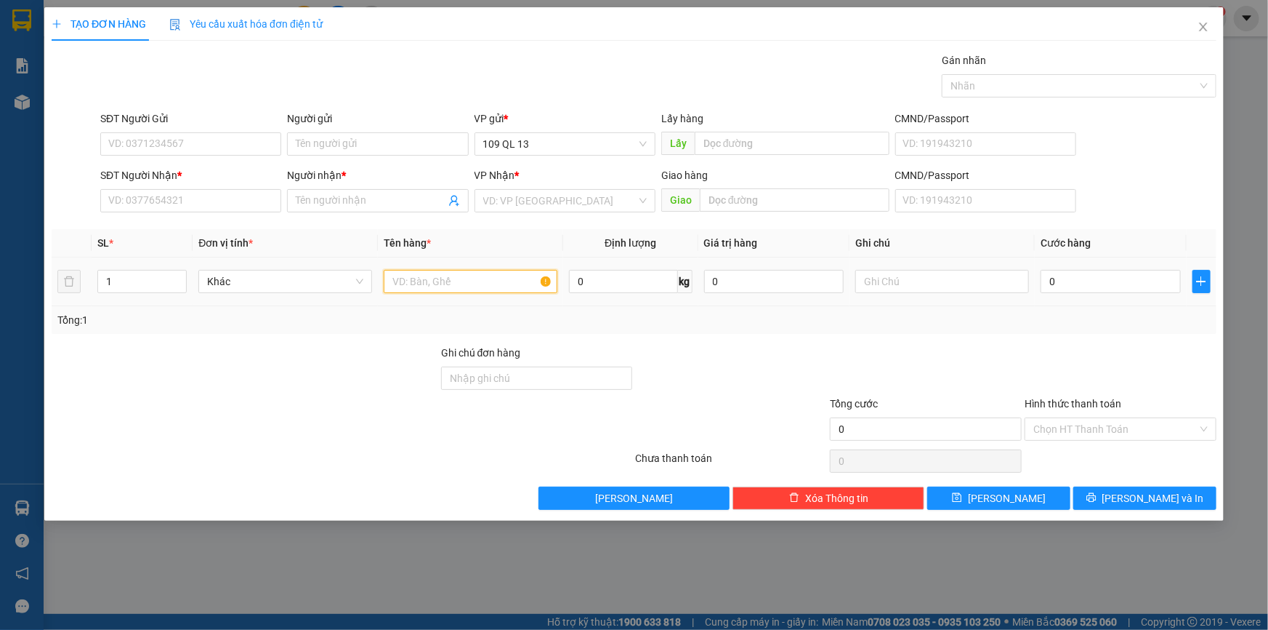
click at [449, 285] on input "text" at bounding box center [471, 281] width 174 height 23
click at [880, 281] on input "text" at bounding box center [943, 281] width 174 height 23
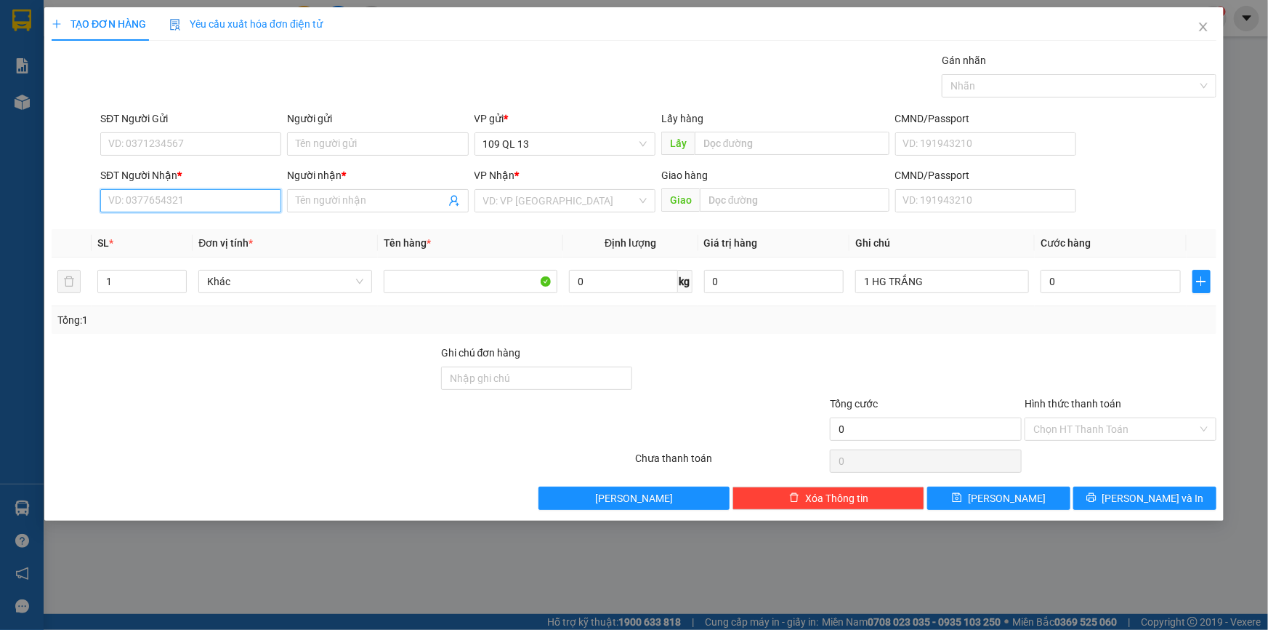
click at [178, 199] on input "SĐT Người Nhận *" at bounding box center [190, 200] width 181 height 23
click at [427, 206] on input "Người nhận *" at bounding box center [370, 201] width 149 height 16
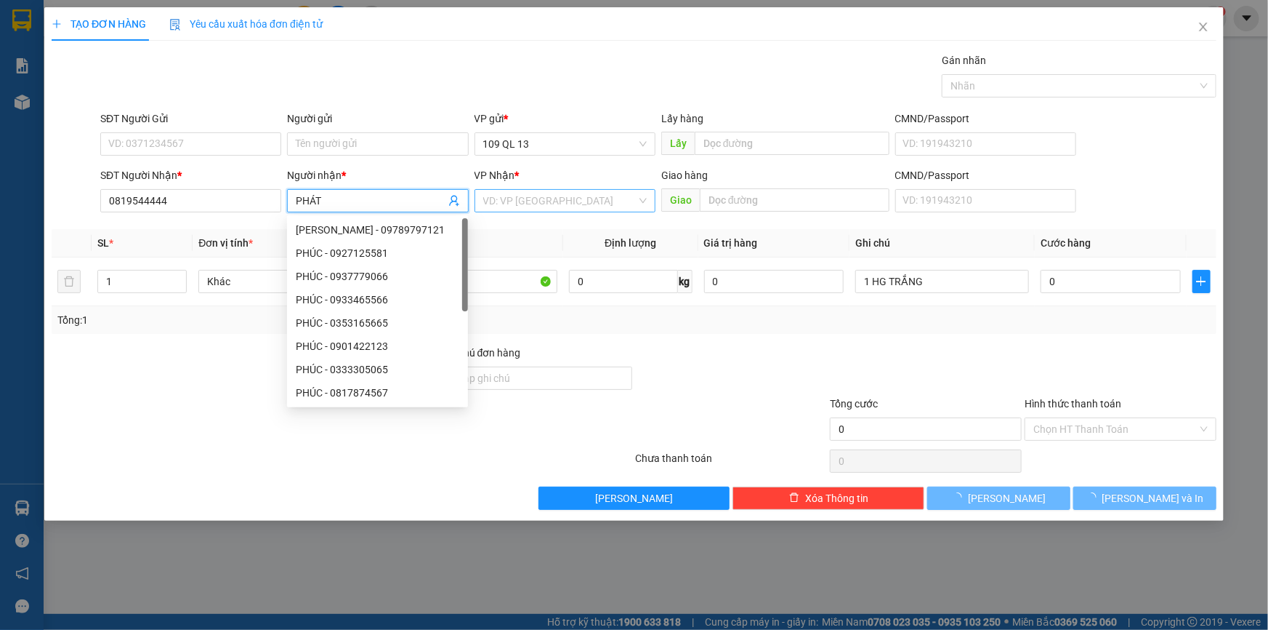
click at [532, 196] on input "search" at bounding box center [559, 201] width 153 height 22
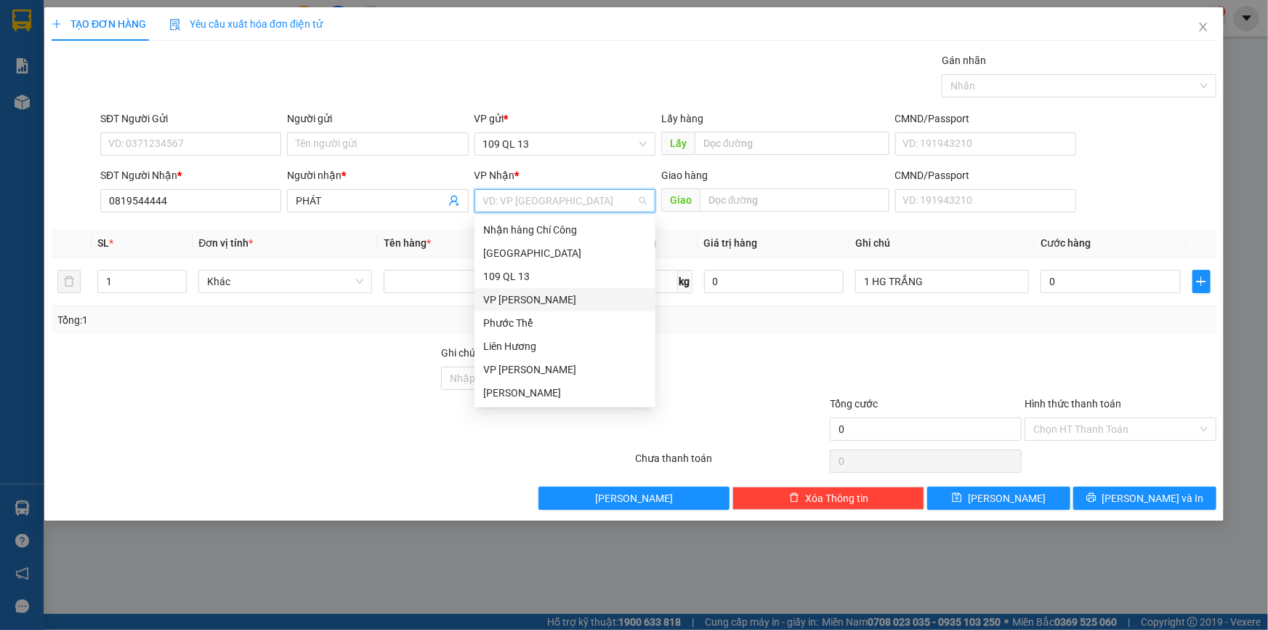
click at [535, 302] on div "VP [PERSON_NAME]" at bounding box center [565, 299] width 164 height 16
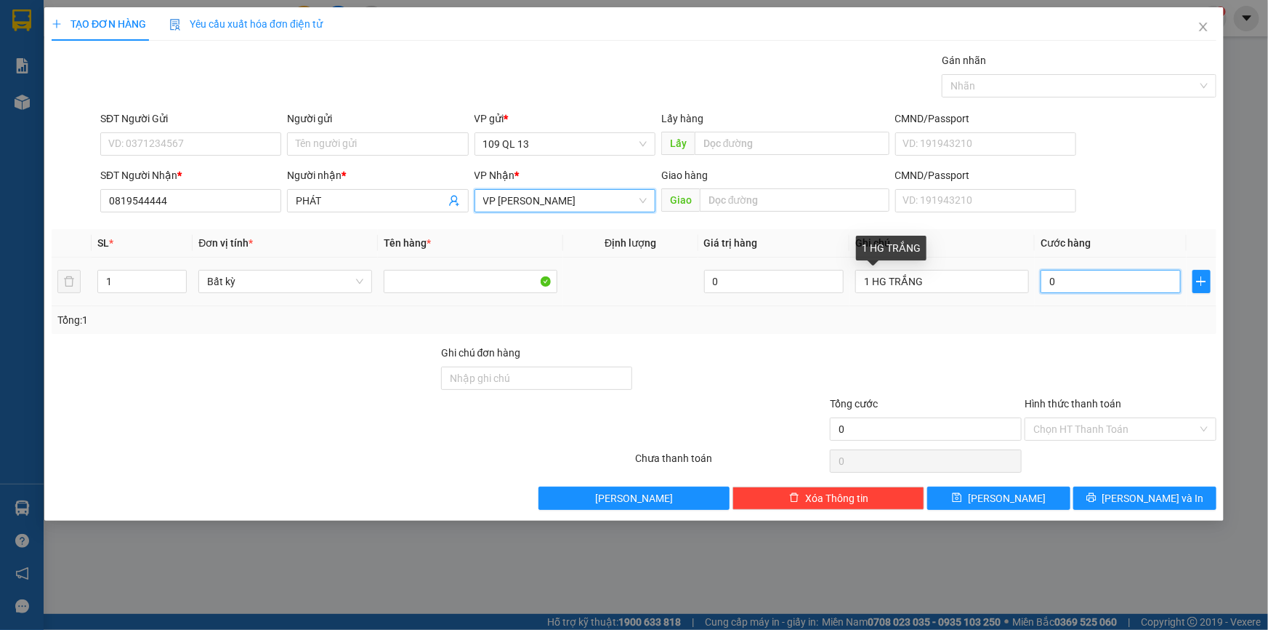
click at [1056, 281] on input "0" at bounding box center [1111, 281] width 140 height 23
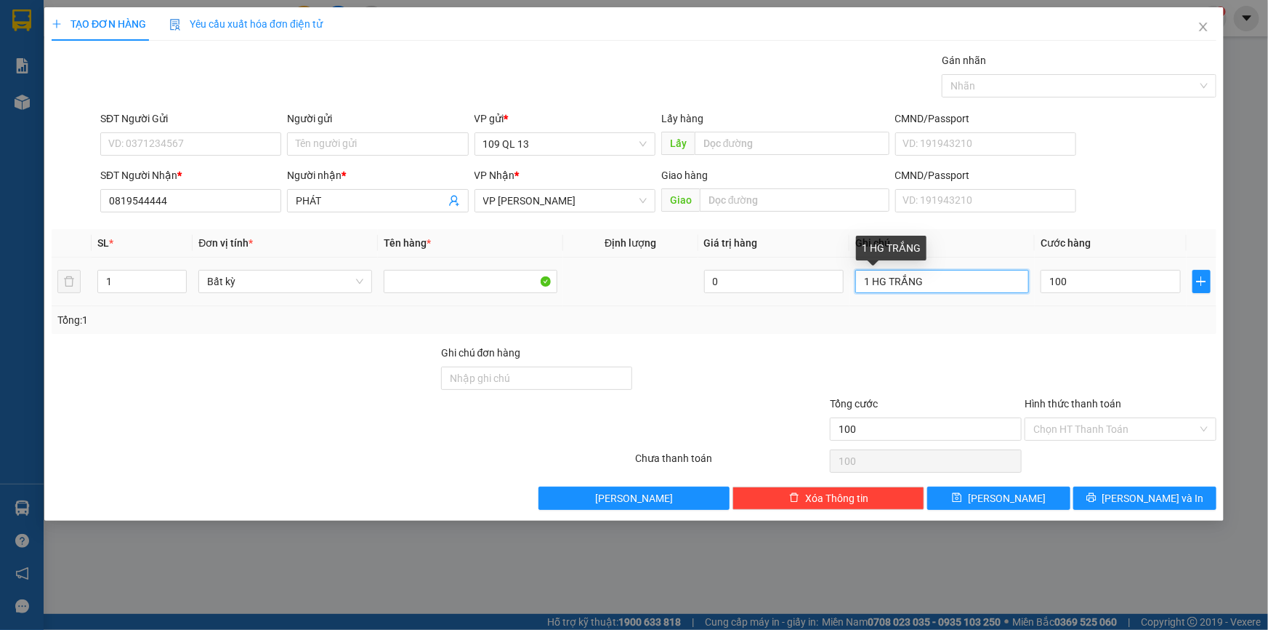
click at [951, 284] on input "1 HG TRẮNG" at bounding box center [943, 281] width 174 height 23
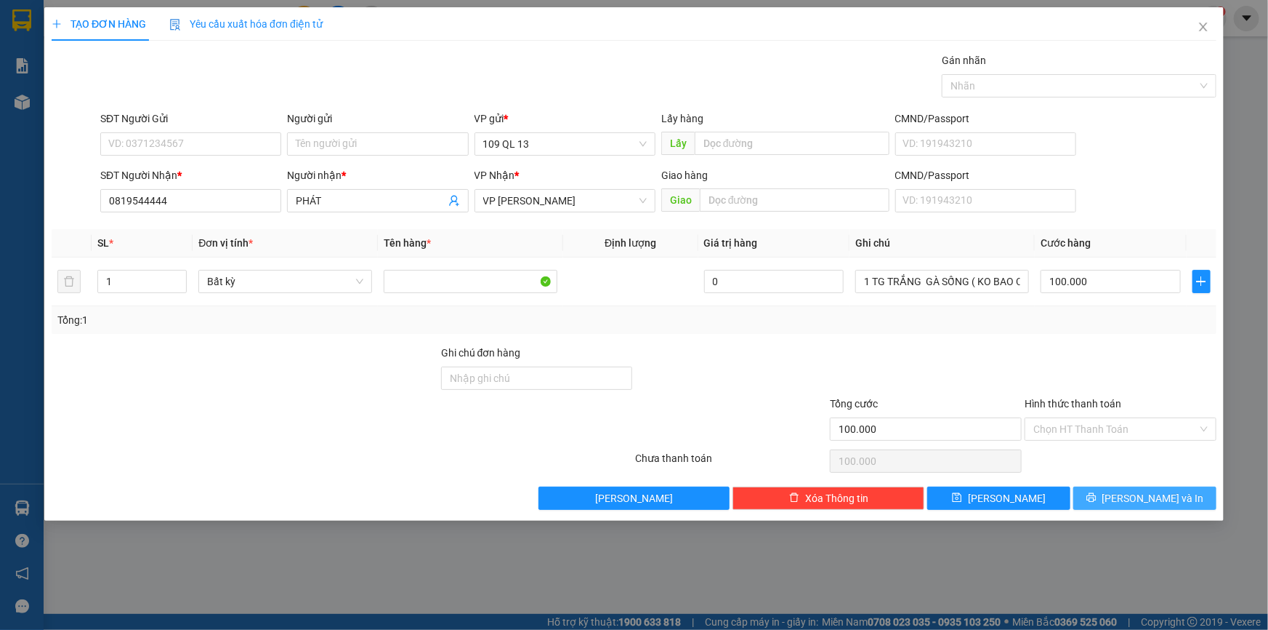
click at [1130, 496] on button "[PERSON_NAME] và In" at bounding box center [1145, 497] width 143 height 23
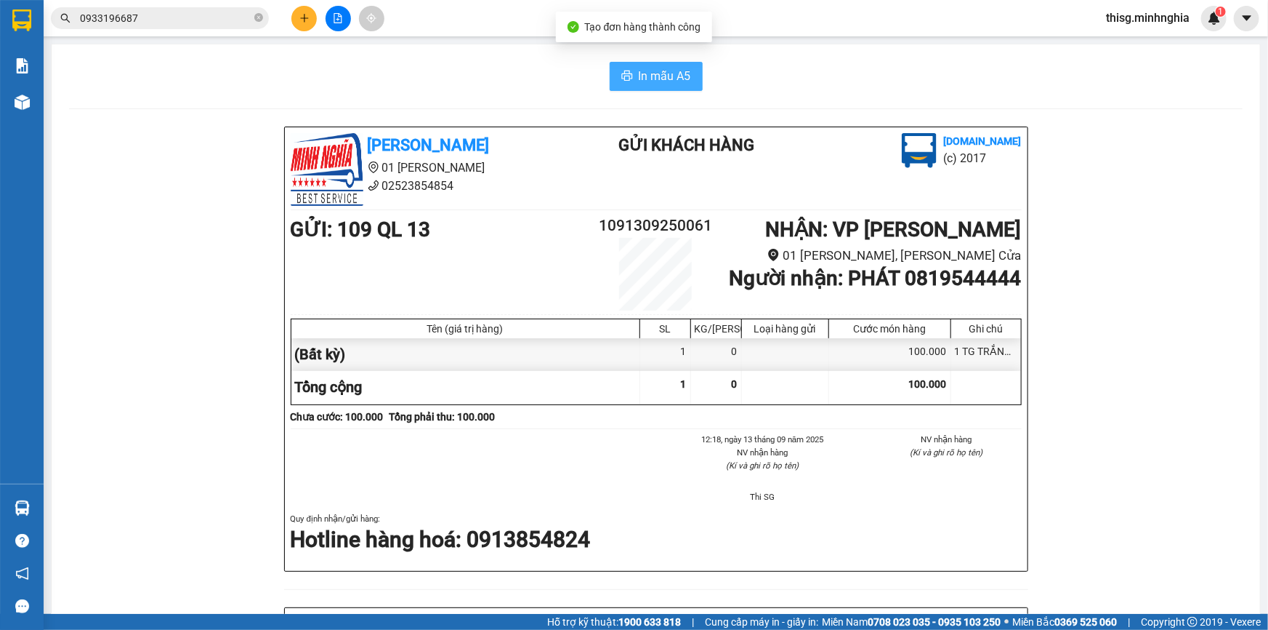
click at [654, 76] on span "In mẫu A5" at bounding box center [665, 76] width 52 height 18
click at [302, 19] on icon "plus" at bounding box center [304, 18] width 10 height 10
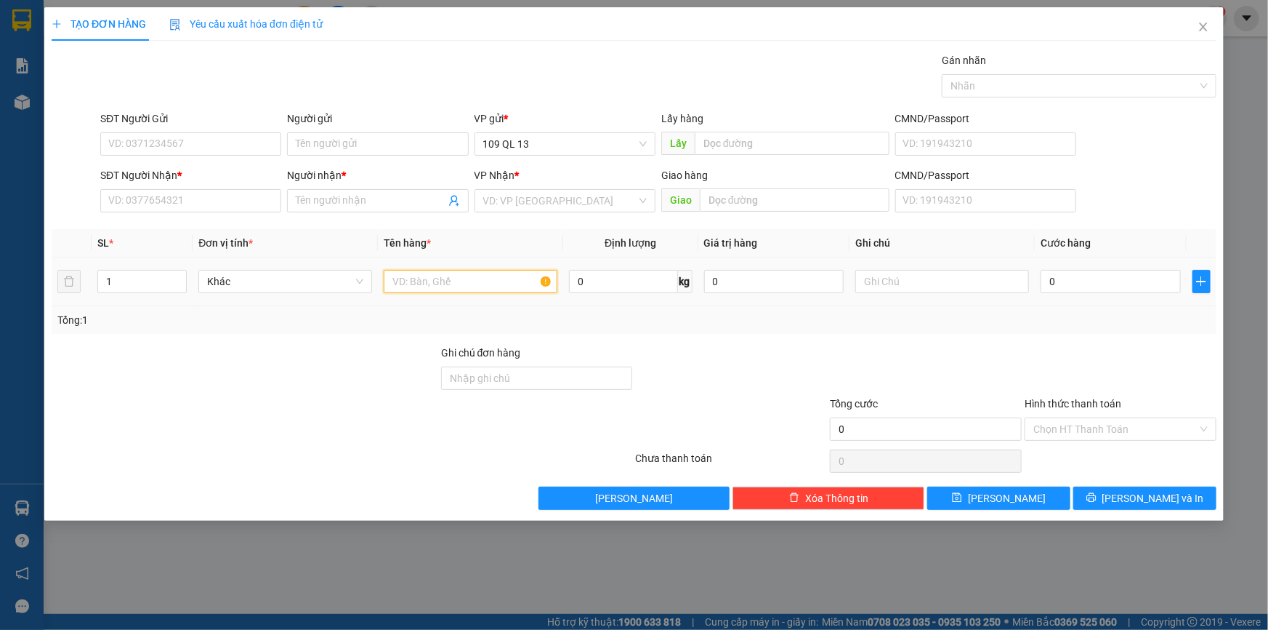
click at [506, 280] on input "text" at bounding box center [471, 281] width 174 height 23
click at [914, 278] on input "text" at bounding box center [943, 281] width 174 height 23
click at [215, 196] on input "SĐT Người Nhận *" at bounding box center [190, 200] width 181 height 23
click at [1049, 280] on input "0" at bounding box center [1111, 281] width 140 height 23
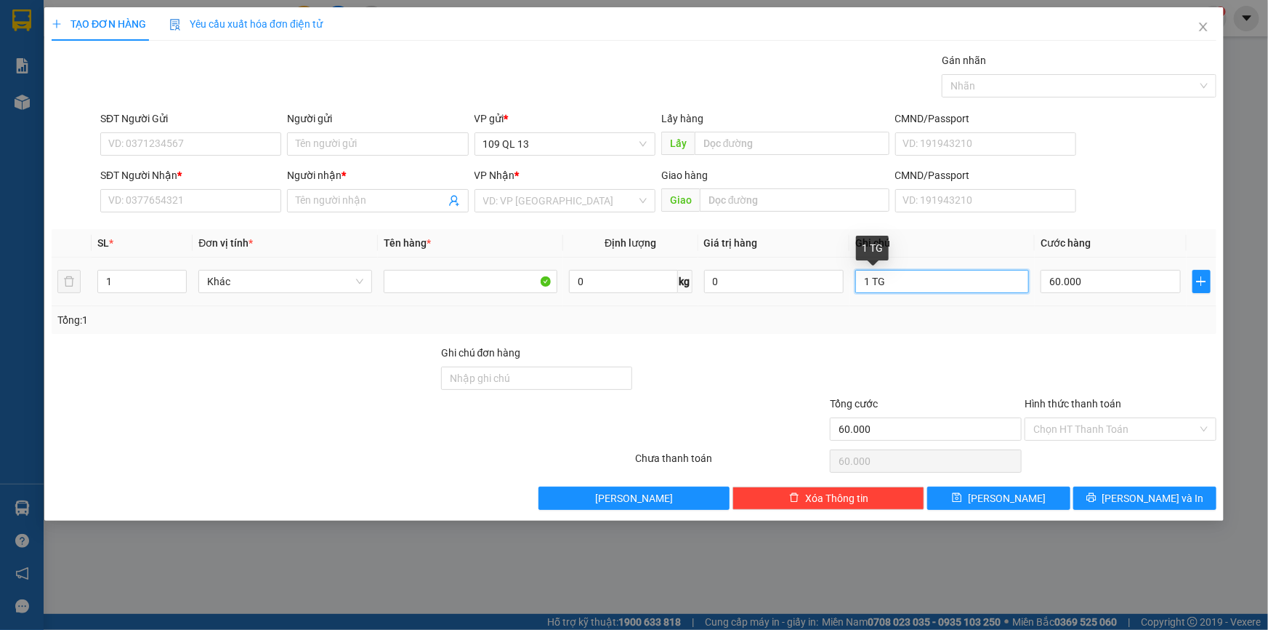
click at [1002, 283] on input "1 TG" at bounding box center [943, 281] width 174 height 23
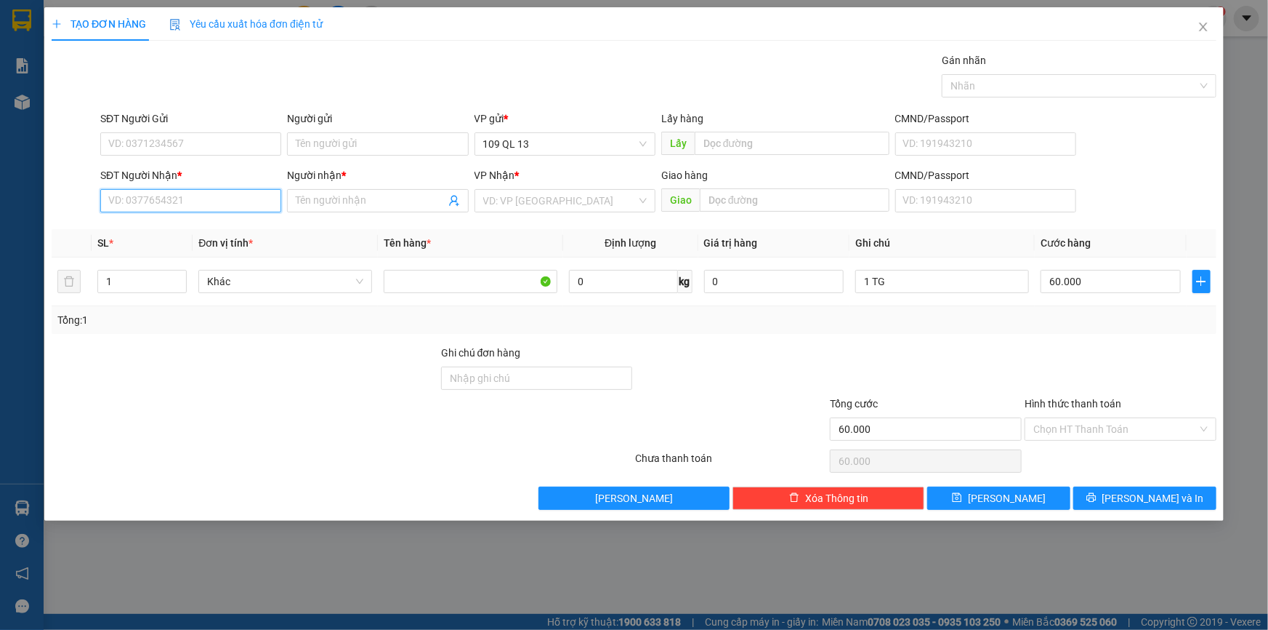
click at [148, 203] on input "SĐT Người Nhận *" at bounding box center [190, 200] width 181 height 23
click at [989, 285] on input "1 TG" at bounding box center [943, 281] width 174 height 23
click at [227, 191] on input "SĐT Người Nhận *" at bounding box center [190, 200] width 181 height 23
click at [343, 204] on input "Người nhận *" at bounding box center [370, 201] width 149 height 16
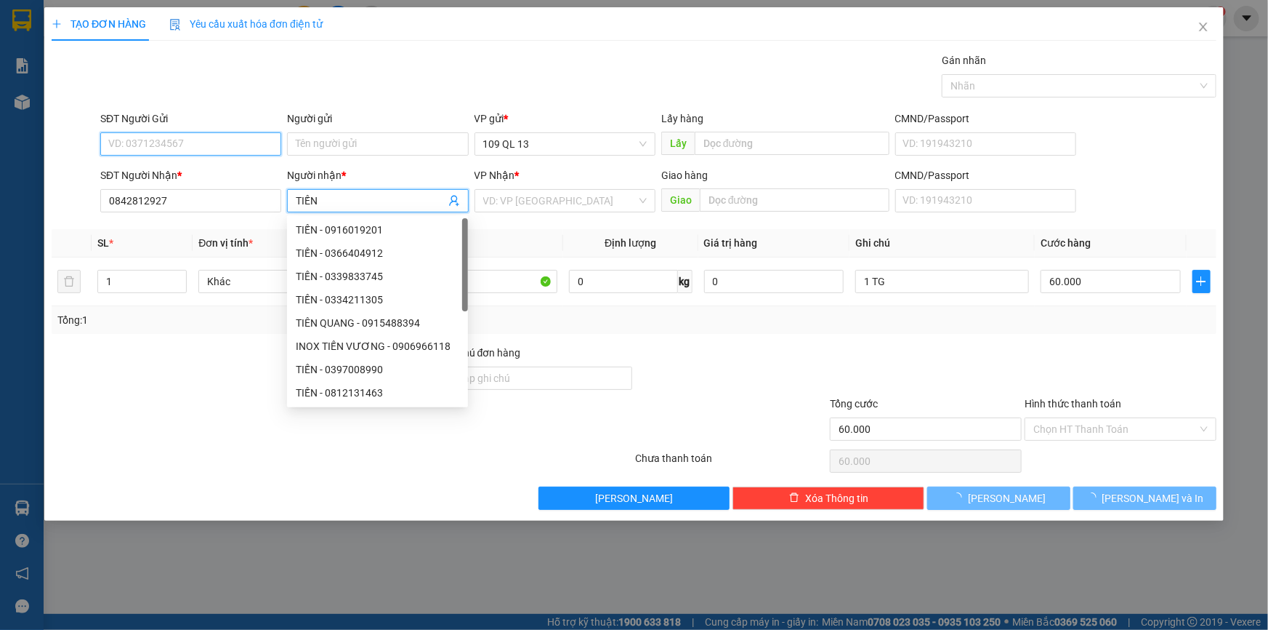
click at [196, 145] on input "SĐT Người Gửi" at bounding box center [190, 143] width 181 height 23
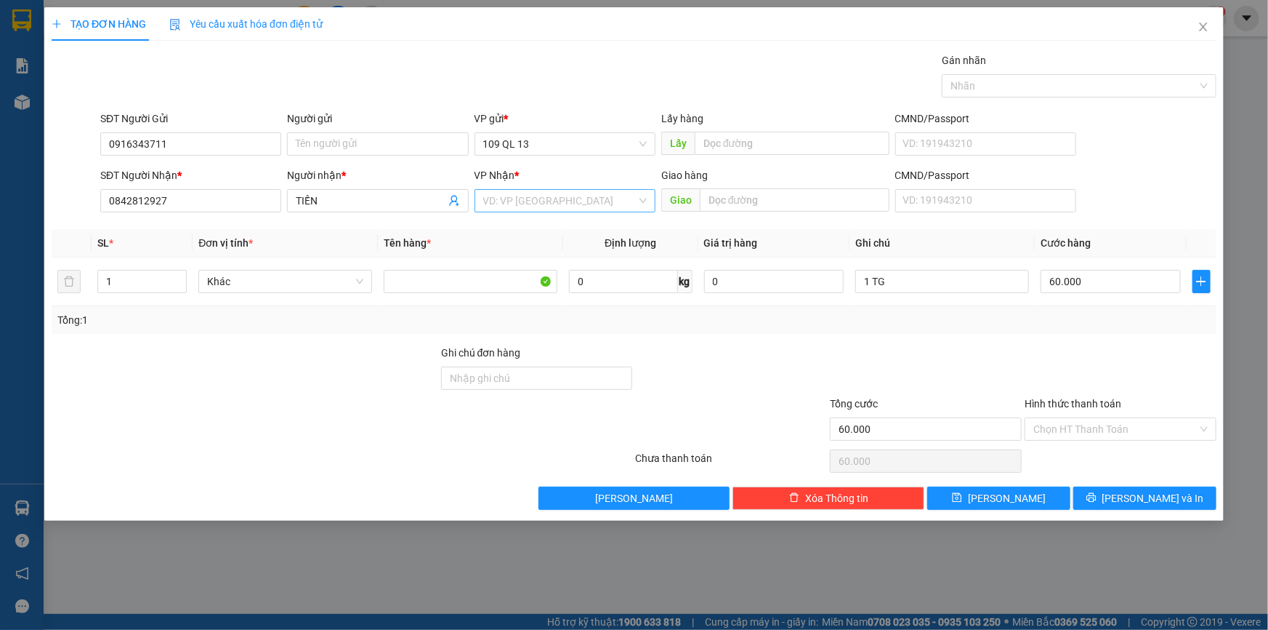
click at [597, 199] on input "search" at bounding box center [559, 201] width 153 height 22
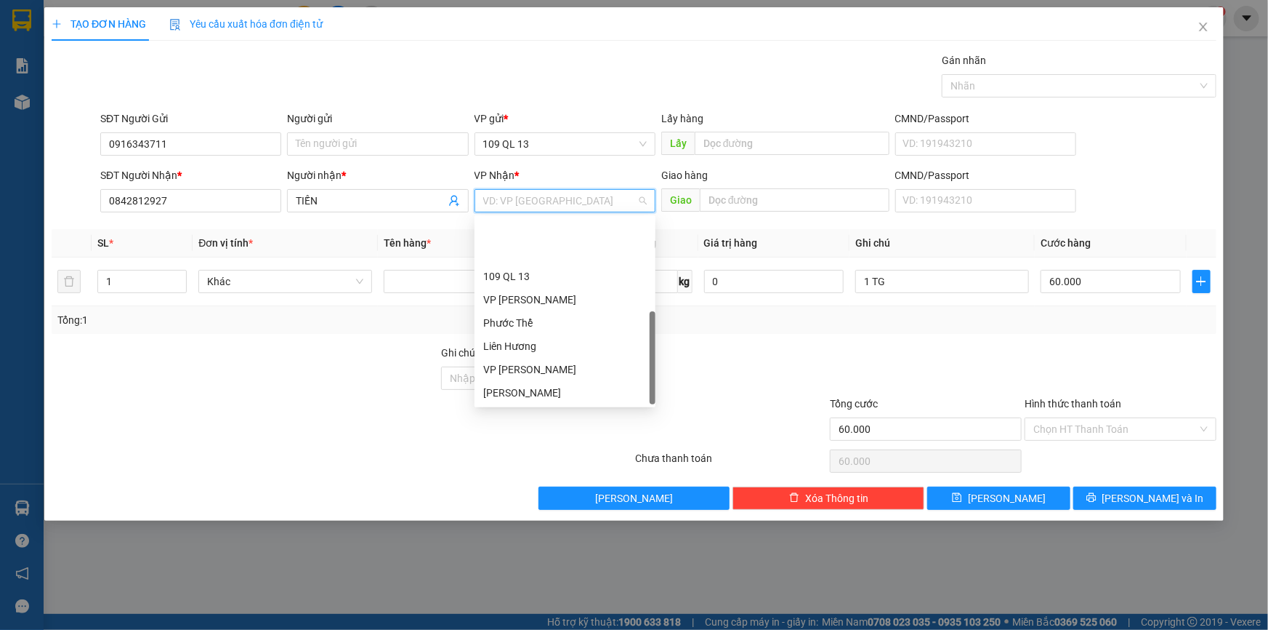
click at [545, 431] on div "VP Chợ Lầu" at bounding box center [565, 439] width 164 height 16
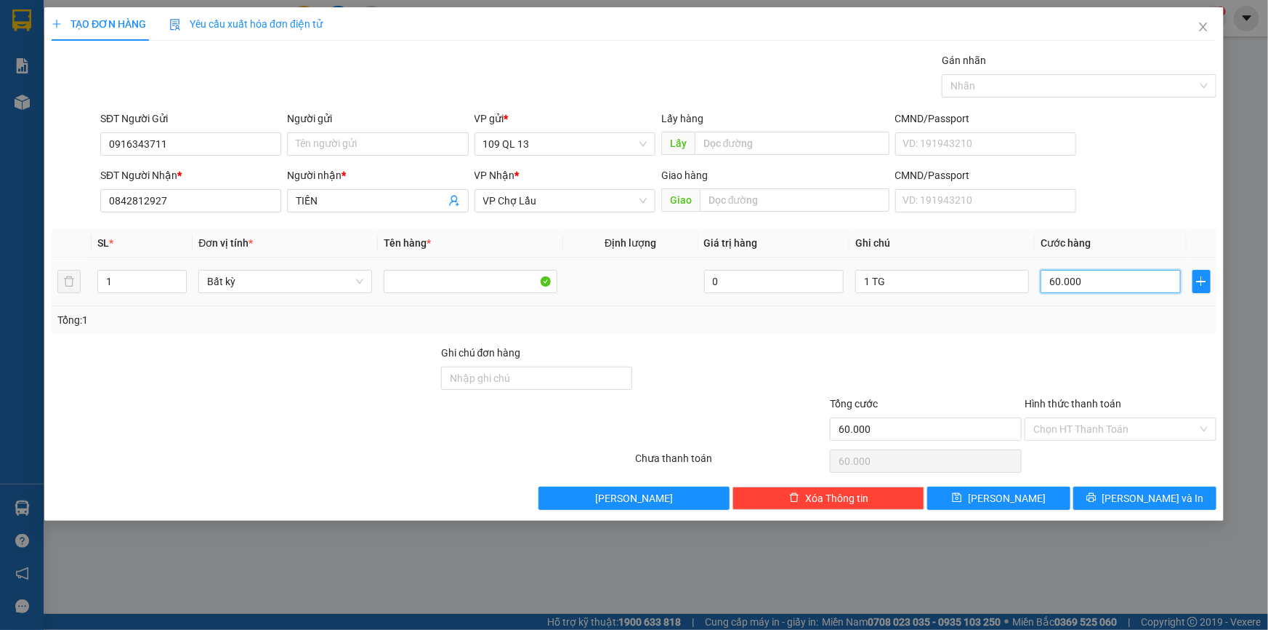
click at [1127, 283] on input "60.000" at bounding box center [1111, 281] width 140 height 23
click at [1141, 427] on input "Hình thức thanh toán" at bounding box center [1116, 429] width 164 height 22
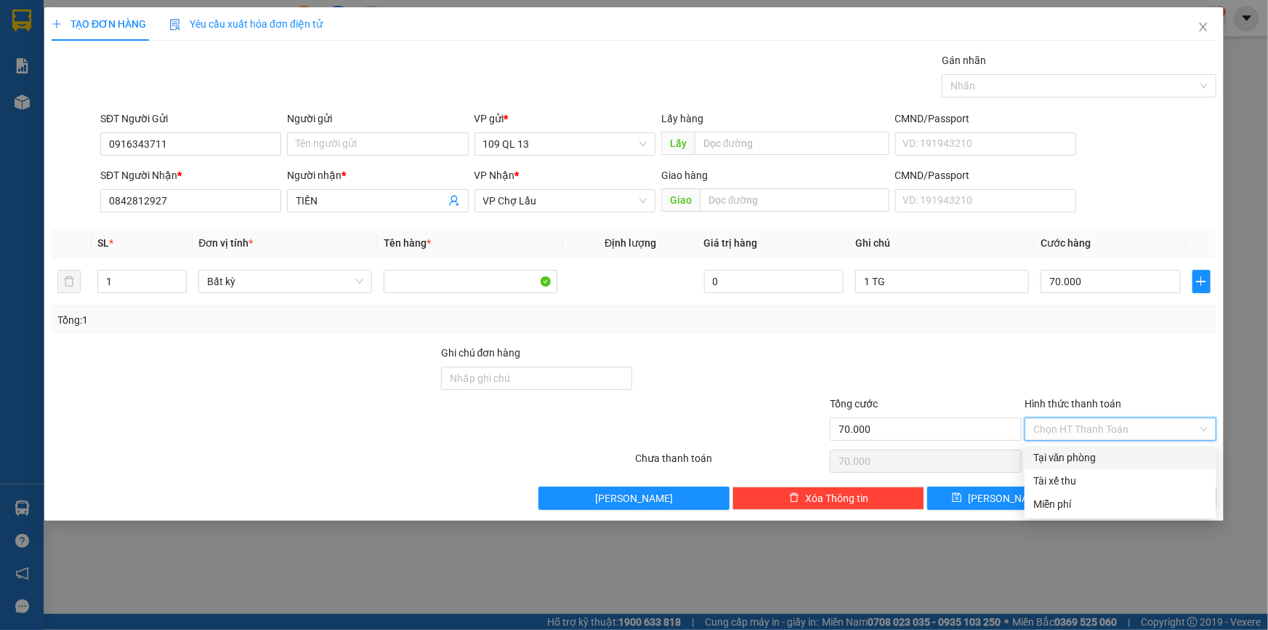
click at [1138, 458] on div "Tại văn phòng" at bounding box center [1121, 457] width 174 height 16
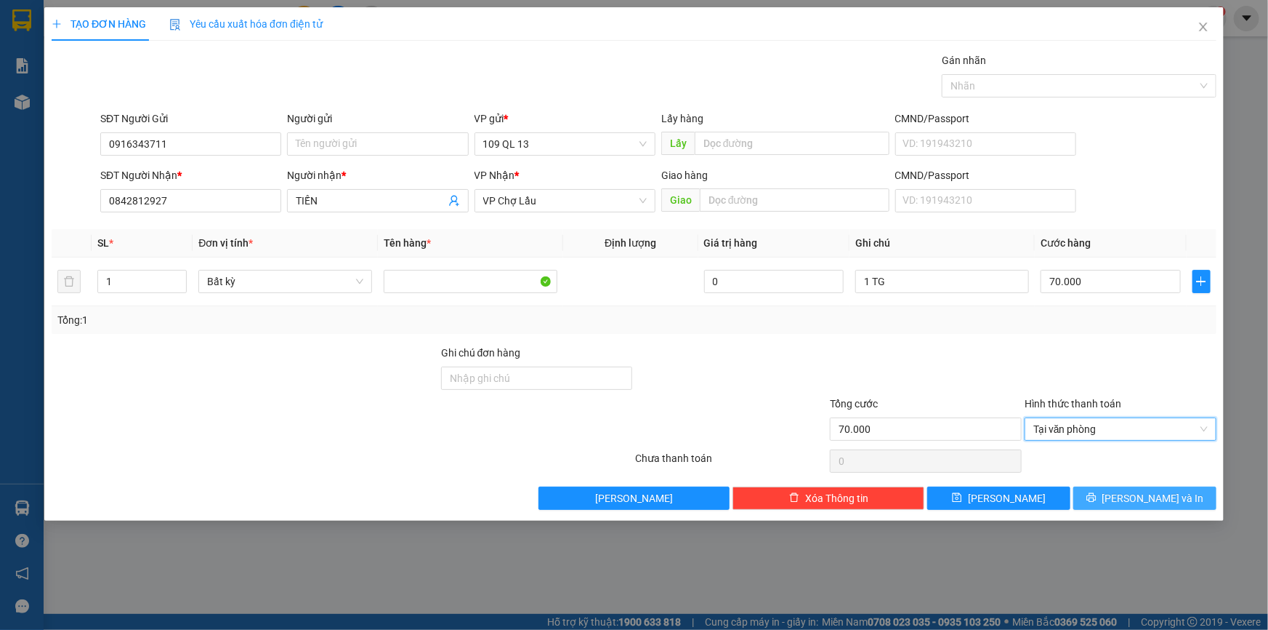
click at [1194, 496] on button "[PERSON_NAME] và In" at bounding box center [1145, 497] width 143 height 23
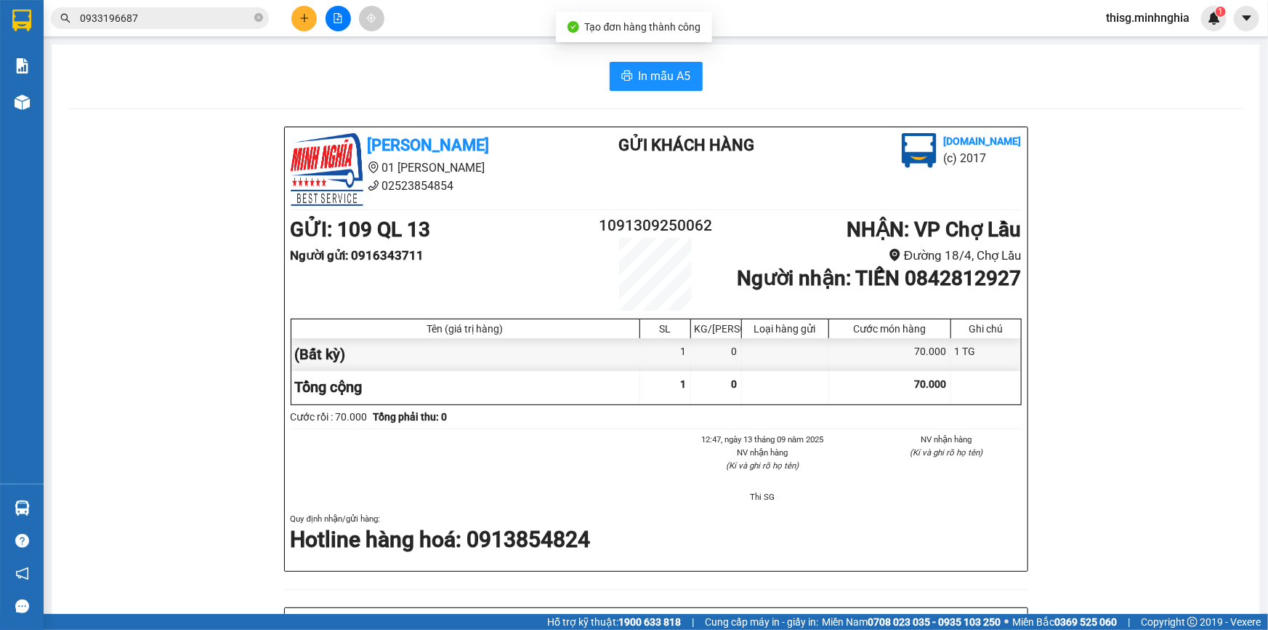
click at [698, 77] on div "In mẫu A5" at bounding box center [656, 76] width 1174 height 29
click at [685, 78] on span "In mẫu A5" at bounding box center [665, 76] width 52 height 18
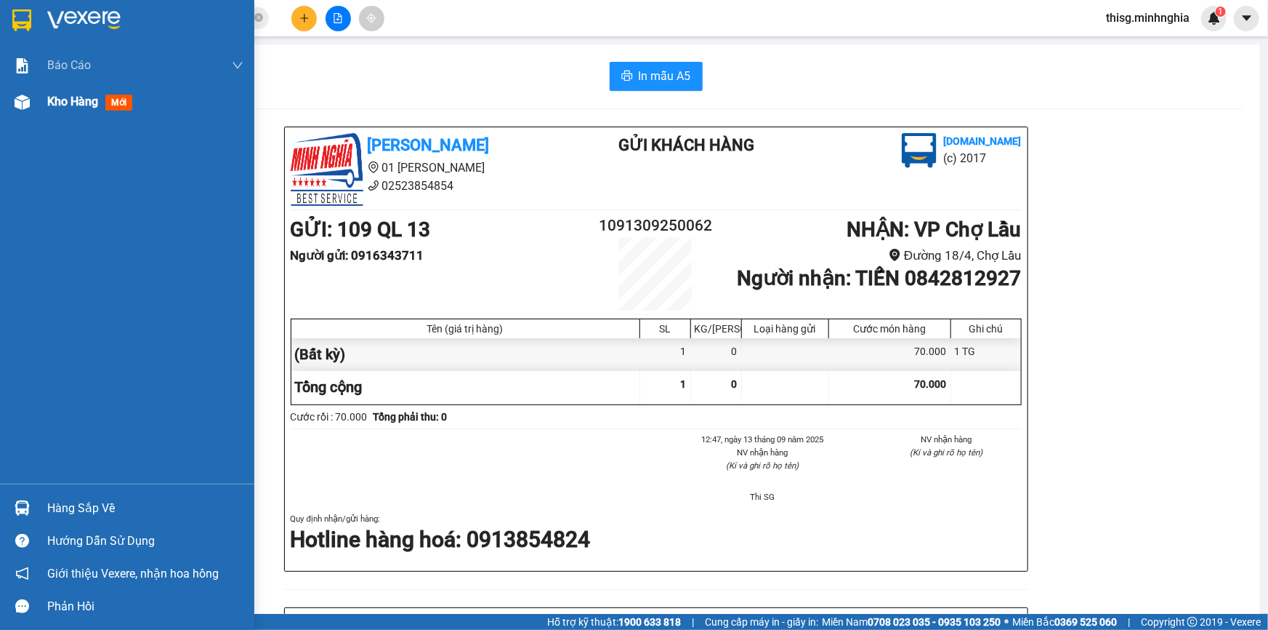
click at [52, 99] on span "Kho hàng" at bounding box center [72, 101] width 51 height 14
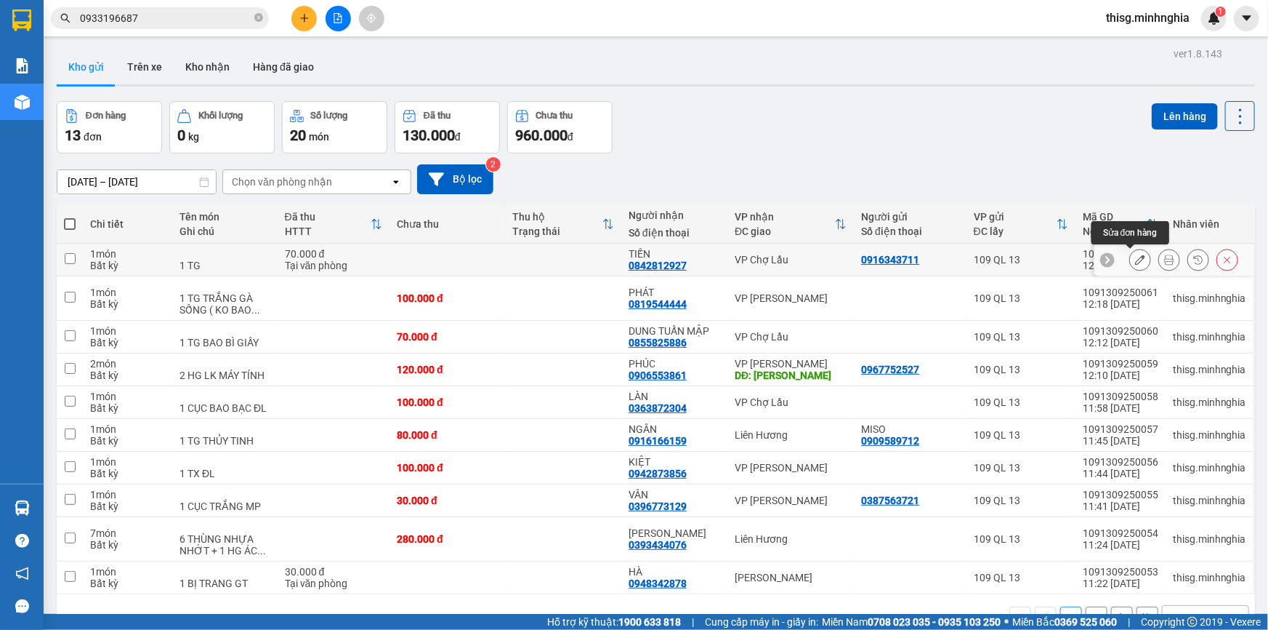
click at [1135, 262] on icon at bounding box center [1140, 259] width 10 height 10
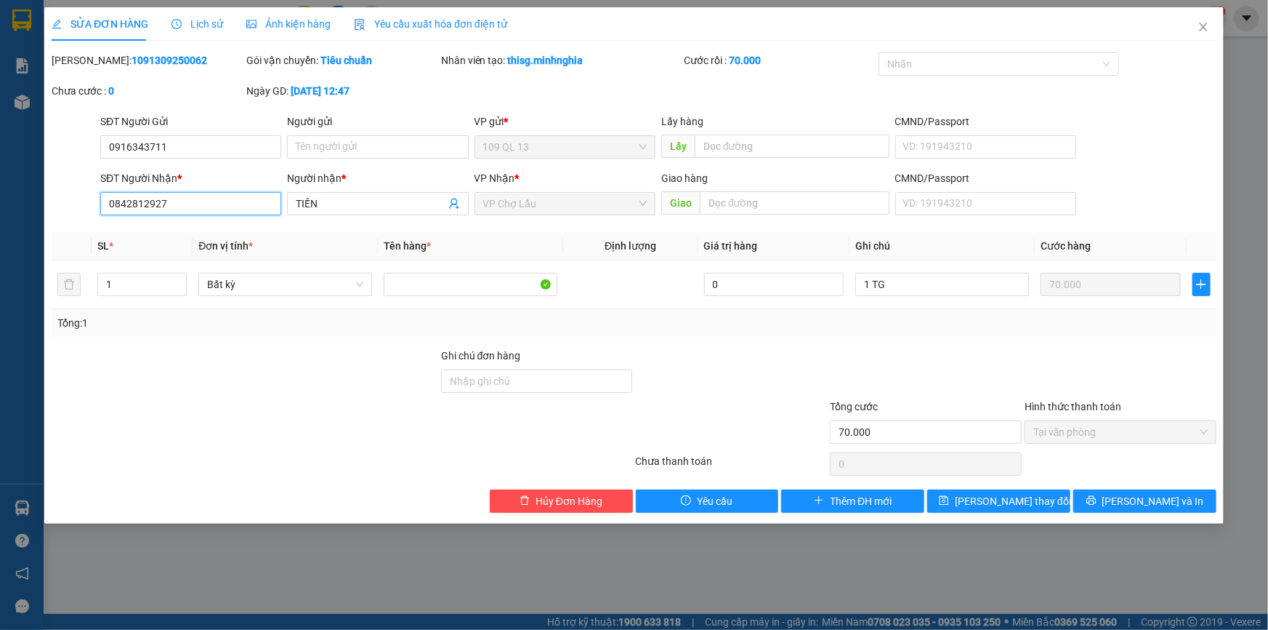
drag, startPoint x: 109, startPoint y: 204, endPoint x: 204, endPoint y: 204, distance: 94.5
click at [204, 204] on input "0842812927" at bounding box center [190, 203] width 181 height 23
click at [560, 496] on span "Hủy Đơn Hàng" at bounding box center [569, 501] width 67 height 16
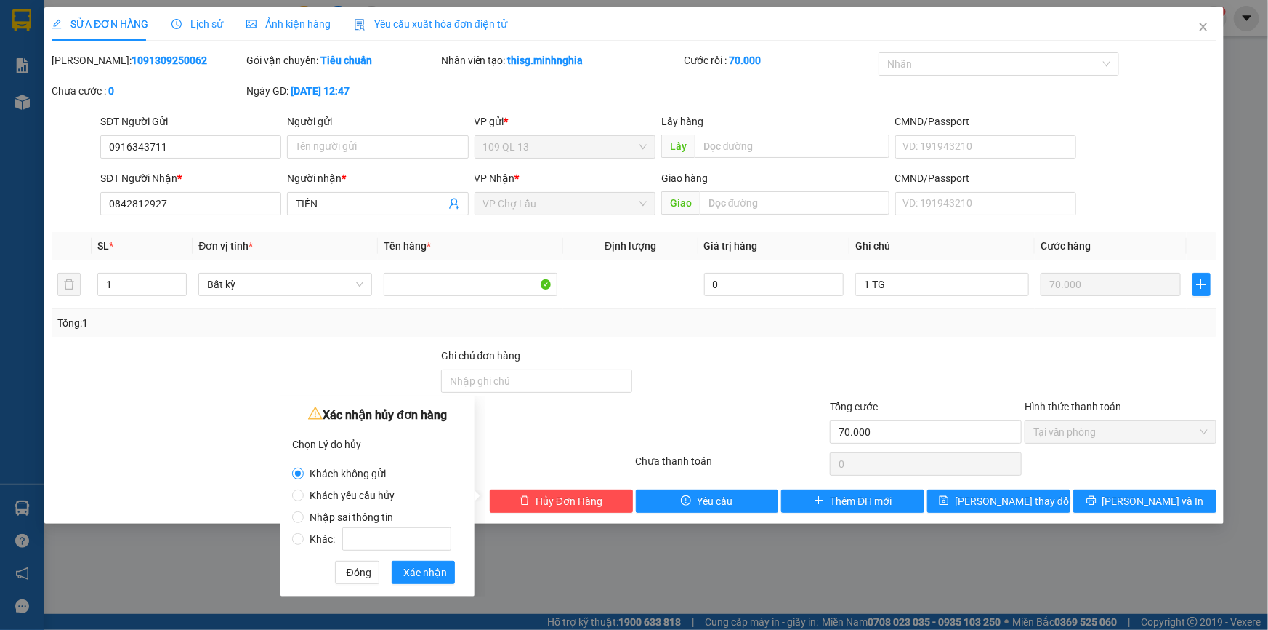
click at [366, 516] on span "Nhập sai thông tin" at bounding box center [351, 517] width 95 height 12
click at [304, 516] on input "Nhập sai thông tin" at bounding box center [298, 517] width 12 height 12
click at [427, 573] on span "Xác nhận" at bounding box center [425, 572] width 44 height 16
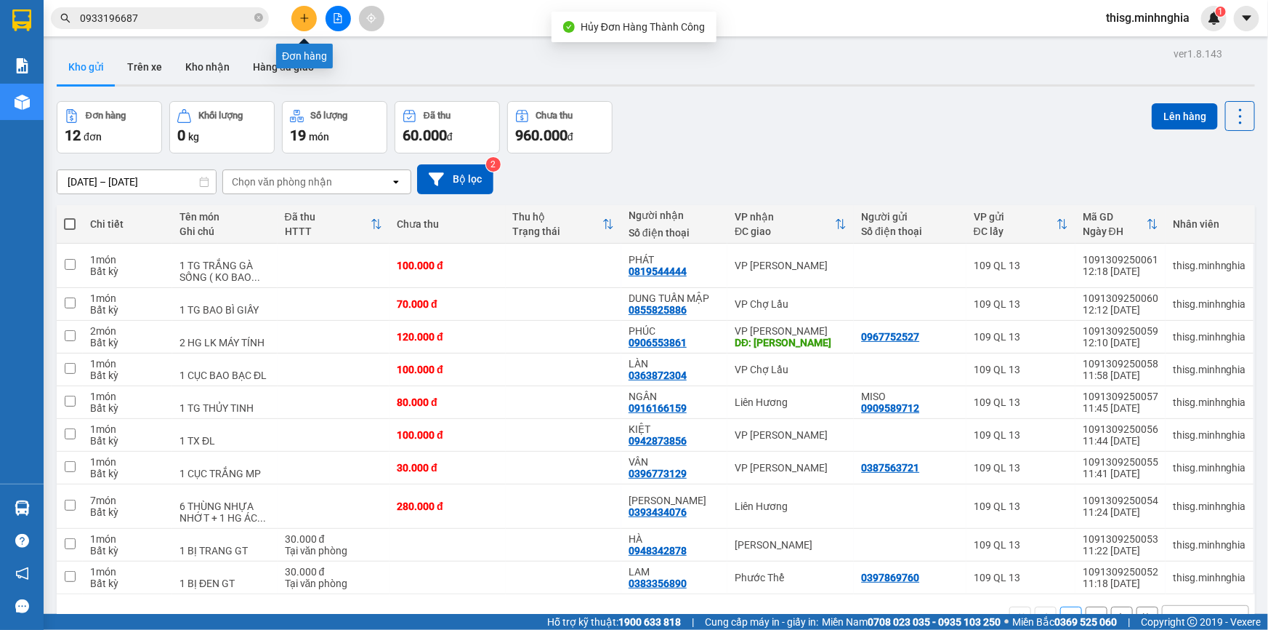
click at [297, 20] on button at bounding box center [303, 18] width 25 height 25
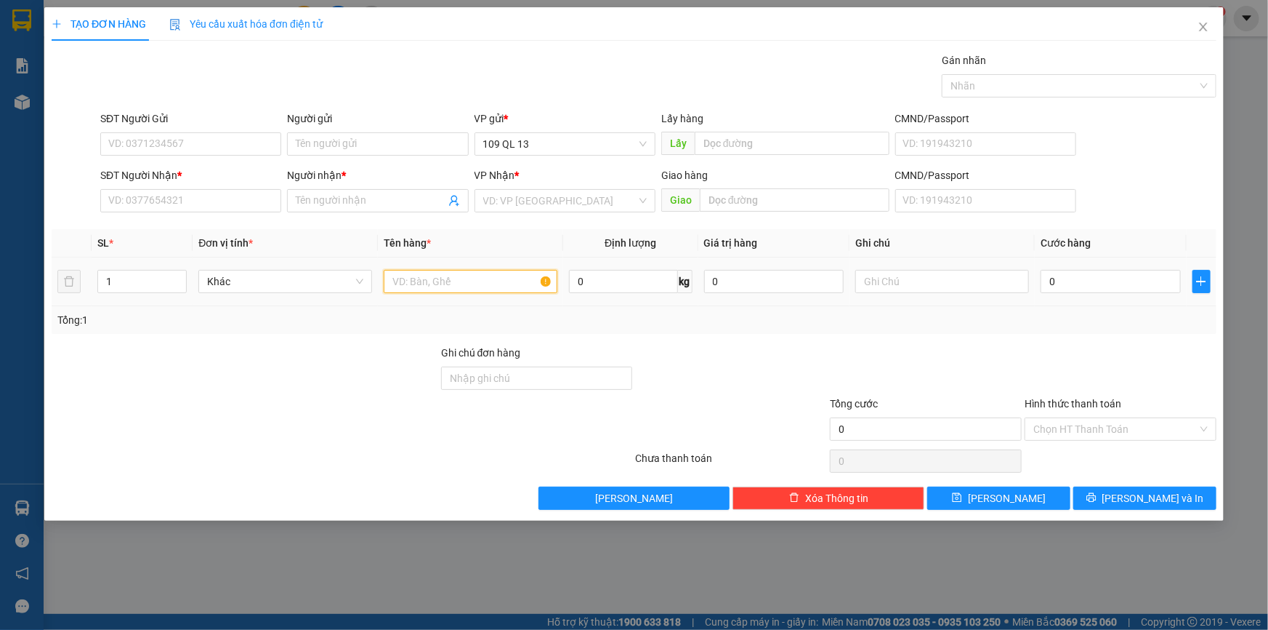
click at [417, 270] on input "text" at bounding box center [471, 281] width 174 height 23
click at [933, 273] on input "text" at bounding box center [943, 281] width 174 height 23
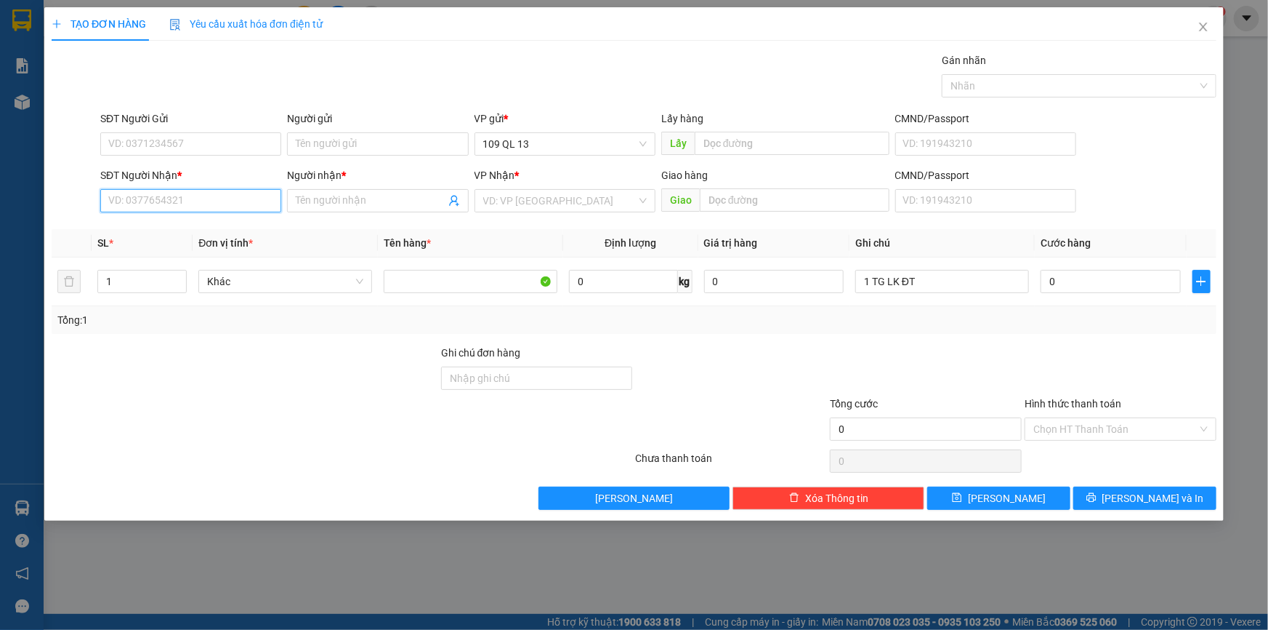
click at [189, 190] on input "SĐT Người Nhận *" at bounding box center [190, 200] width 181 height 23
paste input "0343133276"
click at [202, 134] on input "SĐT Người Gửi" at bounding box center [190, 143] width 181 height 23
click at [357, 207] on input "Người nhận *" at bounding box center [370, 201] width 149 height 16
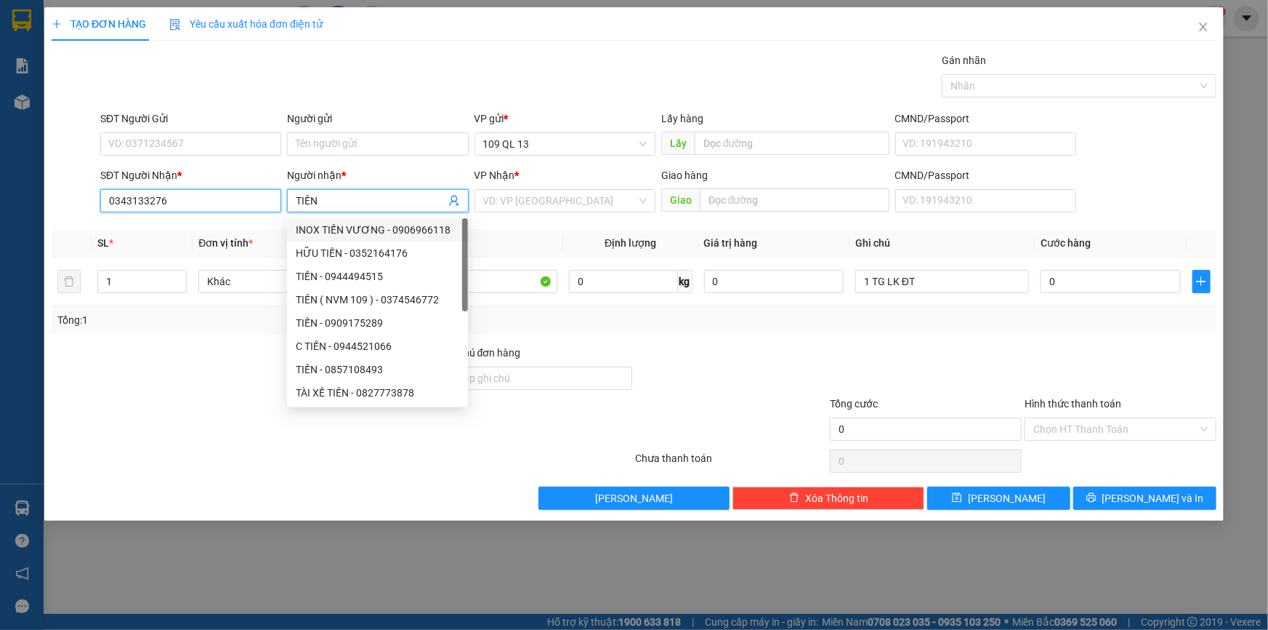
click at [222, 204] on input "0343133276" at bounding box center [190, 200] width 181 height 23
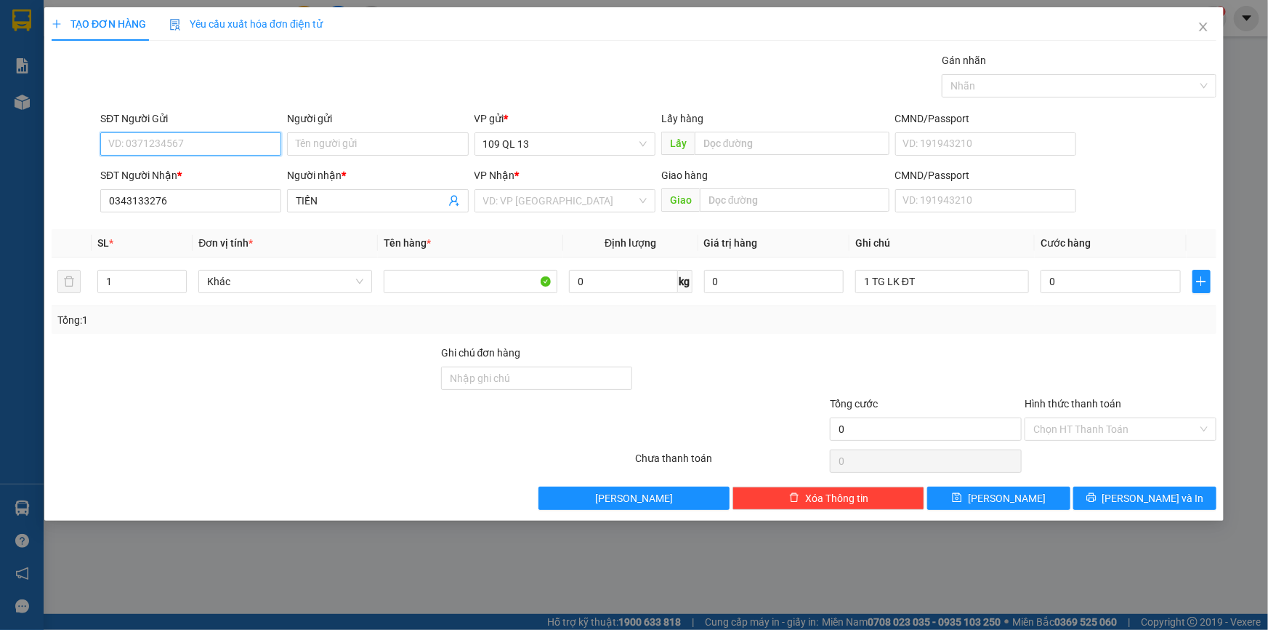
click at [213, 146] on input "SĐT Người Gửi" at bounding box center [190, 143] width 181 height 23
click at [611, 209] on input "search" at bounding box center [559, 201] width 153 height 22
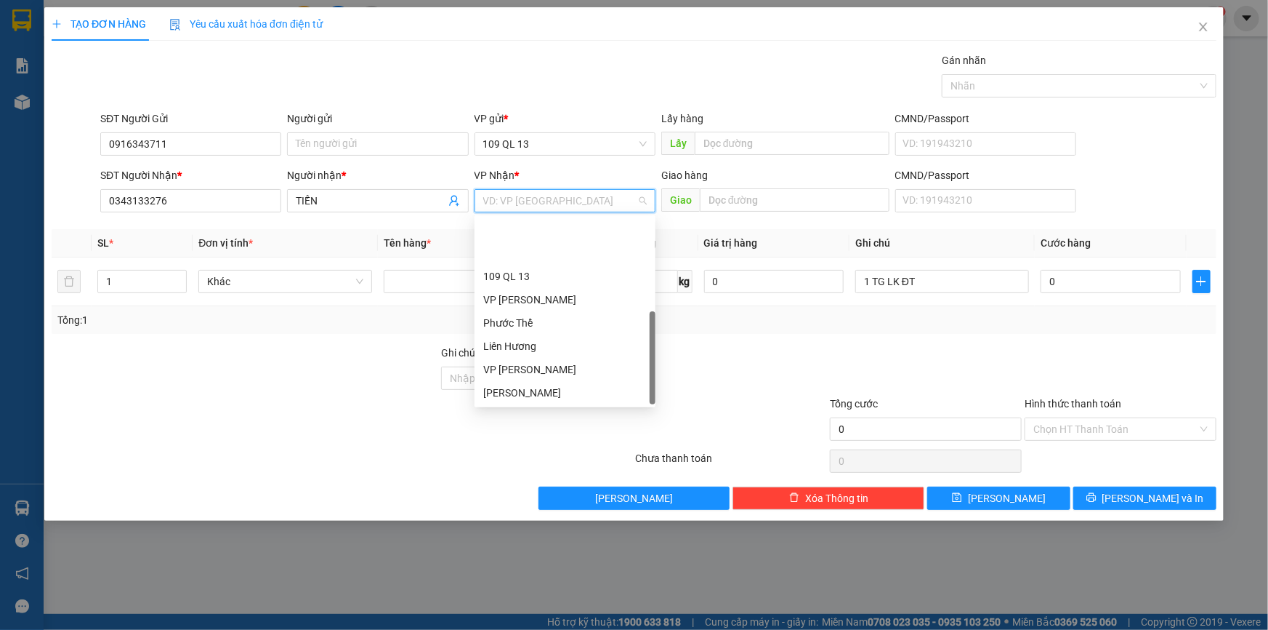
click at [536, 431] on div "VP Chợ Lầu" at bounding box center [565, 439] width 164 height 16
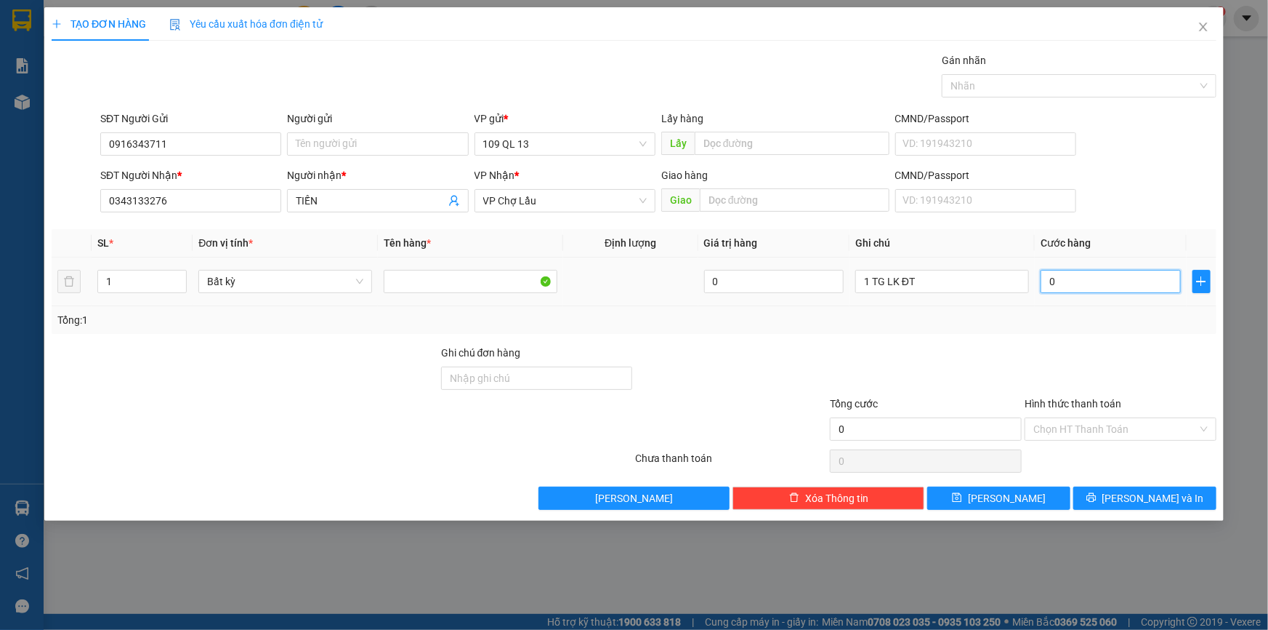
click at [1114, 286] on input "0" at bounding box center [1111, 281] width 140 height 23
click at [1141, 491] on span "[PERSON_NAME] và In" at bounding box center [1154, 498] width 102 height 16
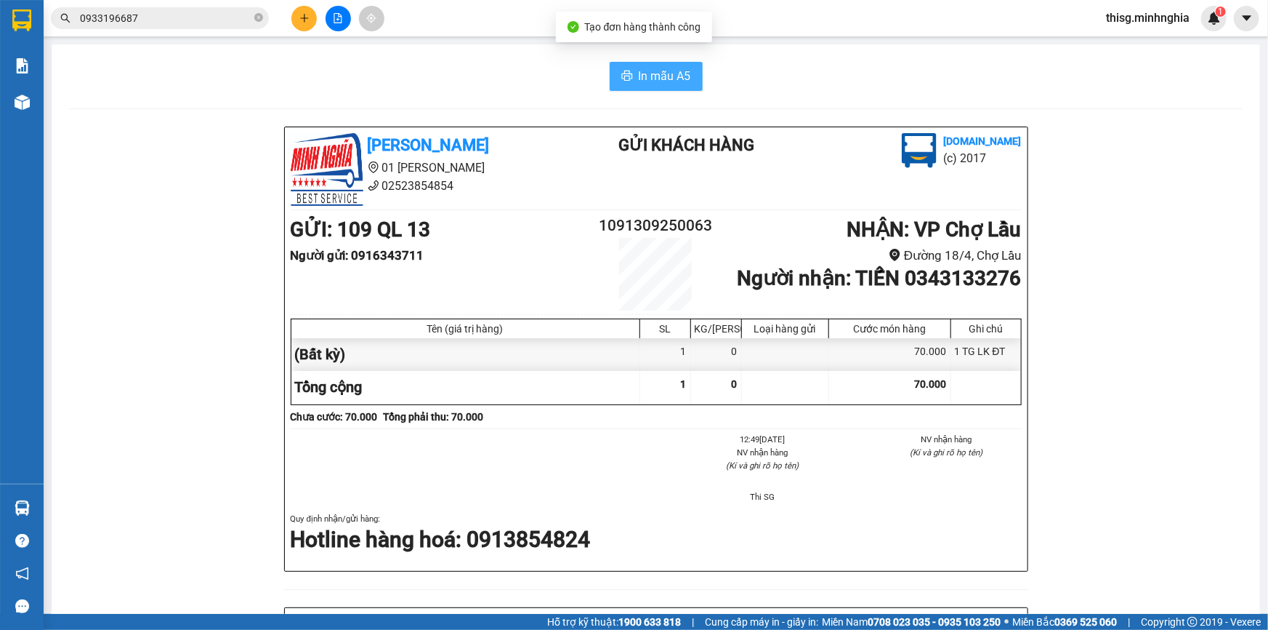
click at [678, 71] on span "In mẫu A5" at bounding box center [665, 76] width 52 height 18
click at [480, 79] on div "In mẫu A5" at bounding box center [656, 76] width 1174 height 29
click at [310, 15] on button at bounding box center [303, 18] width 25 height 25
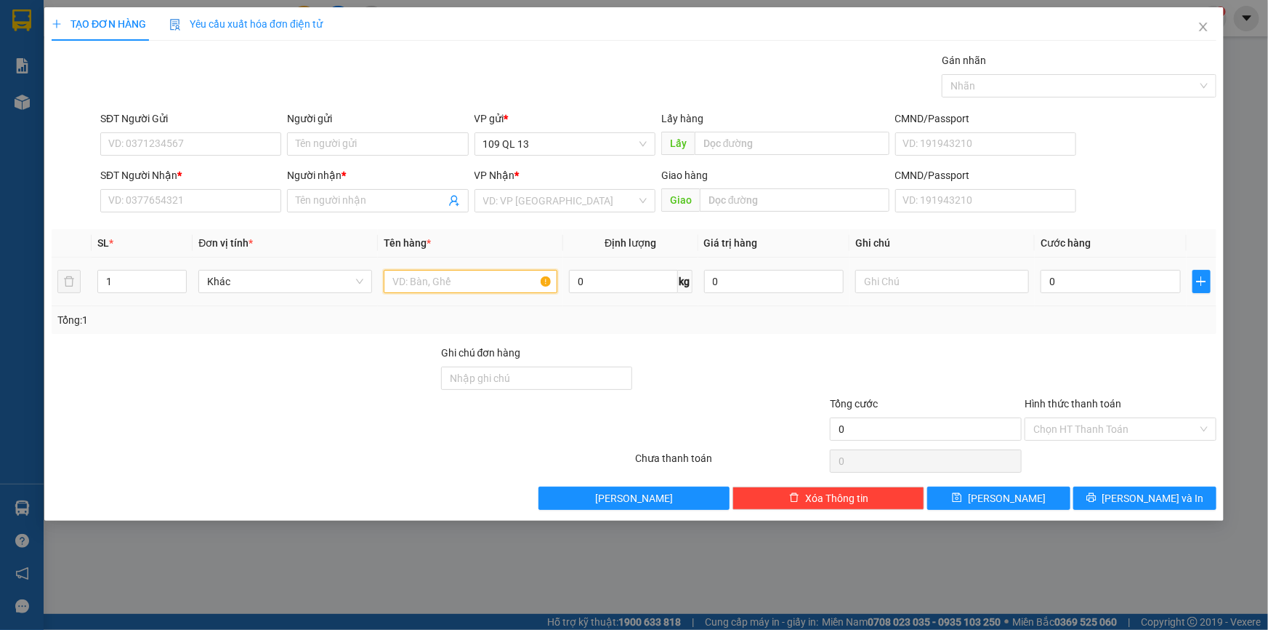
click at [442, 274] on input "text" at bounding box center [471, 281] width 174 height 23
click at [906, 285] on input "text" at bounding box center [943, 281] width 174 height 23
click at [254, 204] on input "SĐT Người Nhận *" at bounding box center [190, 200] width 181 height 23
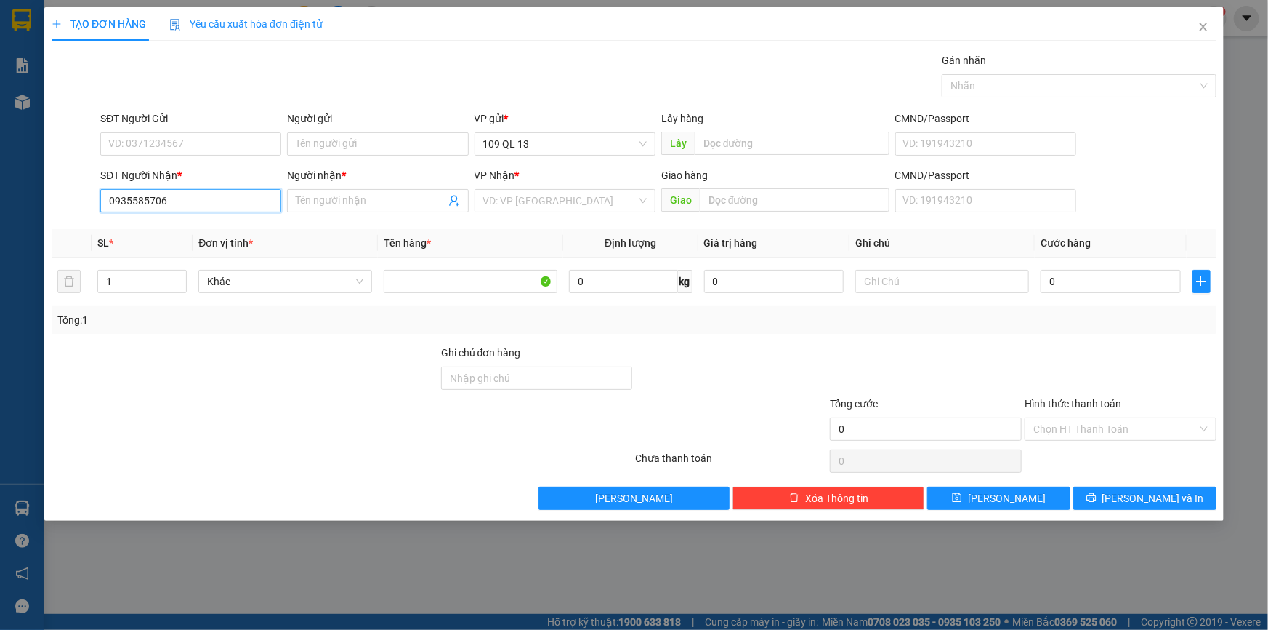
click at [209, 196] on input "0935585706" at bounding box center [190, 200] width 181 height 23
click at [118, 201] on input "0935585706" at bounding box center [190, 200] width 181 height 23
click at [169, 198] on input "0935585706" at bounding box center [190, 200] width 181 height 23
click at [123, 198] on input "0935585706" at bounding box center [190, 200] width 181 height 23
click at [135, 206] on input "03935585706" at bounding box center [190, 200] width 181 height 23
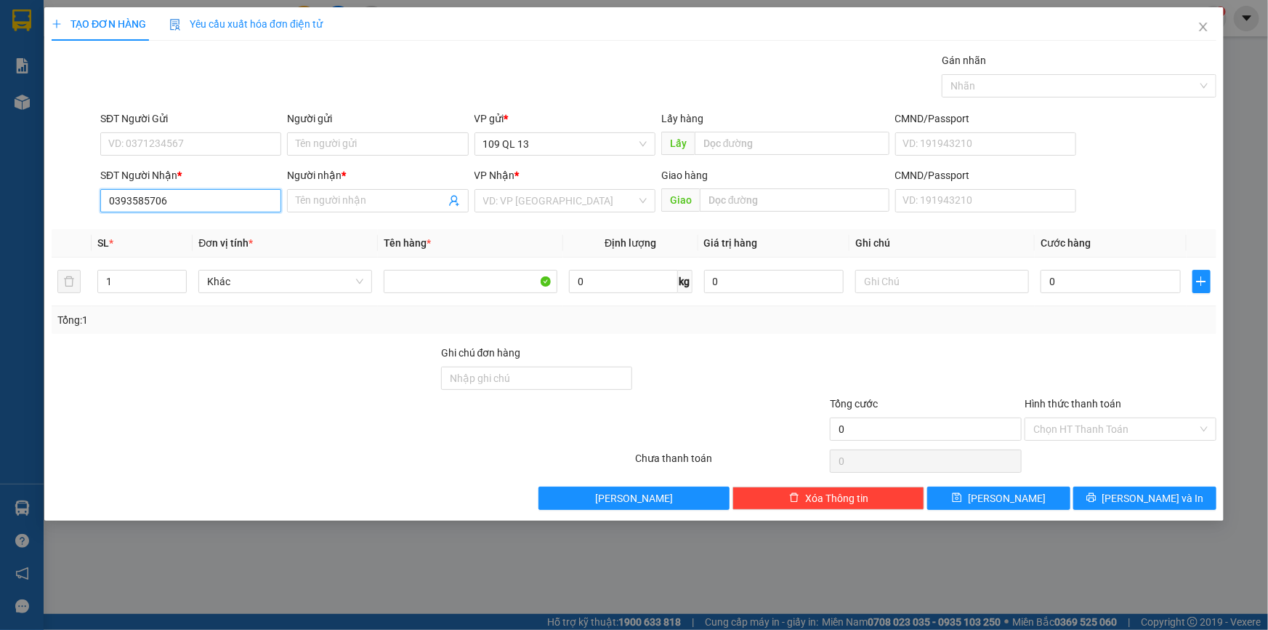
click at [189, 204] on input "0393585706" at bounding box center [190, 200] width 181 height 23
click at [217, 225] on div "0393585706 - UYÊN" at bounding box center [191, 230] width 164 height 16
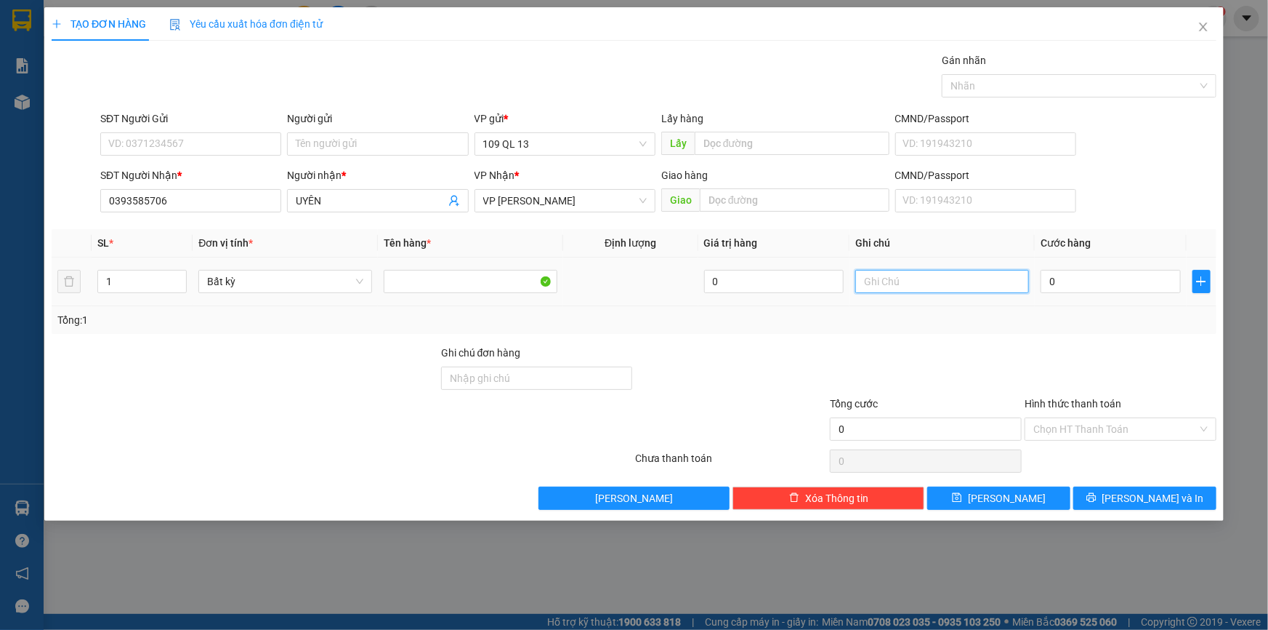
click at [945, 277] on input "text" at bounding box center [943, 281] width 174 height 23
click at [1083, 281] on input "0" at bounding box center [1111, 281] width 140 height 23
click at [1122, 433] on input "Hình thức thanh toán" at bounding box center [1116, 429] width 164 height 22
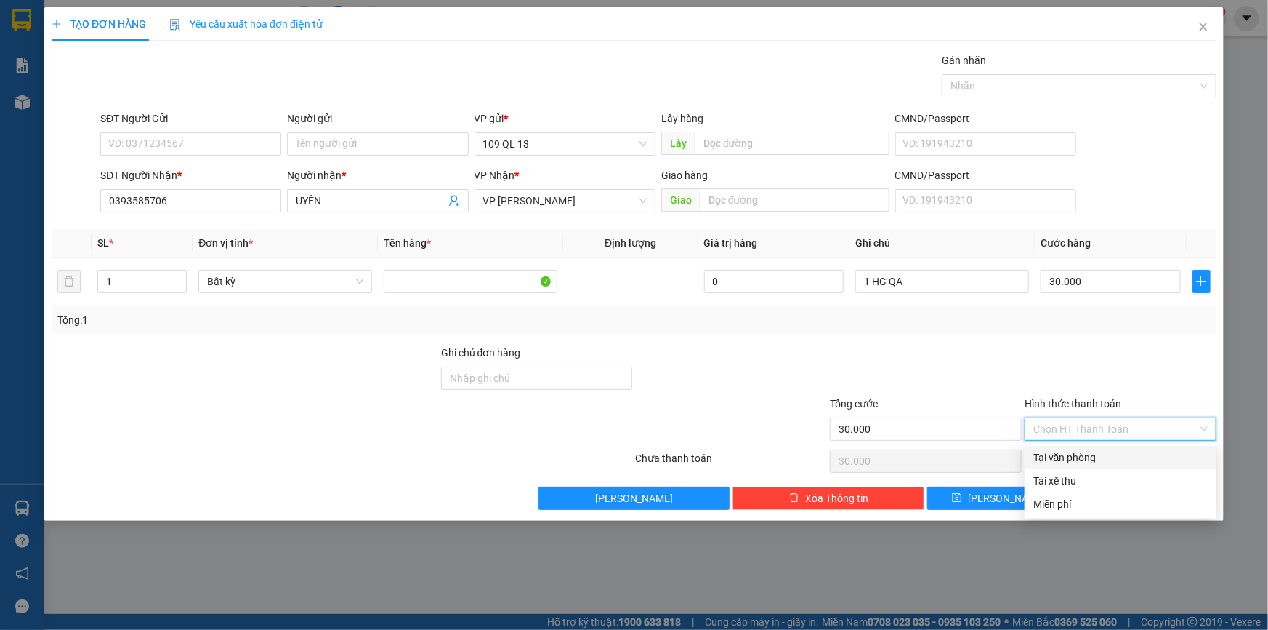
click at [1122, 449] on div "Tại văn phòng" at bounding box center [1121, 457] width 174 height 16
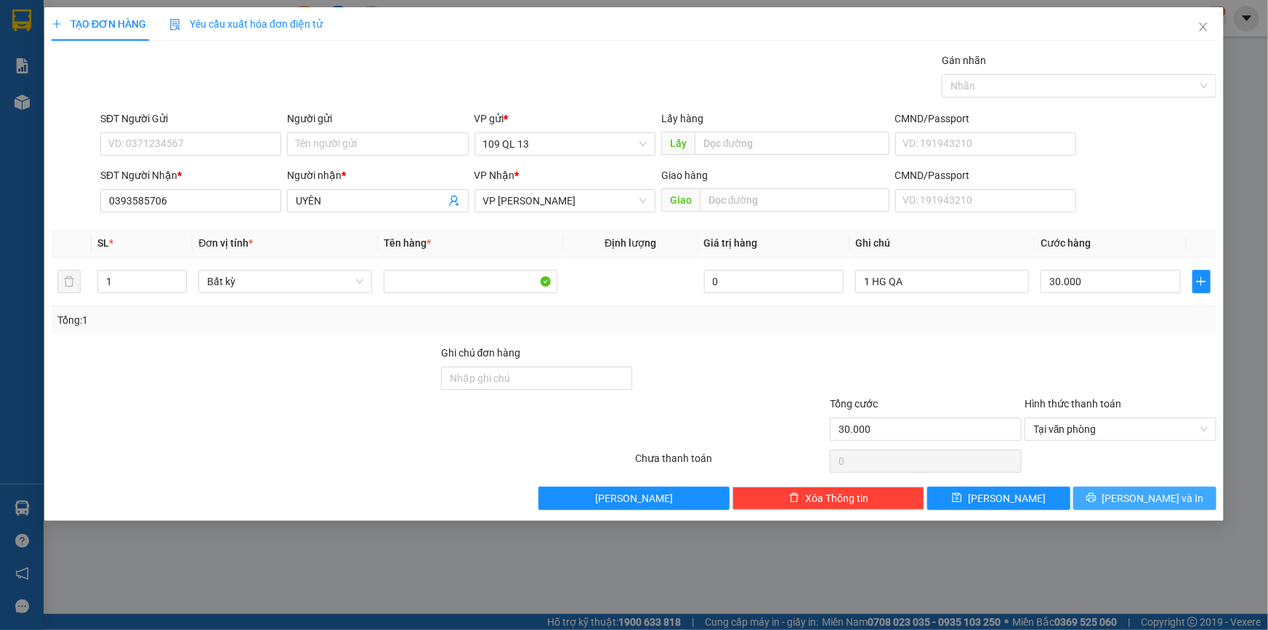
click at [1151, 494] on span "[PERSON_NAME] và In" at bounding box center [1154, 498] width 102 height 16
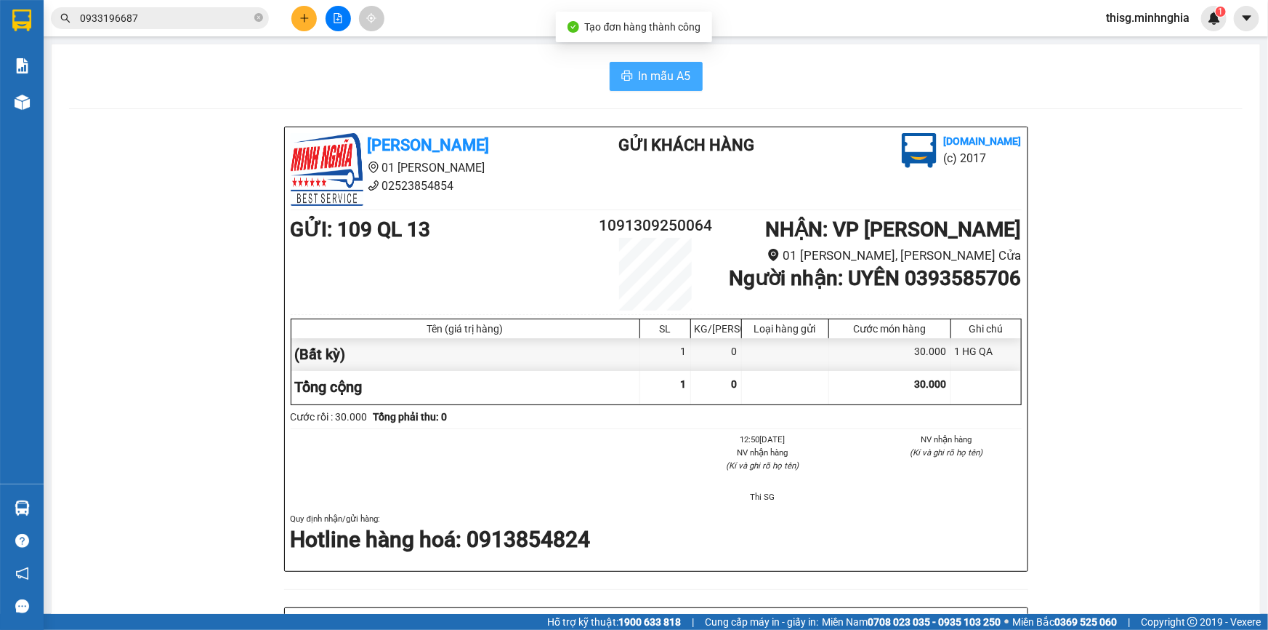
click at [661, 65] on button "In mẫu A5" at bounding box center [656, 76] width 93 height 29
click at [659, 74] on span "In mẫu A5" at bounding box center [665, 76] width 52 height 18
click at [297, 19] on button at bounding box center [303, 18] width 25 height 25
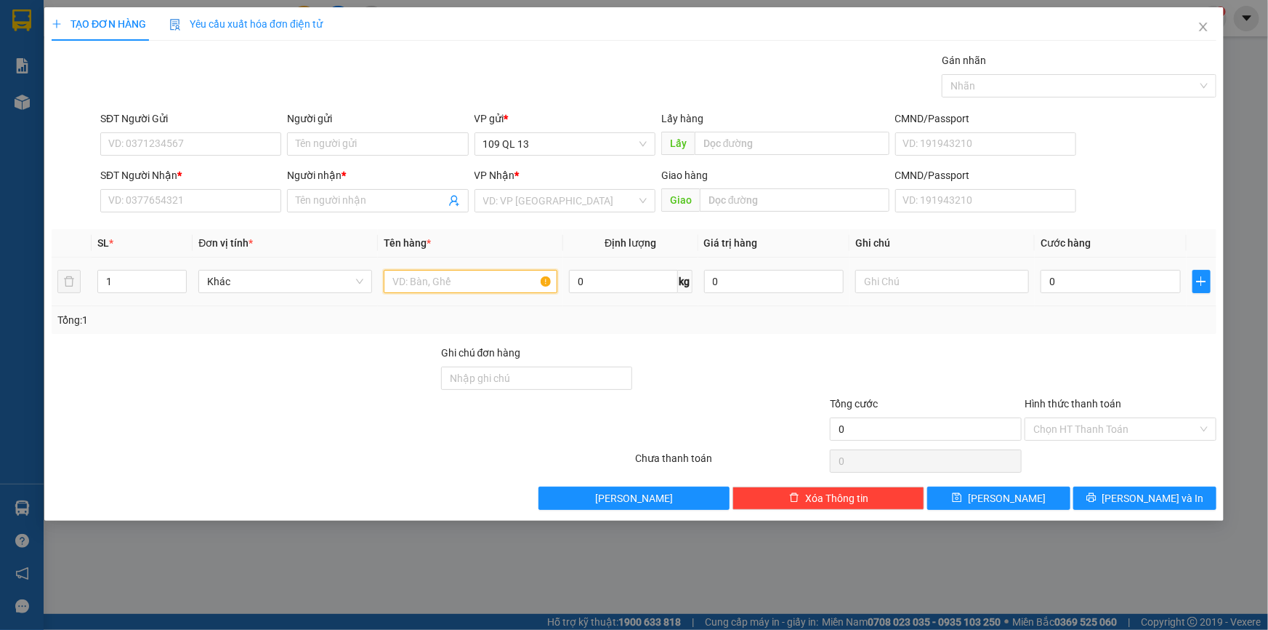
click at [490, 285] on input "text" at bounding box center [471, 281] width 174 height 23
click at [212, 196] on input "SĐT Người Nhận *" at bounding box center [190, 200] width 181 height 23
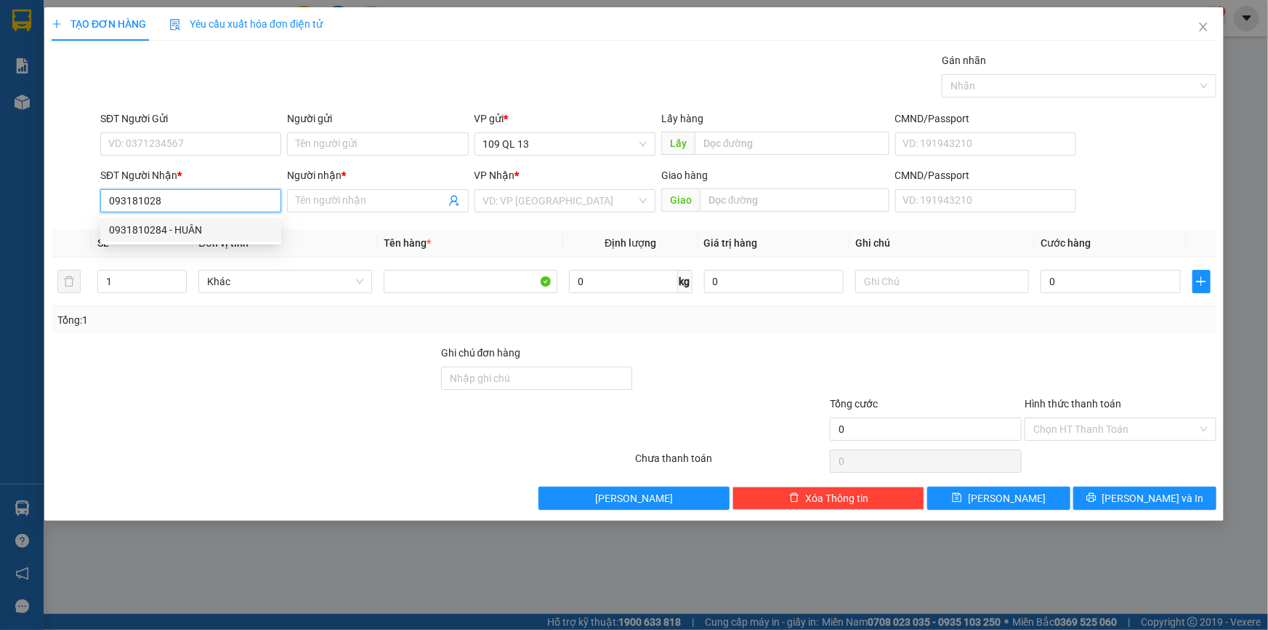
click at [212, 233] on div "0931810284 - HUÂN" at bounding box center [191, 230] width 164 height 16
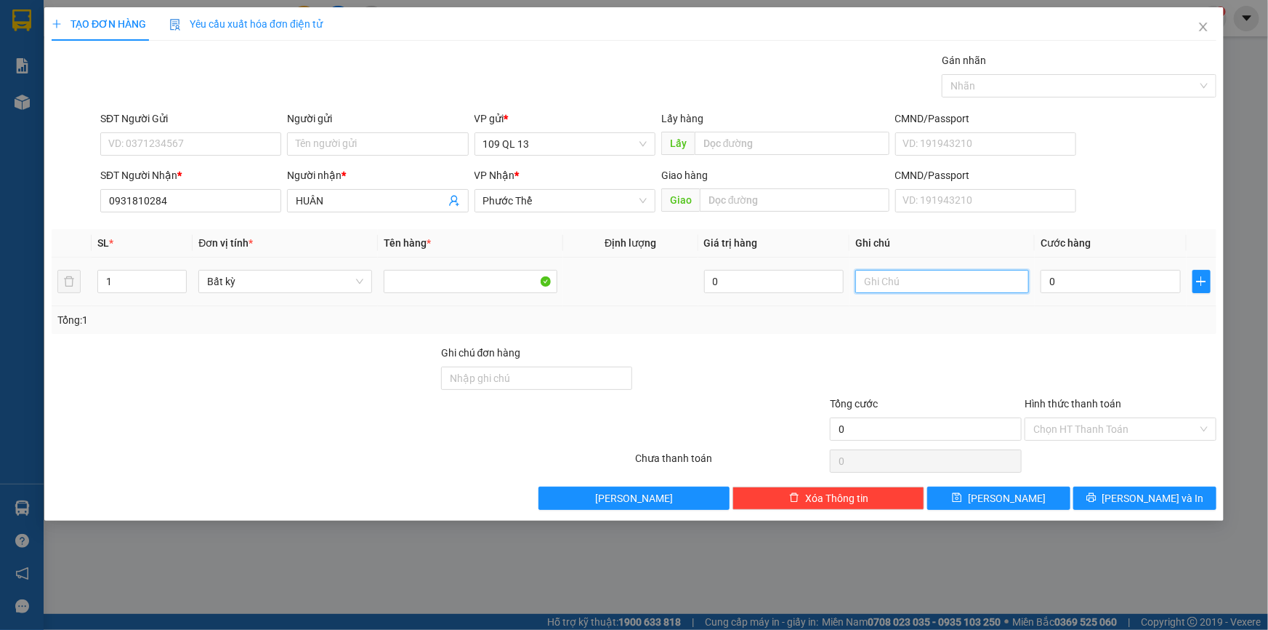
click at [923, 284] on input "text" at bounding box center [943, 281] width 174 height 23
click at [1139, 291] on input "0" at bounding box center [1111, 281] width 140 height 23
click at [1150, 491] on span "[PERSON_NAME] và In" at bounding box center [1154, 498] width 102 height 16
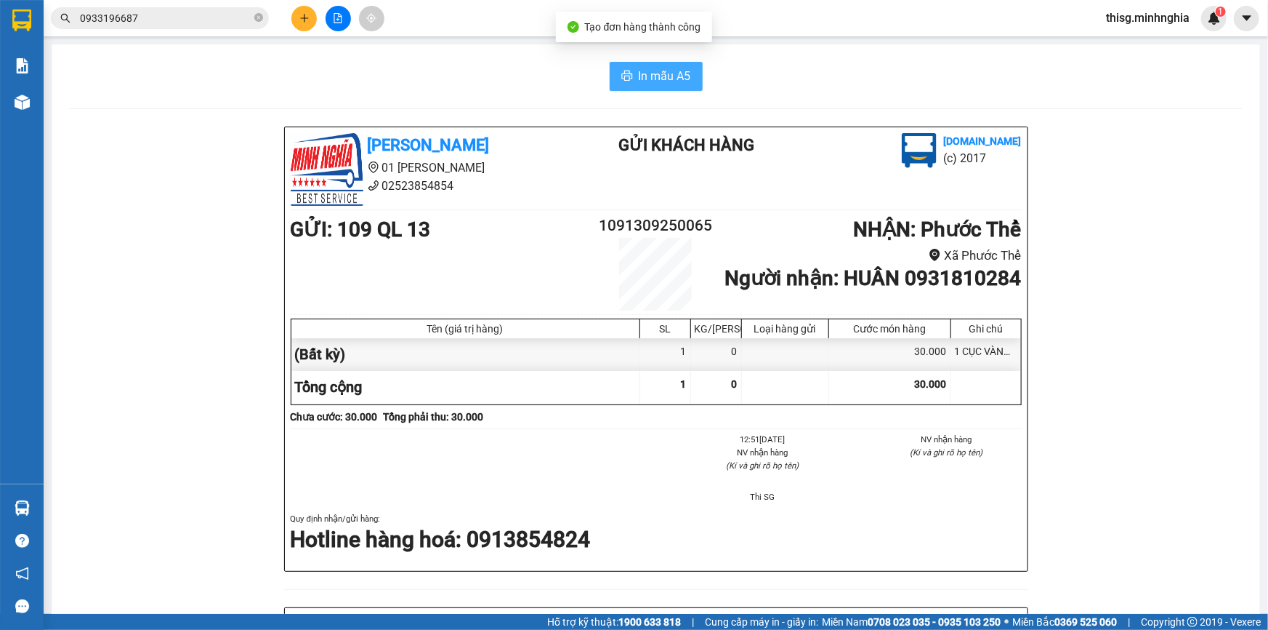
click at [654, 71] on span "In mẫu A5" at bounding box center [665, 76] width 52 height 18
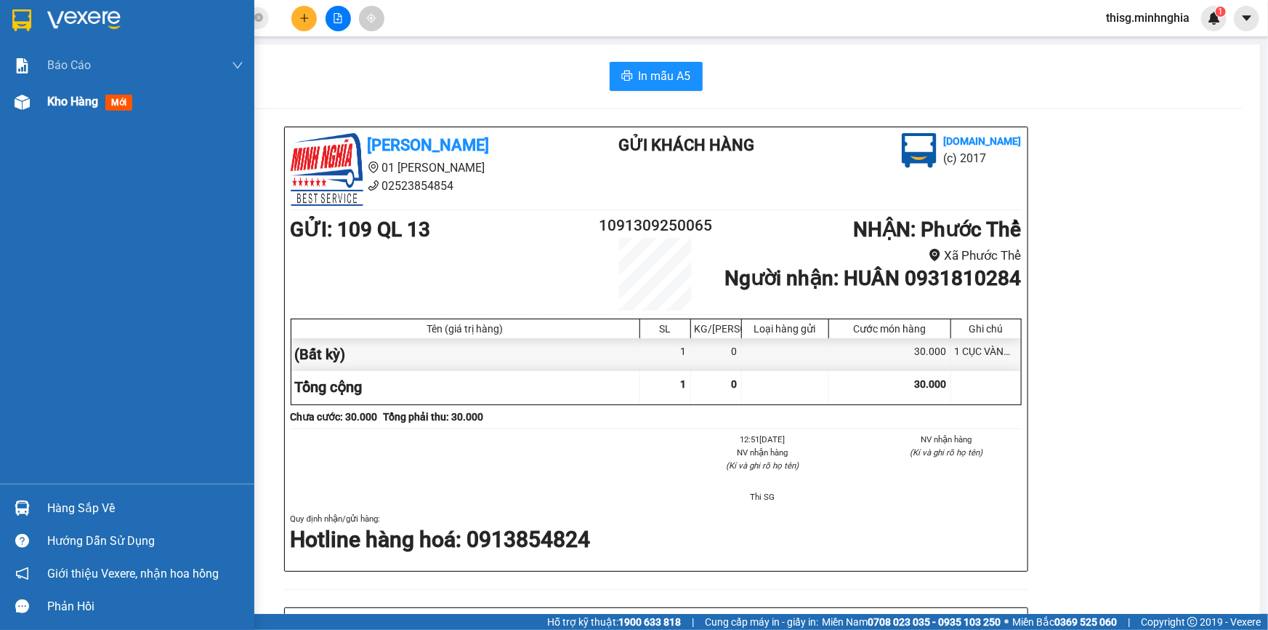
click at [56, 102] on span "Kho hàng" at bounding box center [72, 101] width 51 height 14
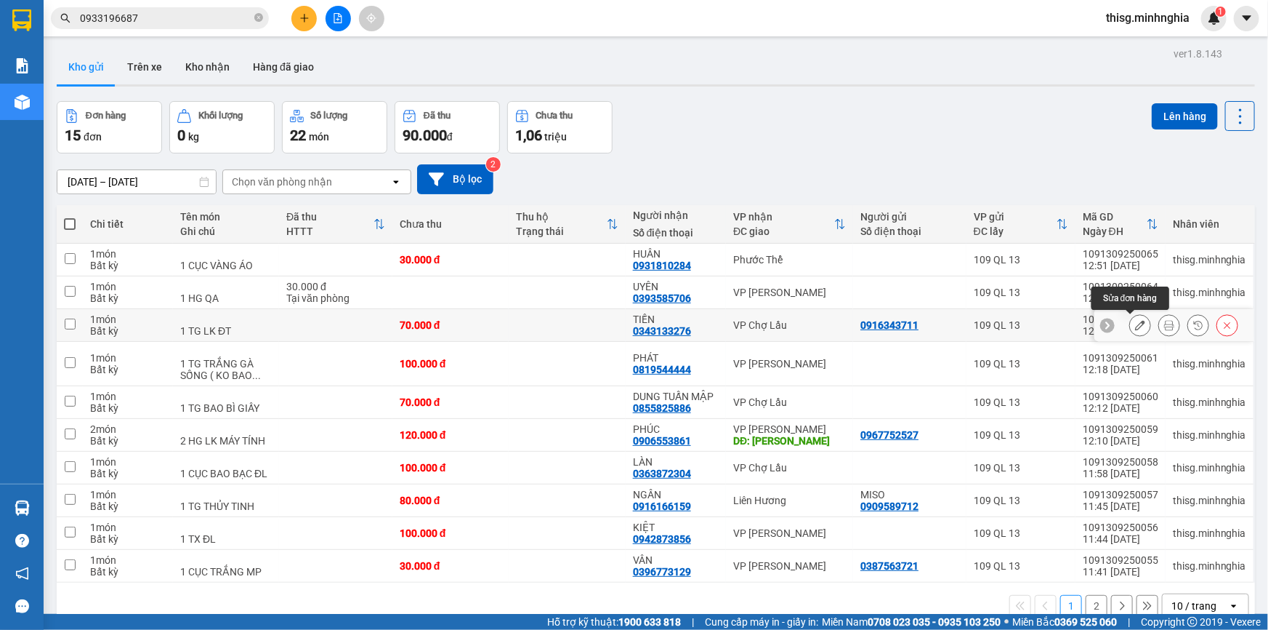
click at [1135, 323] on icon at bounding box center [1140, 325] width 10 height 10
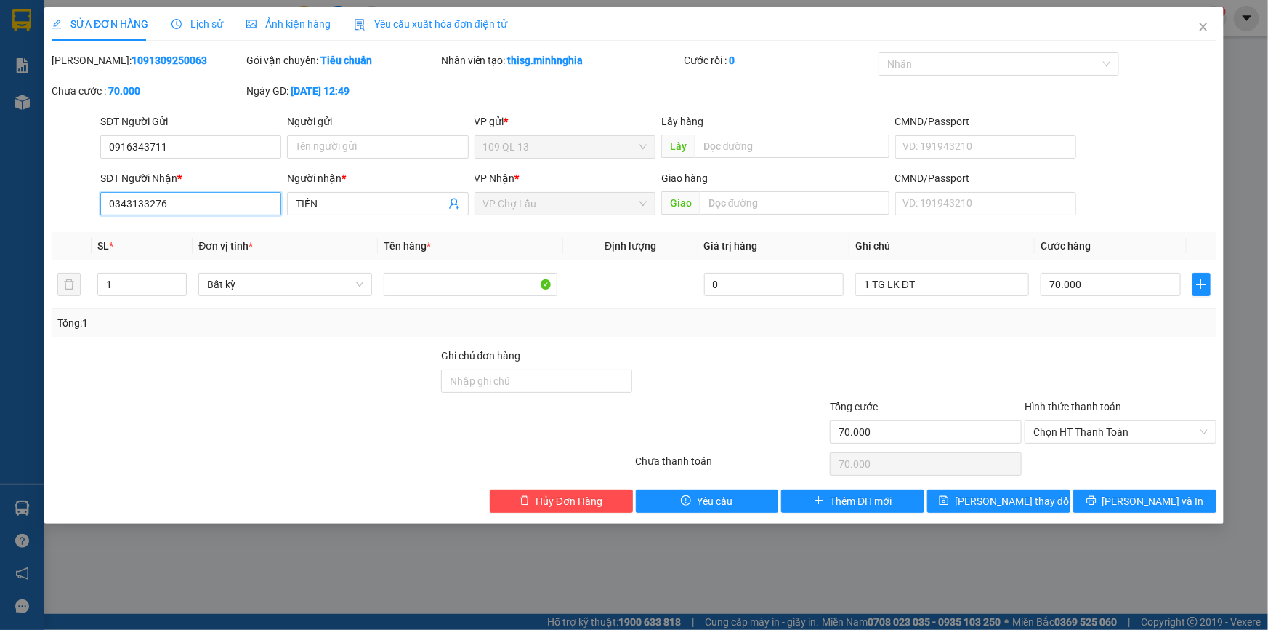
click at [236, 204] on input "0343133276" at bounding box center [190, 203] width 181 height 23
click at [1144, 502] on span "[PERSON_NAME] và In" at bounding box center [1154, 501] width 102 height 16
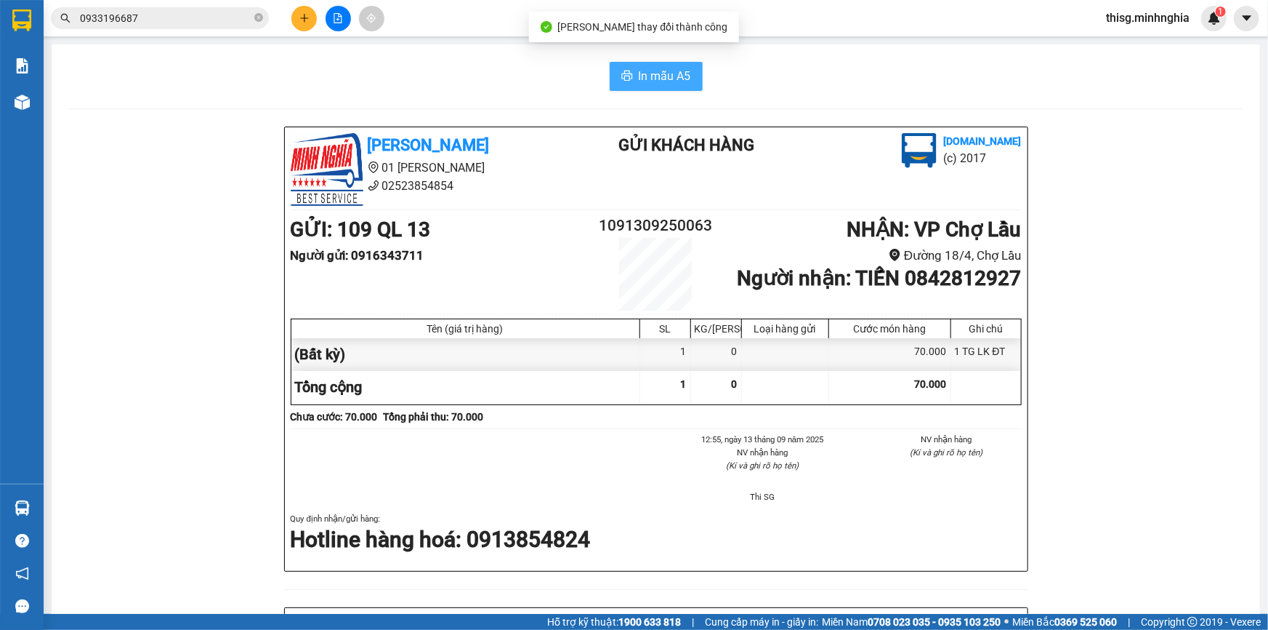
click at [639, 79] on span "In mẫu A5" at bounding box center [665, 76] width 52 height 18
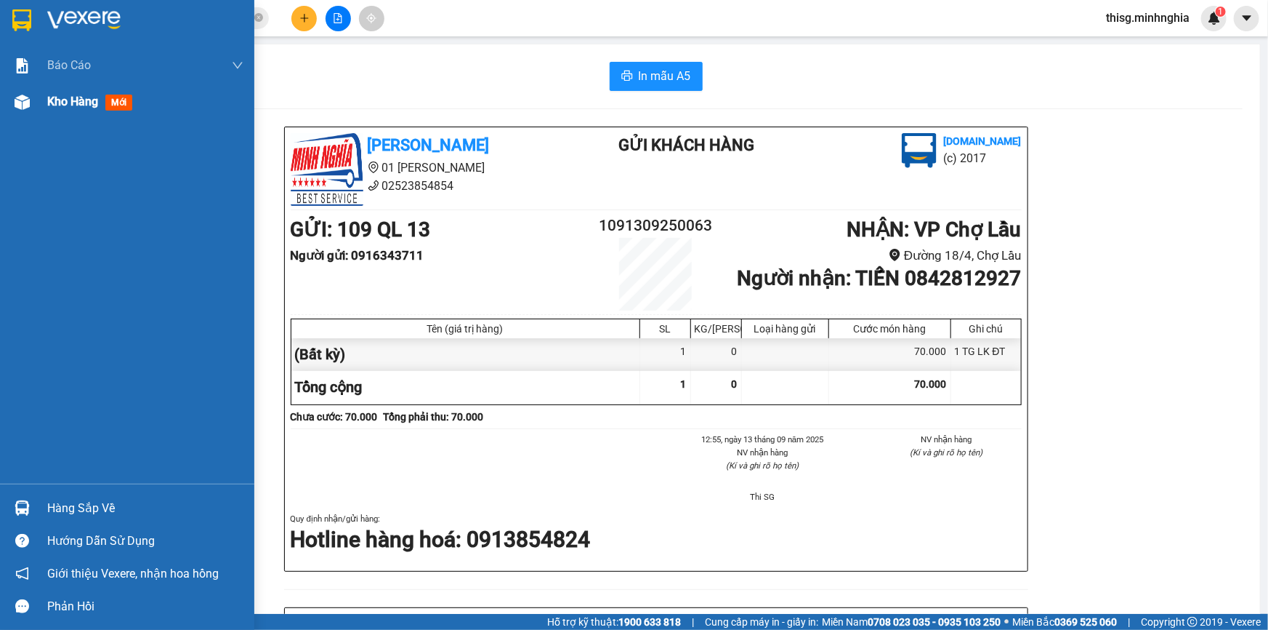
click at [75, 105] on span "Kho hàng" at bounding box center [72, 101] width 51 height 14
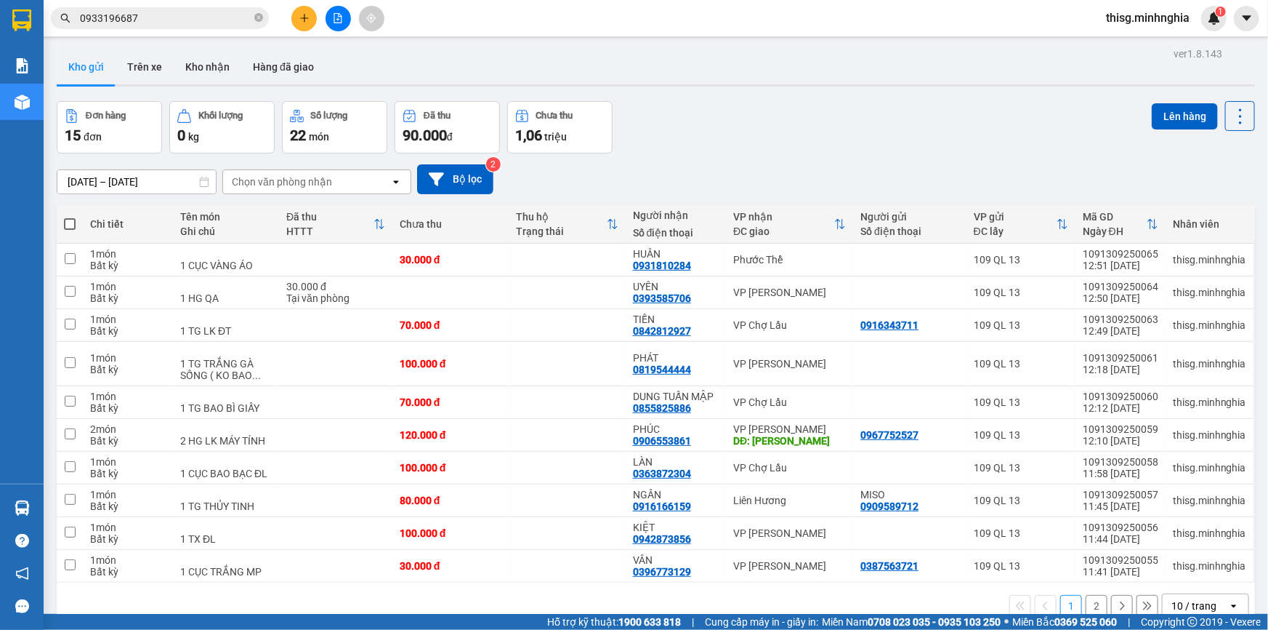
click at [305, 20] on icon "plus" at bounding box center [304, 18] width 1 height 8
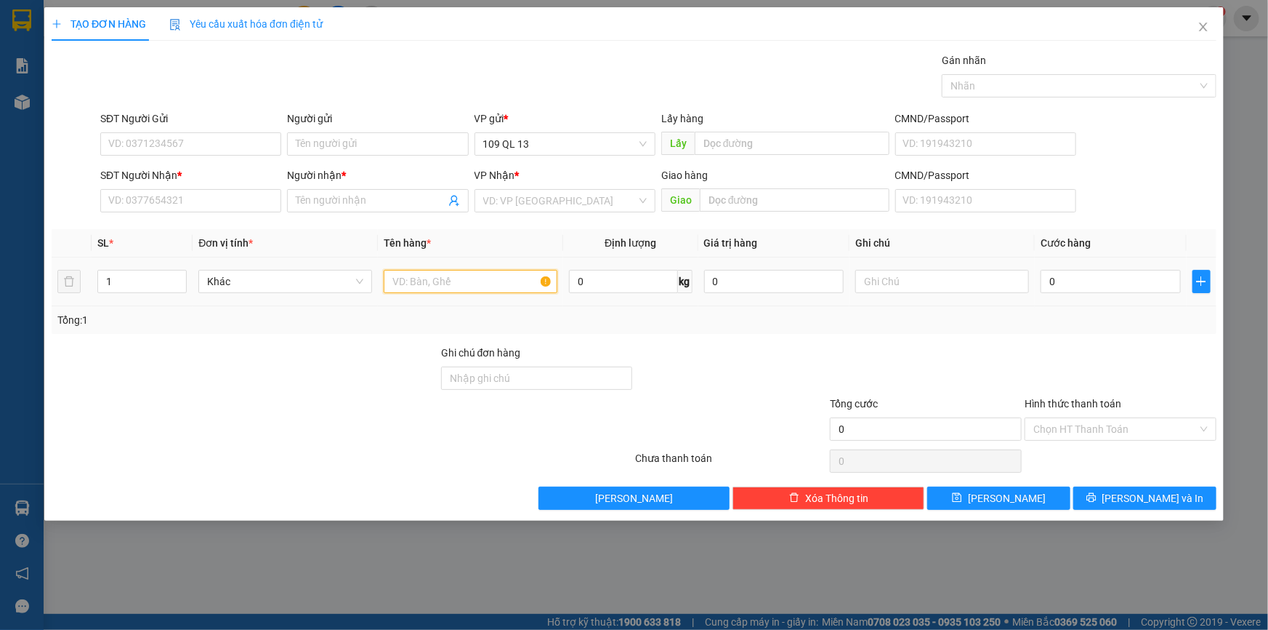
click at [485, 284] on input "text" at bounding box center [471, 281] width 174 height 23
click at [971, 281] on input "text" at bounding box center [943, 281] width 174 height 23
click at [254, 201] on input "SĐT Người Nhận *" at bounding box center [190, 200] width 181 height 23
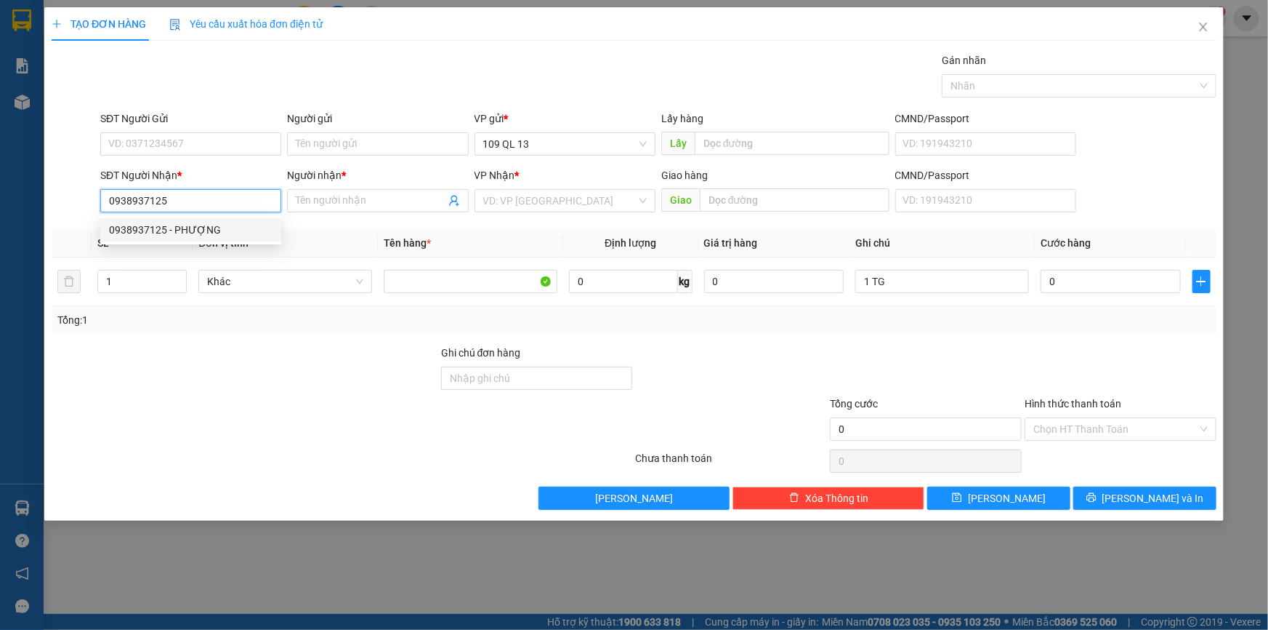
click at [244, 222] on div "0938937125 - PHƯỢNG" at bounding box center [191, 230] width 164 height 16
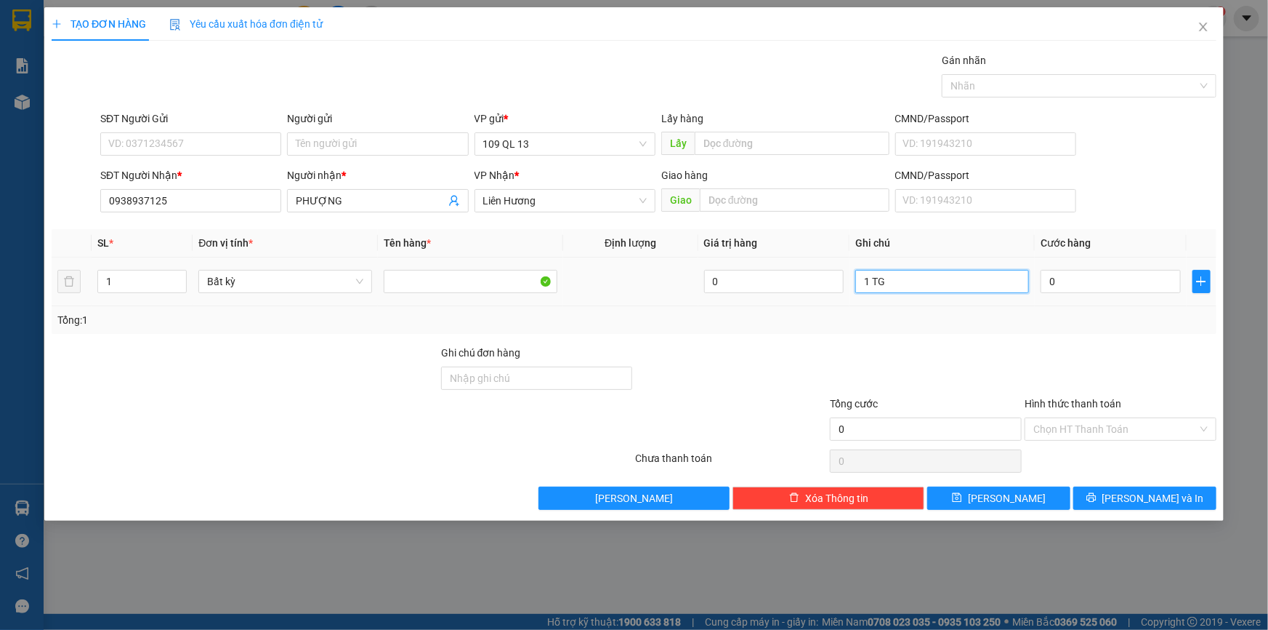
click at [909, 272] on input "1 TG" at bounding box center [943, 281] width 174 height 23
click at [1058, 278] on input "0" at bounding box center [1111, 281] width 140 height 23
click at [1155, 495] on span "[PERSON_NAME] và In" at bounding box center [1154, 498] width 102 height 16
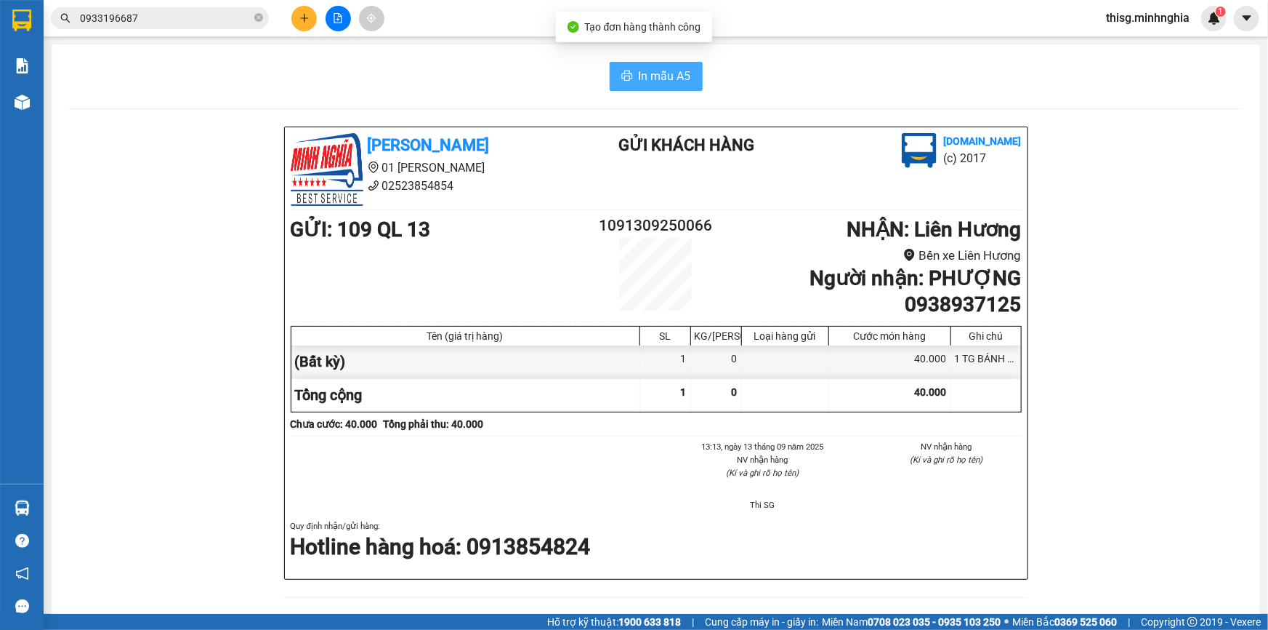
click at [611, 85] on button "In mẫu A5" at bounding box center [656, 76] width 93 height 29
click at [622, 79] on icon "printer" at bounding box center [628, 76] width 12 height 12
click at [305, 17] on icon "plus" at bounding box center [304, 17] width 8 height 1
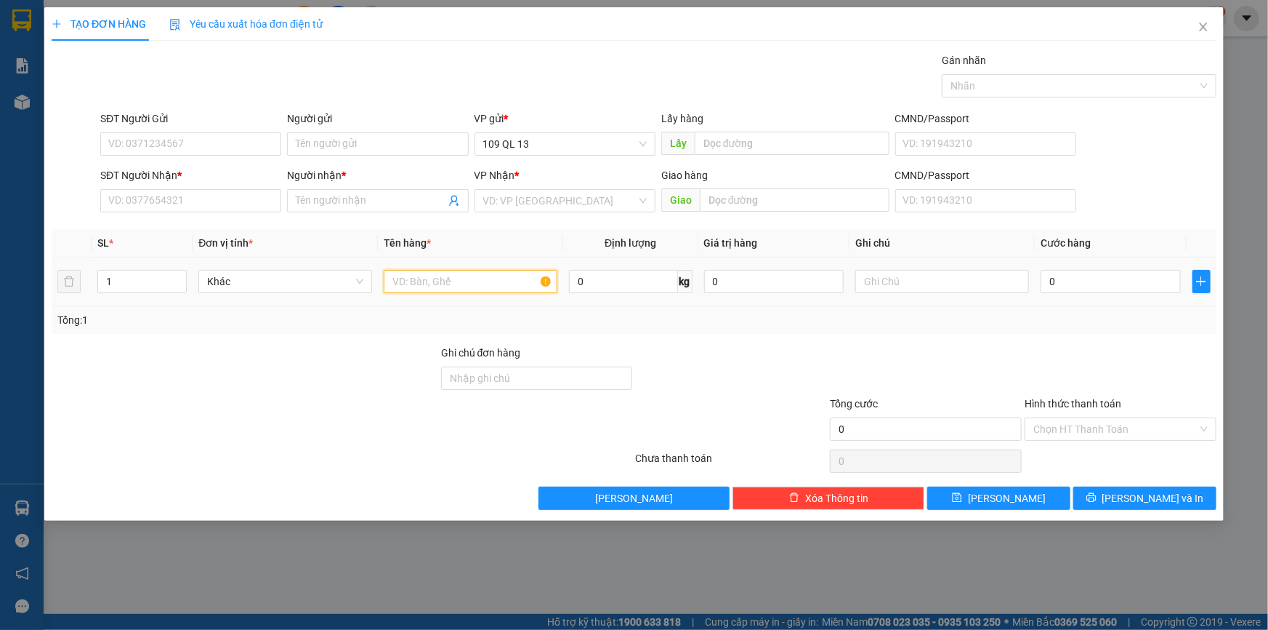
click at [479, 285] on input "text" at bounding box center [471, 281] width 174 height 23
click at [896, 282] on input "text" at bounding box center [943, 281] width 174 height 23
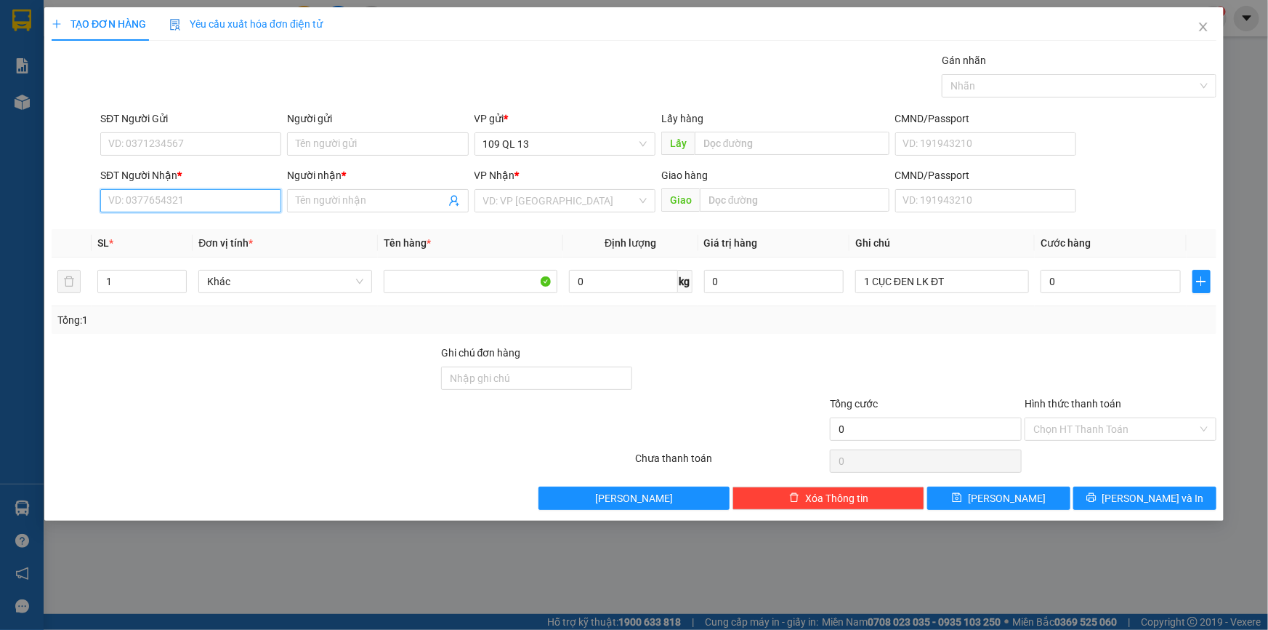
click at [220, 204] on input "SĐT Người Nhận *" at bounding box center [190, 200] width 181 height 23
click at [1103, 281] on input "0" at bounding box center [1111, 281] width 140 height 23
click at [248, 189] on input "SĐT Người Nhận *" at bounding box center [190, 200] width 181 height 23
click at [225, 225] on div "0975499500 - BẢO VY" at bounding box center [191, 230] width 164 height 16
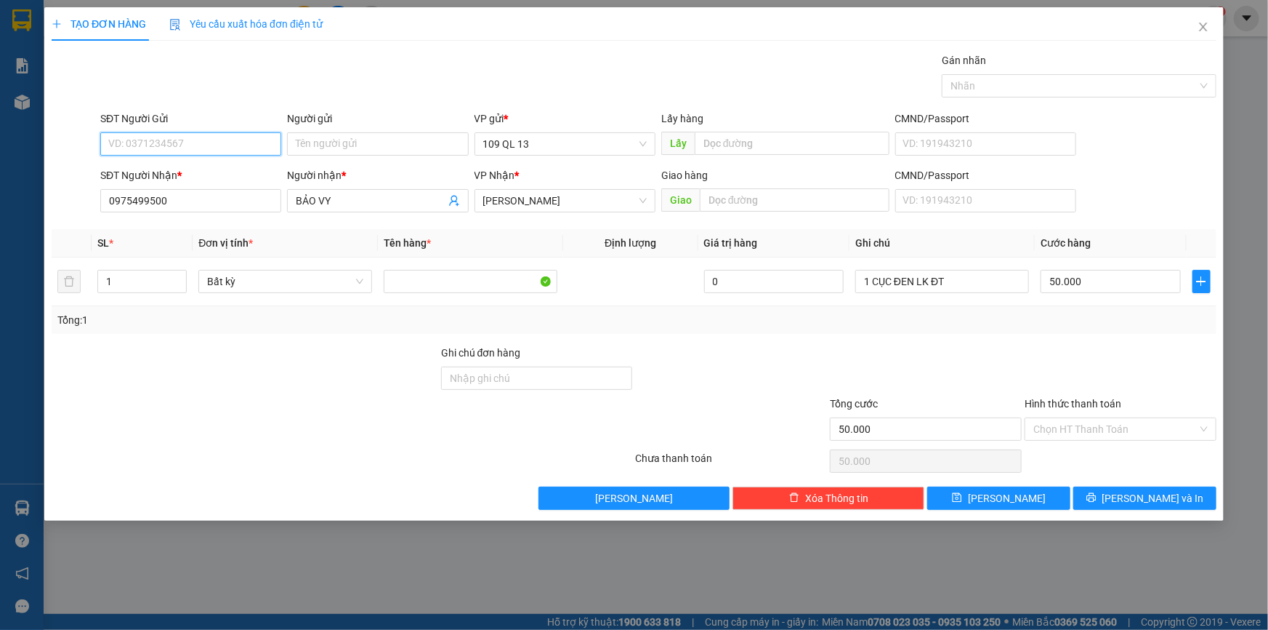
click at [265, 145] on input "SĐT Người Gửi" at bounding box center [190, 143] width 181 height 23
click at [153, 196] on div "0948247887 - TÂM" at bounding box center [191, 196] width 164 height 16
click at [1119, 276] on input "50.000" at bounding box center [1111, 281] width 140 height 23
click at [1148, 433] on input "Hình thức thanh toán" at bounding box center [1116, 429] width 164 height 22
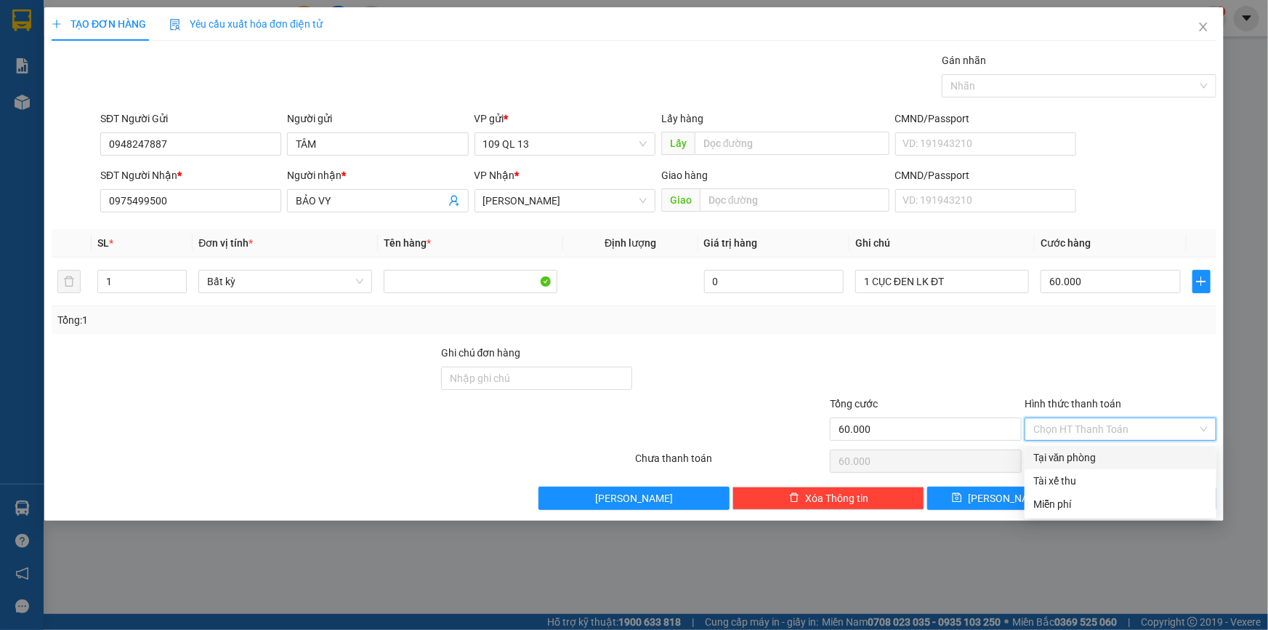
click at [1143, 380] on div at bounding box center [1121, 370] width 195 height 51
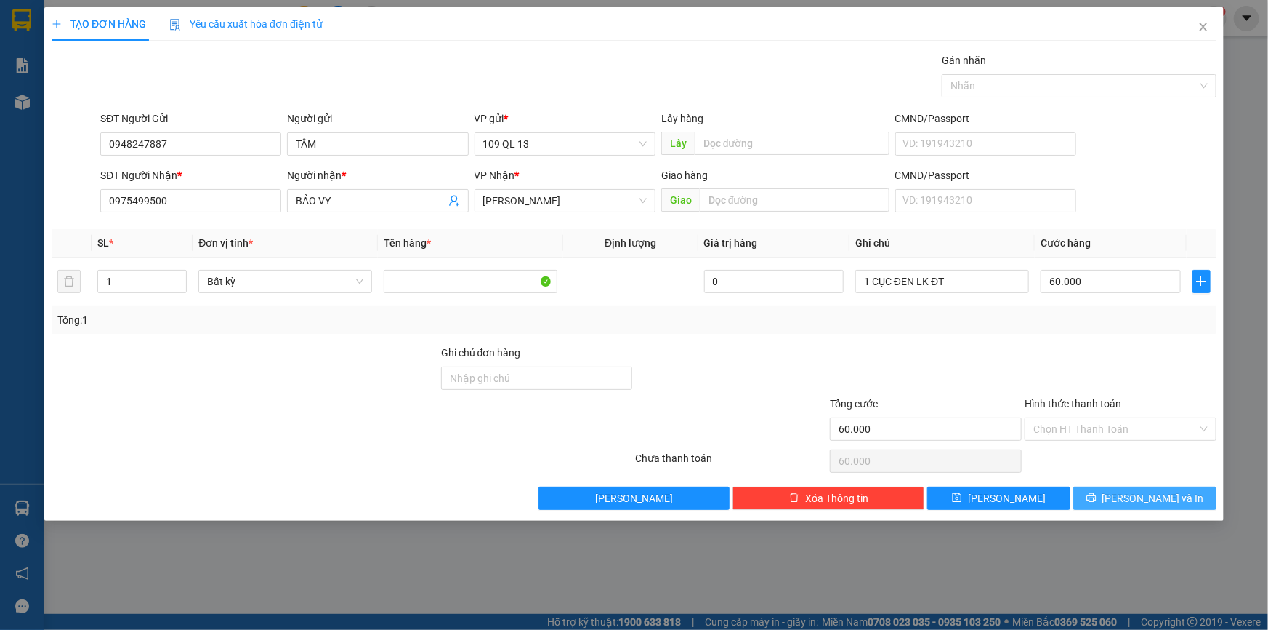
click at [1170, 488] on button "[PERSON_NAME] và In" at bounding box center [1145, 497] width 143 height 23
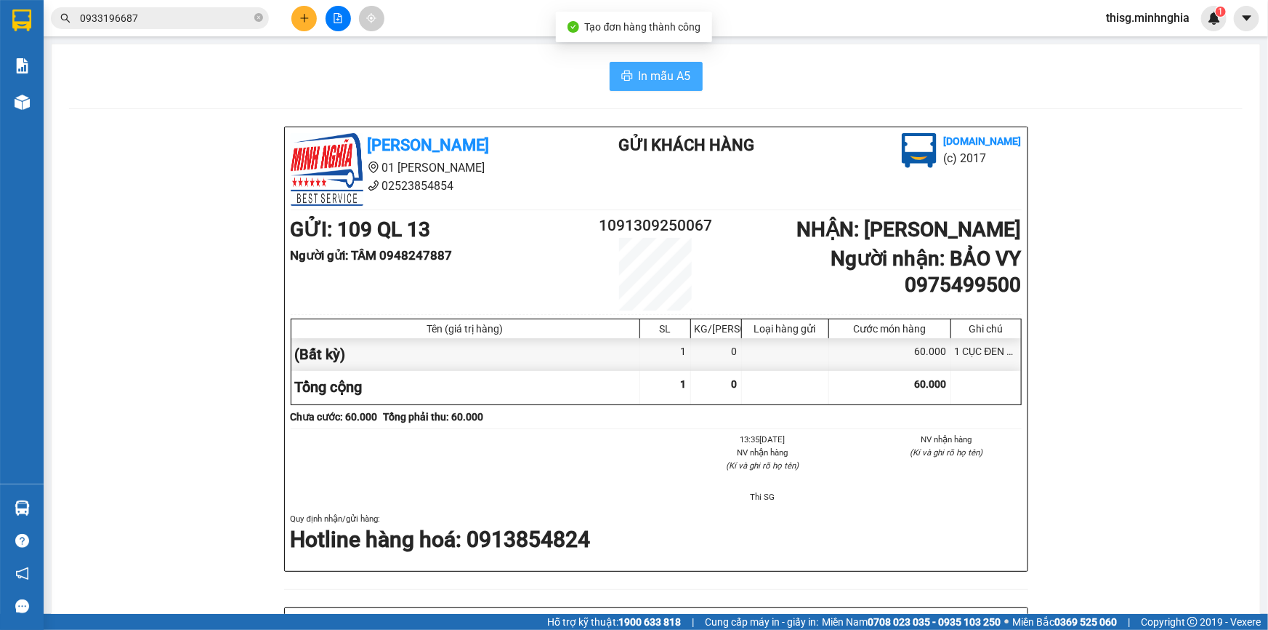
click at [663, 81] on span "In mẫu A5" at bounding box center [665, 76] width 52 height 18
drag, startPoint x: 487, startPoint y: 94, endPoint x: 446, endPoint y: 73, distance: 46.5
click at [487, 94] on div "In mẫu A5 [PERSON_NAME] 01 Đinh Tiên Hoàng 02523854854 Gửi khách hàng [DOMAIN_N…" at bounding box center [656, 603] width 1209 height 1118
click at [307, 20] on icon "plus" at bounding box center [304, 18] width 10 height 10
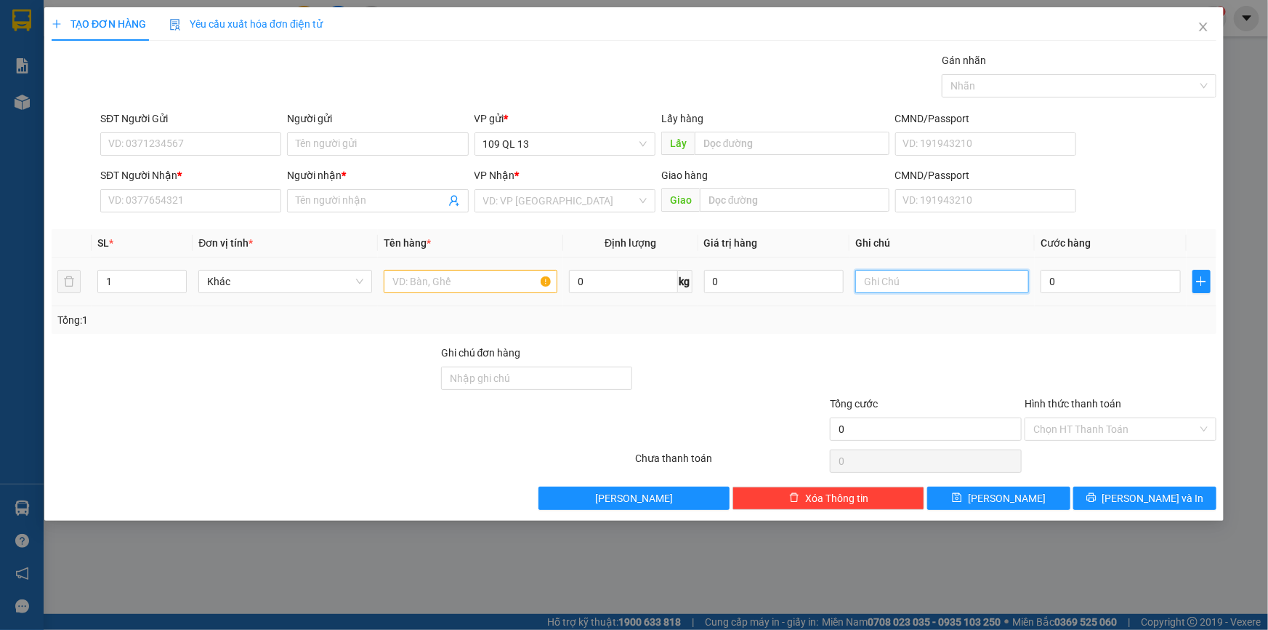
click at [882, 283] on input "text" at bounding box center [943, 281] width 174 height 23
click at [521, 283] on input "text" at bounding box center [471, 281] width 174 height 23
click at [917, 289] on input "text" at bounding box center [943, 281] width 174 height 23
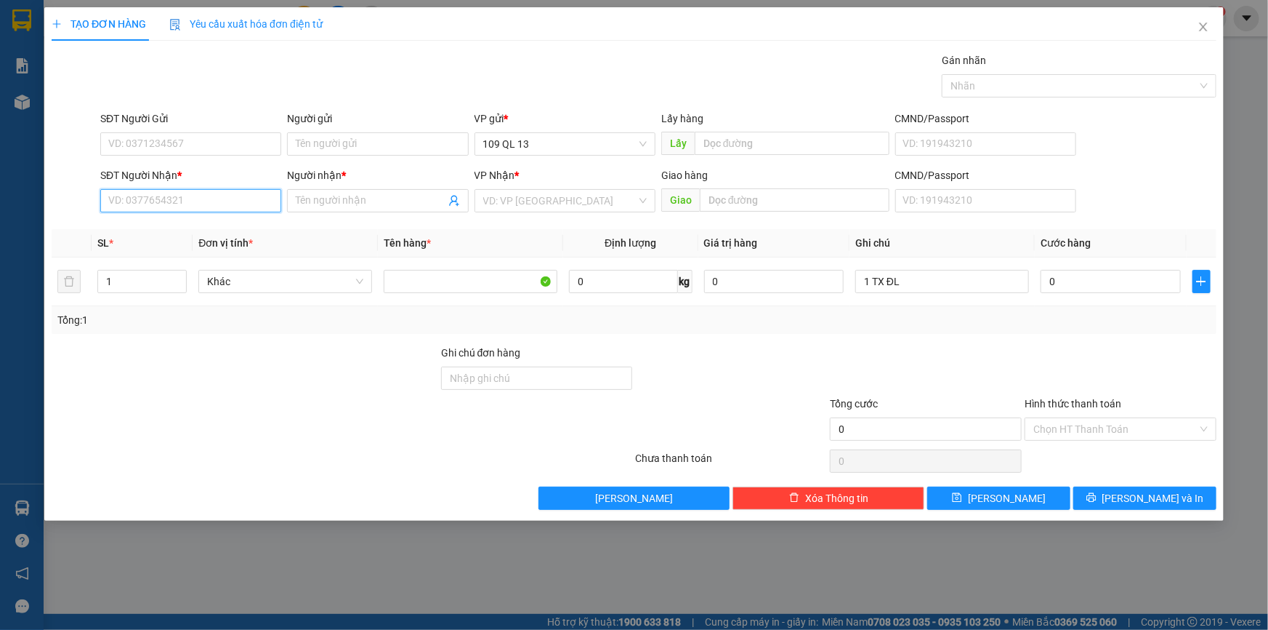
click at [209, 196] on input "SĐT Người Nhận *" at bounding box center [190, 200] width 181 height 23
click at [228, 227] on div "0903774541 - [PERSON_NAME]" at bounding box center [191, 230] width 164 height 16
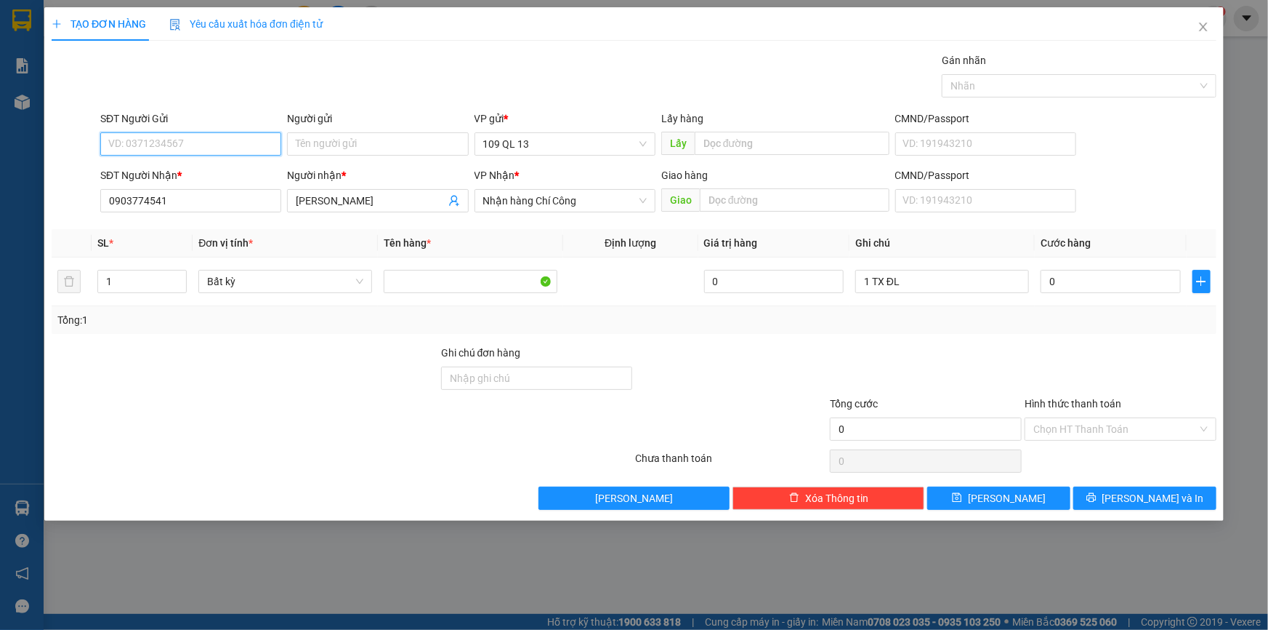
click at [218, 138] on input "SĐT Người Gửi" at bounding box center [190, 143] width 181 height 23
click at [218, 165] on div "0901543010 - VŨ" at bounding box center [191, 173] width 164 height 16
click at [1102, 277] on input "0" at bounding box center [1111, 281] width 140 height 23
click at [1157, 493] on span "[PERSON_NAME] và In" at bounding box center [1154, 498] width 102 height 16
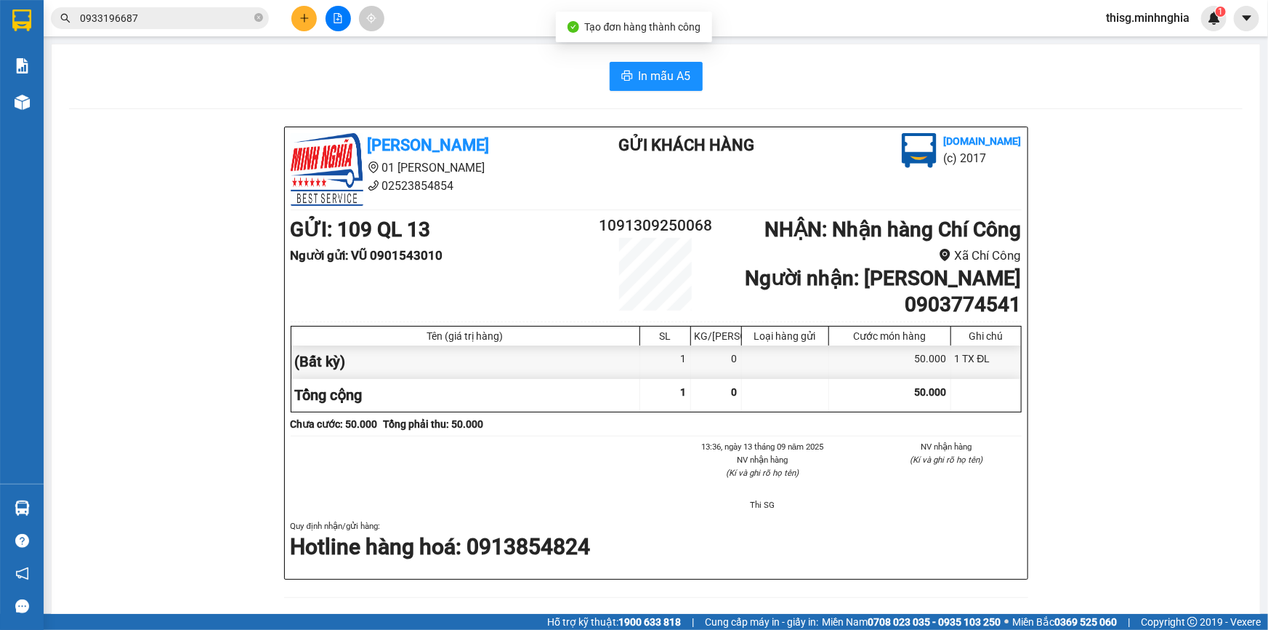
click at [678, 59] on div "In mẫu A5 [PERSON_NAME] 01 Đinh Tiên Hoàng 02523854854 Gửi khách hàng [DOMAIN_N…" at bounding box center [656, 607] width 1209 height 1126
click at [678, 70] on span "In mẫu A5" at bounding box center [665, 76] width 52 height 18
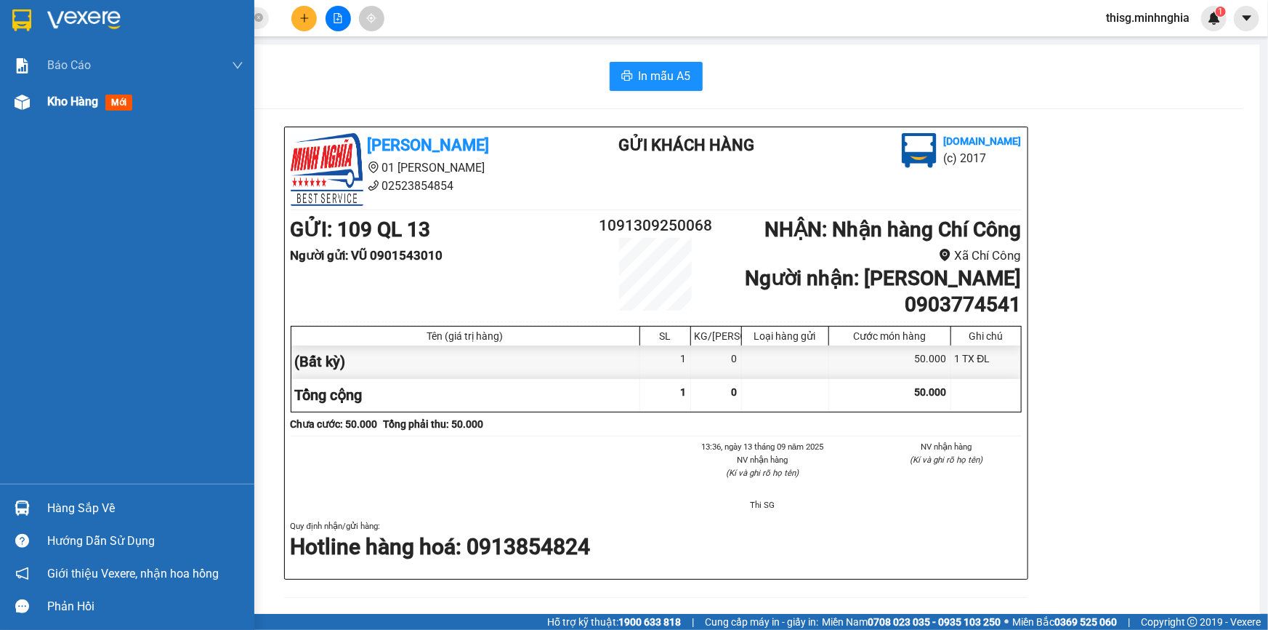
click at [59, 102] on span "Kho hàng" at bounding box center [72, 101] width 51 height 14
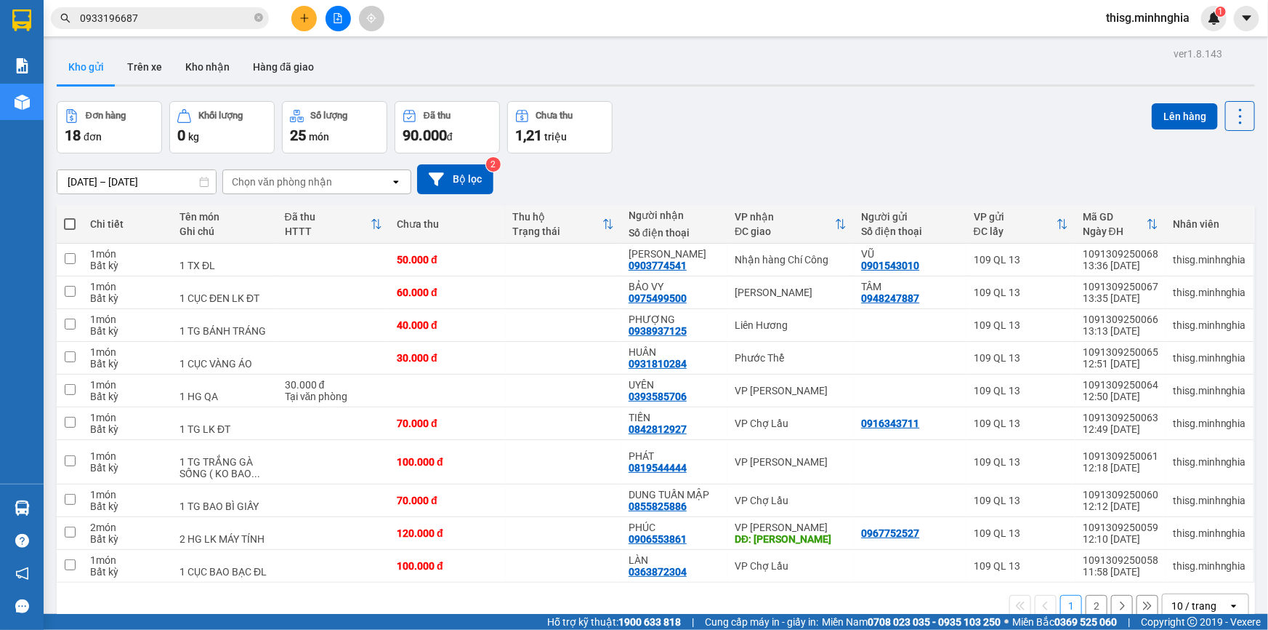
click at [1087, 595] on button "2" at bounding box center [1097, 606] width 22 height 22
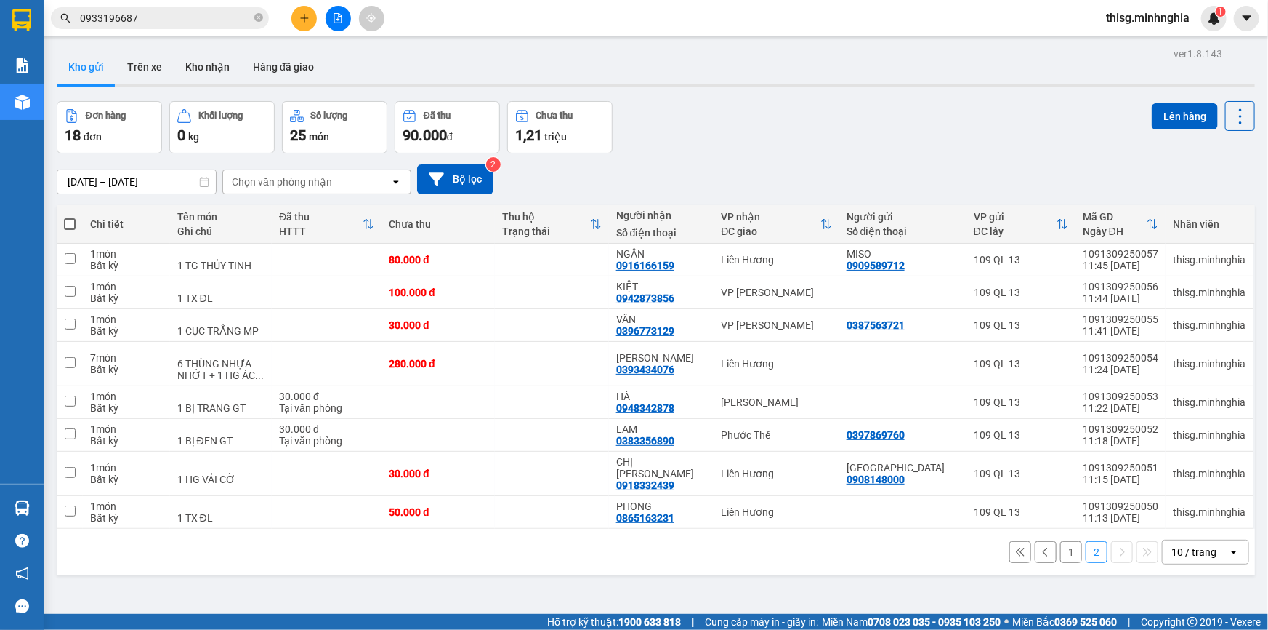
click at [1061, 541] on button "1" at bounding box center [1072, 552] width 22 height 22
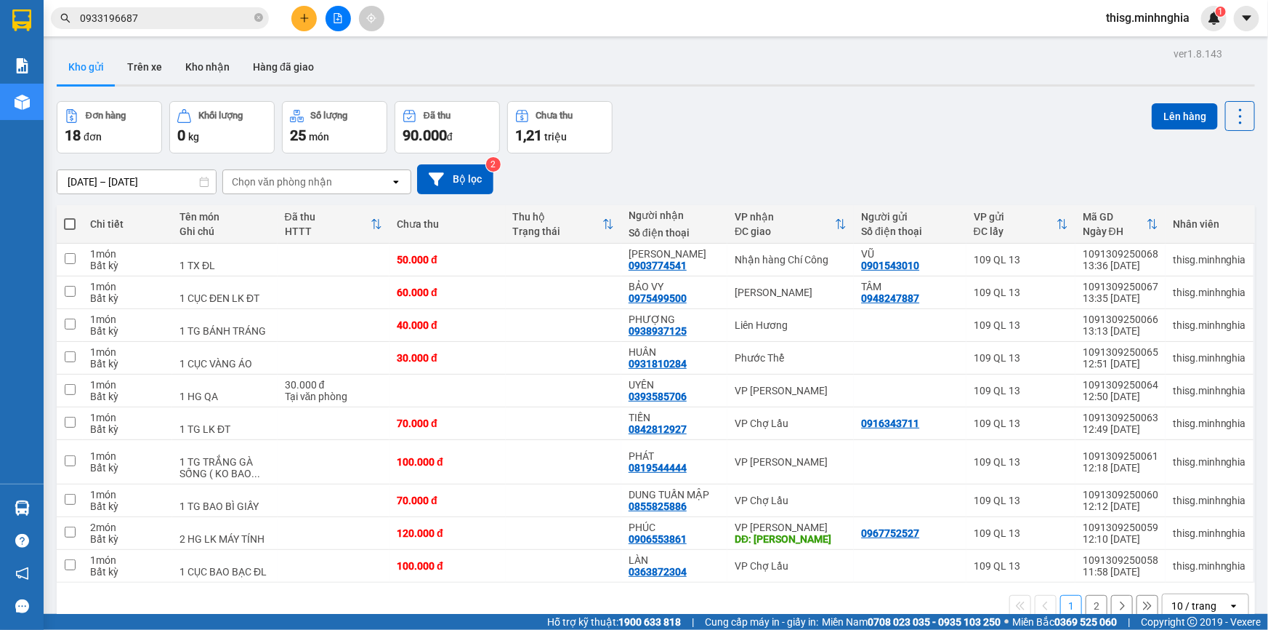
click at [302, 17] on icon "plus" at bounding box center [304, 18] width 10 height 10
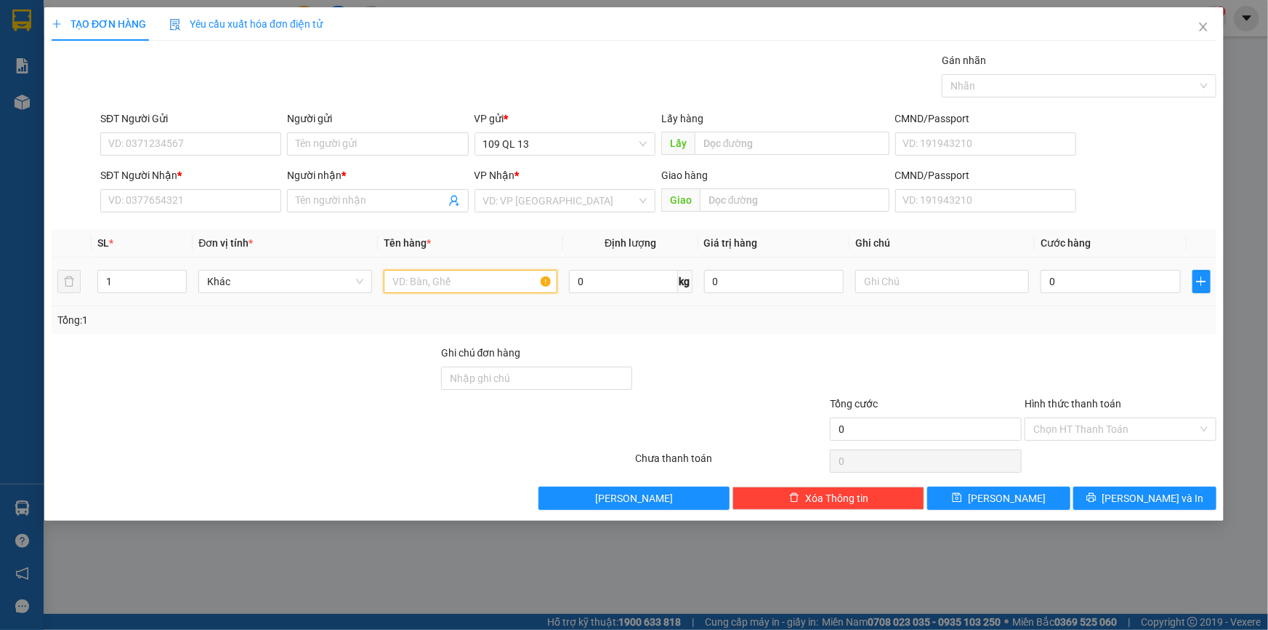
click at [406, 278] on input "text" at bounding box center [471, 281] width 174 height 23
drag, startPoint x: 645, startPoint y: 287, endPoint x: 494, endPoint y: 276, distance: 150.9
click at [494, 276] on input "text" at bounding box center [471, 281] width 174 height 23
click at [935, 291] on input "text" at bounding box center [943, 281] width 174 height 23
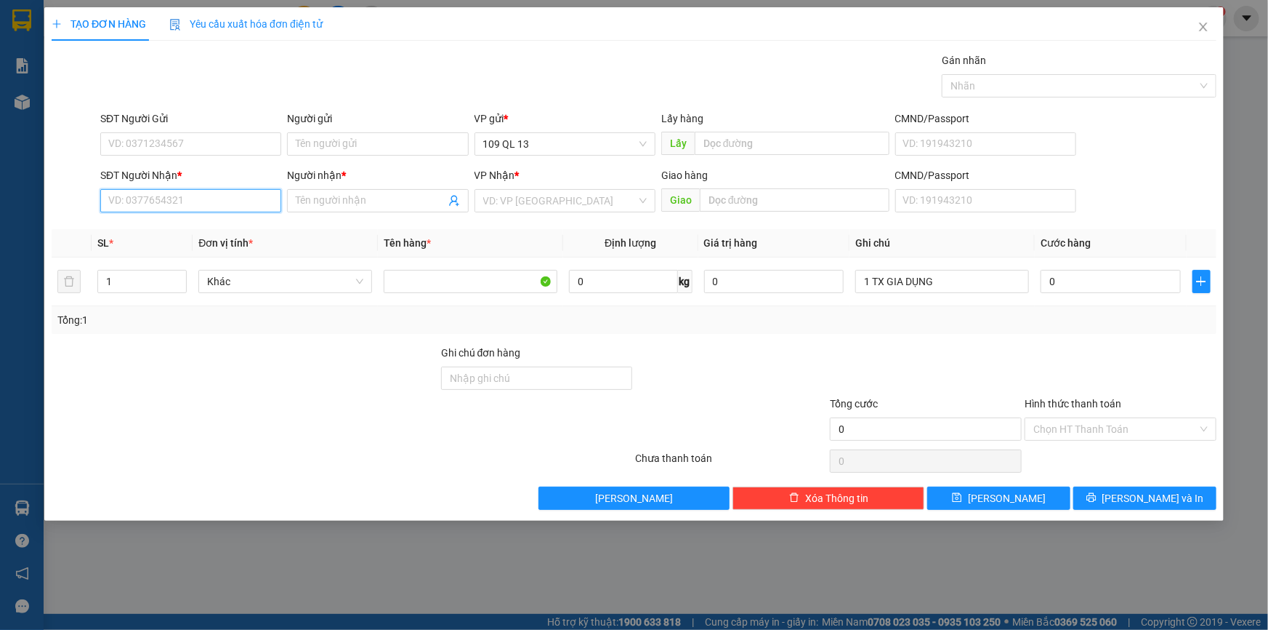
click at [242, 206] on input "SĐT Người Nhận *" at bounding box center [190, 200] width 181 height 23
click at [262, 230] on div "0339909566 - ĐẠT" at bounding box center [191, 230] width 164 height 16
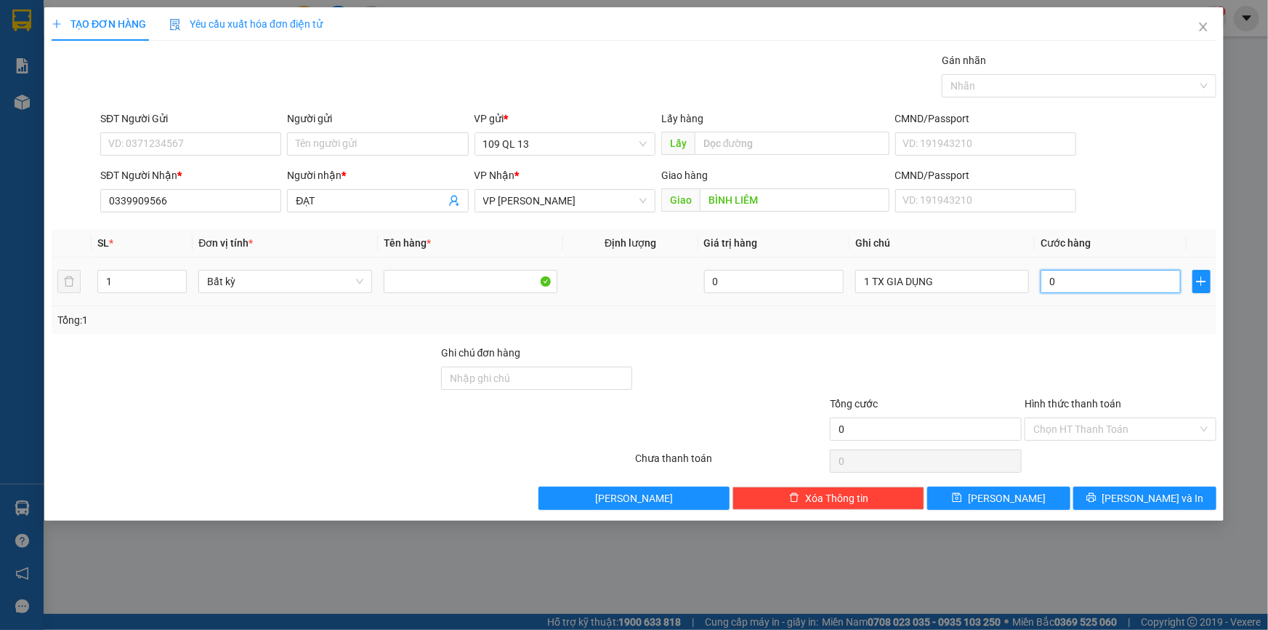
click at [1093, 283] on input "0" at bounding box center [1111, 281] width 140 height 23
click at [256, 140] on input "SĐT Người Gửi" at bounding box center [190, 143] width 181 height 23
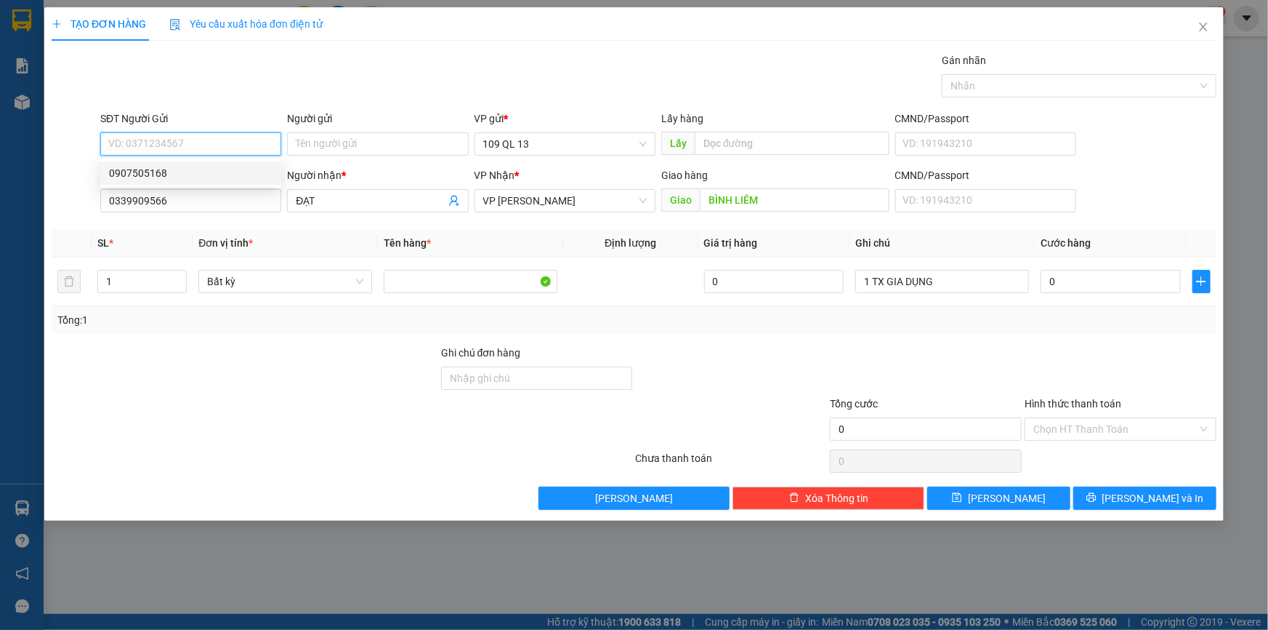
click at [243, 166] on div "0907505168" at bounding box center [191, 173] width 164 height 16
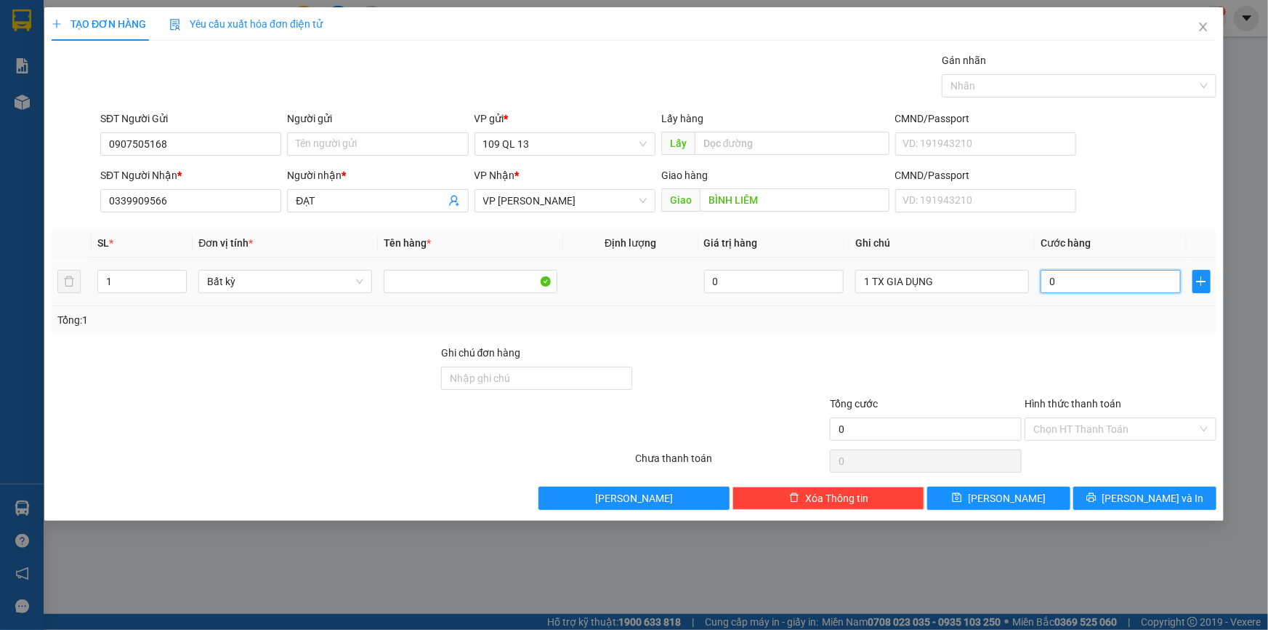
click at [1080, 278] on input "0" at bounding box center [1111, 281] width 140 height 23
click at [1135, 446] on div "Chọn HT Thanh Toán" at bounding box center [1121, 460] width 195 height 29
click at [1141, 428] on input "Hình thức thanh toán" at bounding box center [1116, 429] width 164 height 22
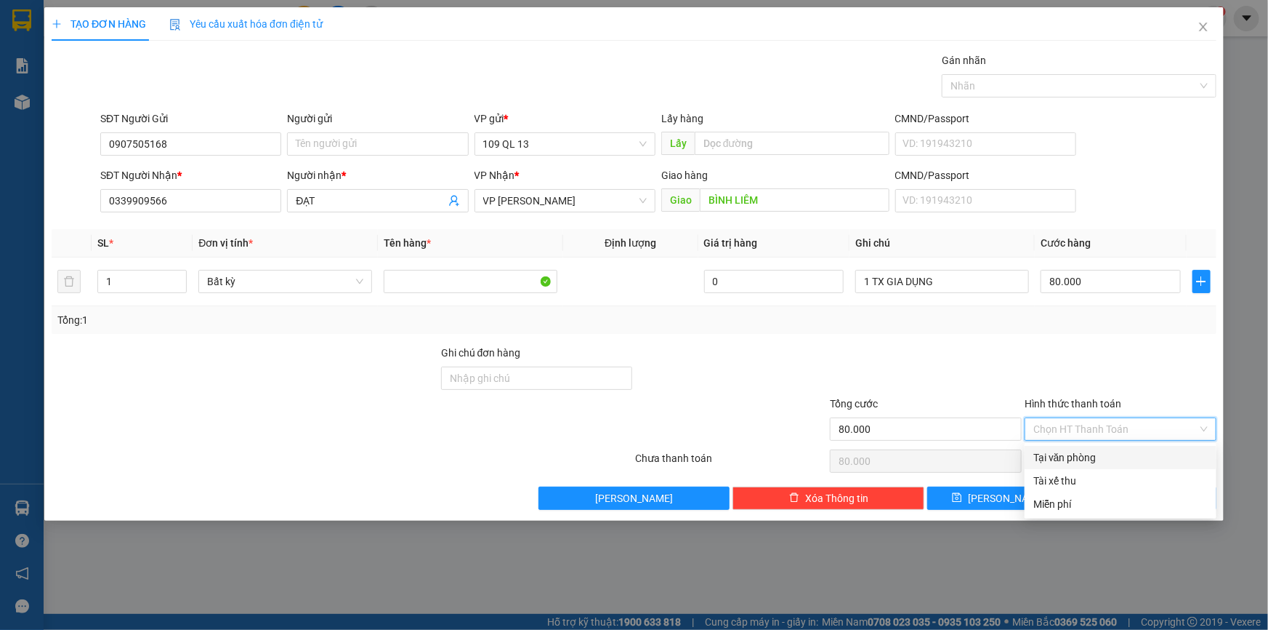
click at [1133, 459] on div "Tại văn phòng" at bounding box center [1121, 457] width 174 height 16
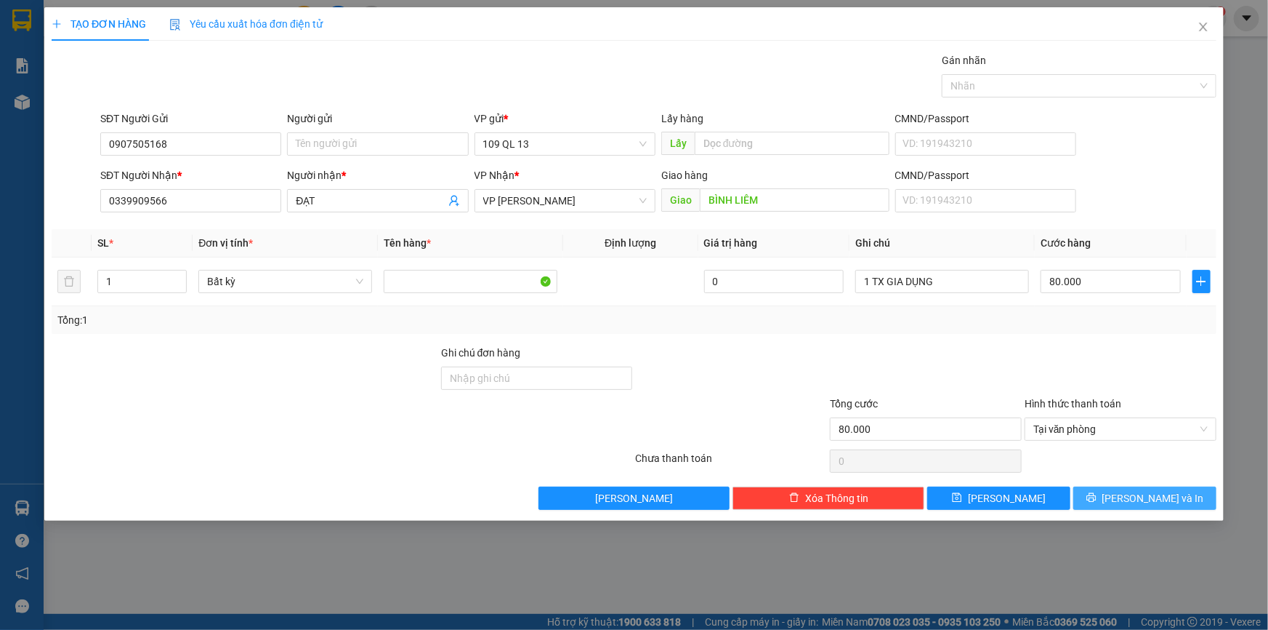
click at [1145, 492] on span "[PERSON_NAME] và In" at bounding box center [1154, 498] width 102 height 16
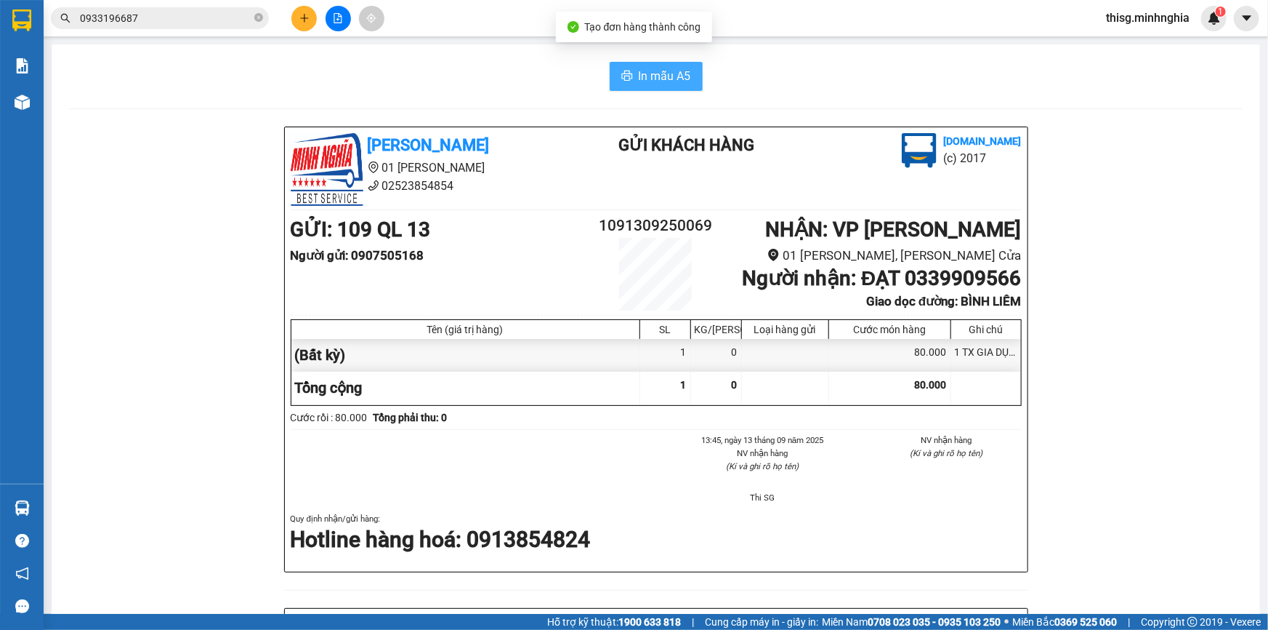
click at [650, 84] on span "In mẫu A5" at bounding box center [665, 76] width 52 height 18
click at [305, 17] on icon "plus" at bounding box center [304, 18] width 10 height 10
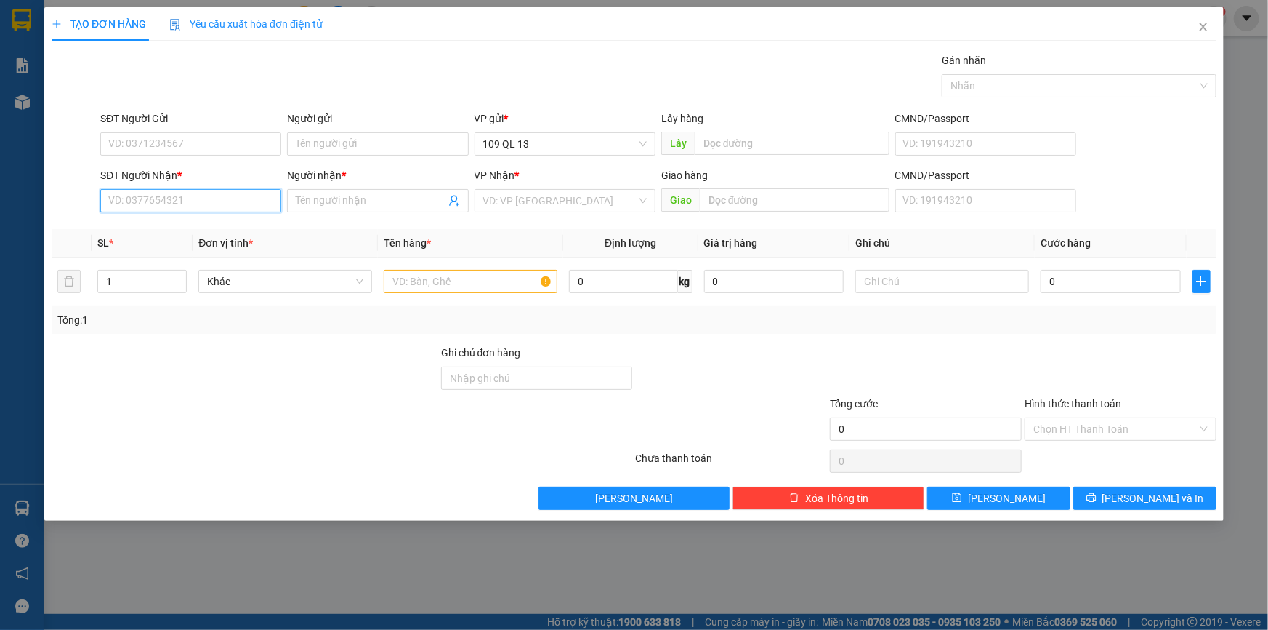
click at [230, 193] on input "SĐT Người Nhận *" at bounding box center [190, 200] width 181 height 23
click at [253, 226] on div "0937314135 - TRÂN" at bounding box center [191, 230] width 164 height 16
click at [419, 287] on input "text" at bounding box center [471, 281] width 174 height 23
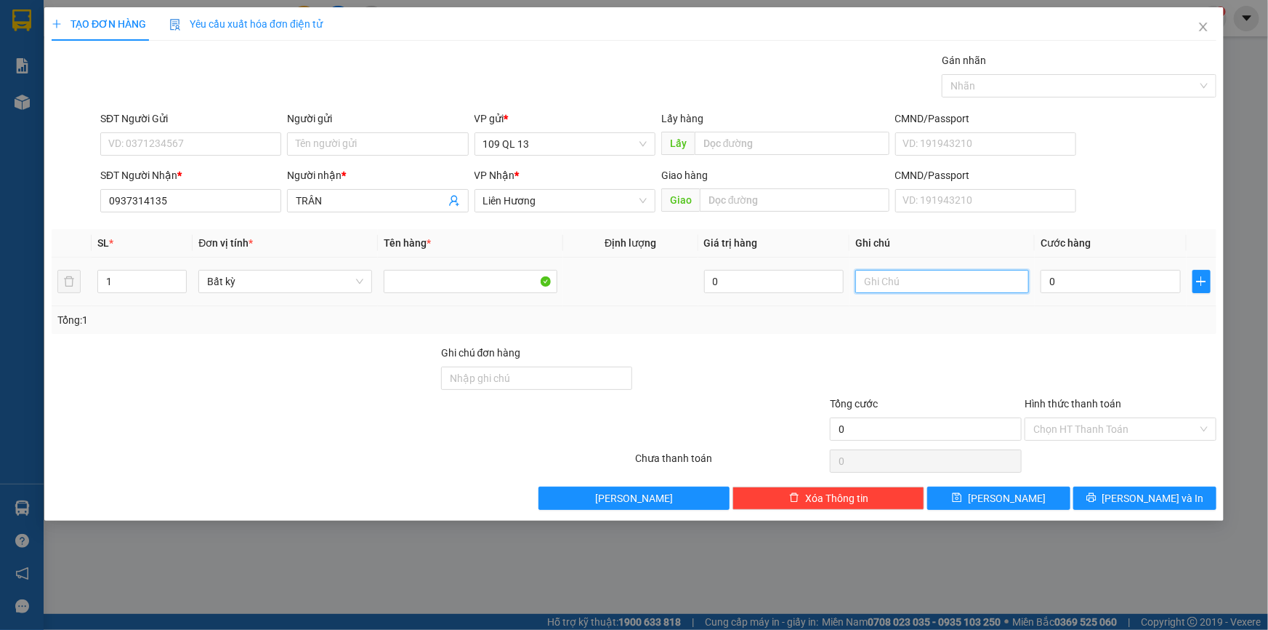
click at [974, 288] on input "text" at bounding box center [943, 281] width 174 height 23
click at [1082, 278] on input "0" at bounding box center [1111, 281] width 140 height 23
click at [1165, 500] on span "[PERSON_NAME] và In" at bounding box center [1154, 498] width 102 height 16
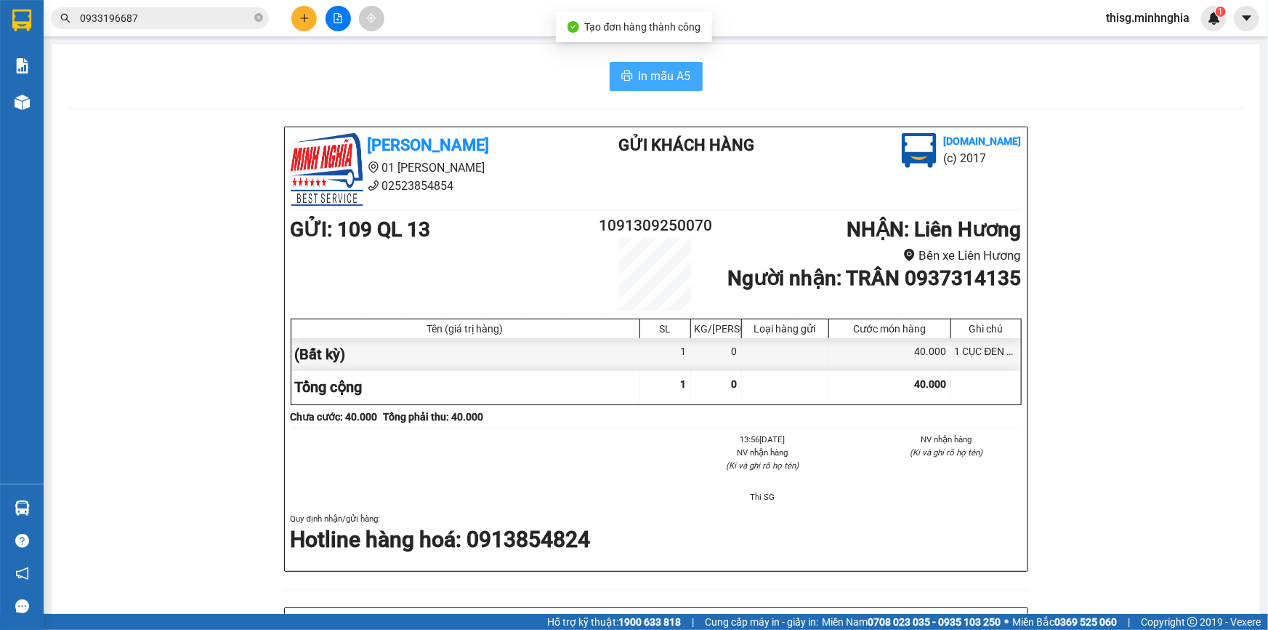
click at [648, 71] on span "In mẫu A5" at bounding box center [665, 76] width 52 height 18
